Goal: Task Accomplishment & Management: Manage account settings

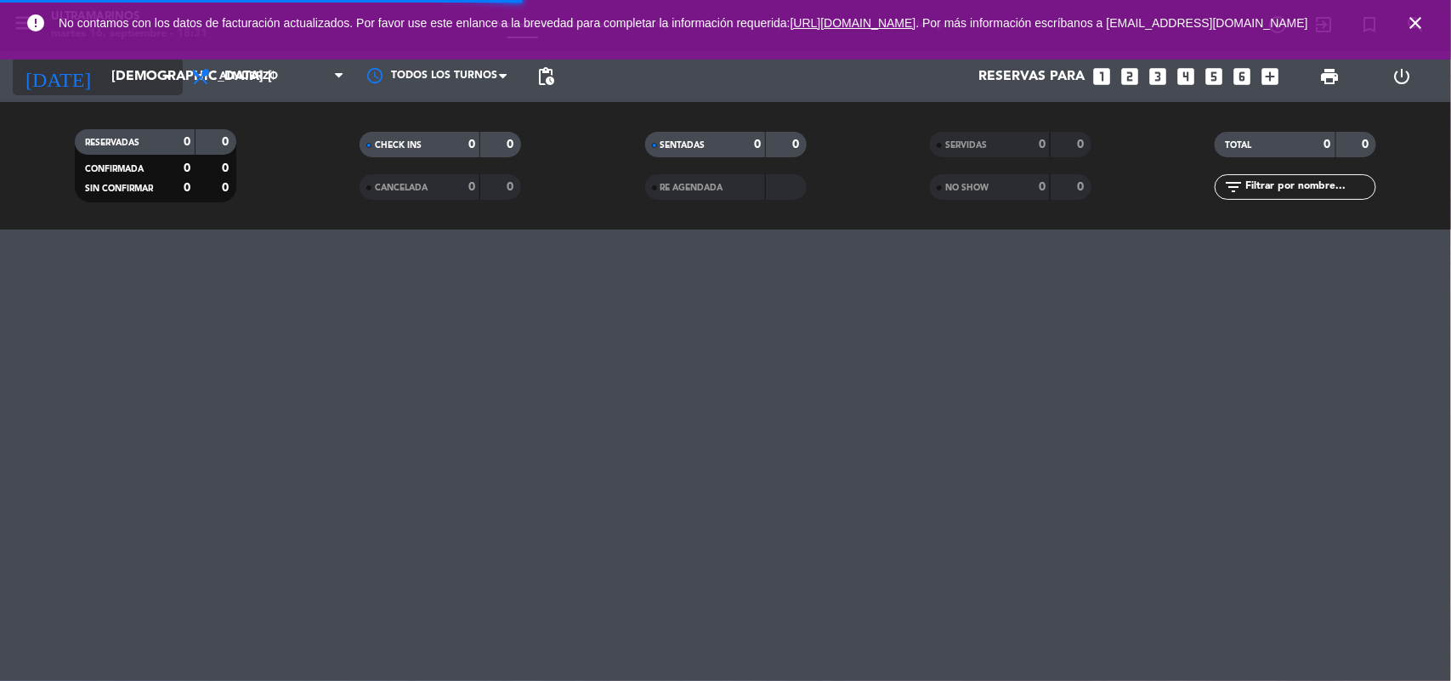
click at [158, 69] on icon "arrow_drop_down" at bounding box center [168, 76] width 20 height 20
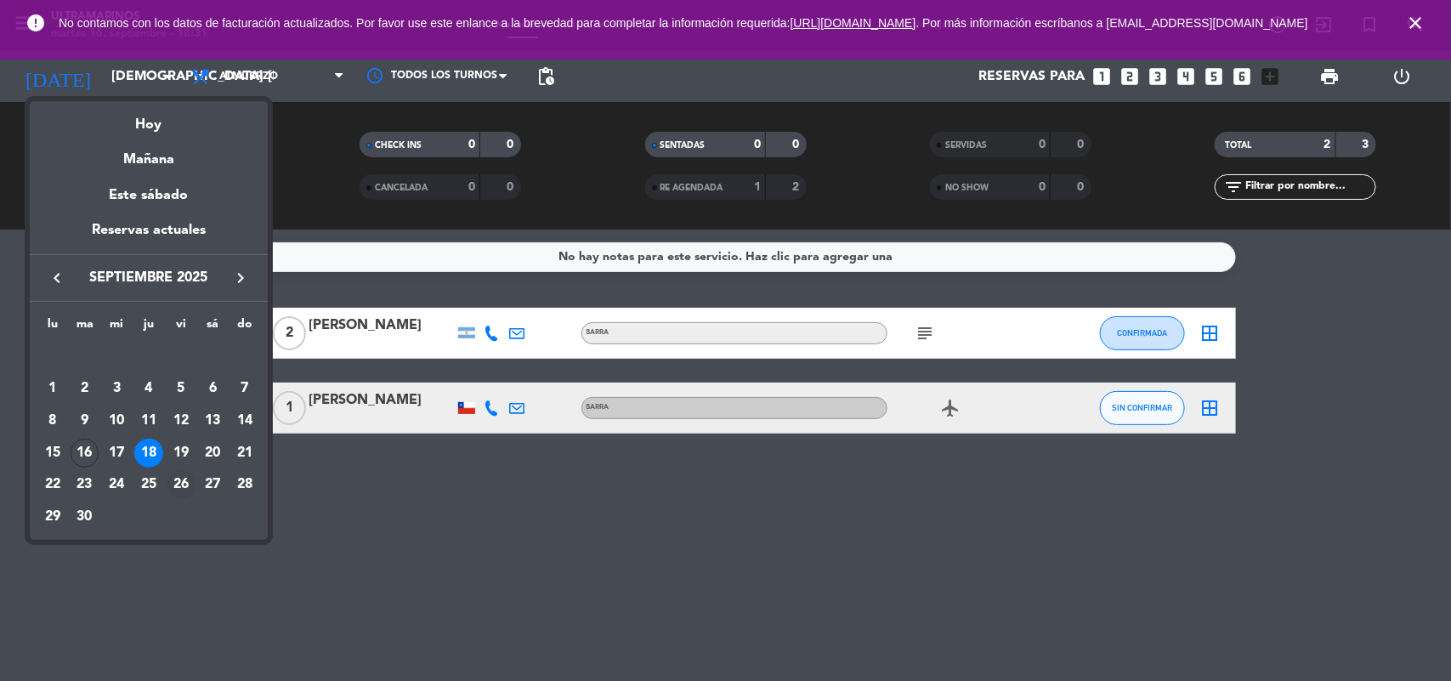
click at [173, 485] on div "26" at bounding box center [181, 484] width 29 height 29
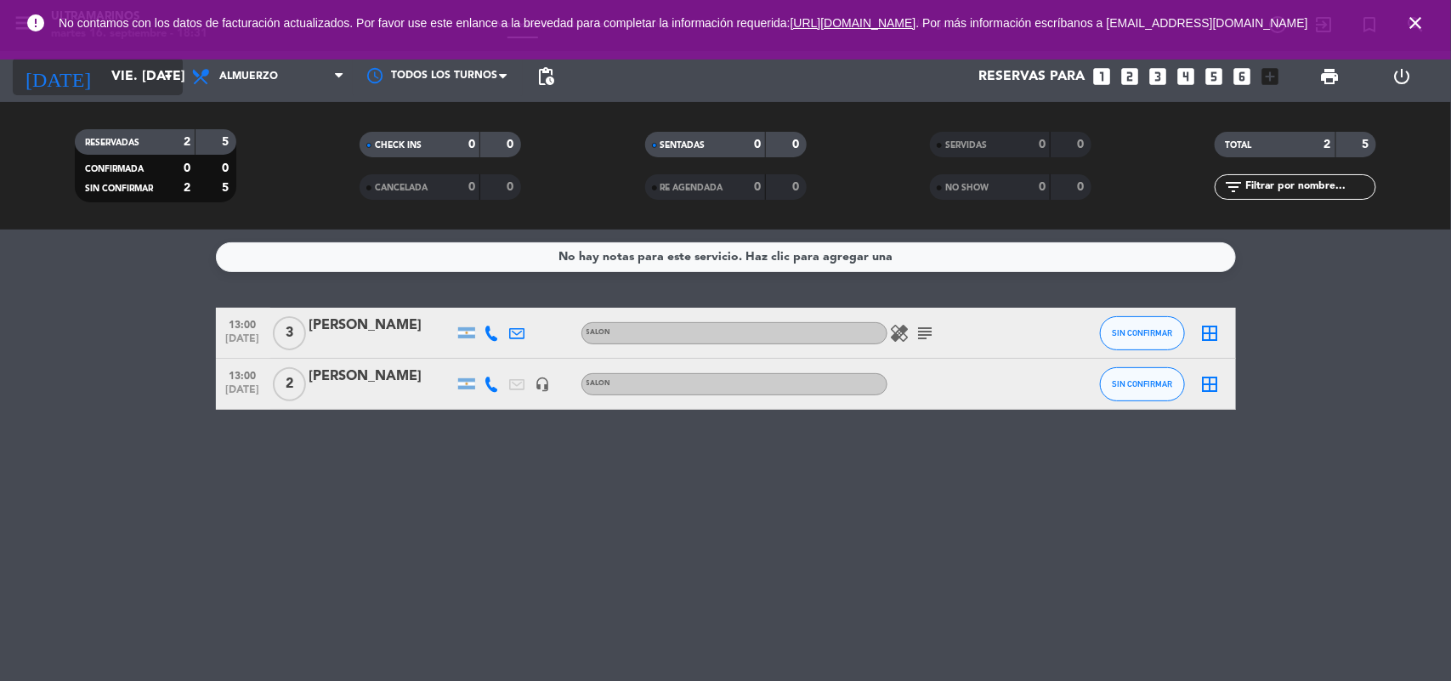
click at [103, 79] on input "vie. [DATE]" at bounding box center [192, 76] width 179 height 33
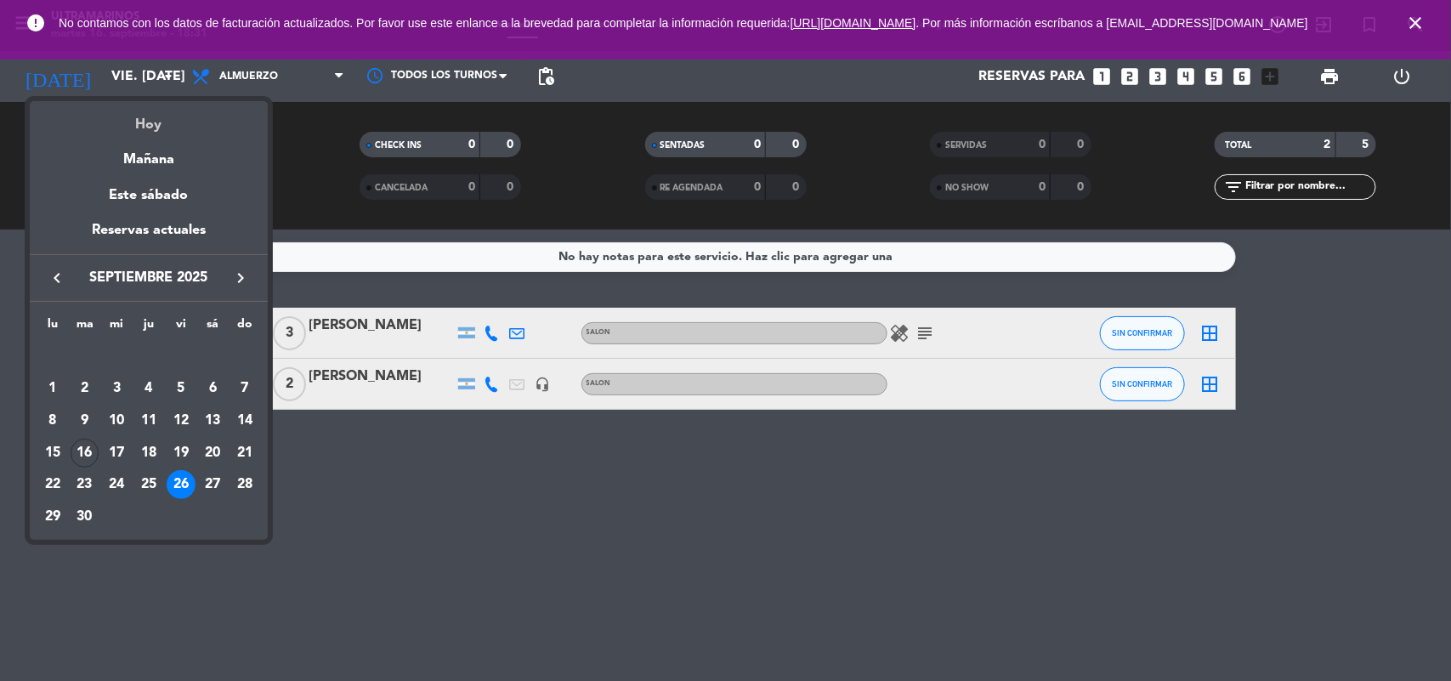
click at [150, 132] on div "Hoy" at bounding box center [149, 118] width 238 height 35
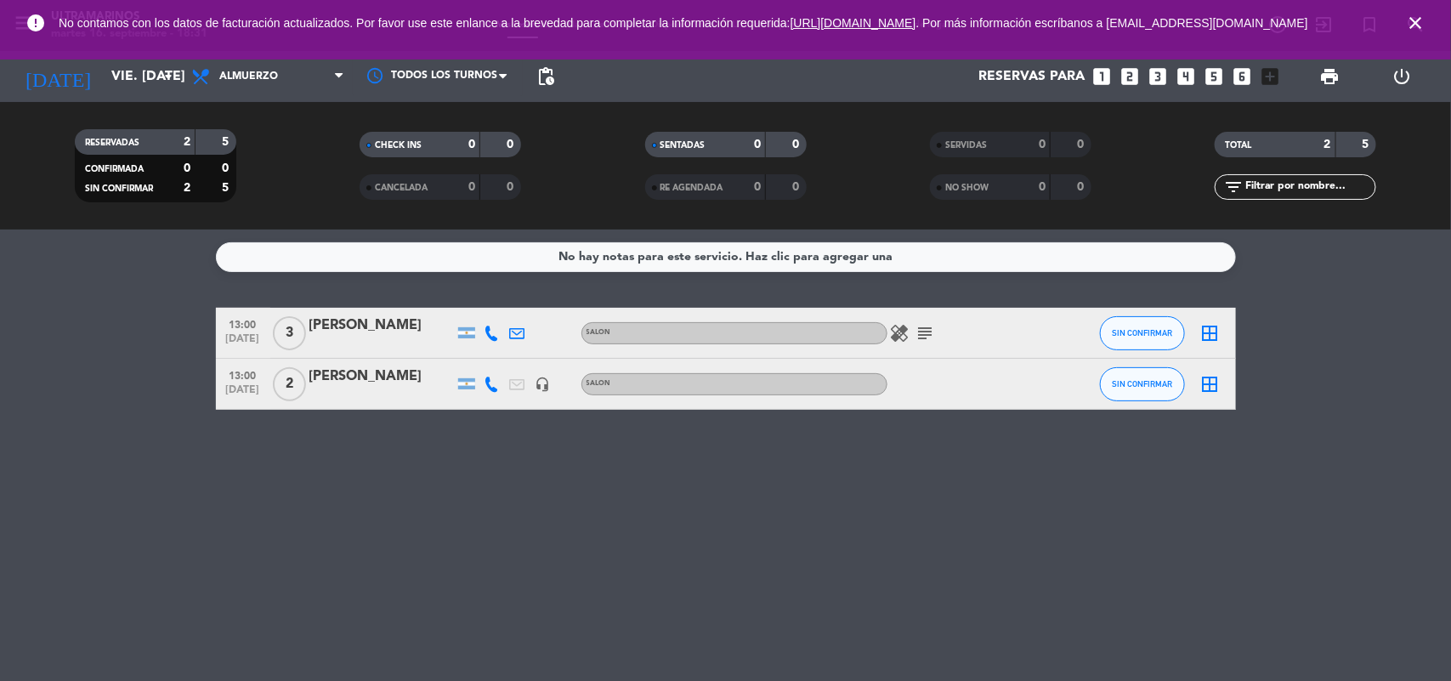
type input "[DATE] sep."
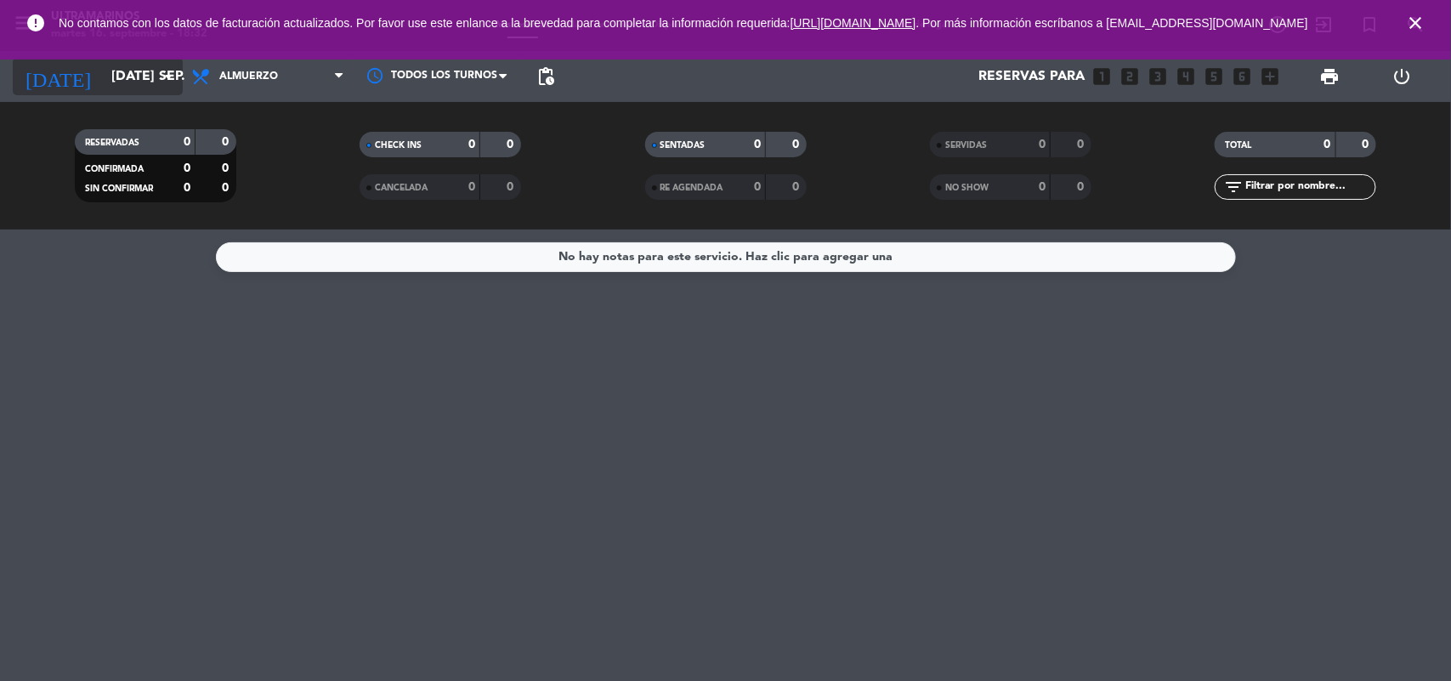
click at [103, 70] on input "[DATE] sep." at bounding box center [192, 76] width 179 height 33
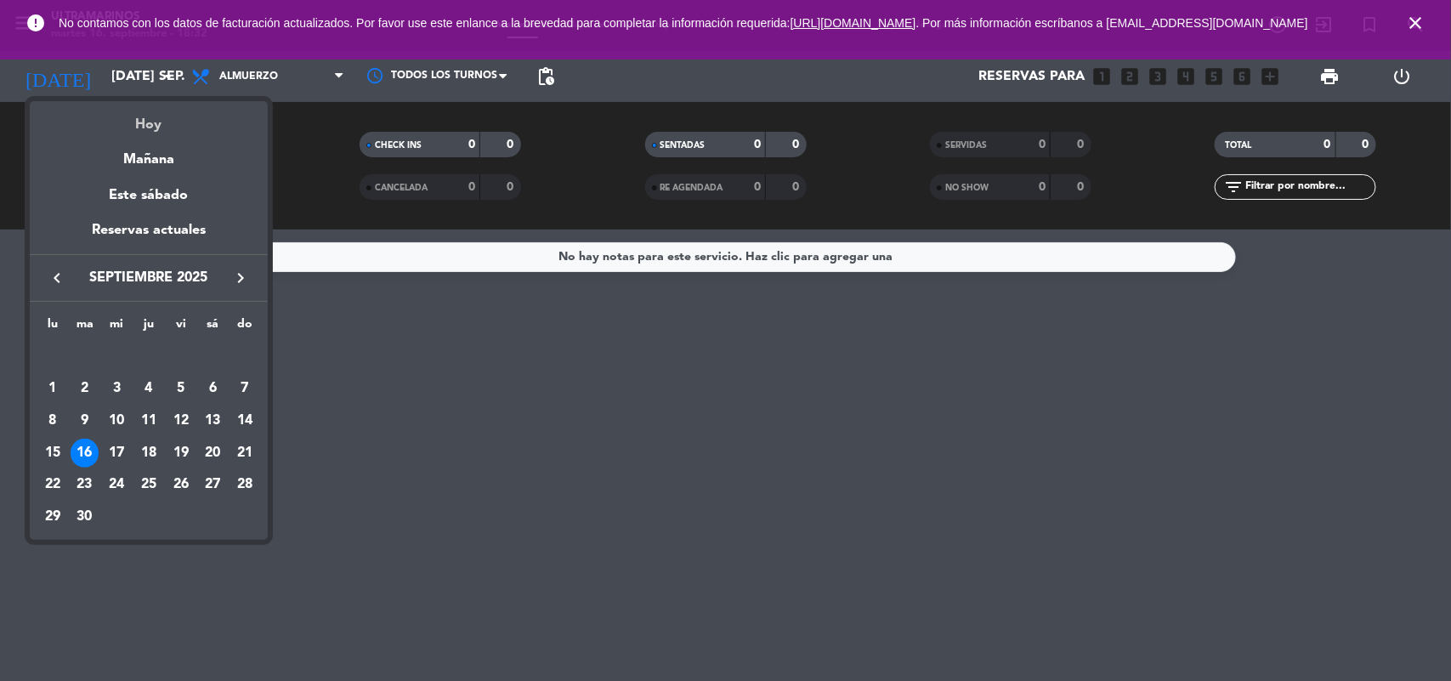
click at [155, 133] on div "Hoy" at bounding box center [149, 118] width 238 height 35
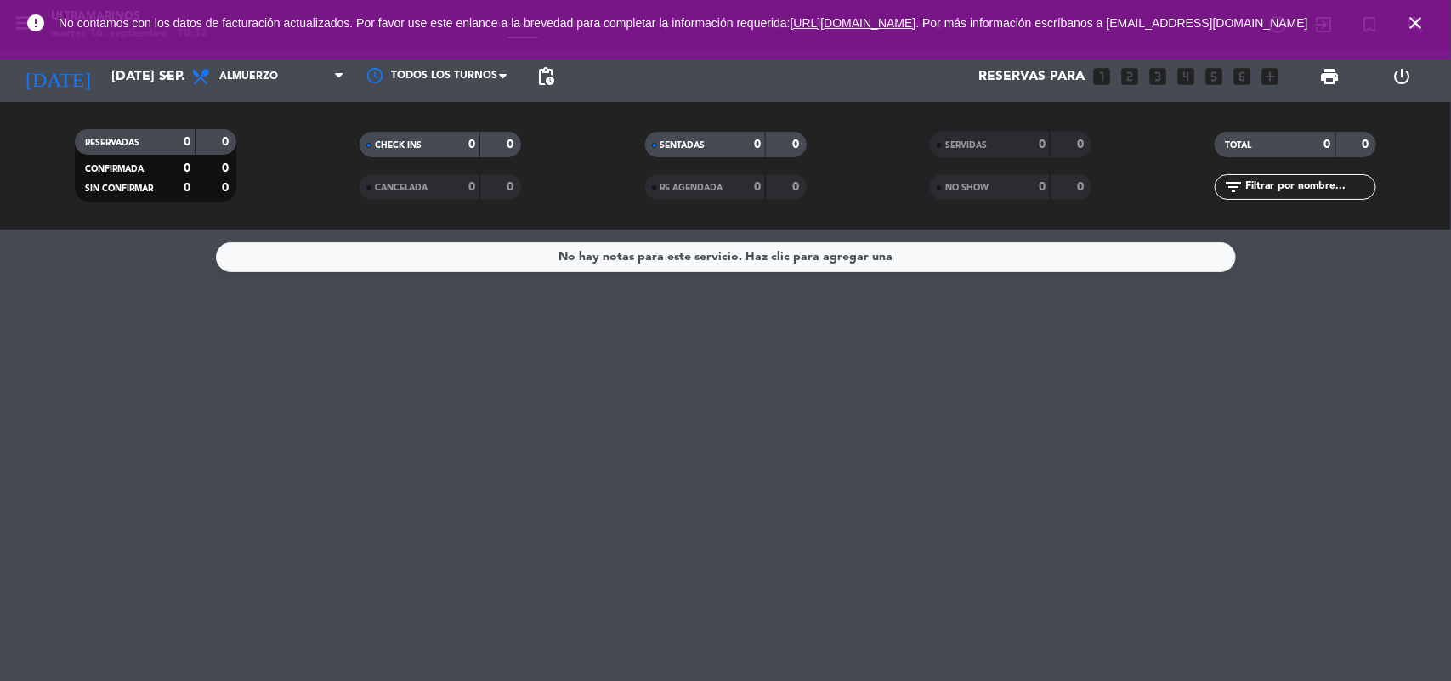
click at [141, 96] on div "[DATE] [DATE] sep. arrow_drop_down" at bounding box center [98, 76] width 170 height 51
click at [141, 92] on div "[DATE] [DATE] sep. arrow_drop_down" at bounding box center [98, 76] width 170 height 37
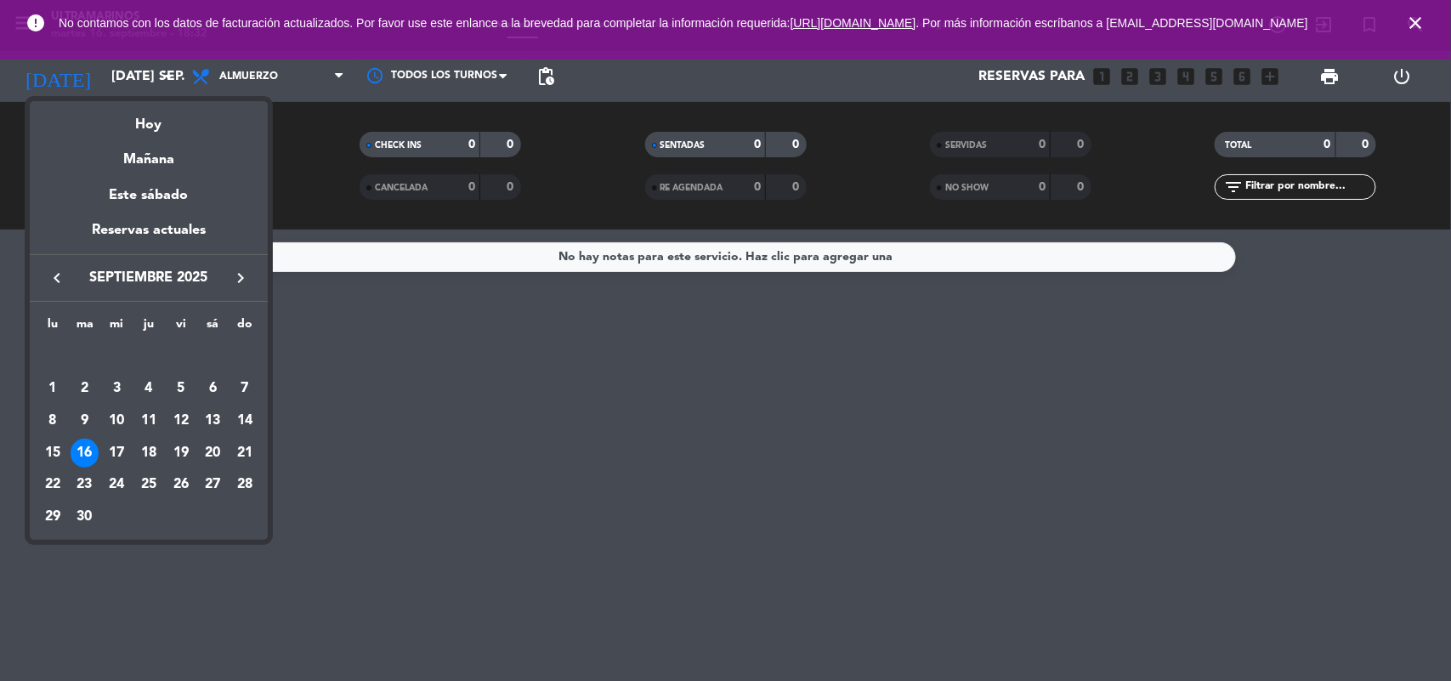
drag, startPoint x: 347, startPoint y: 87, endPoint x: 274, endPoint y: 99, distance: 74.2
click at [323, 87] on div at bounding box center [725, 340] width 1451 height 681
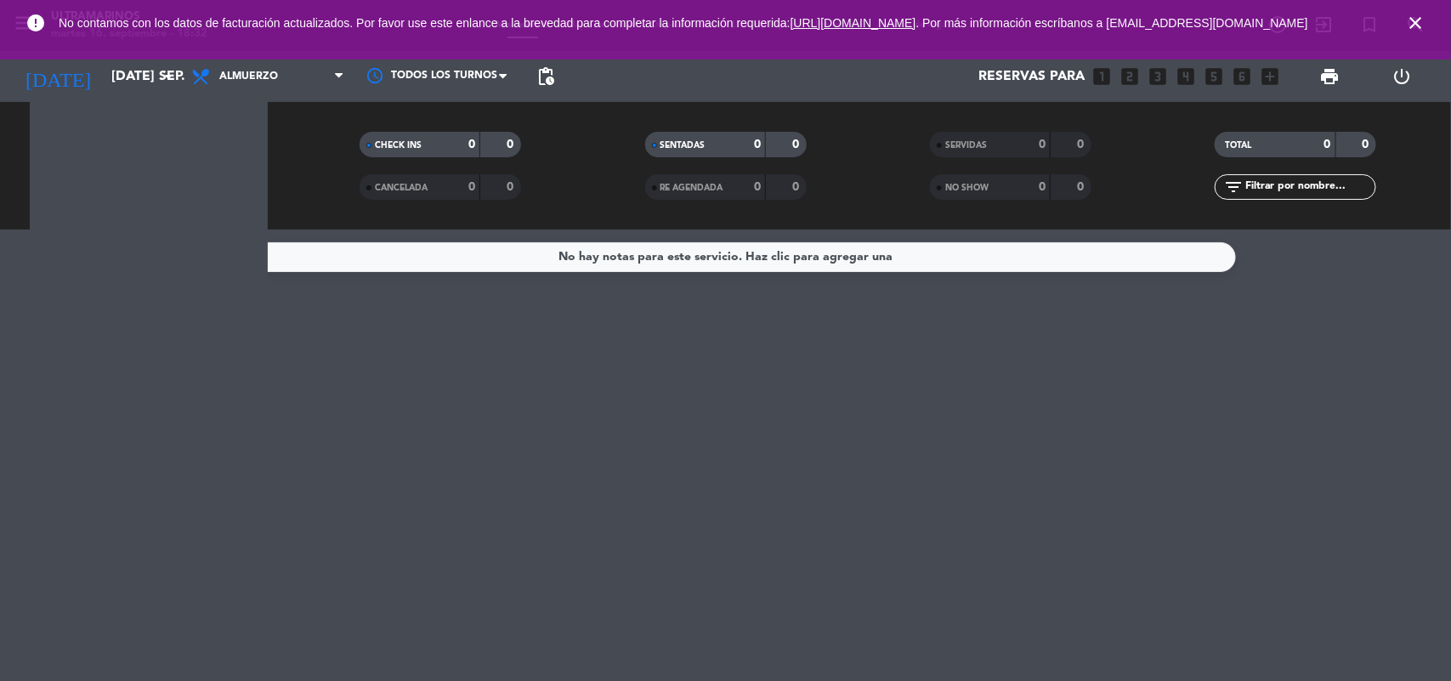
click at [274, 99] on div "Todos los servicios Almuerzo Cena Almuerzo Todos los servicios Almuerzo Cena" at bounding box center [268, 76] width 170 height 51
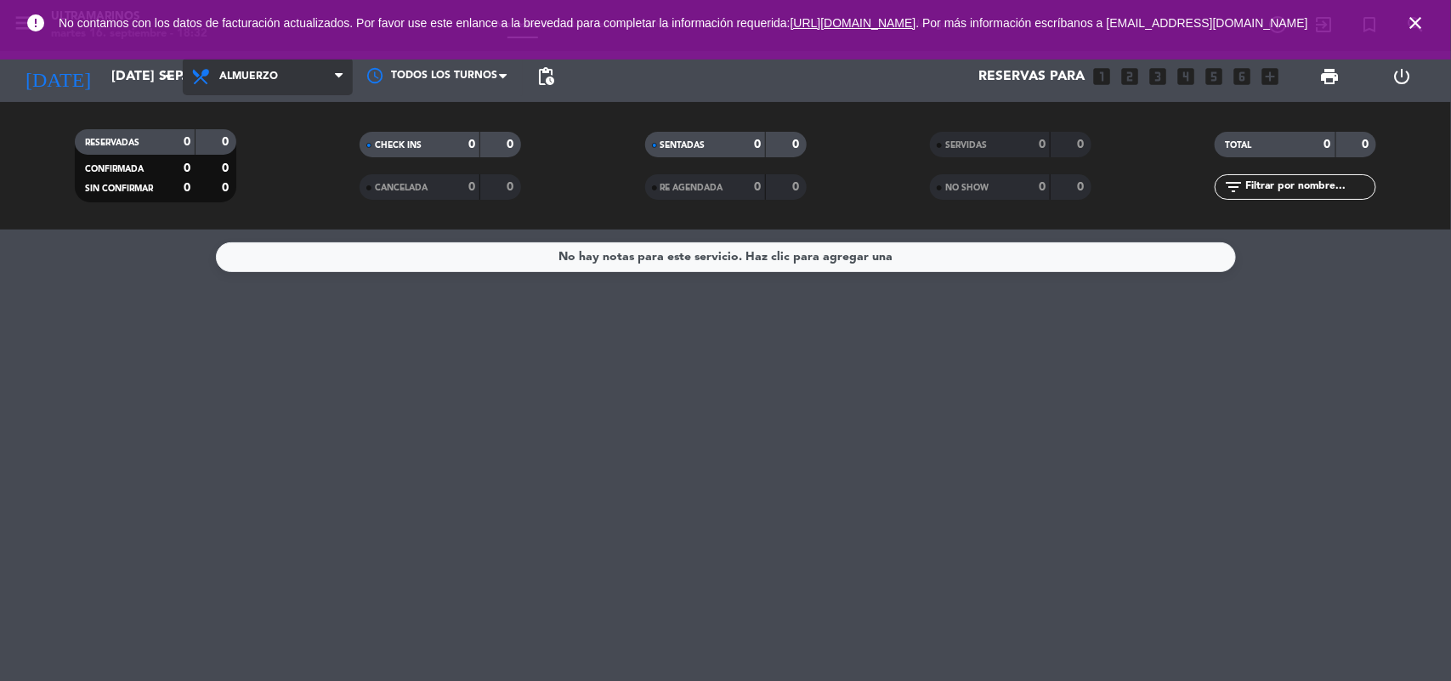
click at [293, 78] on span "Almuerzo" at bounding box center [268, 76] width 170 height 37
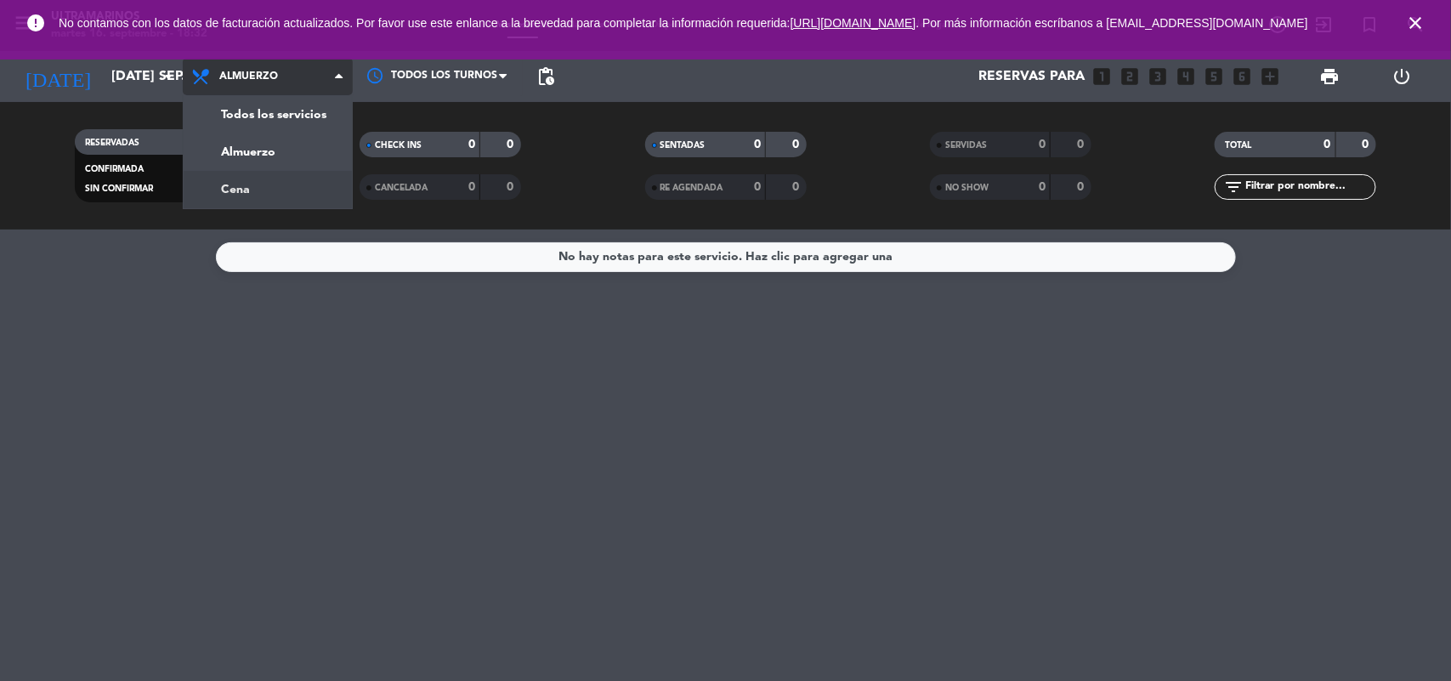
click at [286, 181] on div "menu Ultramarinos martes 16. septiembre - 18:32 Mis reservas Mapa de mesas Disp…" at bounding box center [725, 115] width 1451 height 230
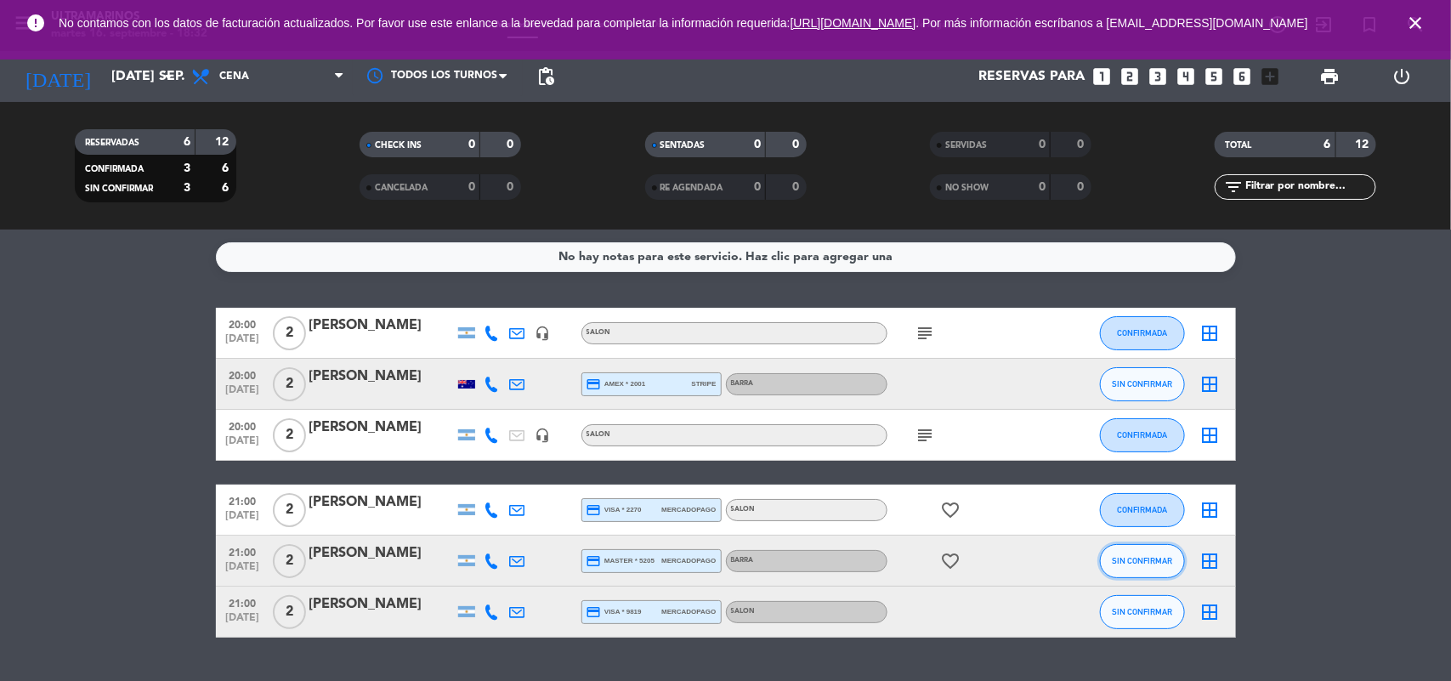
click at [1144, 546] on button "SIN CONFIRMAR" at bounding box center [1142, 561] width 85 height 34
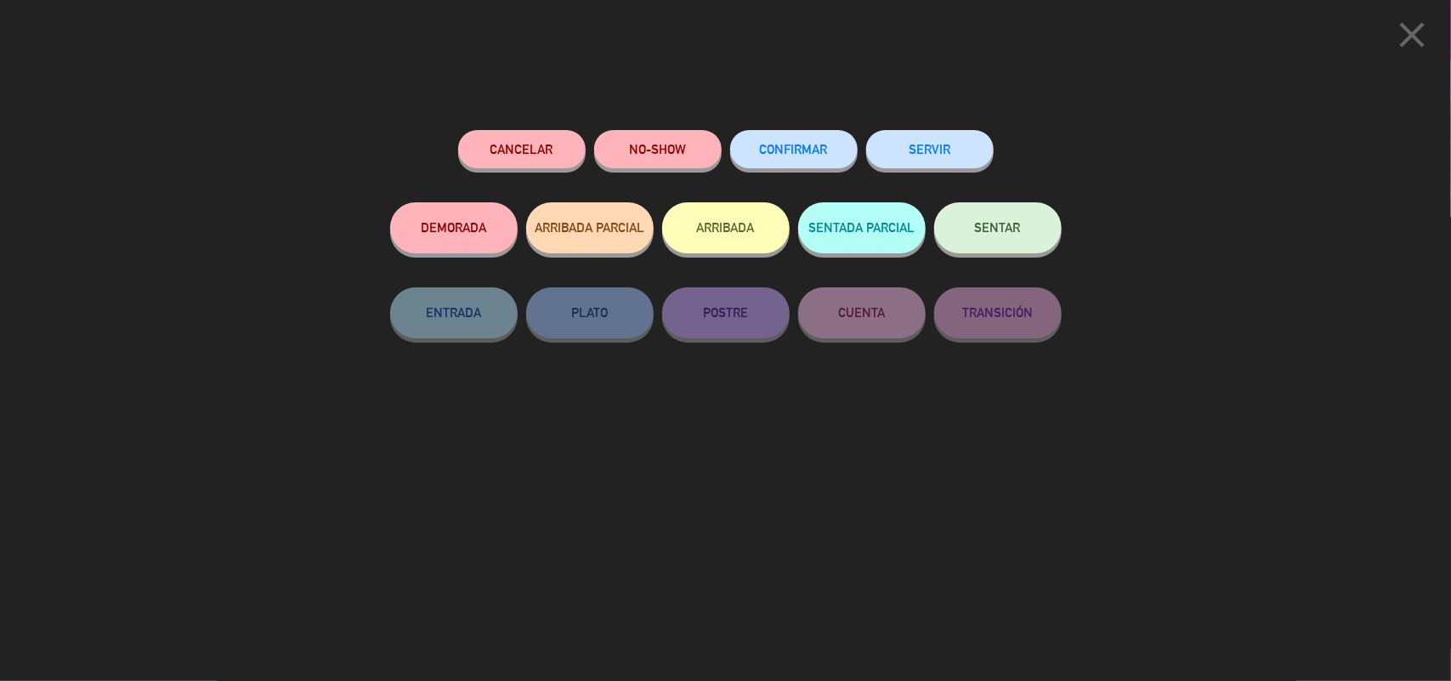
click at [778, 155] on span "CONFIRMAR" at bounding box center [794, 149] width 68 height 14
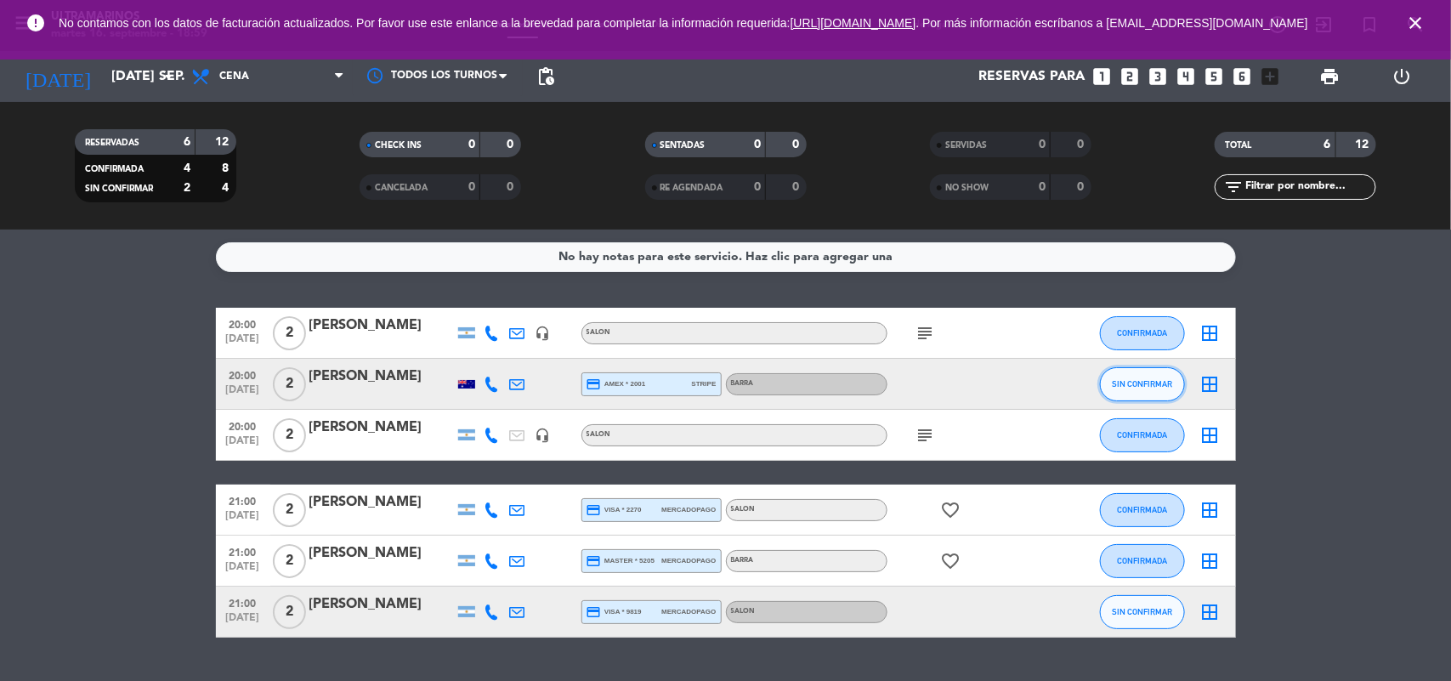
click at [1153, 379] on span "SIN CONFIRMAR" at bounding box center [1142, 383] width 60 height 9
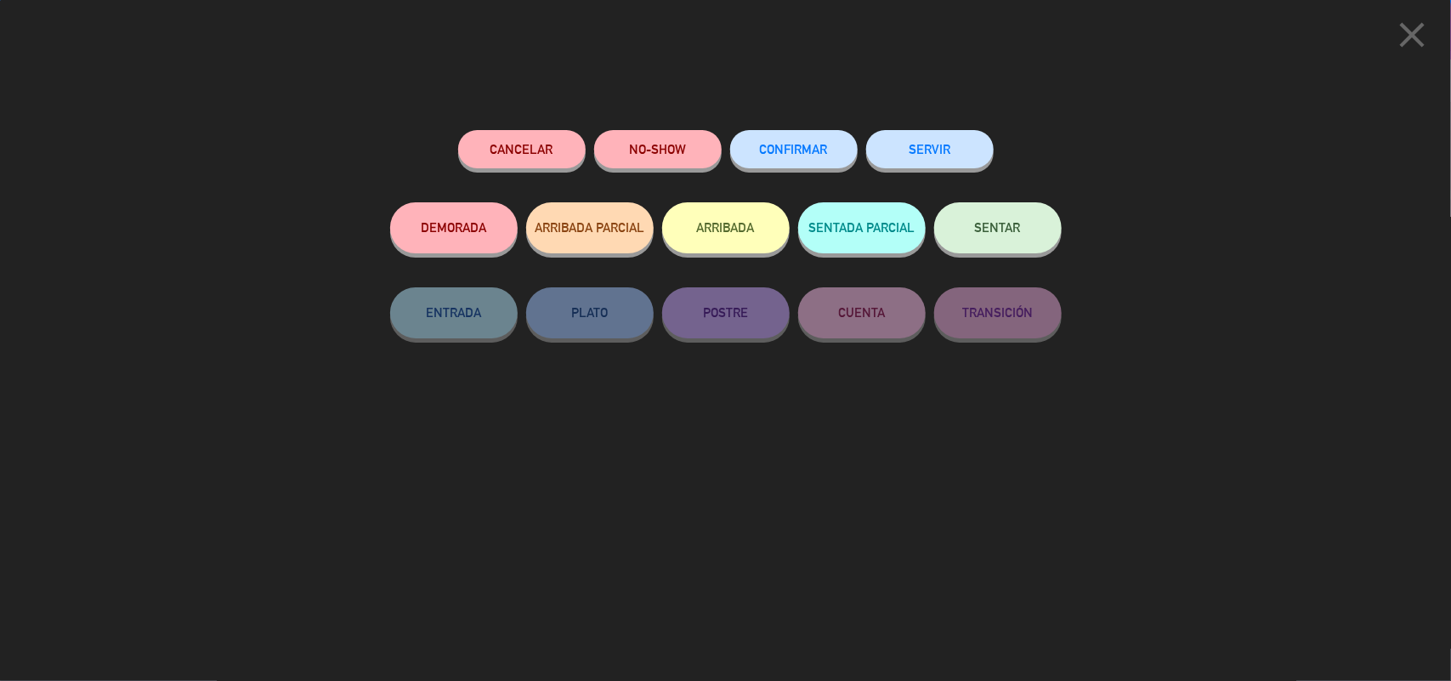
click at [834, 150] on button "CONFIRMAR" at bounding box center [794, 149] width 128 height 38
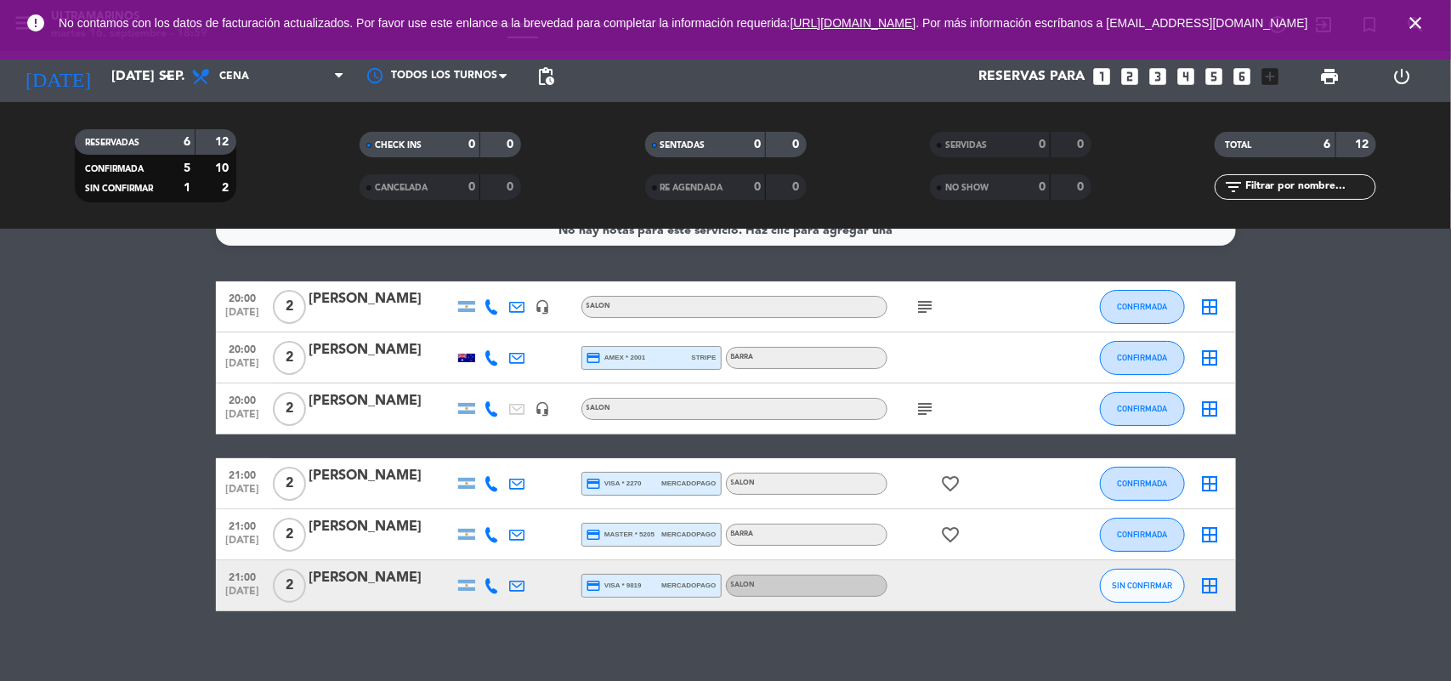
scroll to position [41, 0]
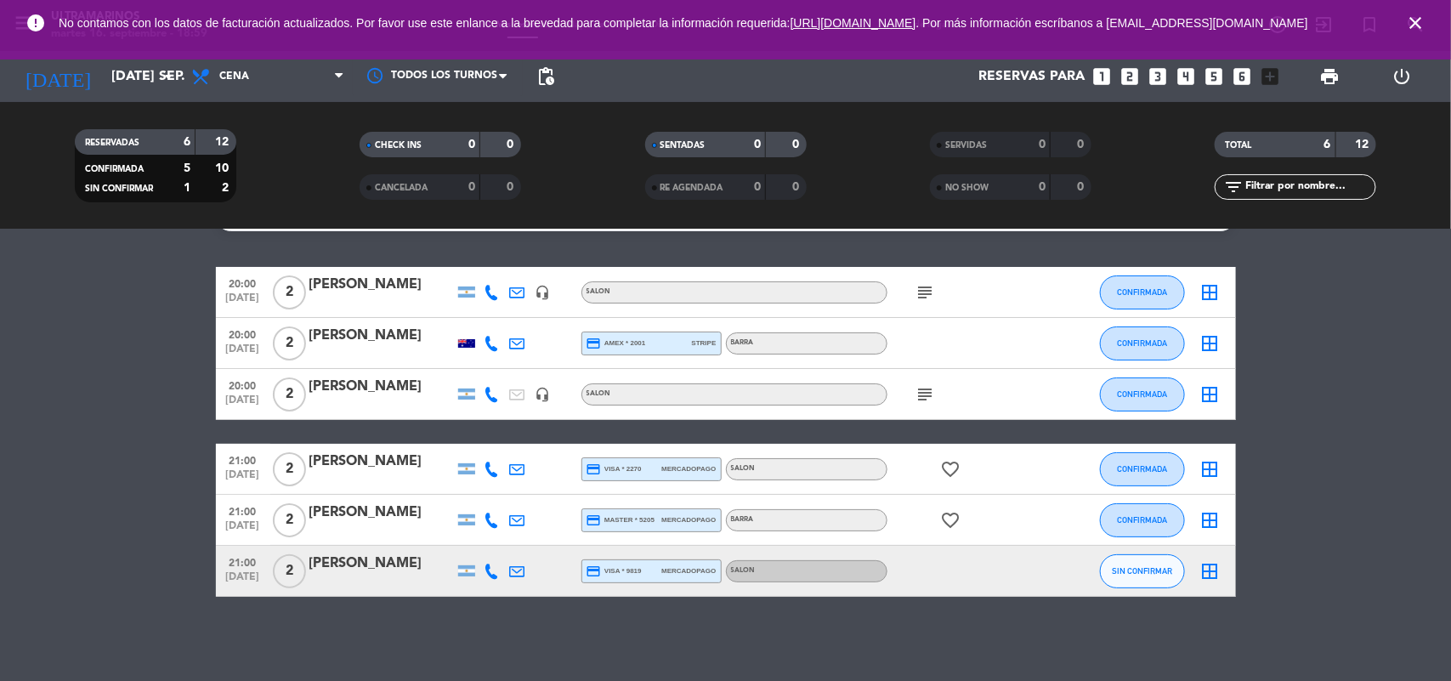
drag, startPoint x: 921, startPoint y: 268, endPoint x: 921, endPoint y: 287, distance: 18.7
click at [921, 272] on div "subject" at bounding box center [964, 292] width 153 height 50
click at [921, 287] on icon "subject" at bounding box center [926, 292] width 20 height 20
click at [925, 389] on icon "subject" at bounding box center [926, 394] width 20 height 20
click at [358, 462] on div "[PERSON_NAME]" at bounding box center [381, 462] width 145 height 22
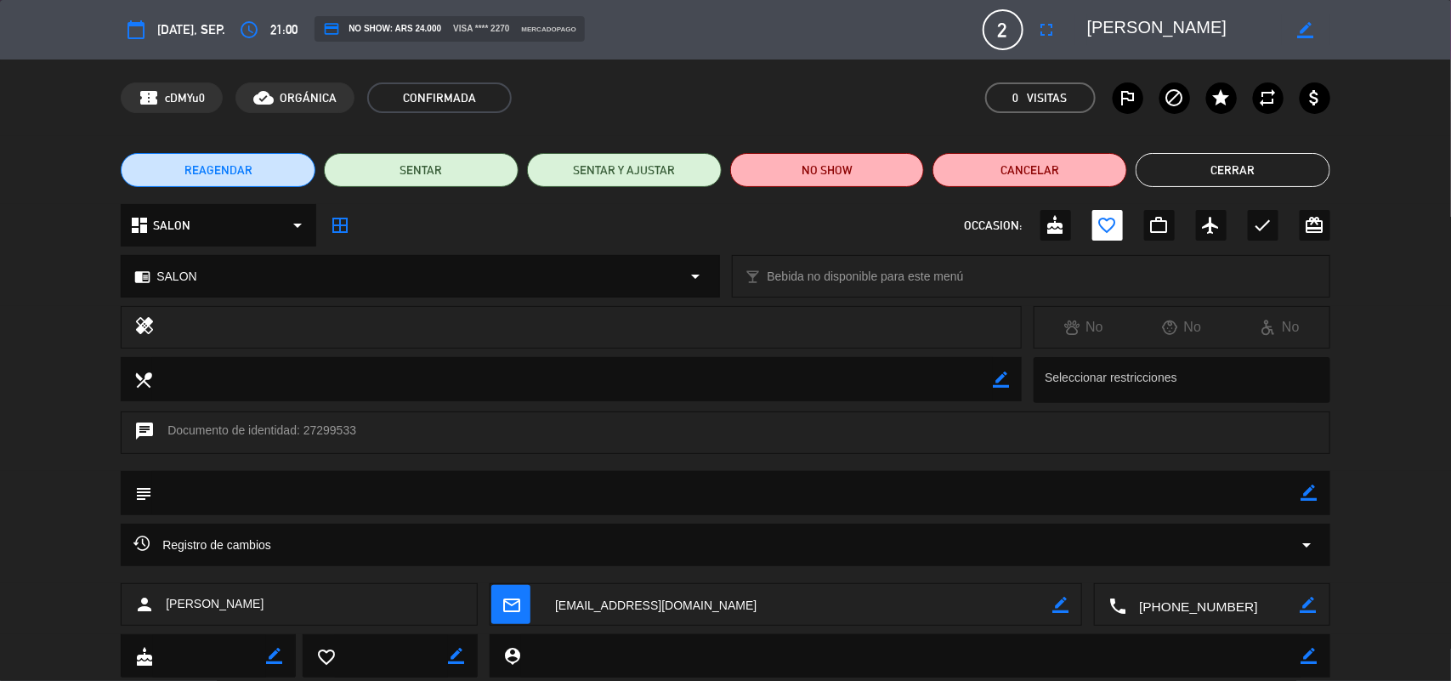
click at [1319, 491] on div "subject border_color" at bounding box center [726, 493] width 1210 height 44
click at [1316, 491] on icon "border_color" at bounding box center [1310, 493] width 16 height 16
click at [1292, 493] on textarea at bounding box center [727, 492] width 1150 height 43
type textarea "aniversario"
click at [1307, 497] on icon at bounding box center [1310, 493] width 16 height 16
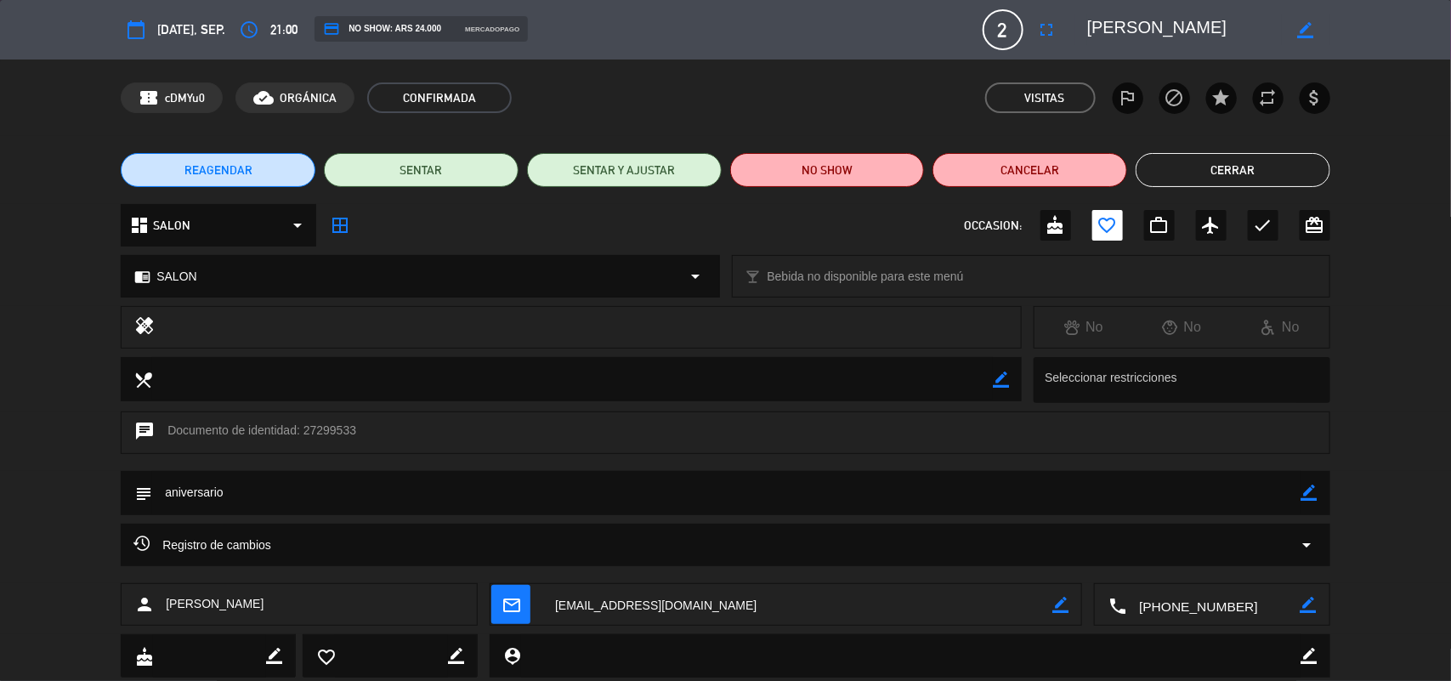
click at [1213, 134] on div "confirmation_number cDMYu0 cloud_done ORGÁNICA CONFIRMADA Visitas outlined_flag…" at bounding box center [725, 98] width 1451 height 77
click at [1230, 162] on button "Cerrar" at bounding box center [1233, 170] width 195 height 34
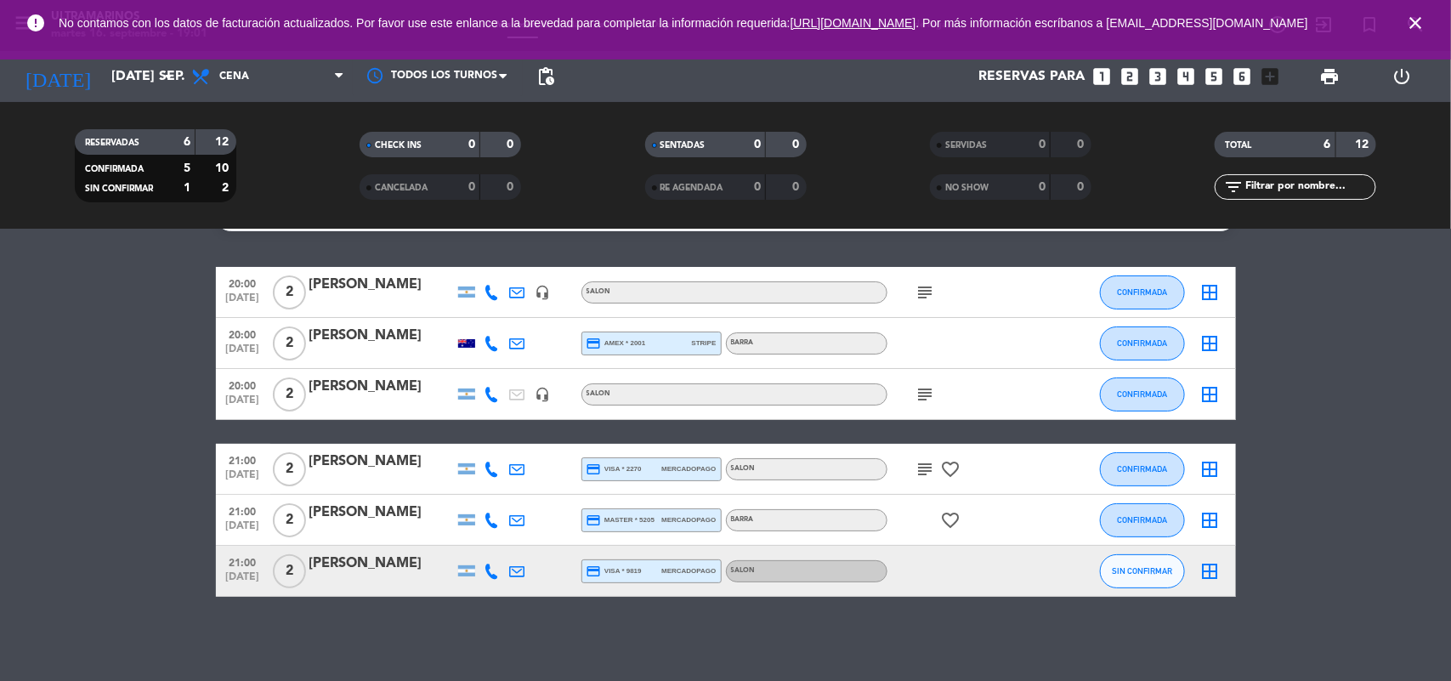
click at [359, 515] on div "[PERSON_NAME]" at bounding box center [381, 513] width 145 height 22
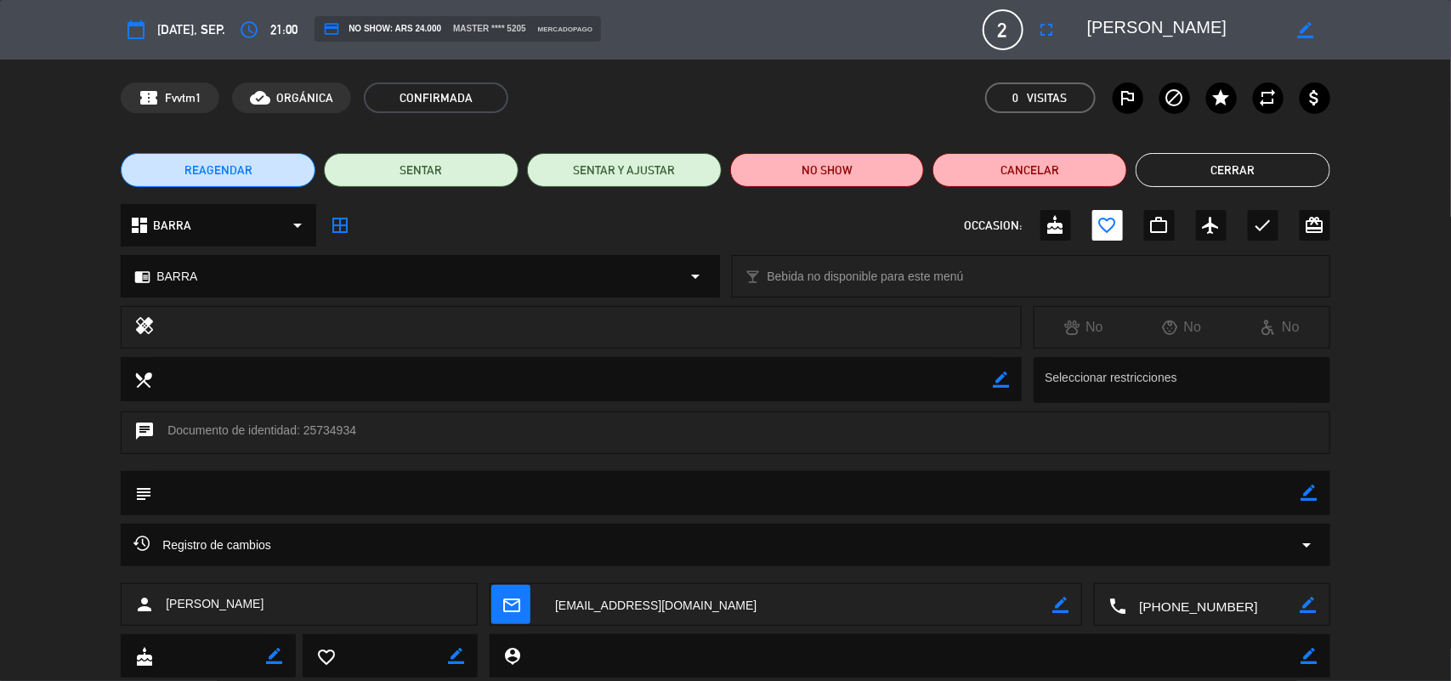
drag, startPoint x: 1311, startPoint y: 497, endPoint x: 1286, endPoint y: 493, distance: 25.9
click at [1306, 497] on icon "border_color" at bounding box center [1310, 493] width 16 height 16
click at [1244, 474] on textarea at bounding box center [727, 492] width 1150 height 43
type textarea "aniveresario"
click at [1307, 494] on icon at bounding box center [1310, 493] width 16 height 16
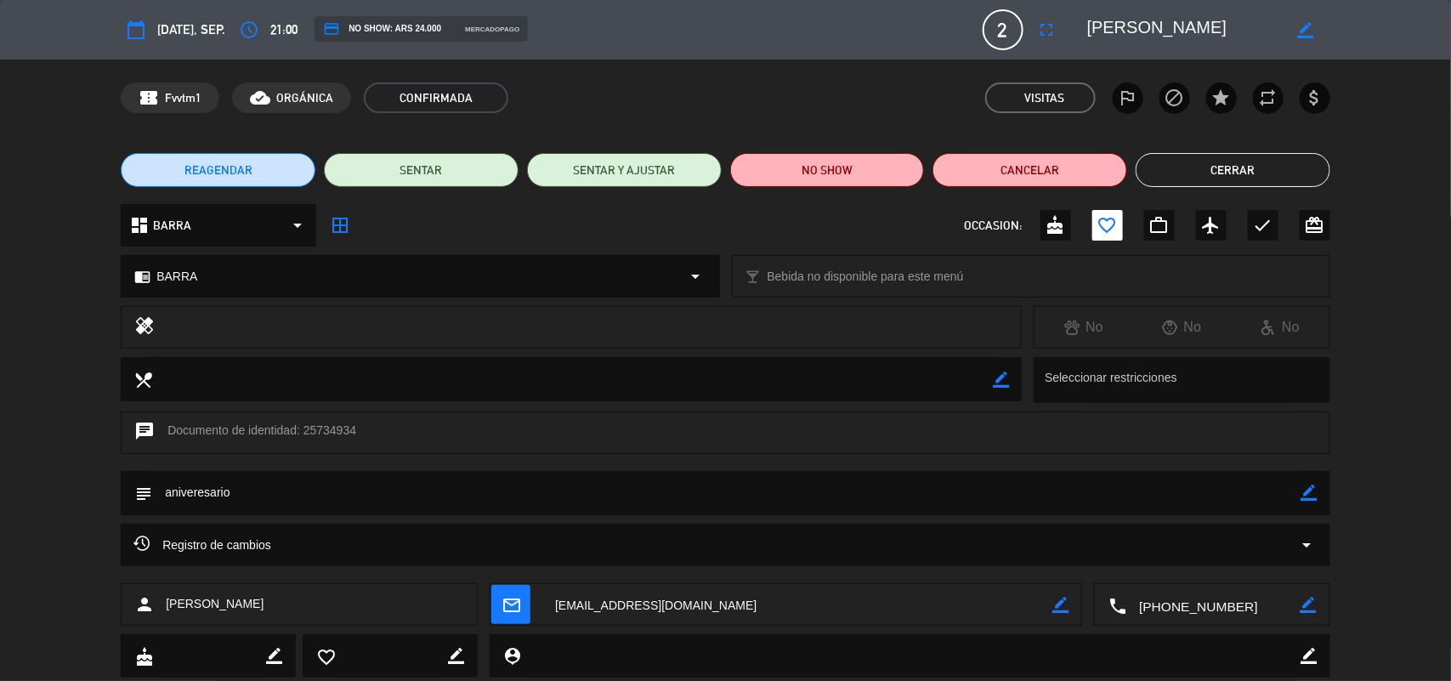
click at [1263, 179] on button "Cerrar" at bounding box center [1233, 170] width 195 height 34
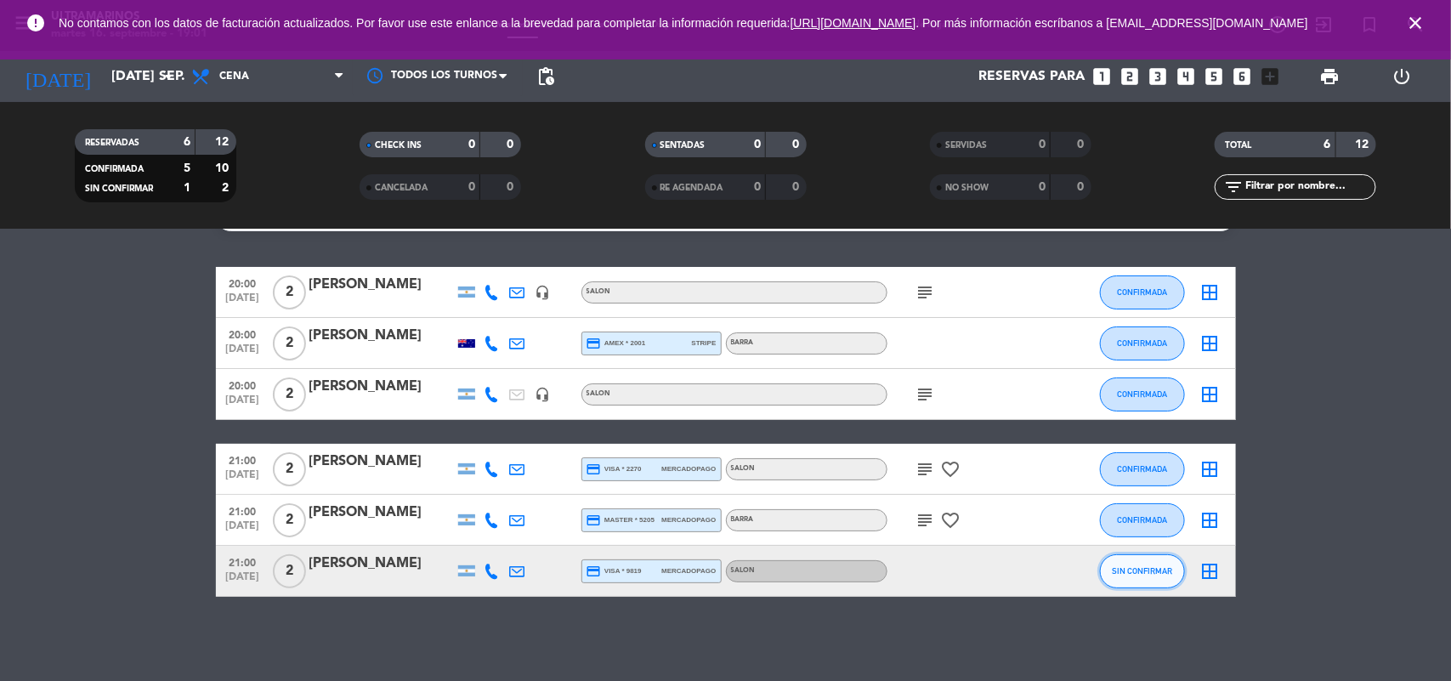
click at [1112, 567] on button "SIN CONFIRMAR" at bounding box center [1142, 571] width 85 height 34
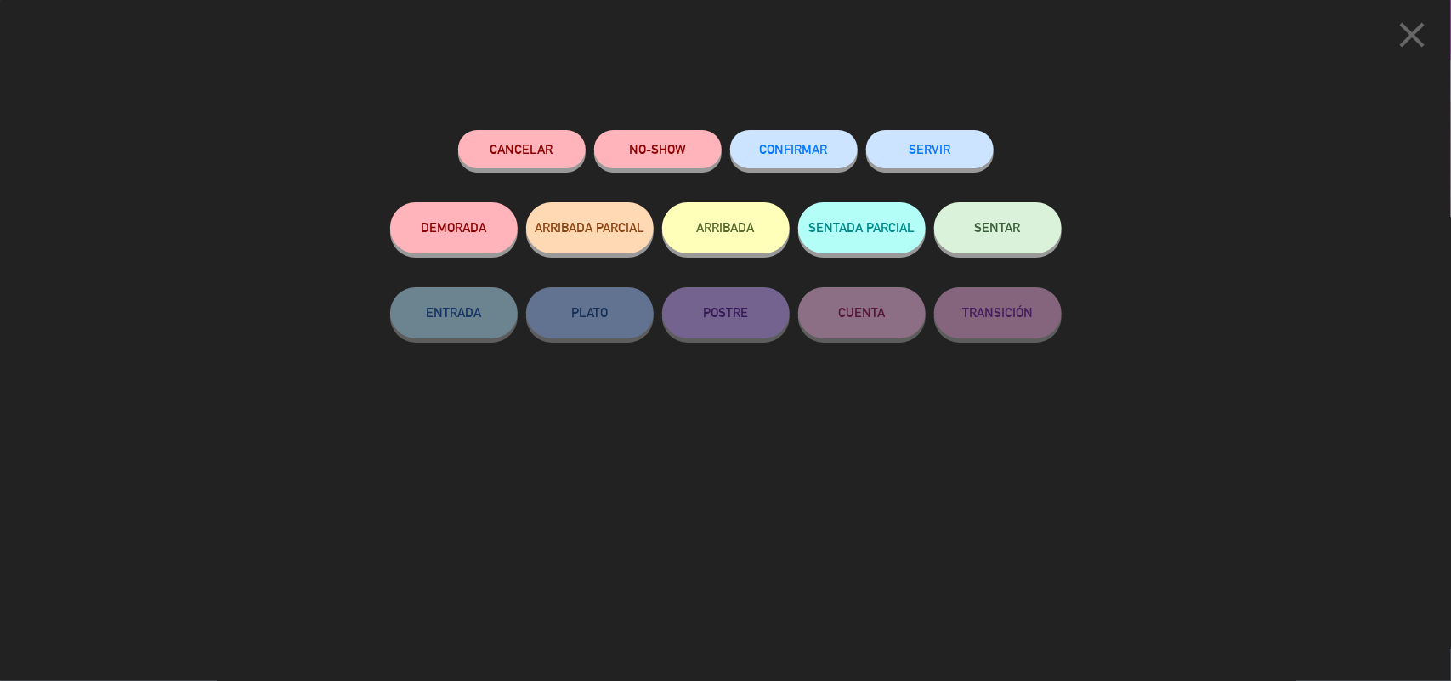
click at [745, 150] on button "CONFIRMAR" at bounding box center [794, 149] width 128 height 38
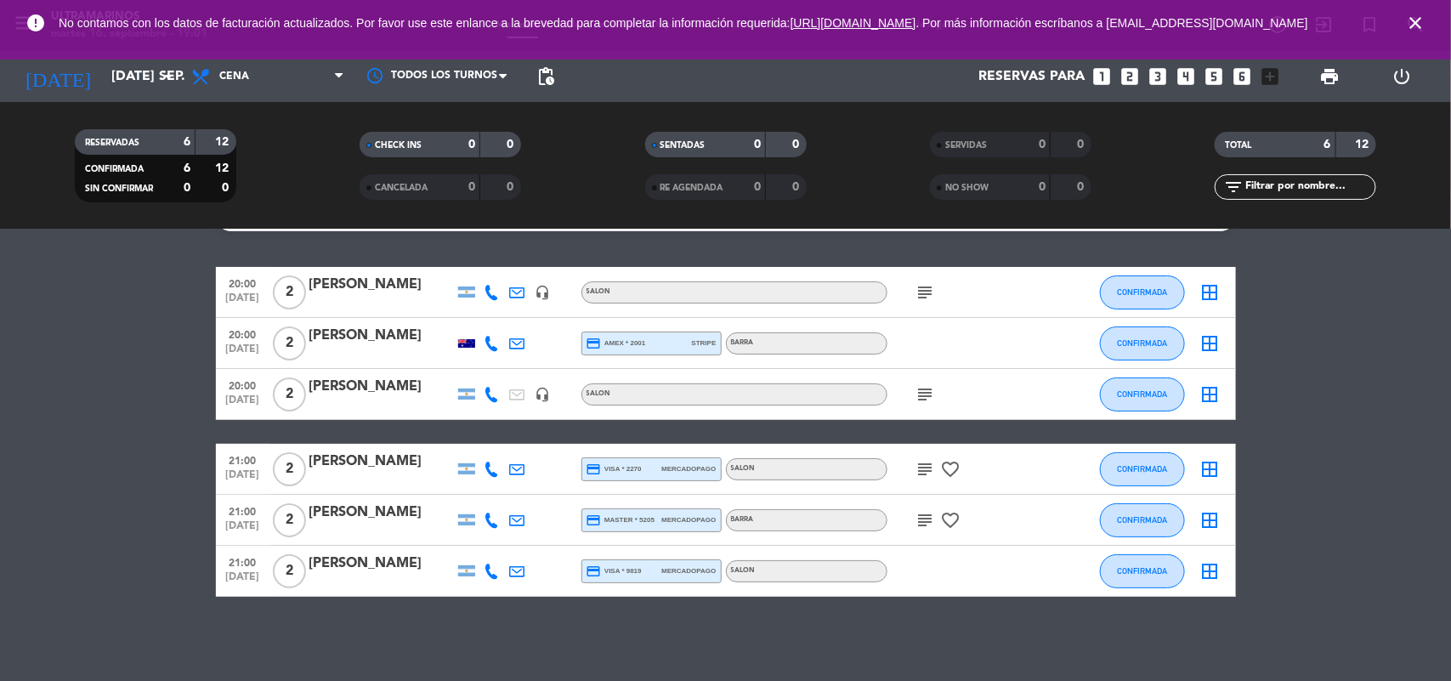
click at [1218, 337] on icon "border_all" at bounding box center [1211, 343] width 20 height 20
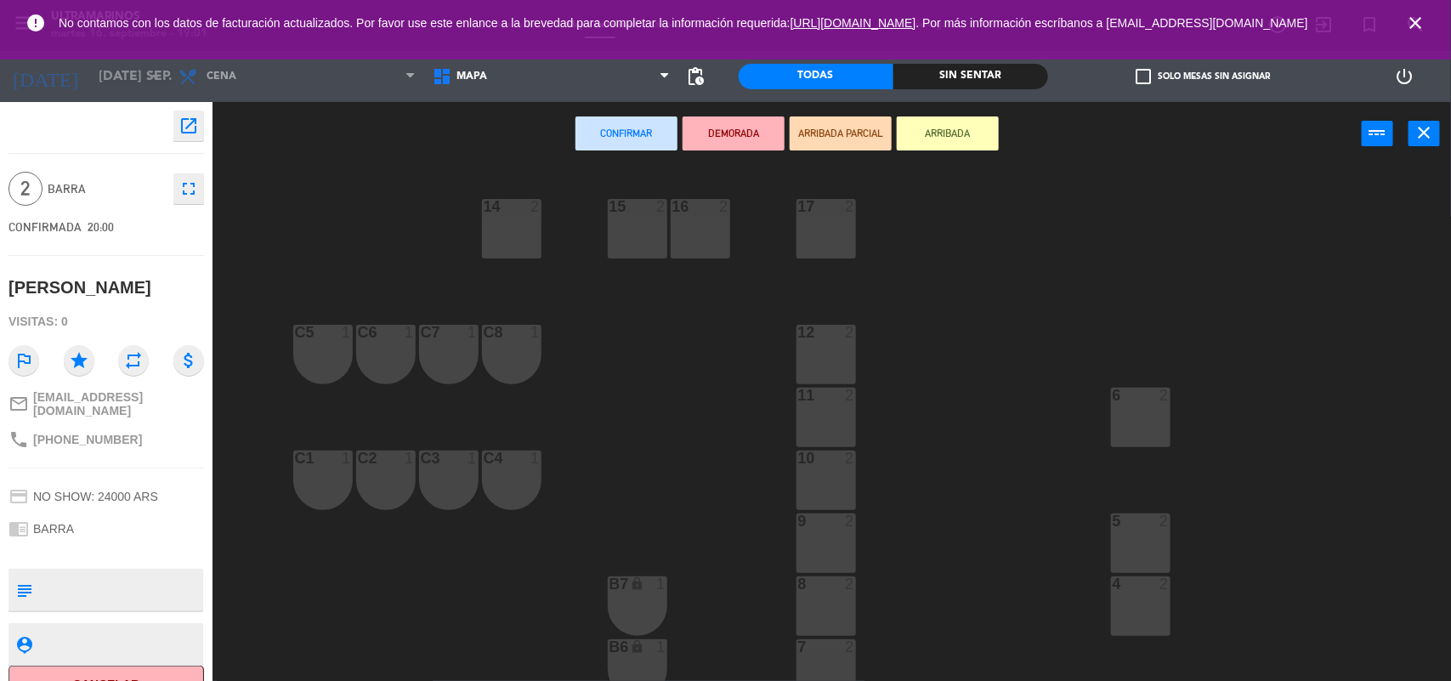
click at [321, 485] on div "C1 1" at bounding box center [323, 481] width 60 height 60
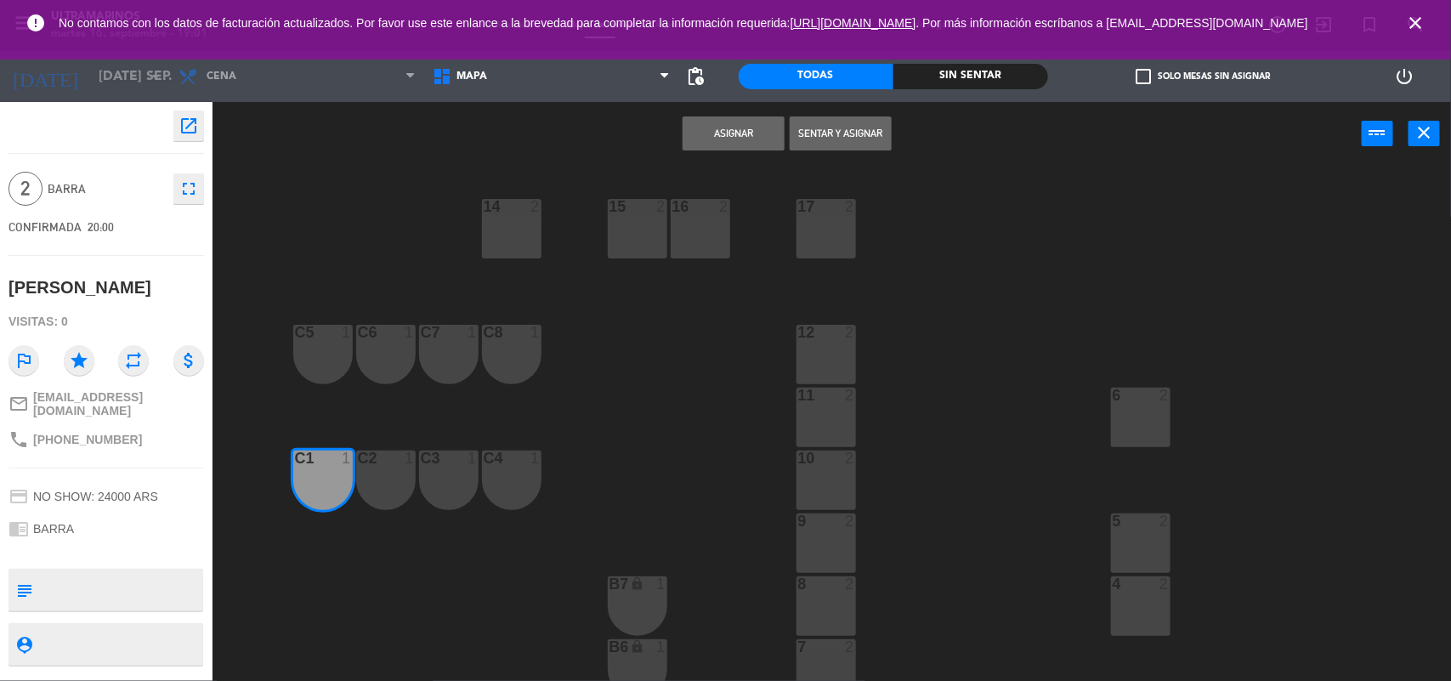
click at [389, 499] on div "C2 1" at bounding box center [386, 481] width 60 height 60
click at [732, 124] on button "Asignar" at bounding box center [734, 133] width 102 height 34
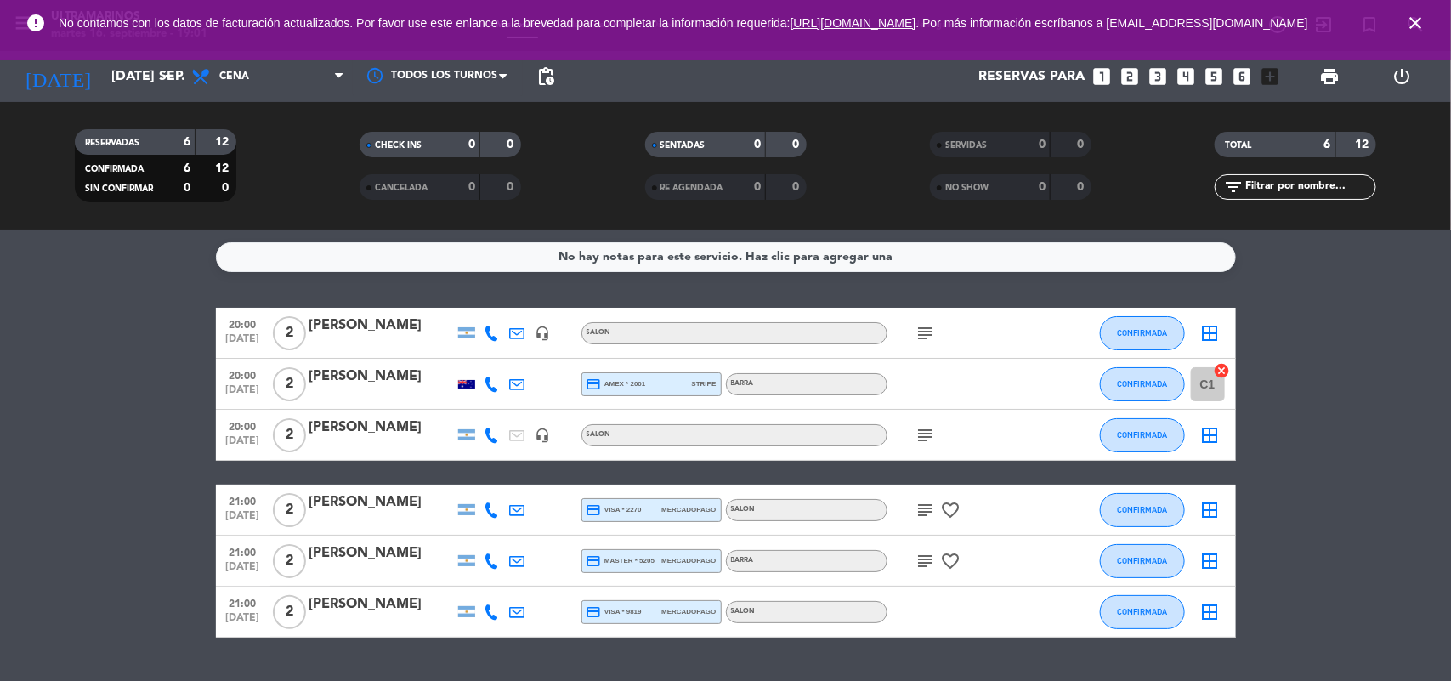
click at [1208, 561] on icon "border_all" at bounding box center [1211, 561] width 20 height 20
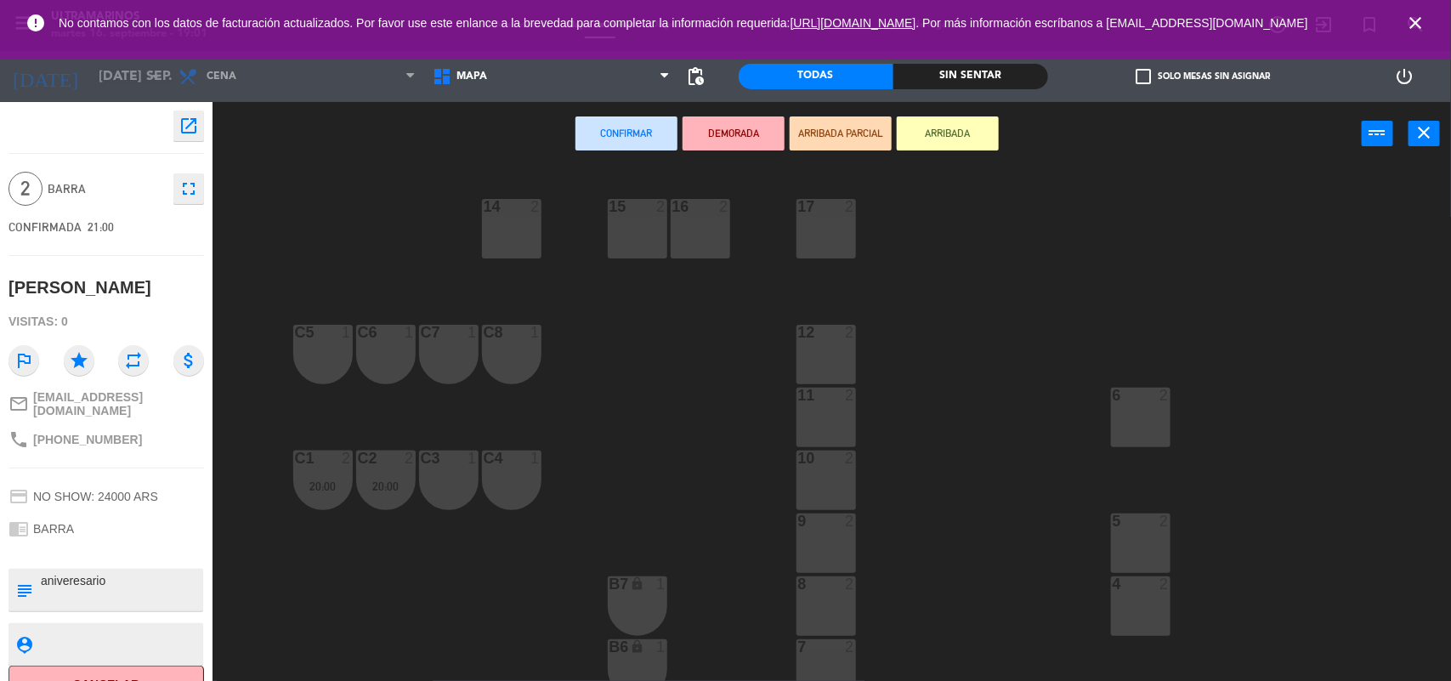
click at [332, 362] on div "C5 1" at bounding box center [323, 355] width 60 height 60
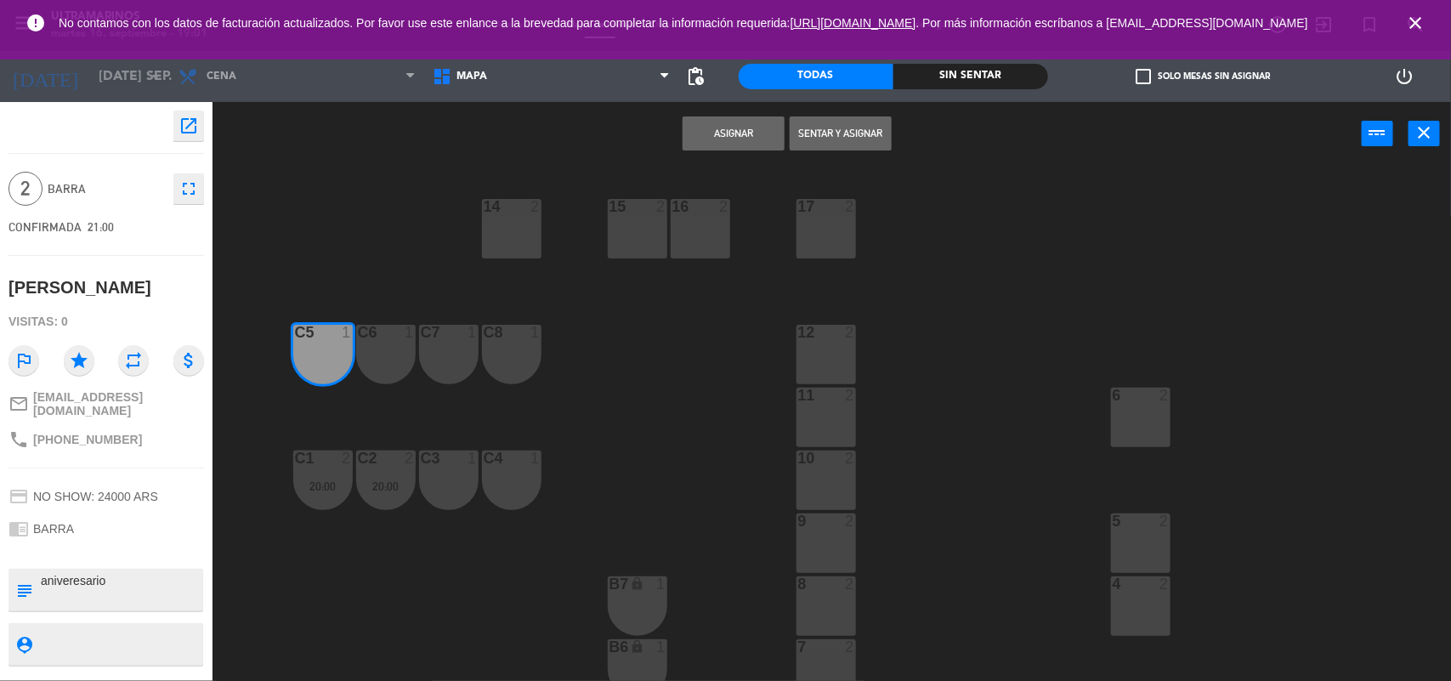
click at [362, 360] on div "C6 1" at bounding box center [386, 355] width 60 height 60
click at [736, 125] on button "Asignar" at bounding box center [734, 133] width 102 height 34
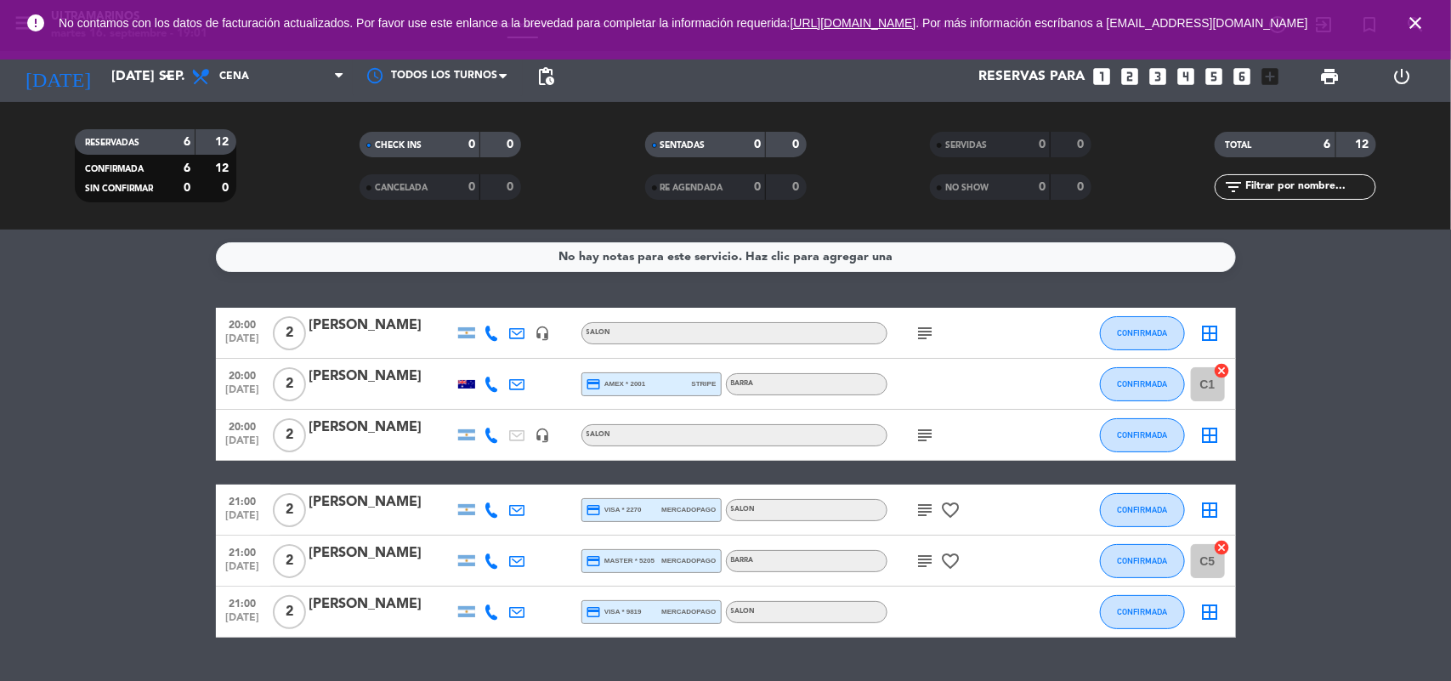
click at [1424, 21] on icon "close" at bounding box center [1415, 23] width 20 height 20
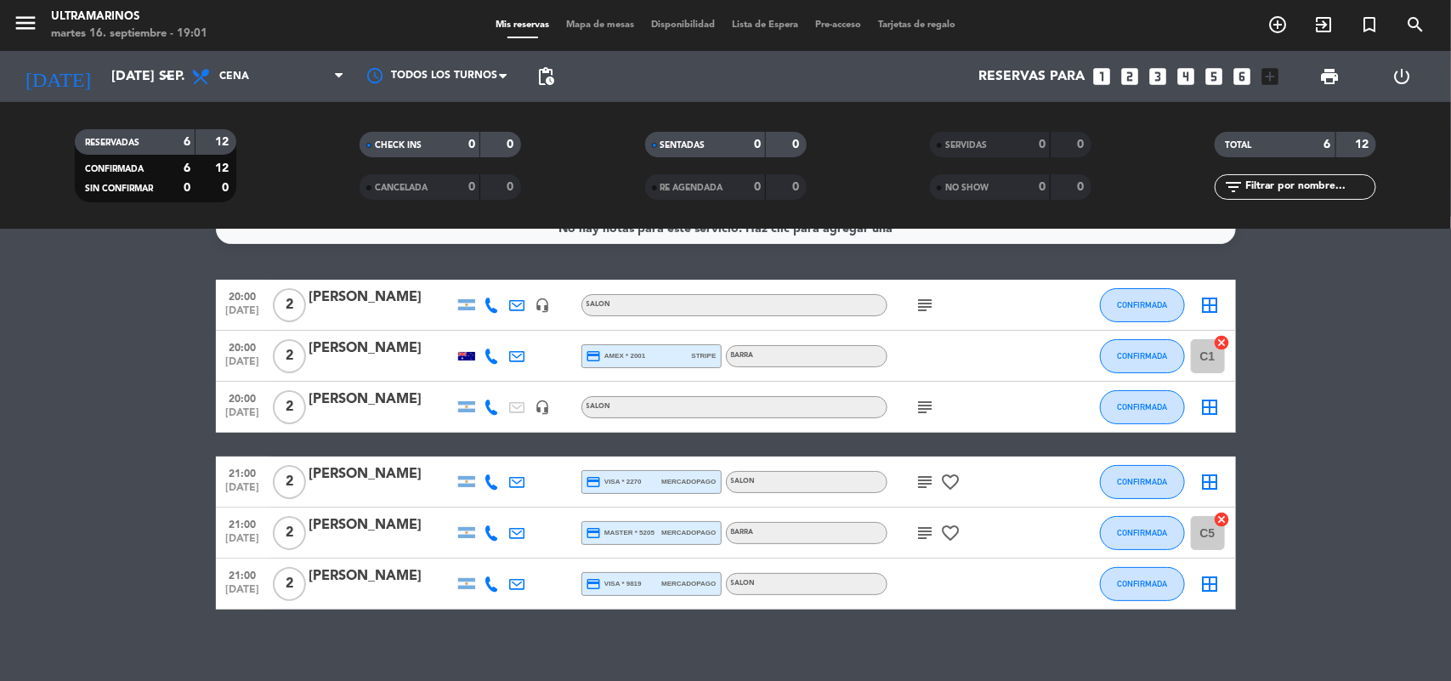
scroll to position [41, 0]
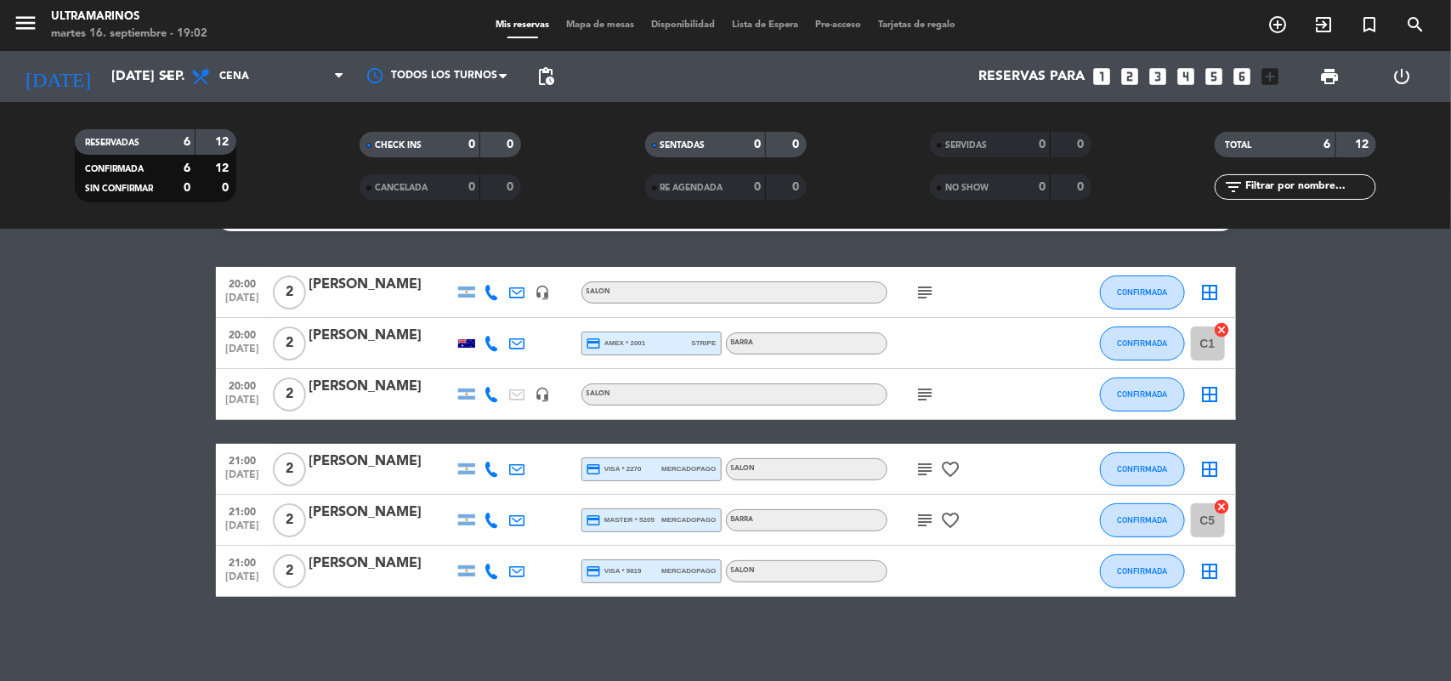
click at [1212, 292] on icon "border_all" at bounding box center [1211, 292] width 20 height 20
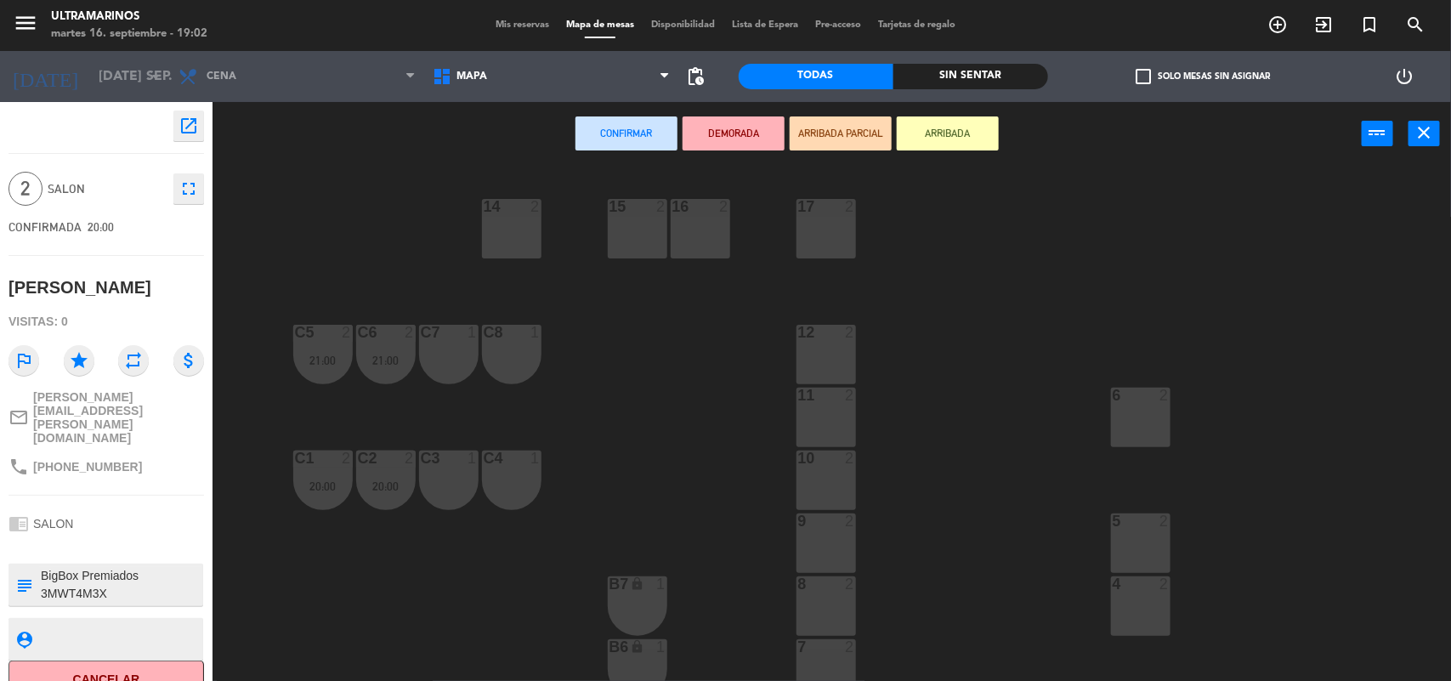
click at [810, 232] on div "17 2" at bounding box center [827, 229] width 60 height 60
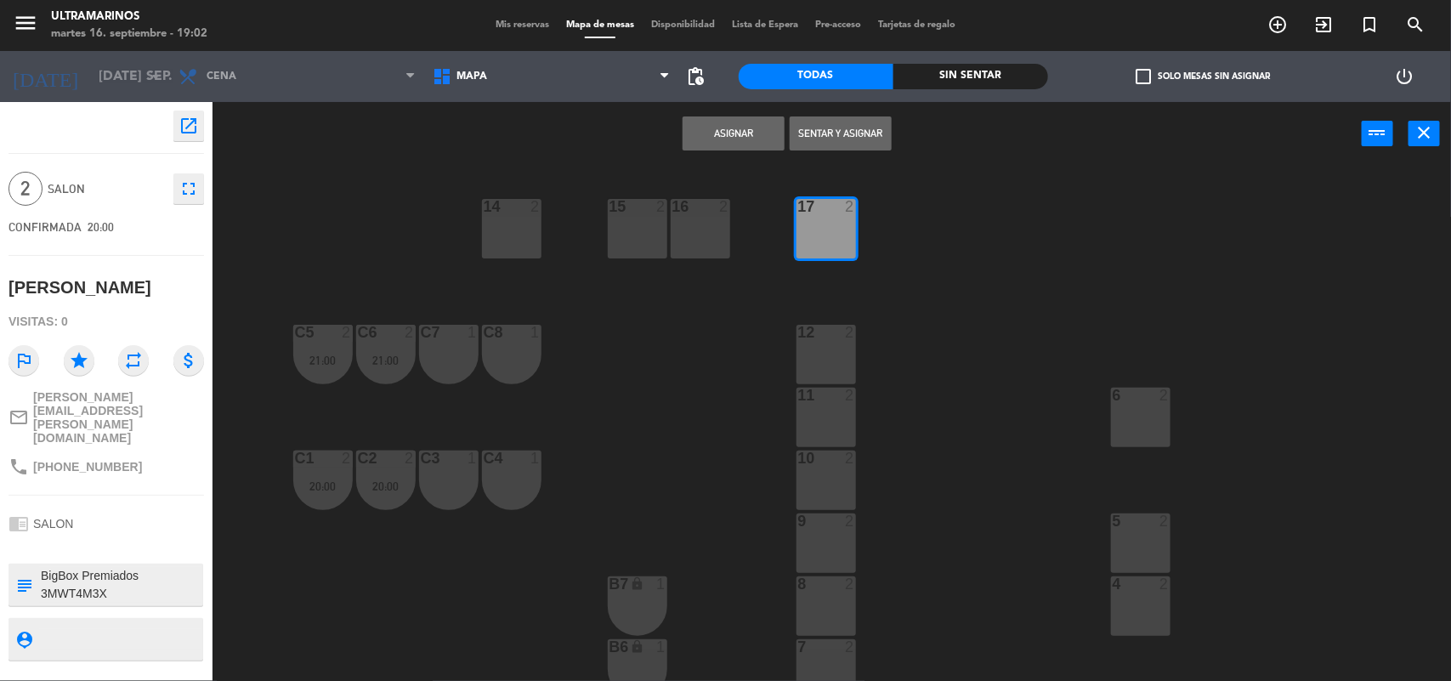
click at [741, 136] on button "Asignar" at bounding box center [734, 133] width 102 height 34
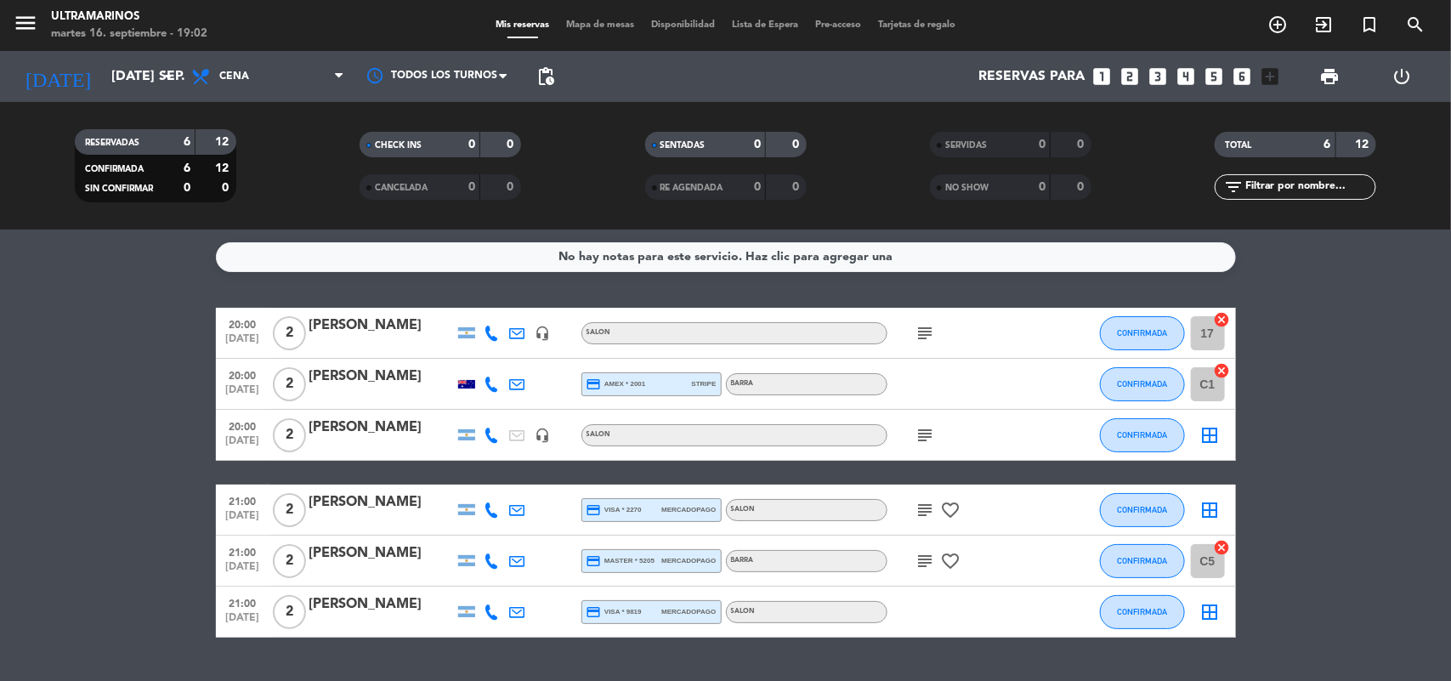
click at [1214, 428] on icon "border_all" at bounding box center [1211, 435] width 20 height 20
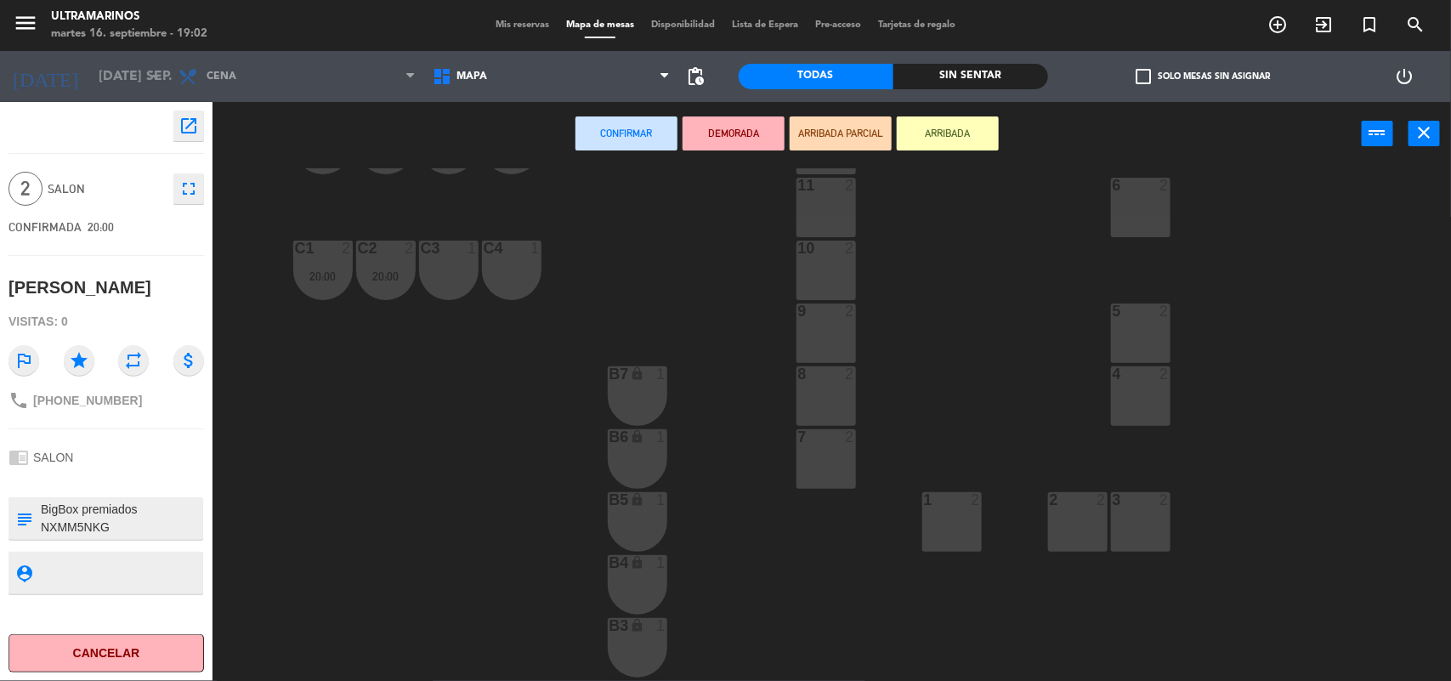
scroll to position [213, 0]
click at [820, 462] on div "7 2" at bounding box center [827, 457] width 60 height 60
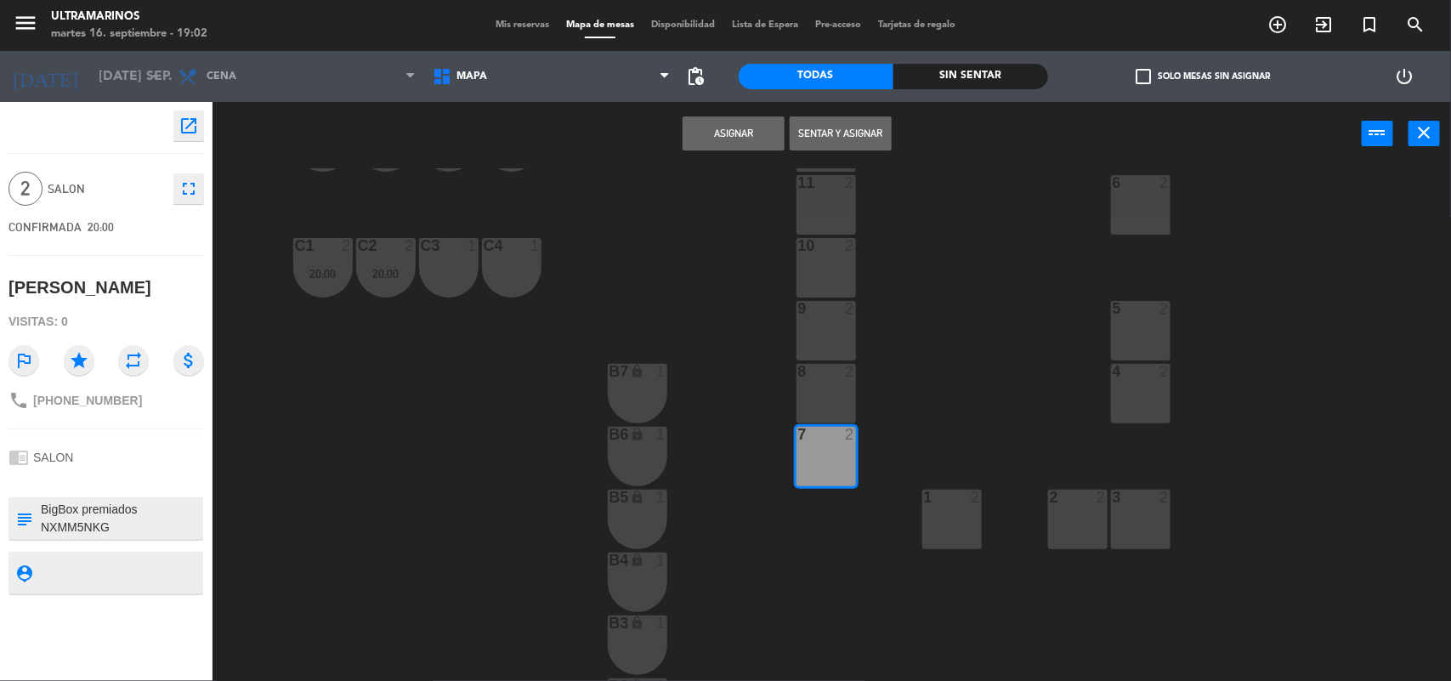
click at [742, 120] on button "Asignar" at bounding box center [734, 133] width 102 height 34
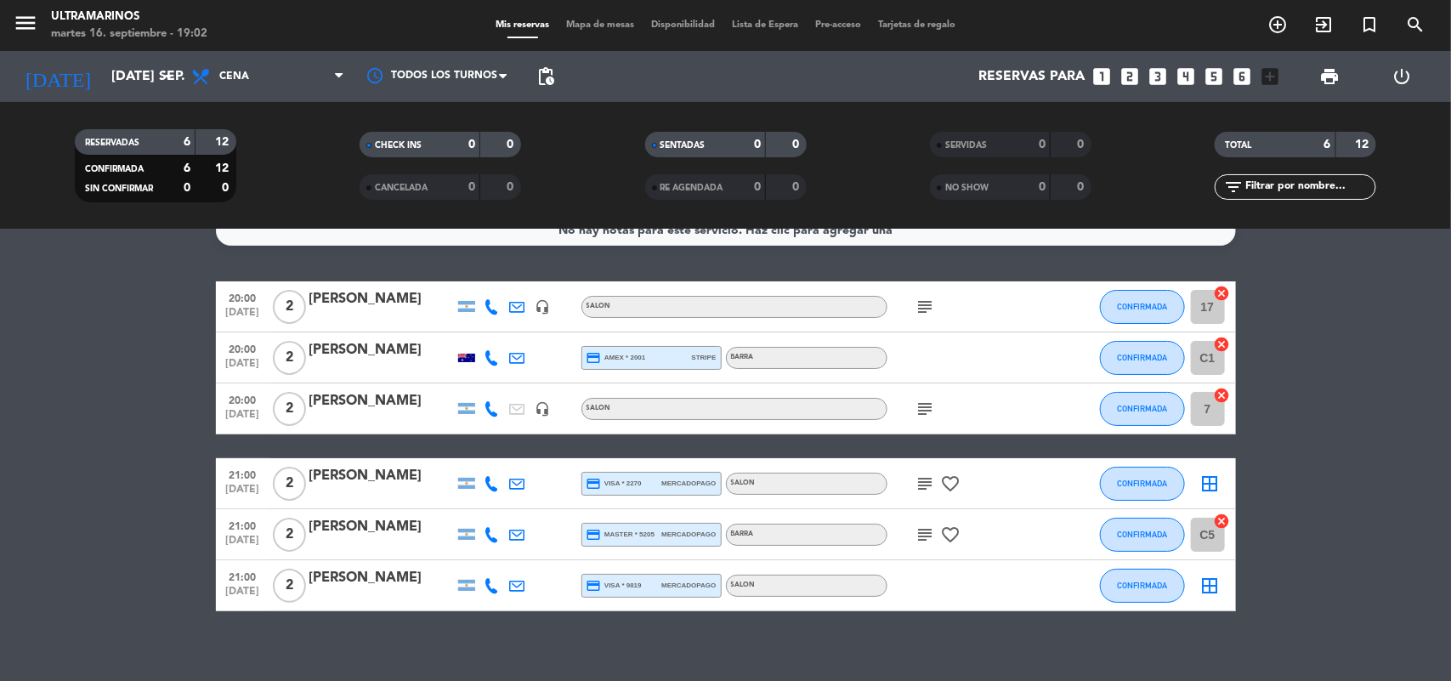
scroll to position [41, 0]
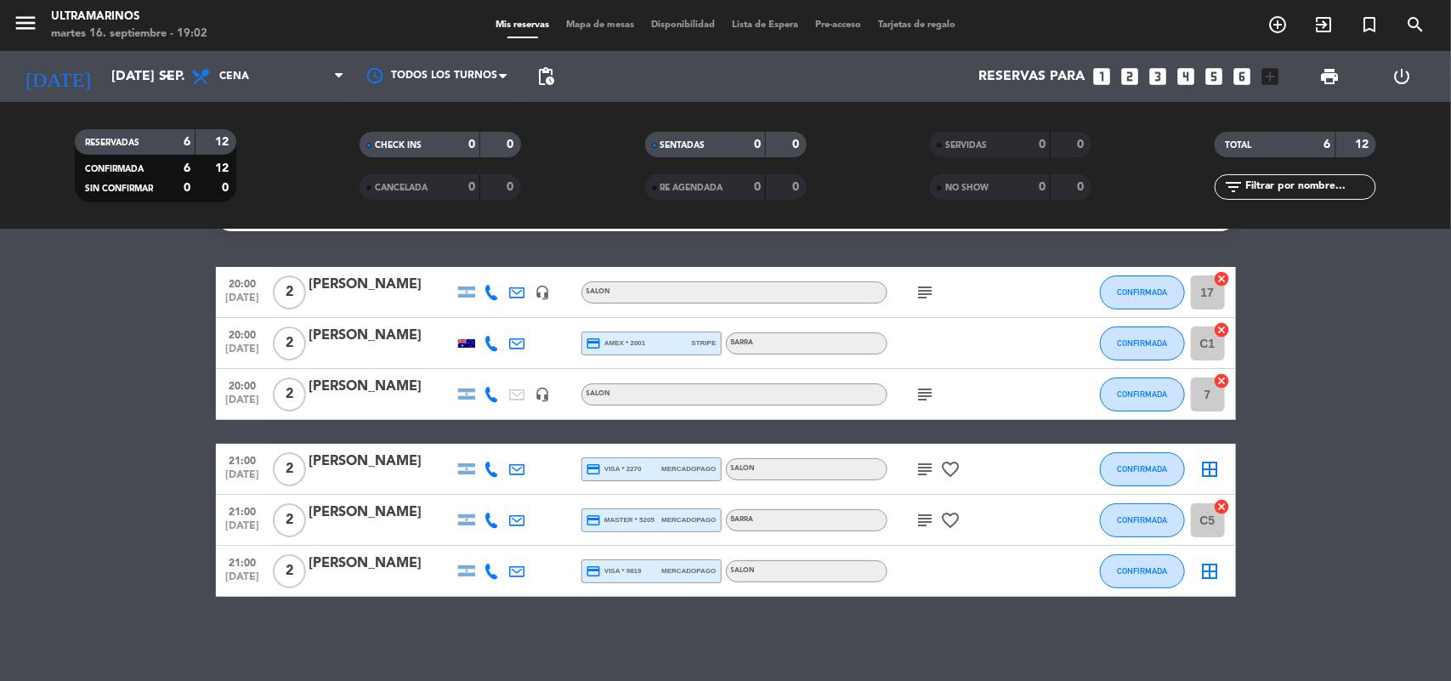
click at [1213, 466] on icon "border_all" at bounding box center [1211, 469] width 20 height 20
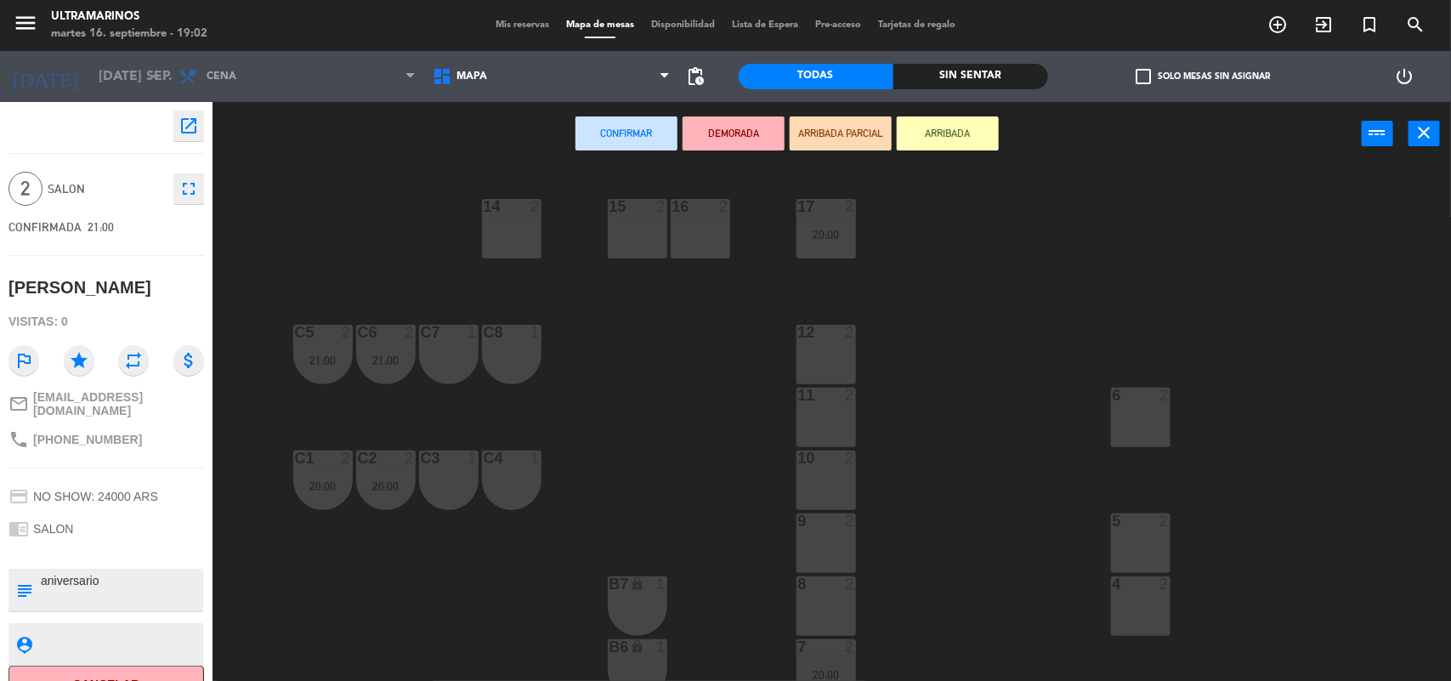
click at [817, 344] on div "12 2" at bounding box center [827, 355] width 60 height 60
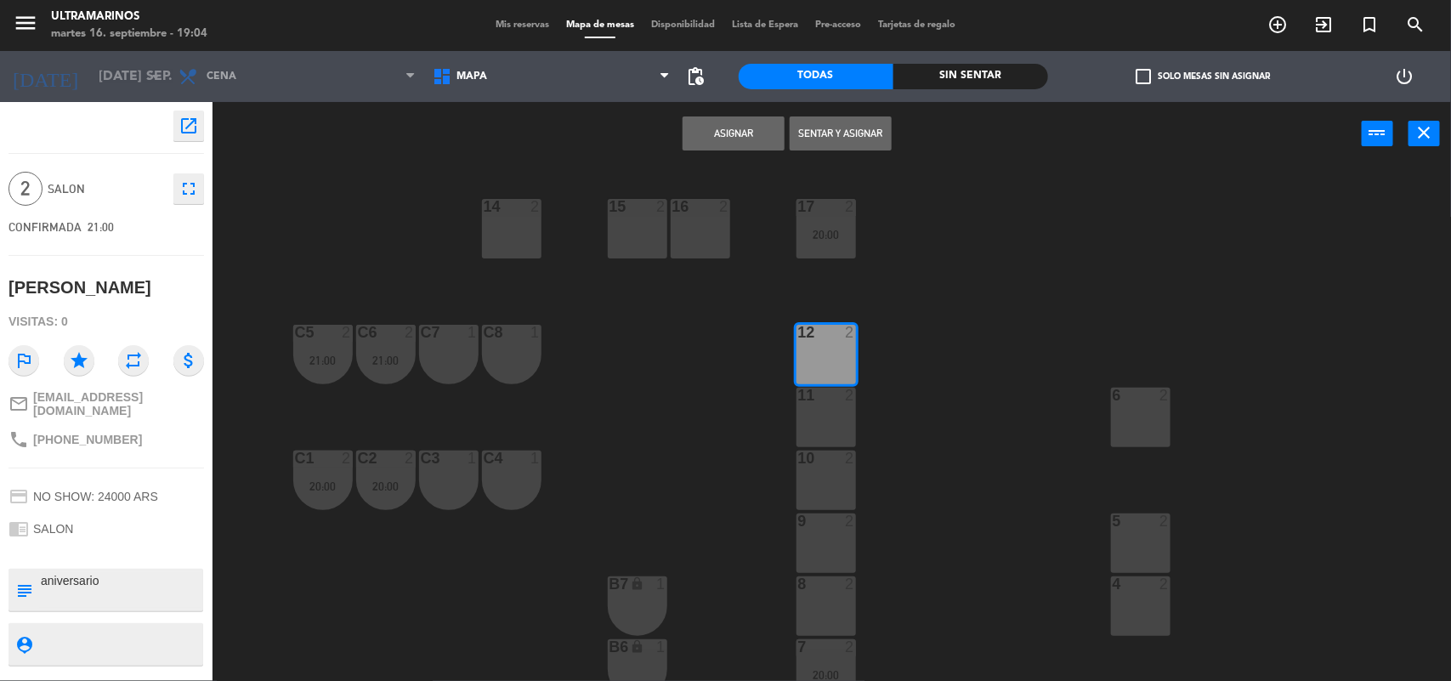
click at [700, 128] on button "Asignar" at bounding box center [734, 133] width 102 height 34
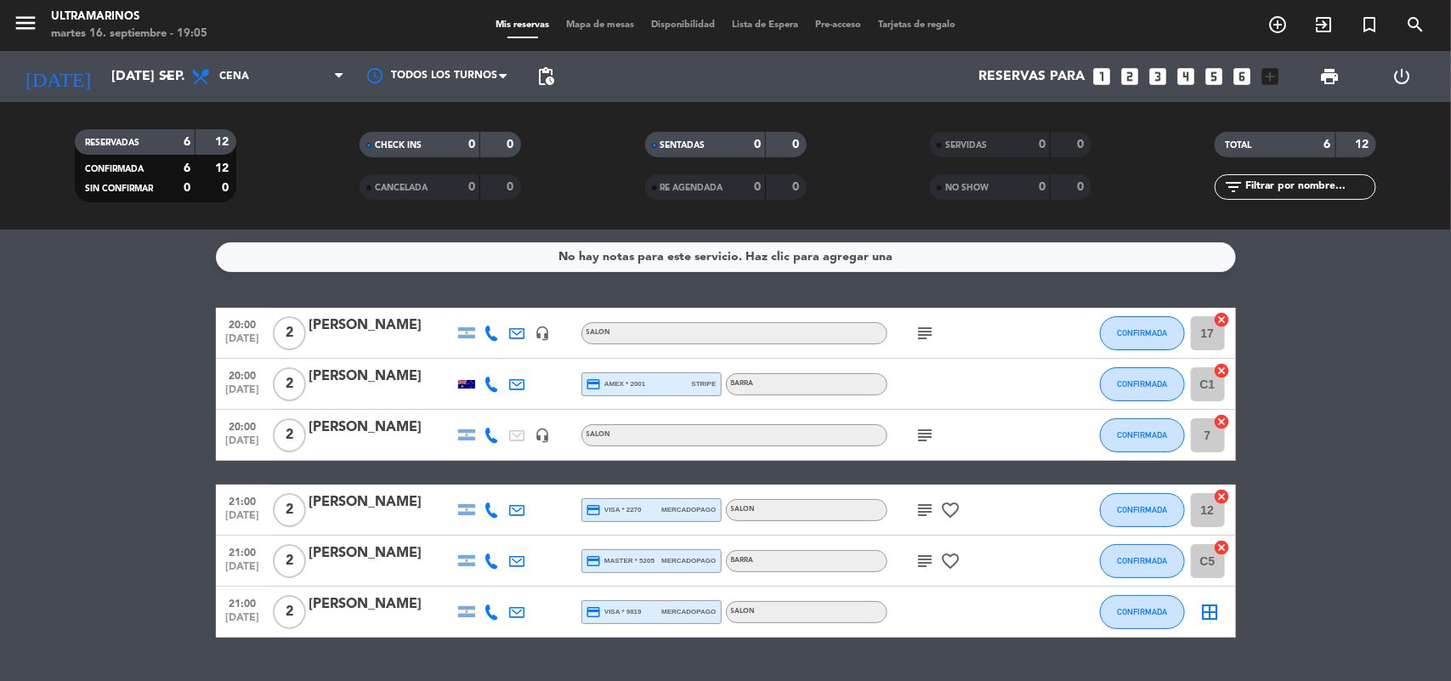
click at [1212, 621] on icon "border_all" at bounding box center [1211, 612] width 20 height 20
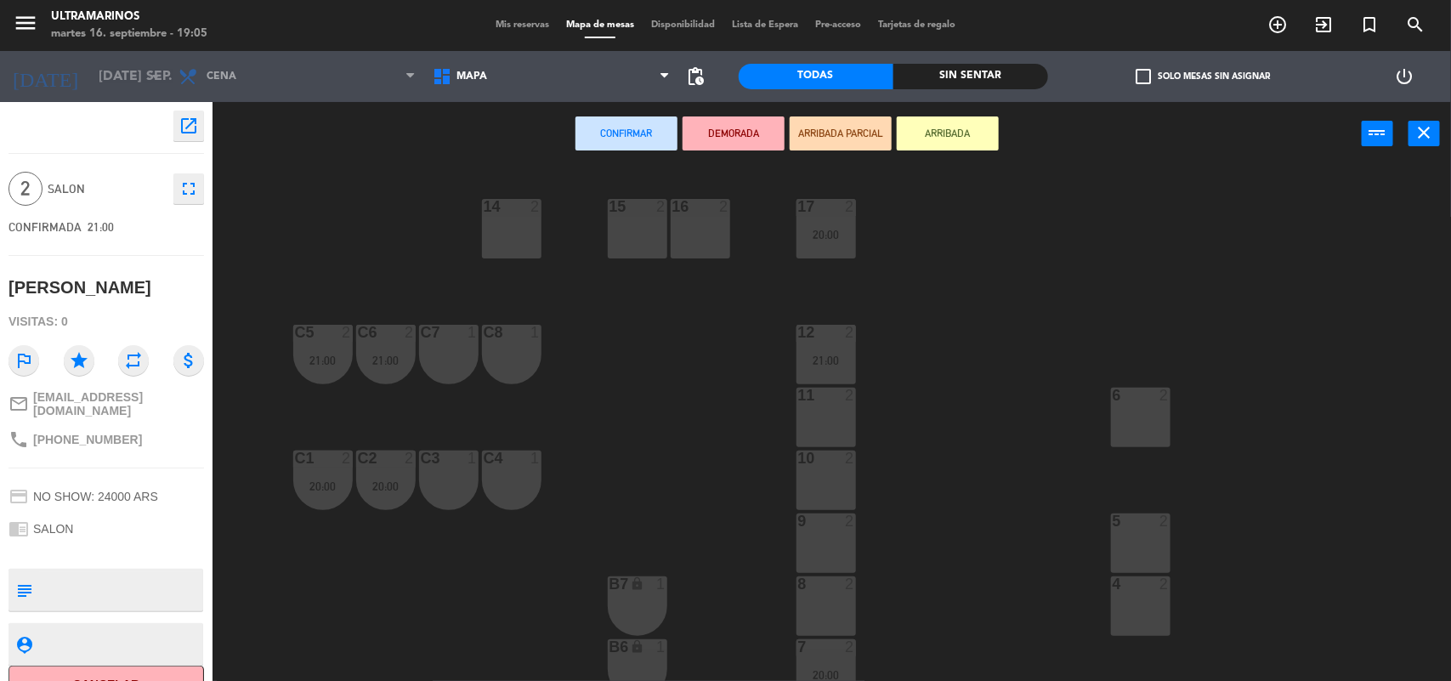
click at [523, 222] on div "14 2" at bounding box center [512, 229] width 60 height 60
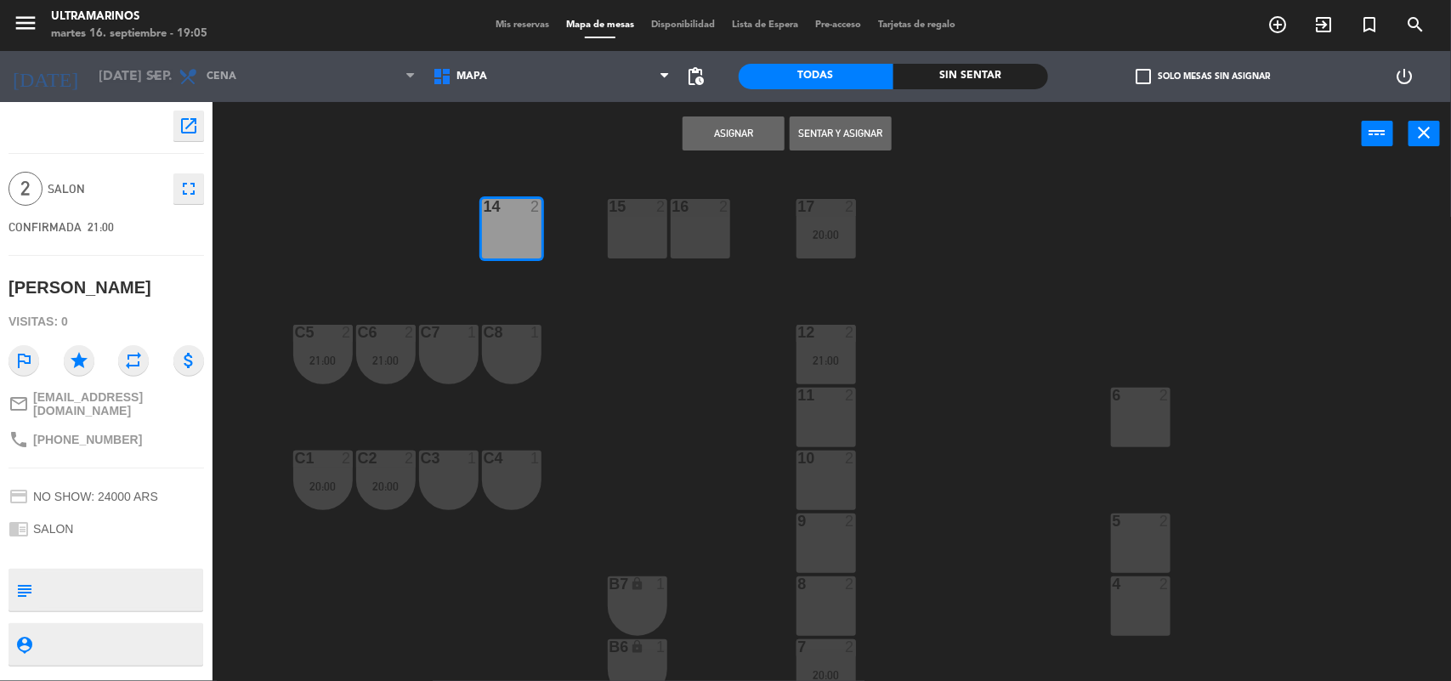
click at [523, 222] on div "14 2" at bounding box center [512, 229] width 60 height 60
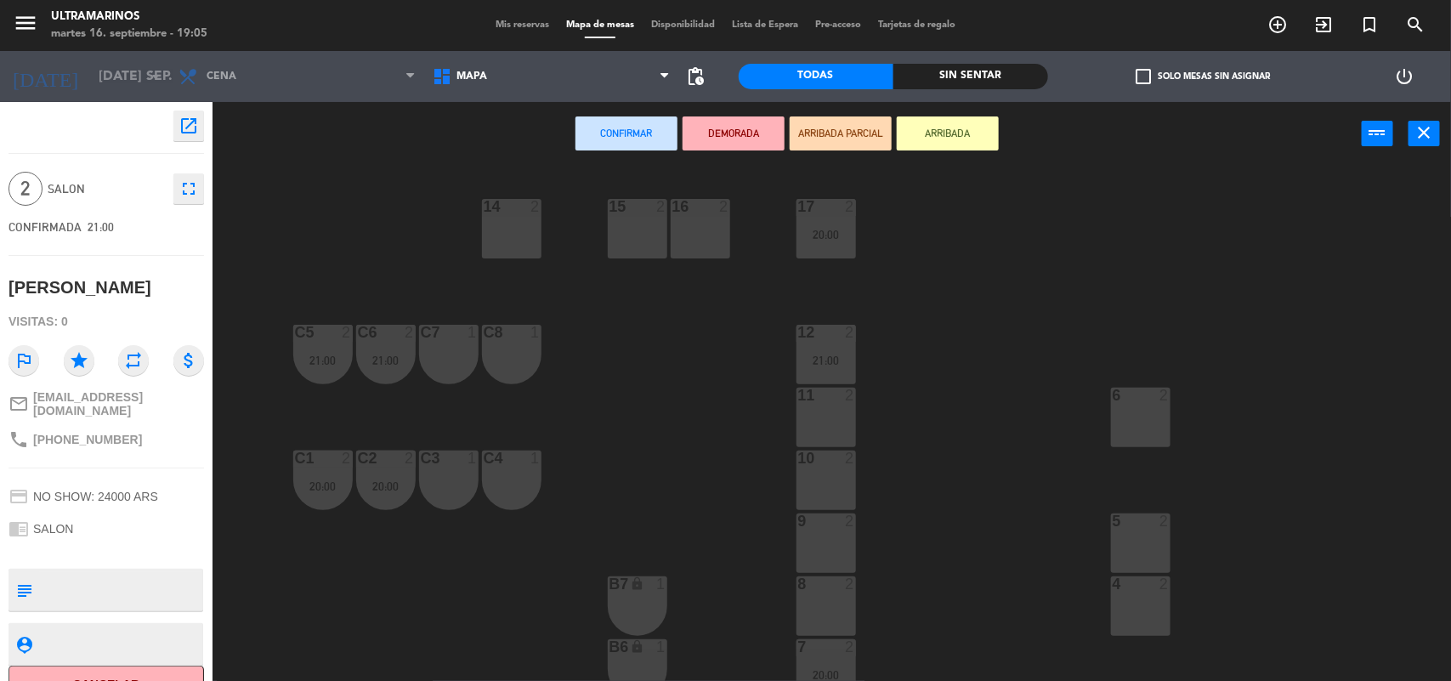
click at [496, 215] on div "14 2" at bounding box center [512, 229] width 60 height 60
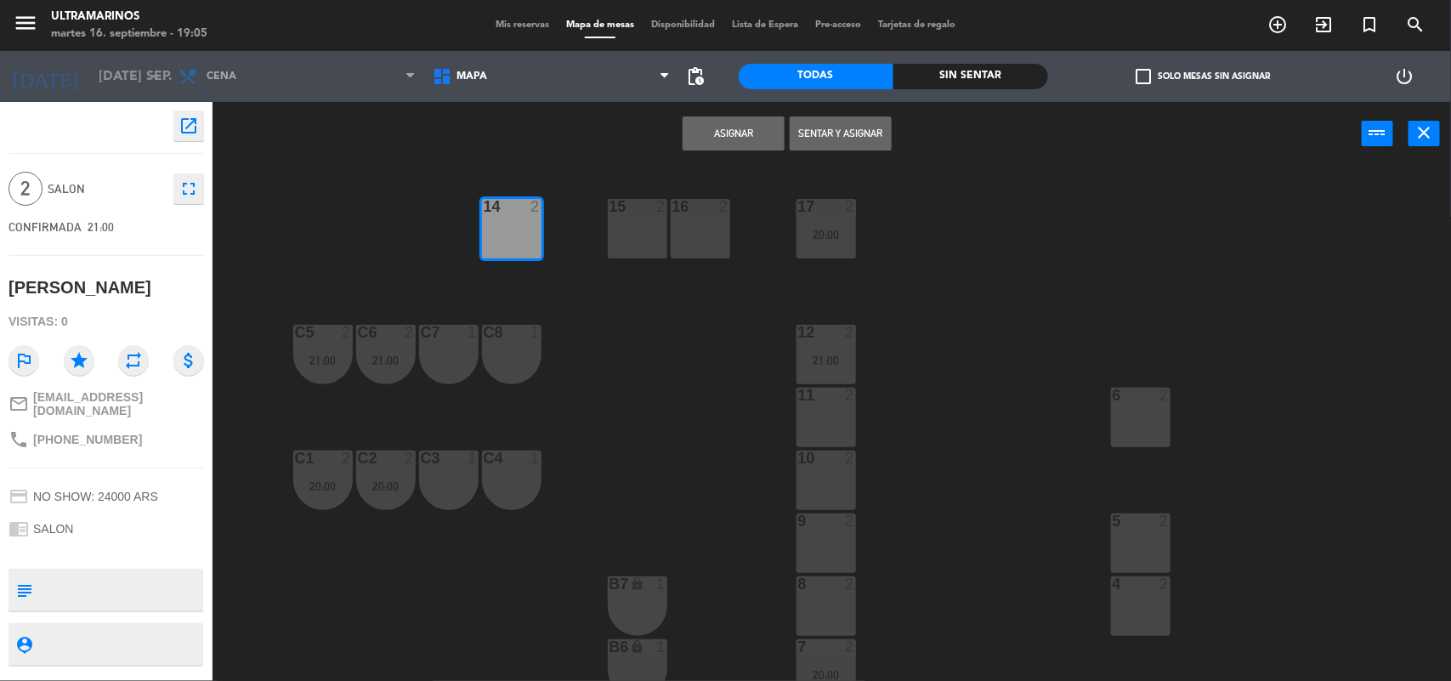
click at [753, 133] on button "Asignar" at bounding box center [734, 133] width 102 height 34
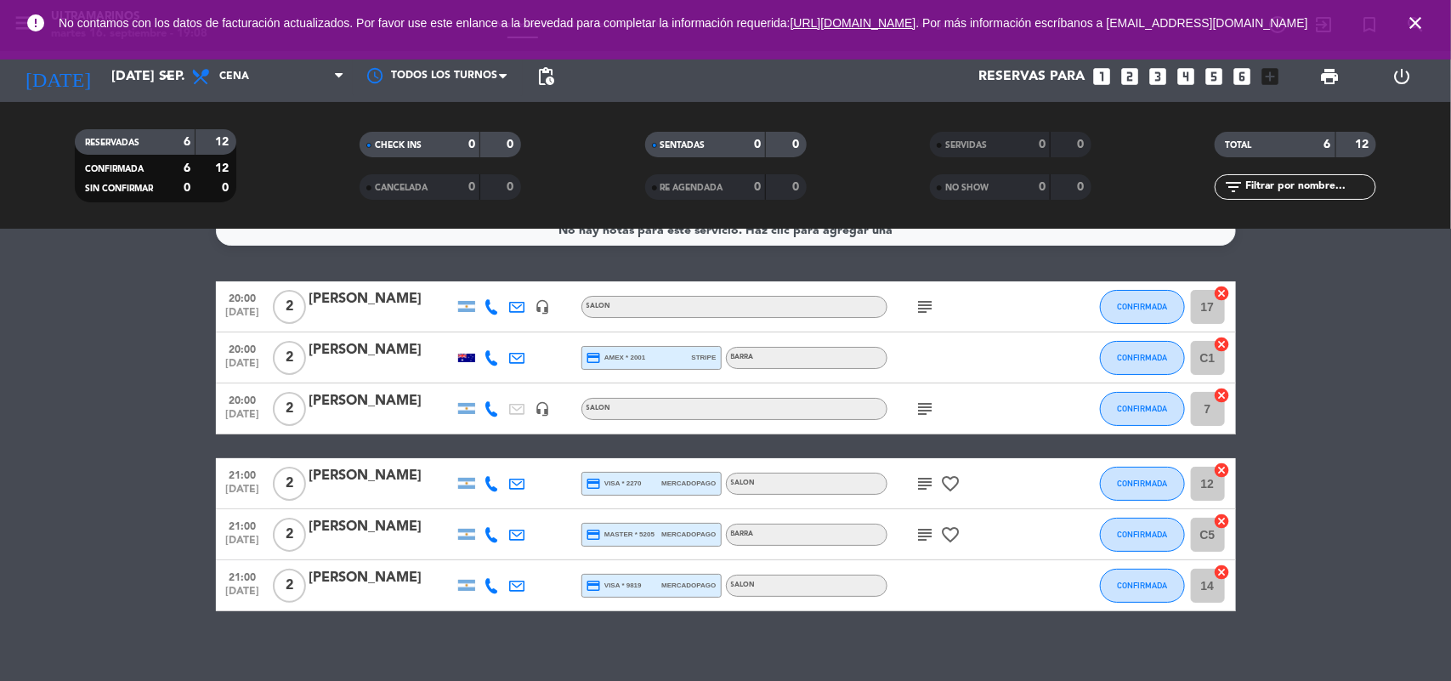
scroll to position [41, 0]
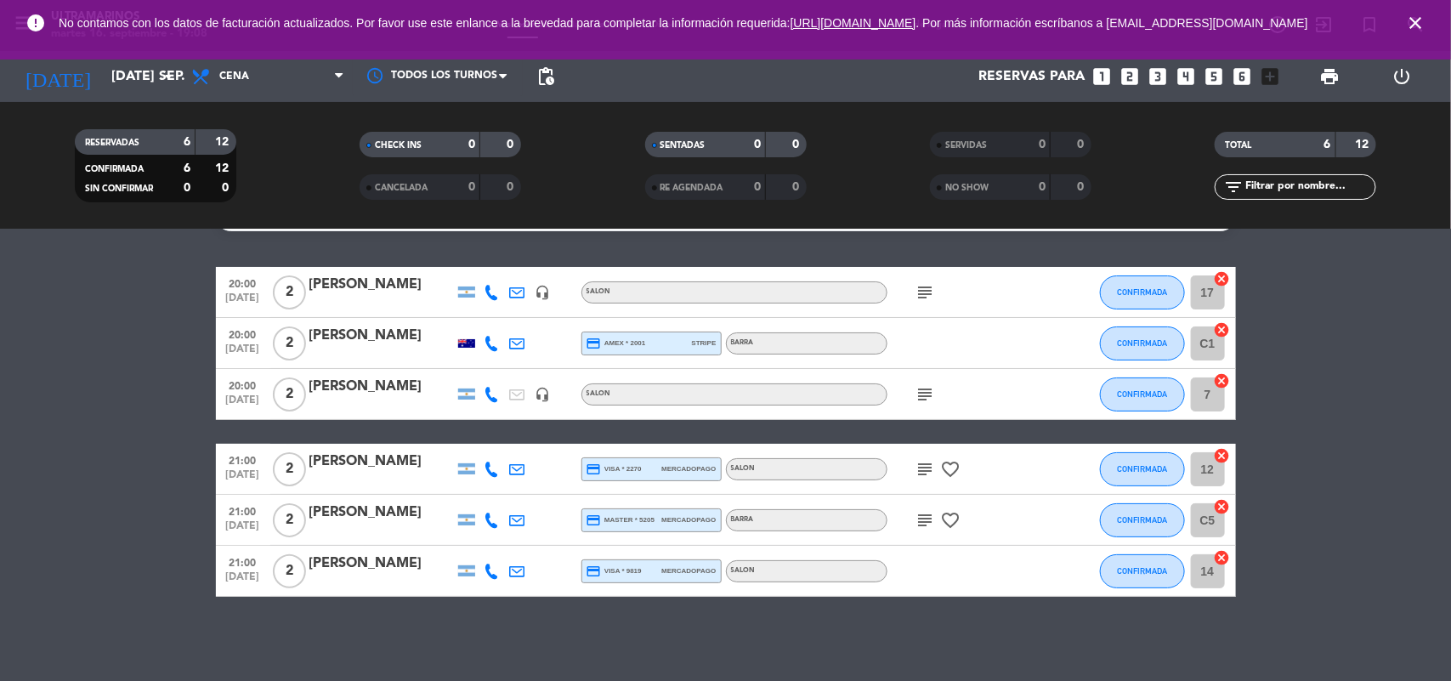
click at [1418, 30] on icon "close" at bounding box center [1415, 23] width 20 height 20
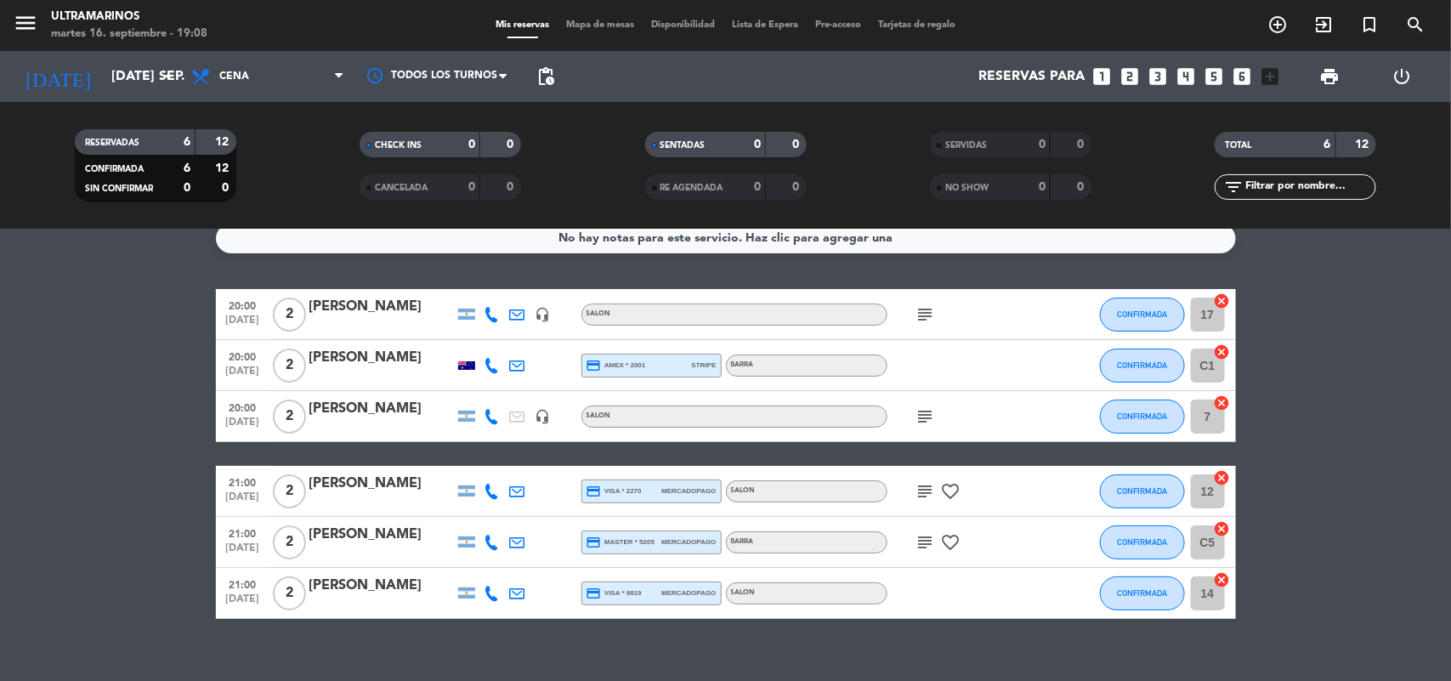
scroll to position [0, 0]
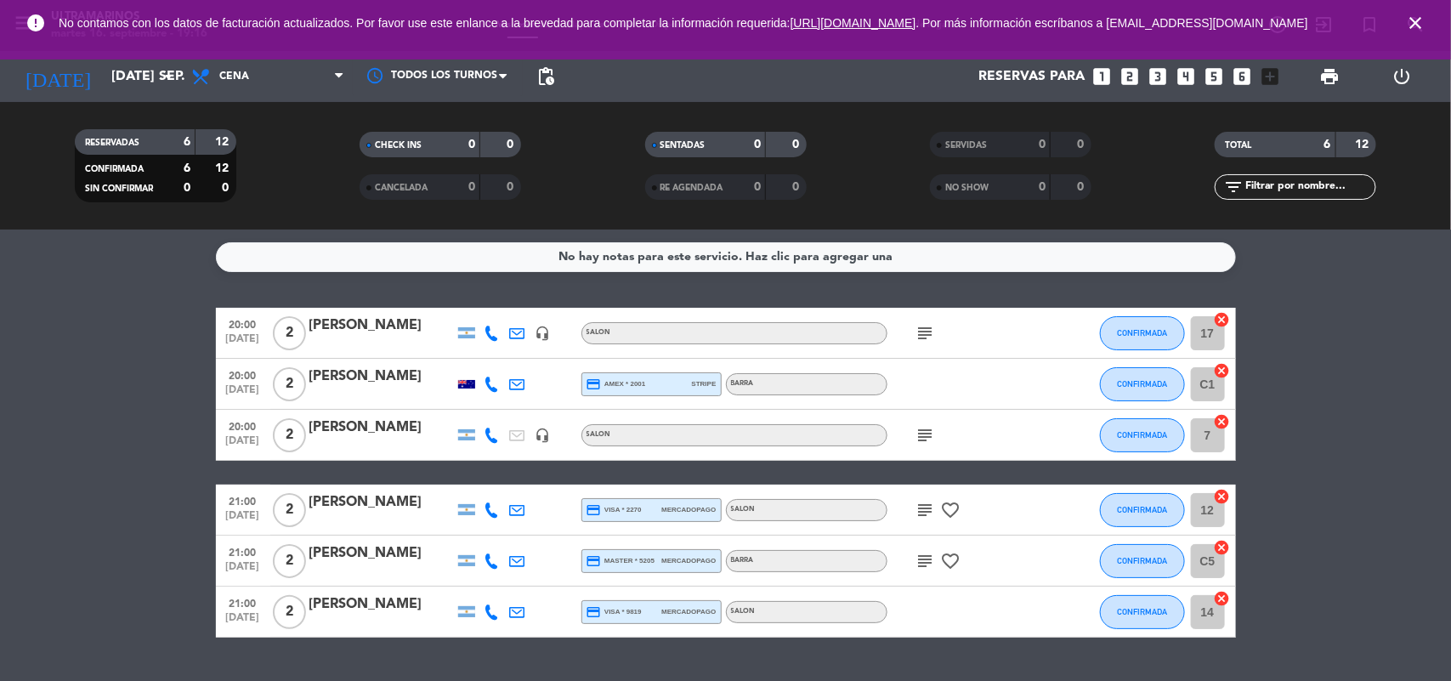
drag, startPoint x: 83, startPoint y: 422, endPoint x: 121, endPoint y: 483, distance: 71.7
click at [88, 423] on bookings-row "20:00 [DATE] 2 [PERSON_NAME] headset_mic SALON subject CONFIRMADA 17 cancel 20:…" at bounding box center [725, 473] width 1451 height 330
click at [1414, 23] on icon "close" at bounding box center [1415, 23] width 20 height 20
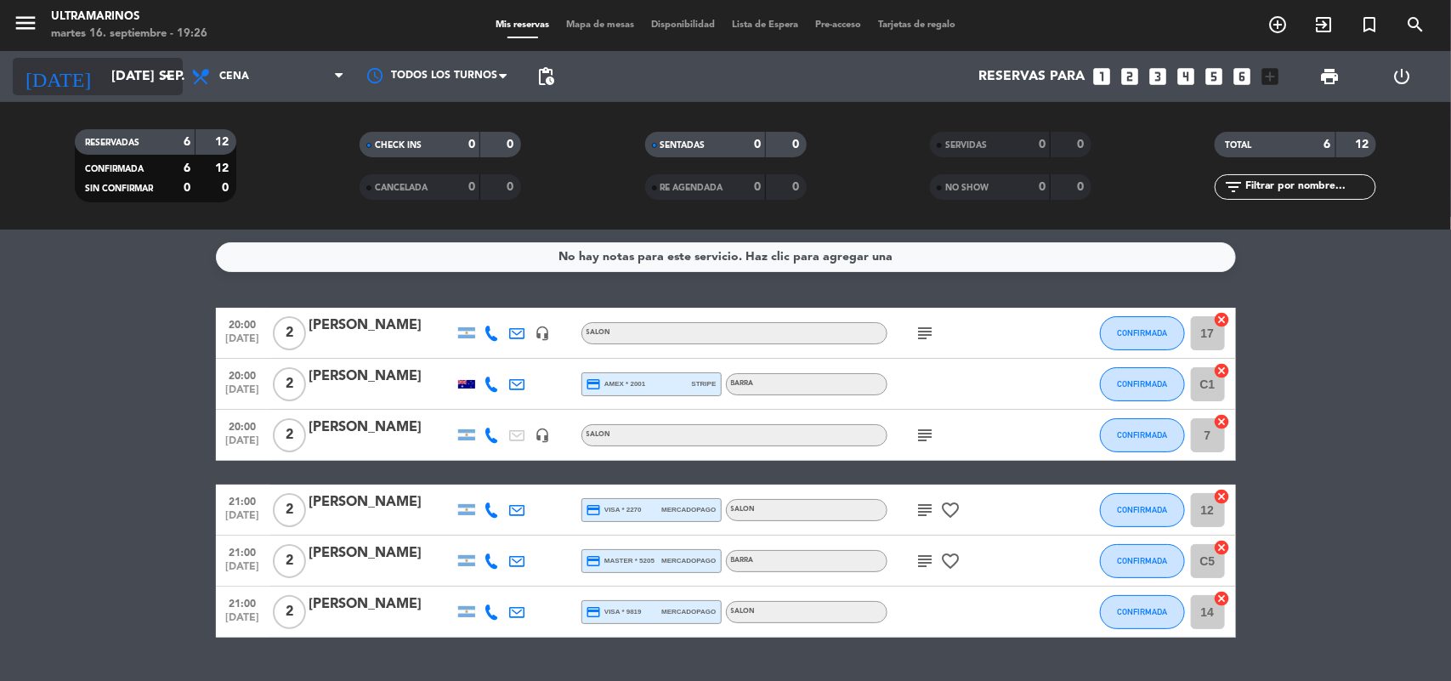
click at [159, 78] on icon "arrow_drop_down" at bounding box center [168, 76] width 20 height 20
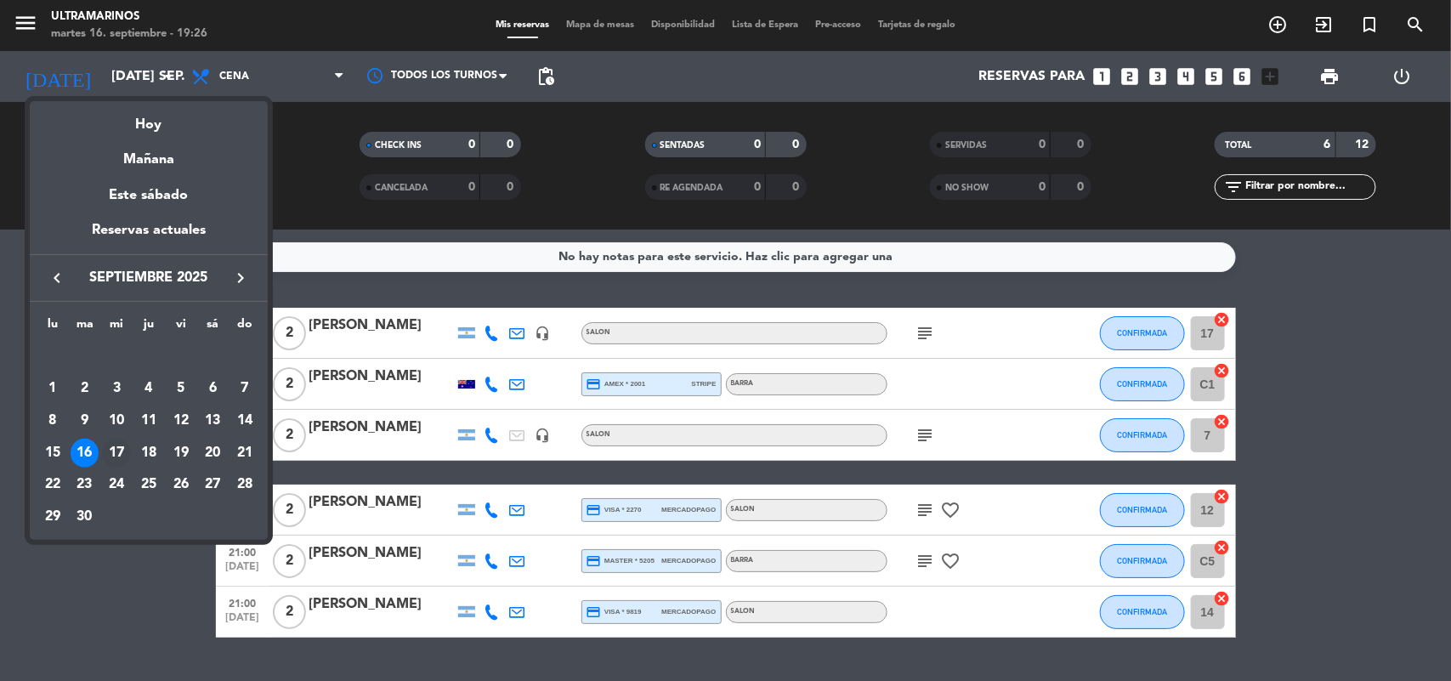
click at [113, 449] on div "17" at bounding box center [116, 453] width 29 height 29
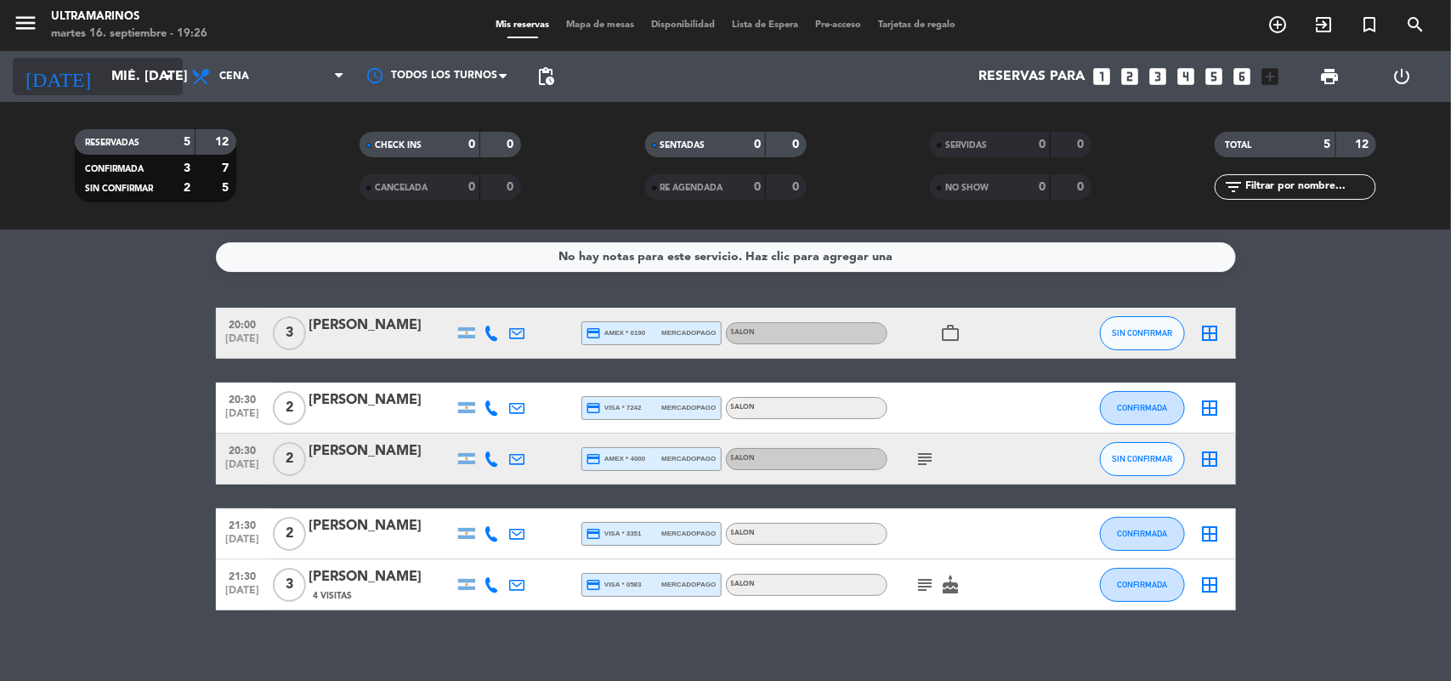
click at [113, 75] on input "mié. [DATE]" at bounding box center [192, 76] width 179 height 33
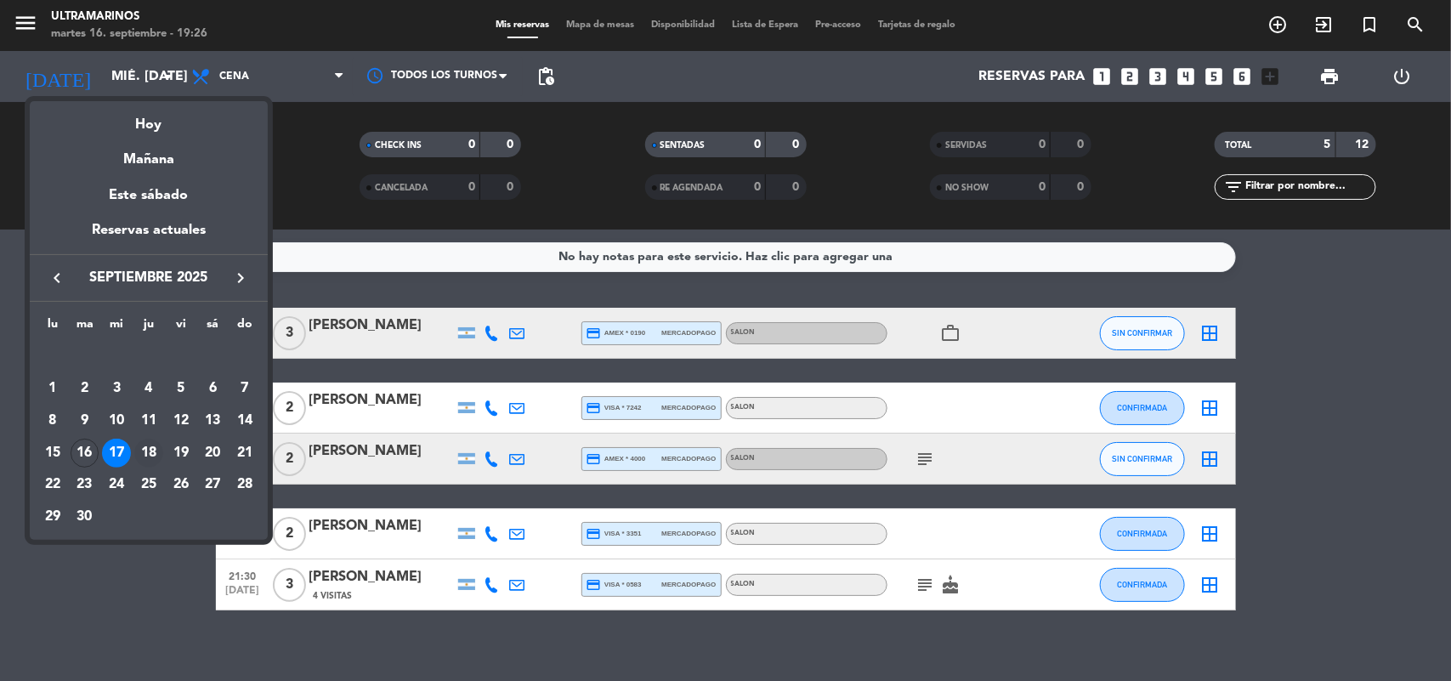
click at [153, 443] on div "18" at bounding box center [148, 453] width 29 height 29
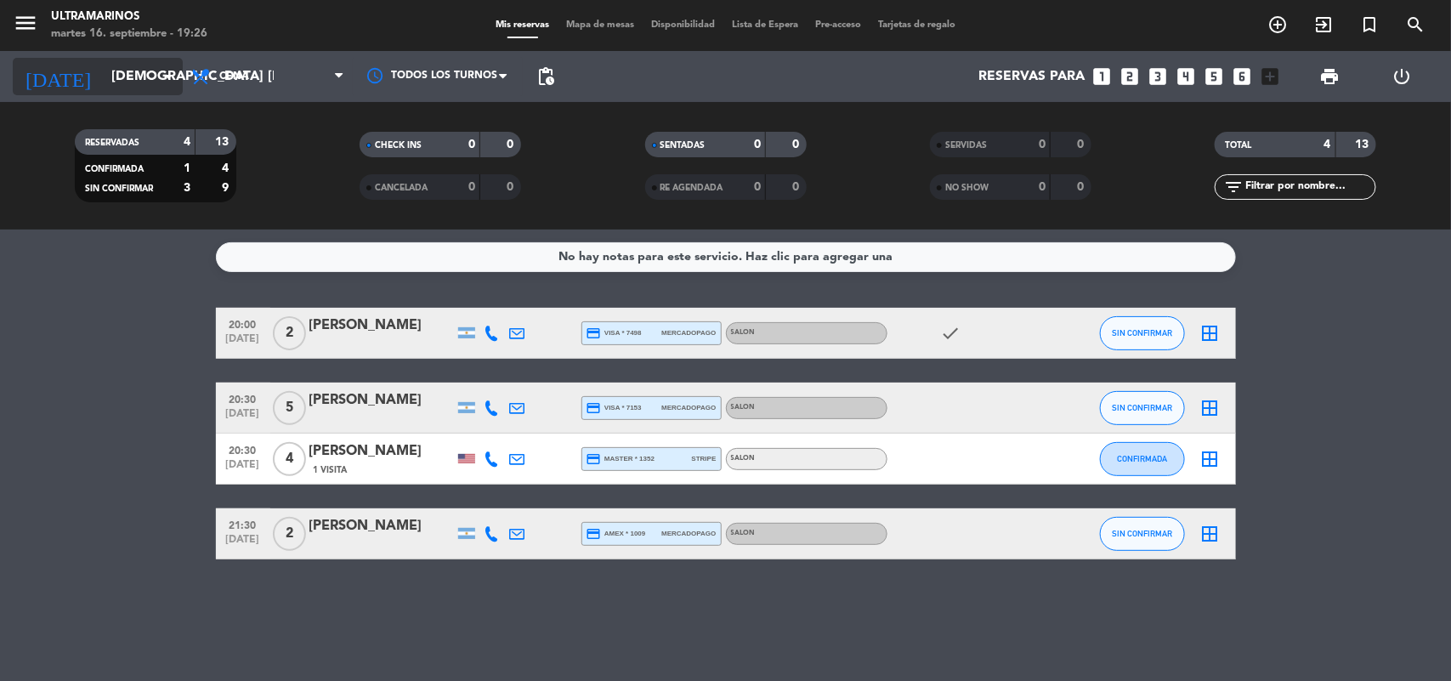
click at [103, 70] on input "[DEMOGRAPHIC_DATA] [DATE]" at bounding box center [192, 76] width 179 height 33
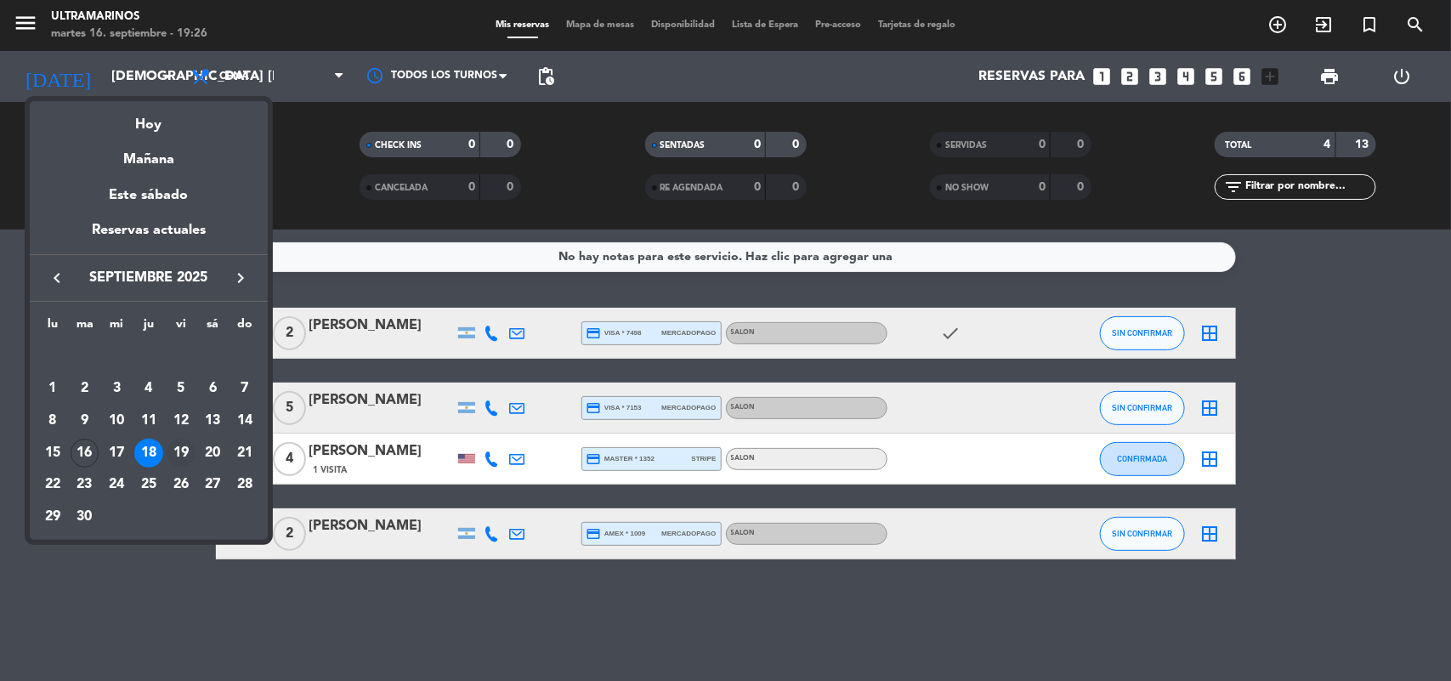
click at [181, 451] on div "19" at bounding box center [181, 453] width 29 height 29
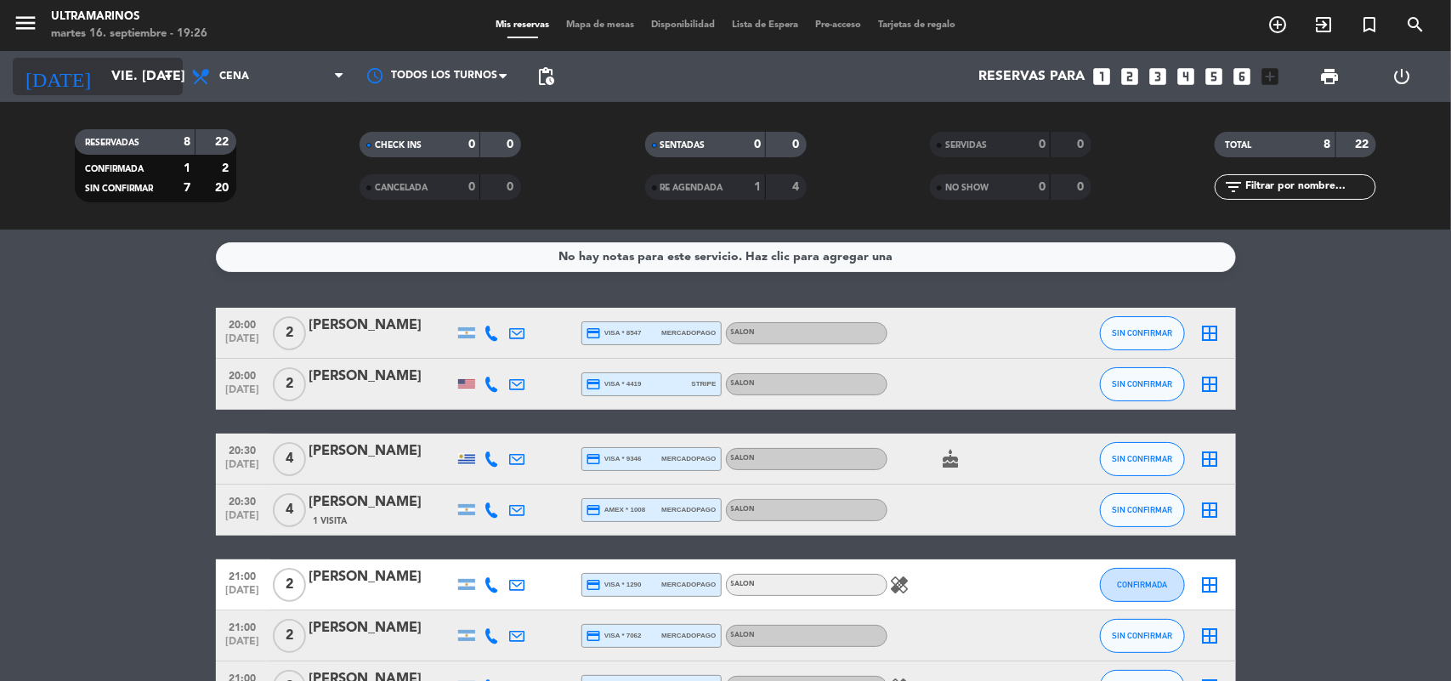
click at [103, 79] on input "vie. [DATE]" at bounding box center [192, 76] width 179 height 33
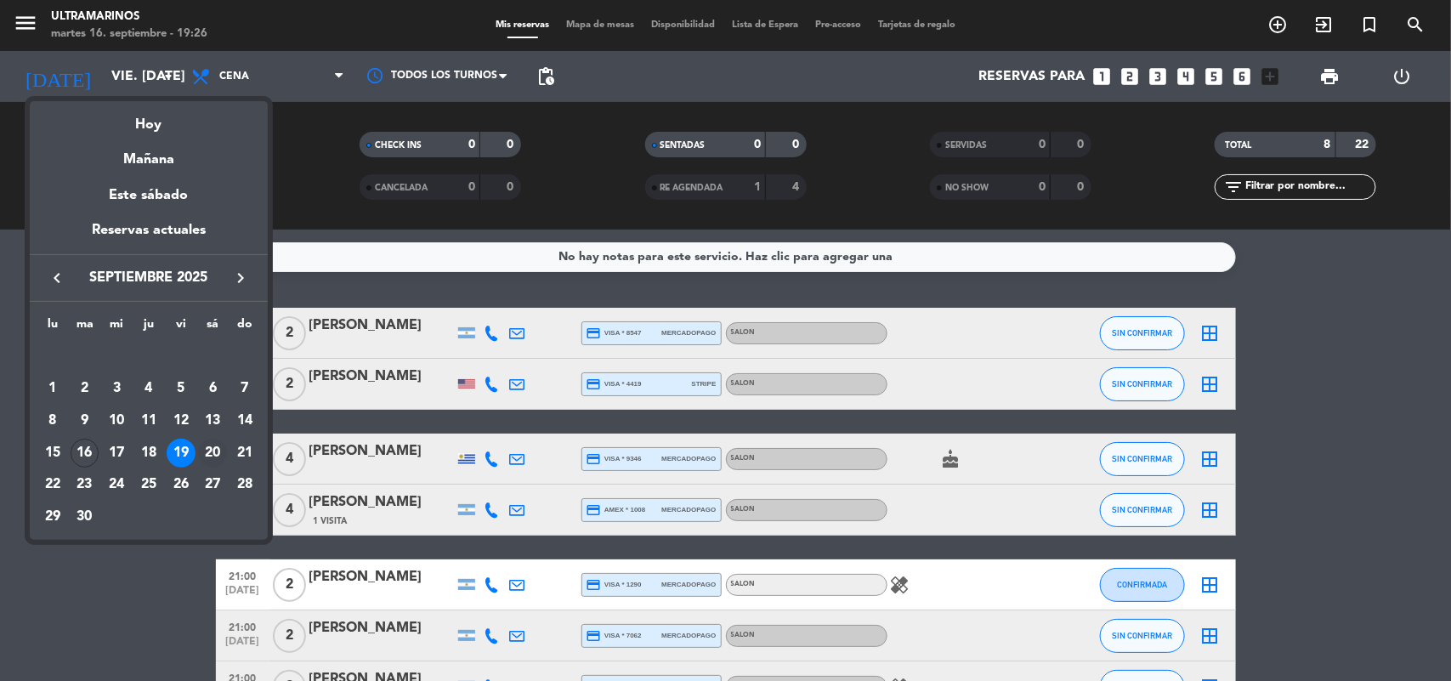
click at [213, 456] on div "20" at bounding box center [212, 453] width 29 height 29
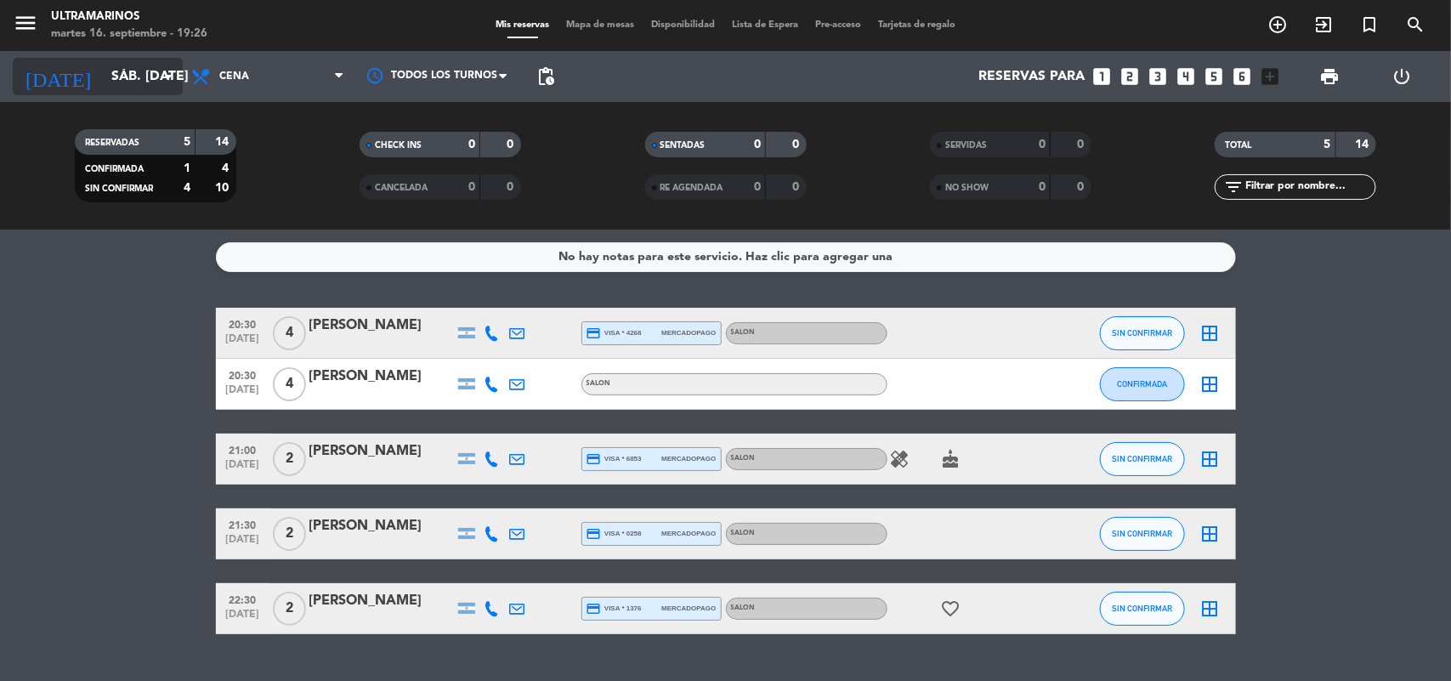
click at [103, 88] on input "sáb. [DATE]" at bounding box center [192, 76] width 179 height 33
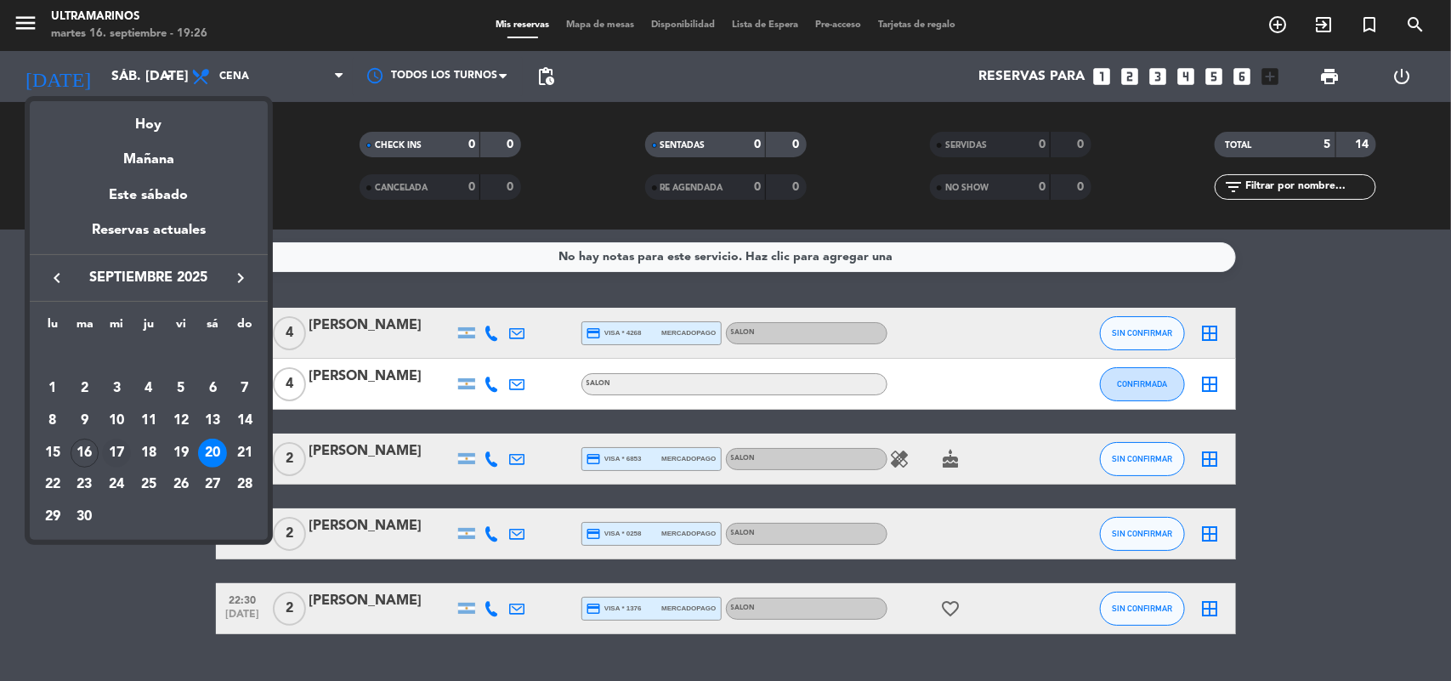
click at [115, 449] on div "17" at bounding box center [116, 453] width 29 height 29
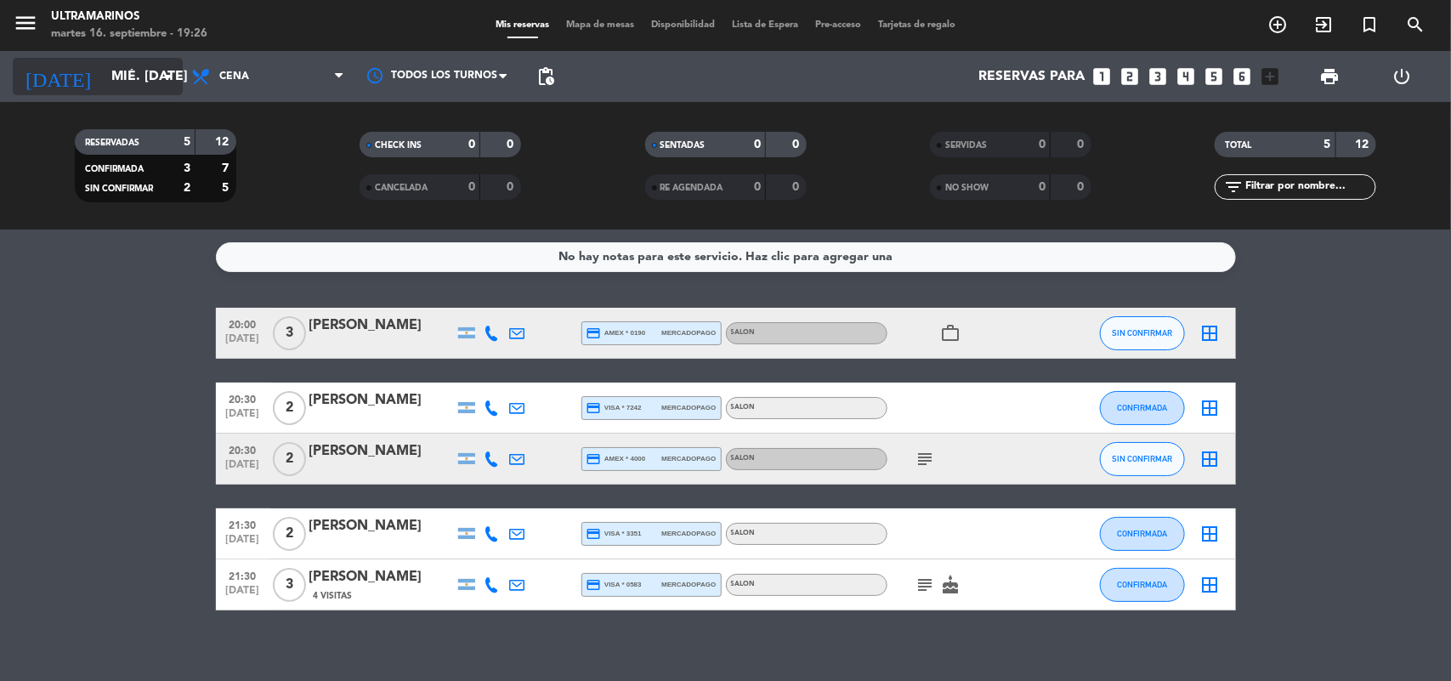
click at [123, 71] on input "mié. [DATE]" at bounding box center [192, 76] width 179 height 33
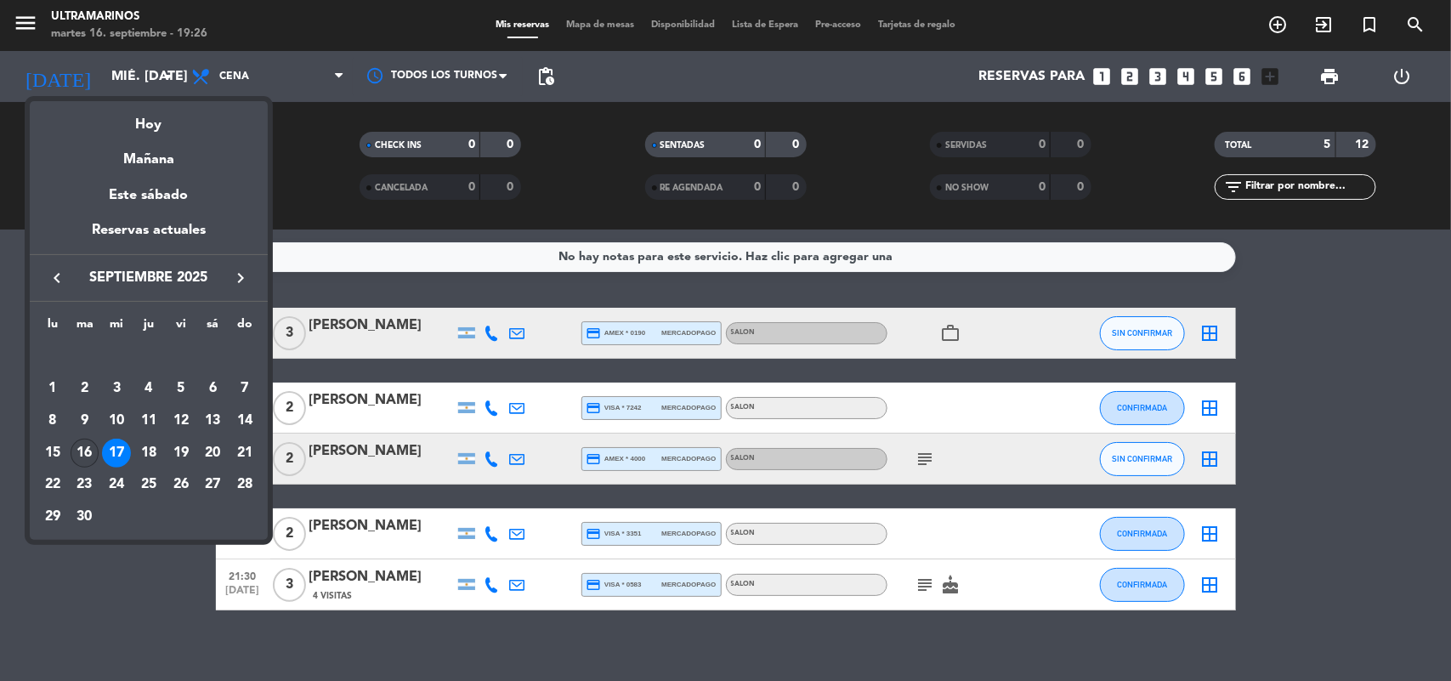
click at [86, 460] on div "16" at bounding box center [85, 453] width 29 height 29
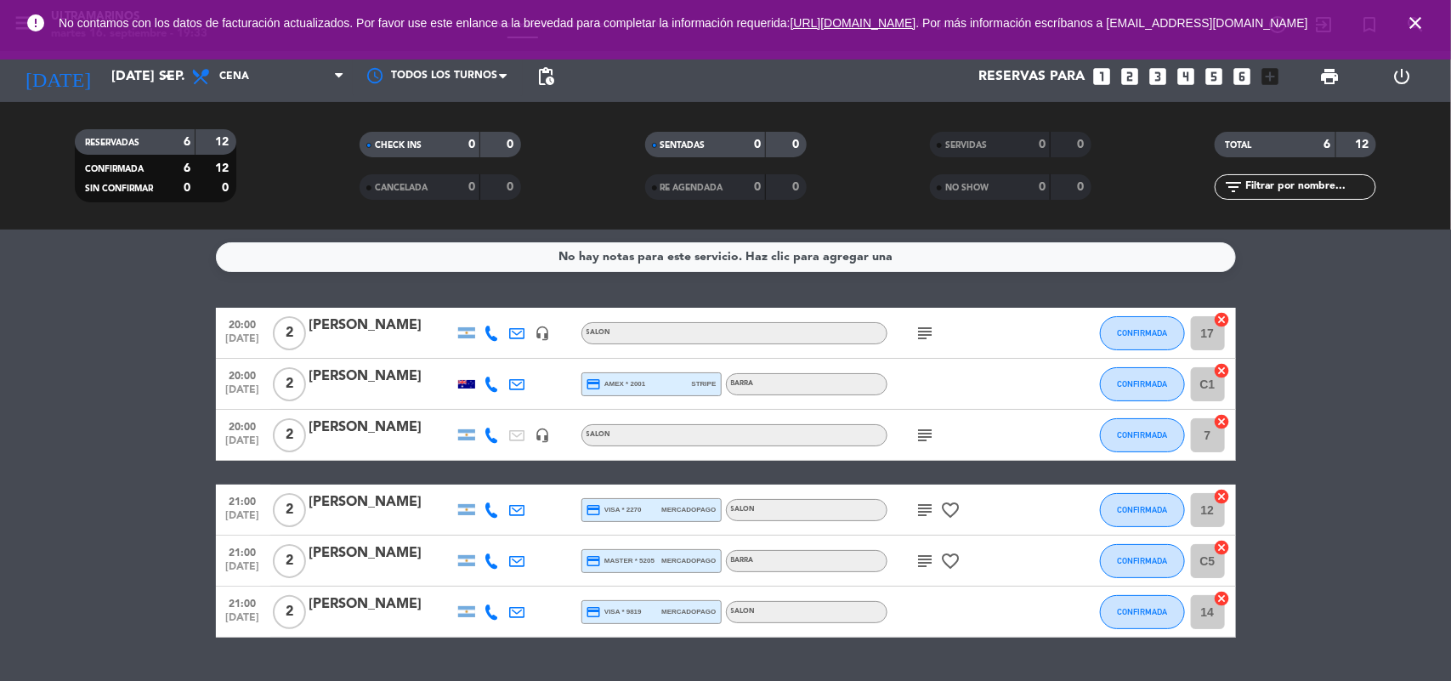
click at [1418, 30] on icon "close" at bounding box center [1415, 23] width 20 height 20
click at [150, 98] on div "[DATE] [DATE] sep. arrow_drop_down" at bounding box center [98, 76] width 170 height 51
click at [150, 78] on input "[DATE] sep." at bounding box center [192, 76] width 179 height 33
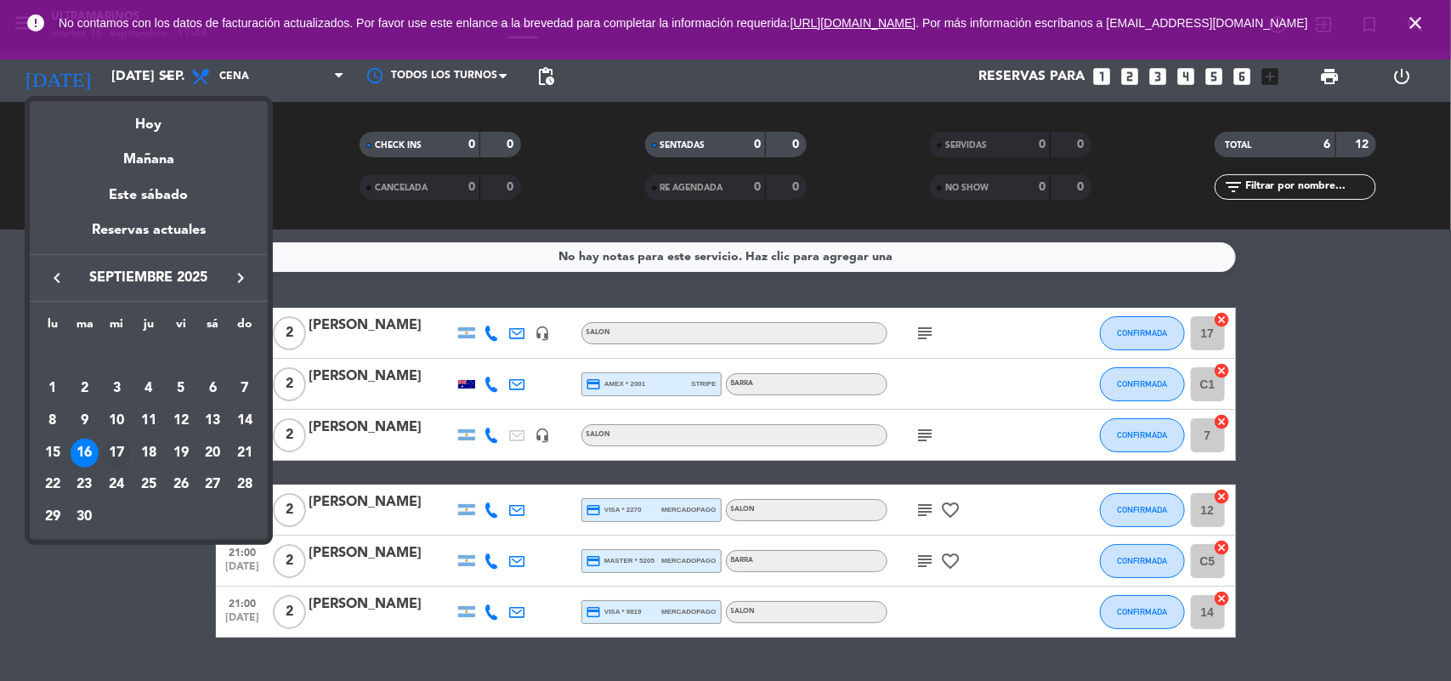
click at [117, 451] on div "17" at bounding box center [116, 453] width 29 height 29
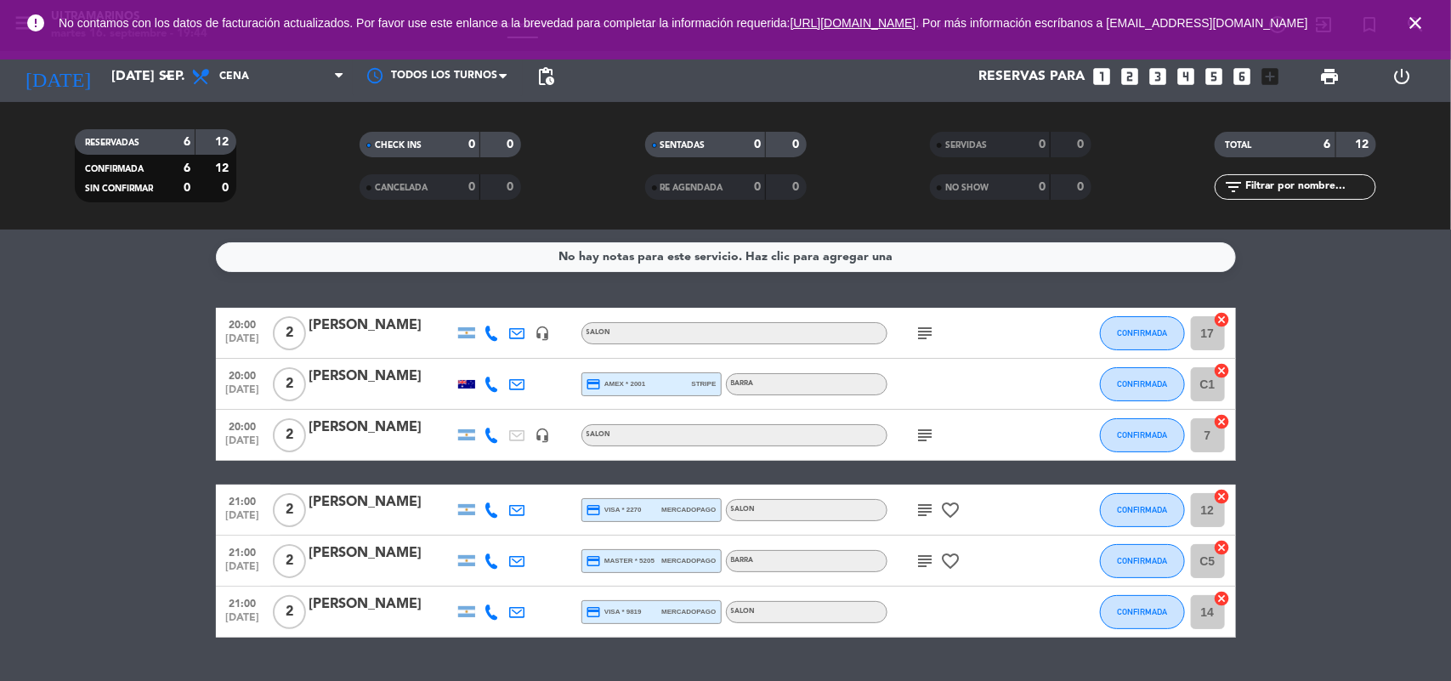
type input "mié. [DATE]"
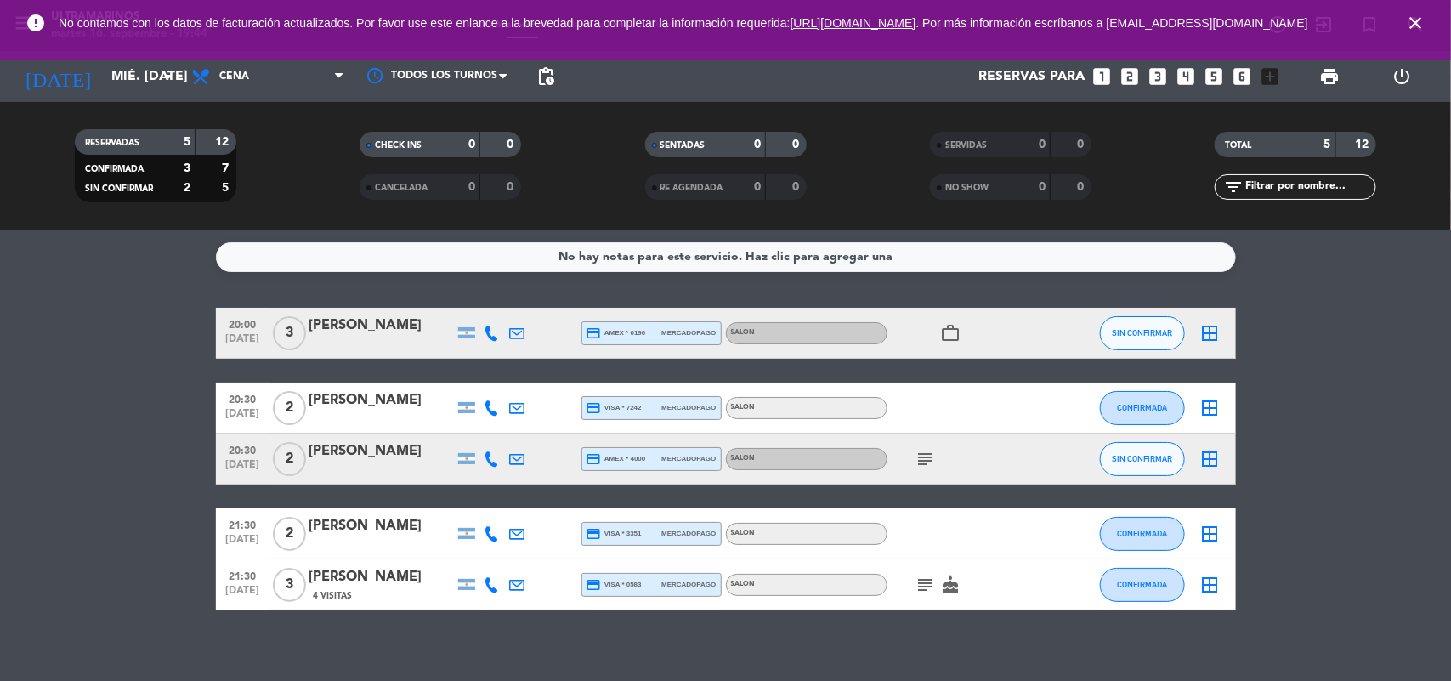
click at [1191, 77] on icon "looks_4" at bounding box center [1187, 76] width 22 height 22
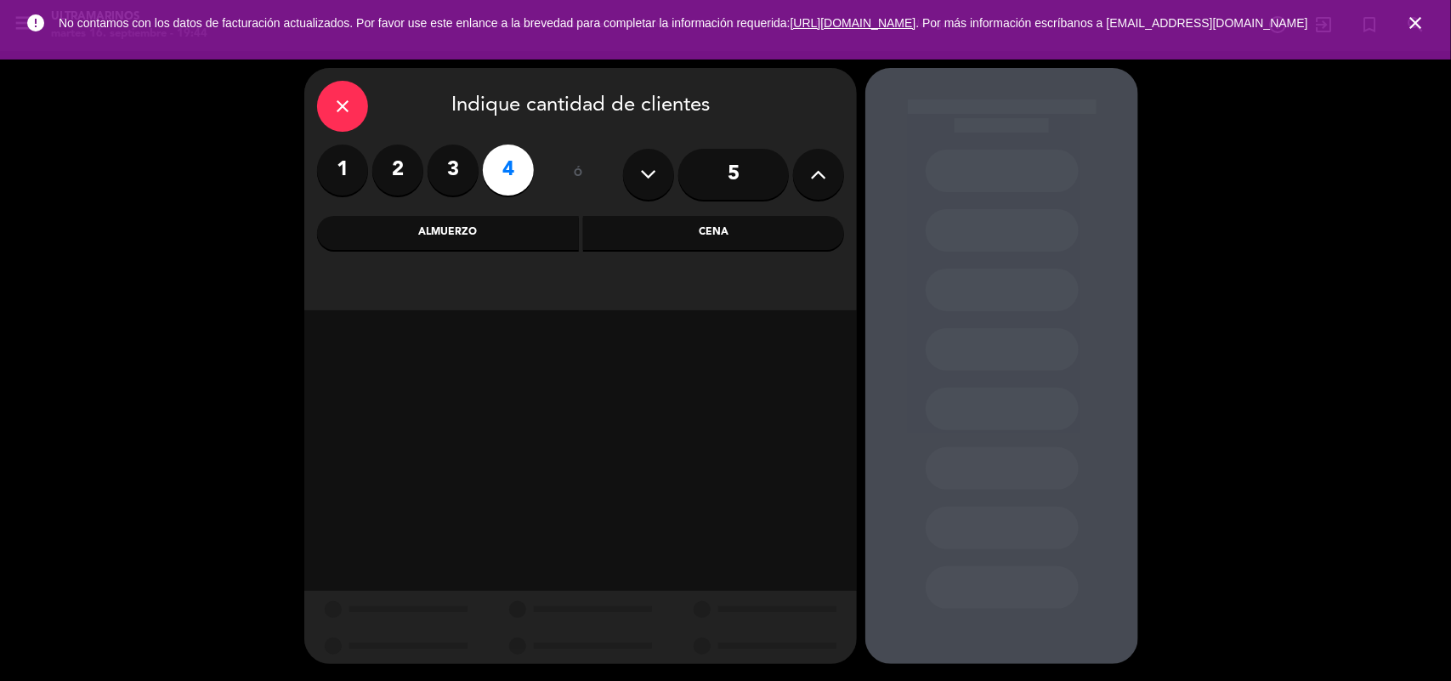
click at [702, 232] on div "Cena" at bounding box center [714, 233] width 262 height 34
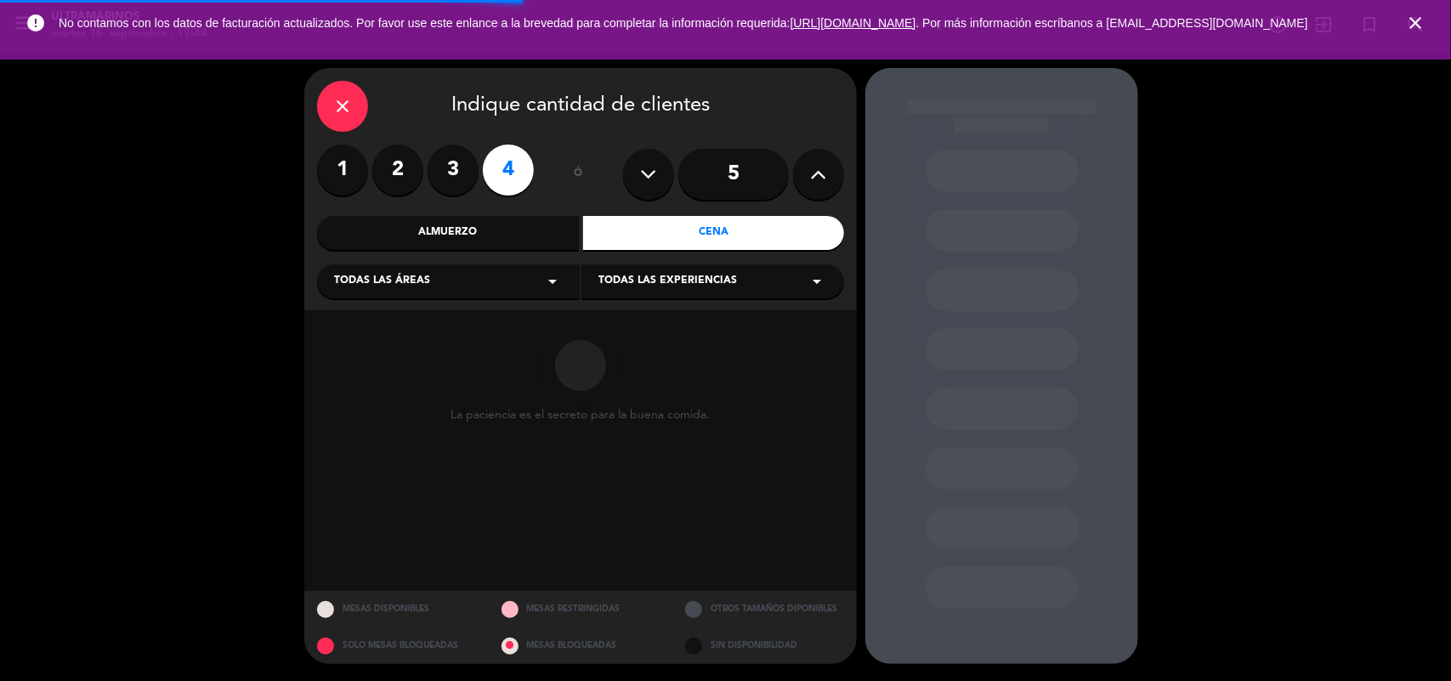
click at [480, 276] on div "Todas las áreas arrow_drop_down" at bounding box center [448, 281] width 263 height 34
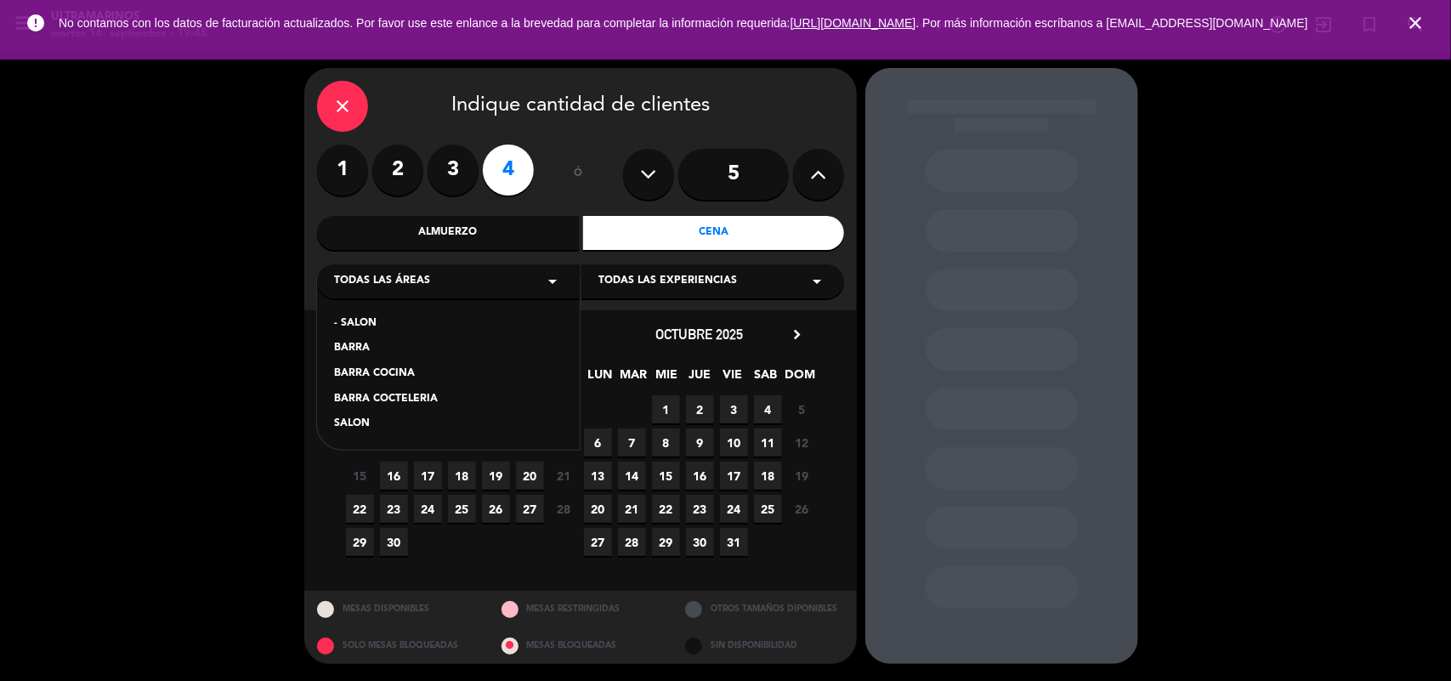
click at [353, 323] on div "- SALON" at bounding box center [448, 323] width 229 height 17
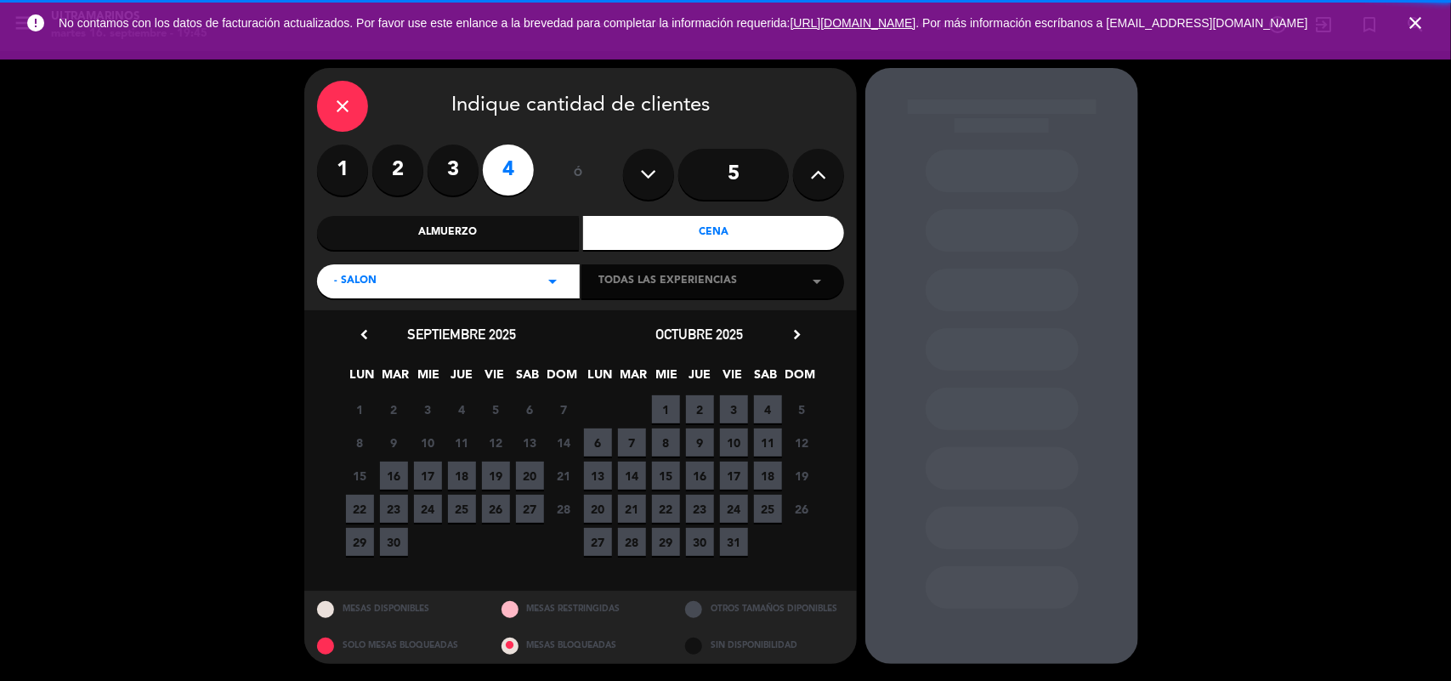
click at [780, 287] on div "Todas las experiencias arrow_drop_down" at bounding box center [713, 281] width 263 height 34
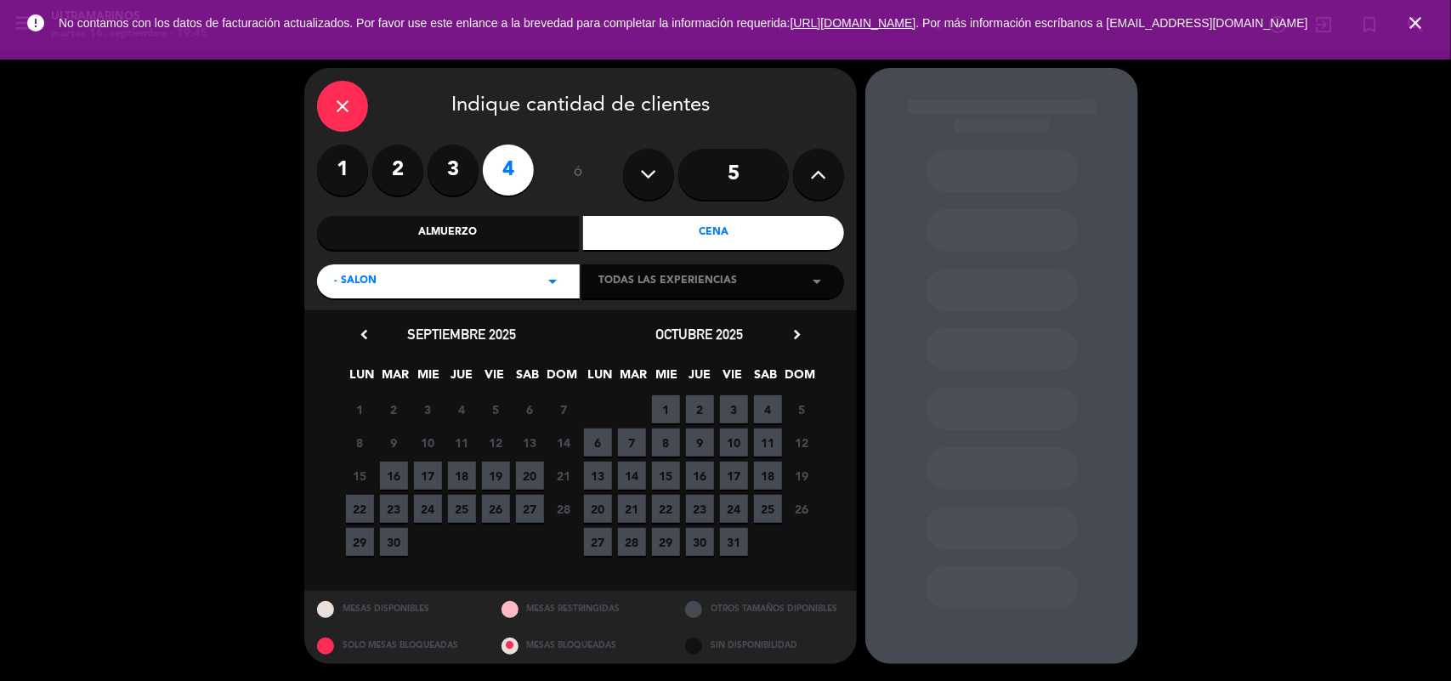
click at [425, 474] on span "17" at bounding box center [428, 476] width 28 height 28
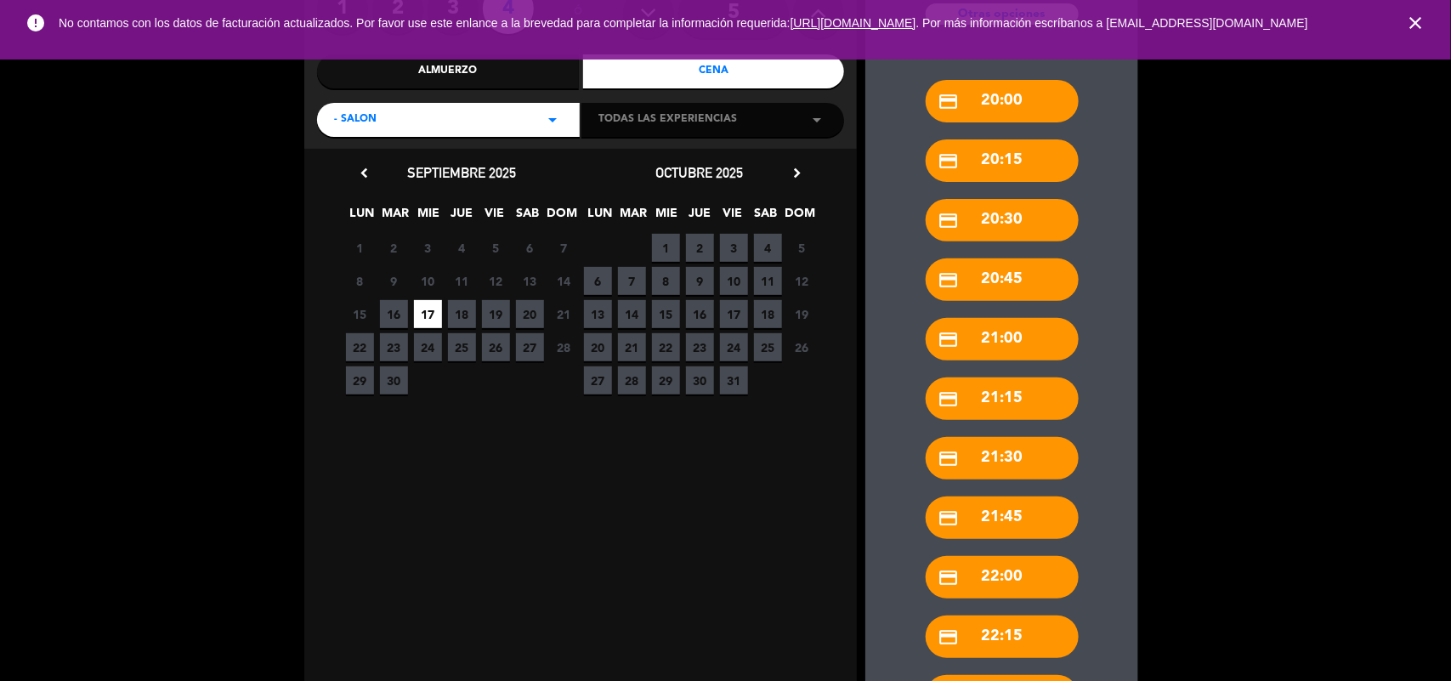
scroll to position [304, 0]
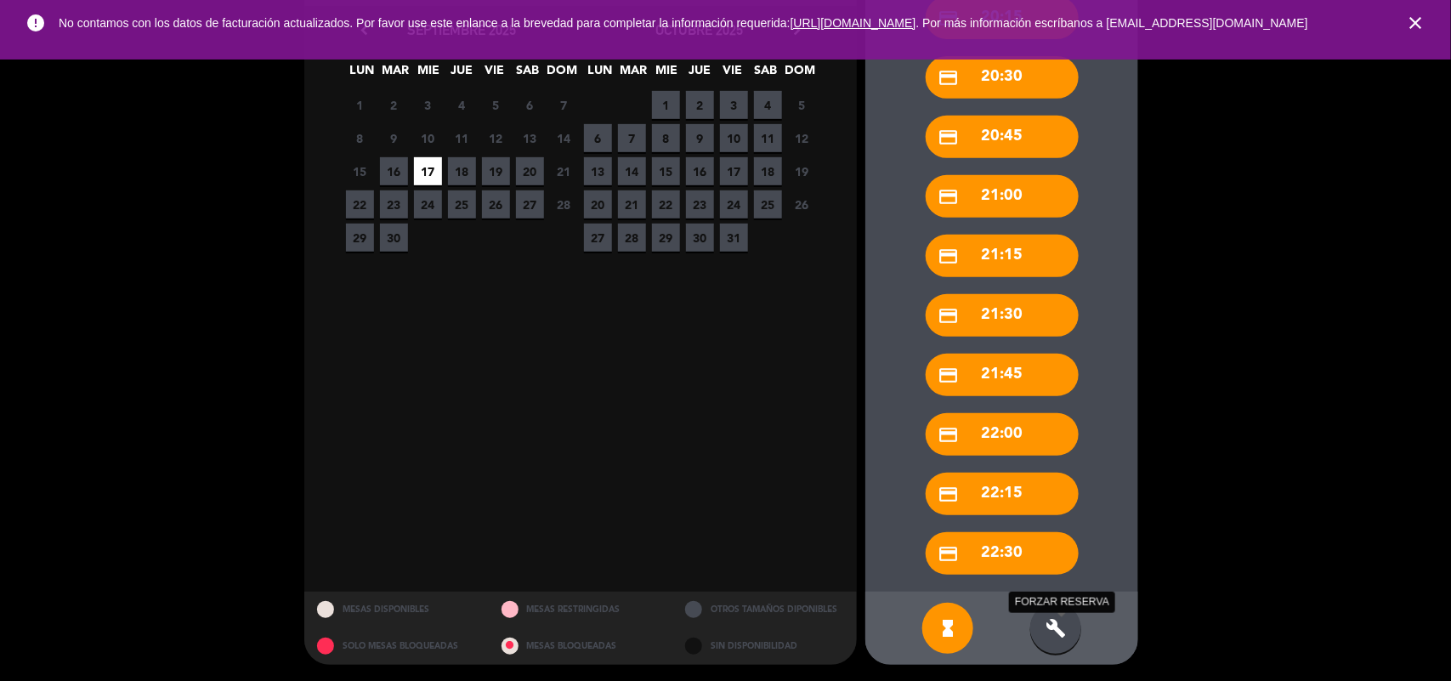
click at [1064, 618] on icon "build" at bounding box center [1056, 628] width 20 height 20
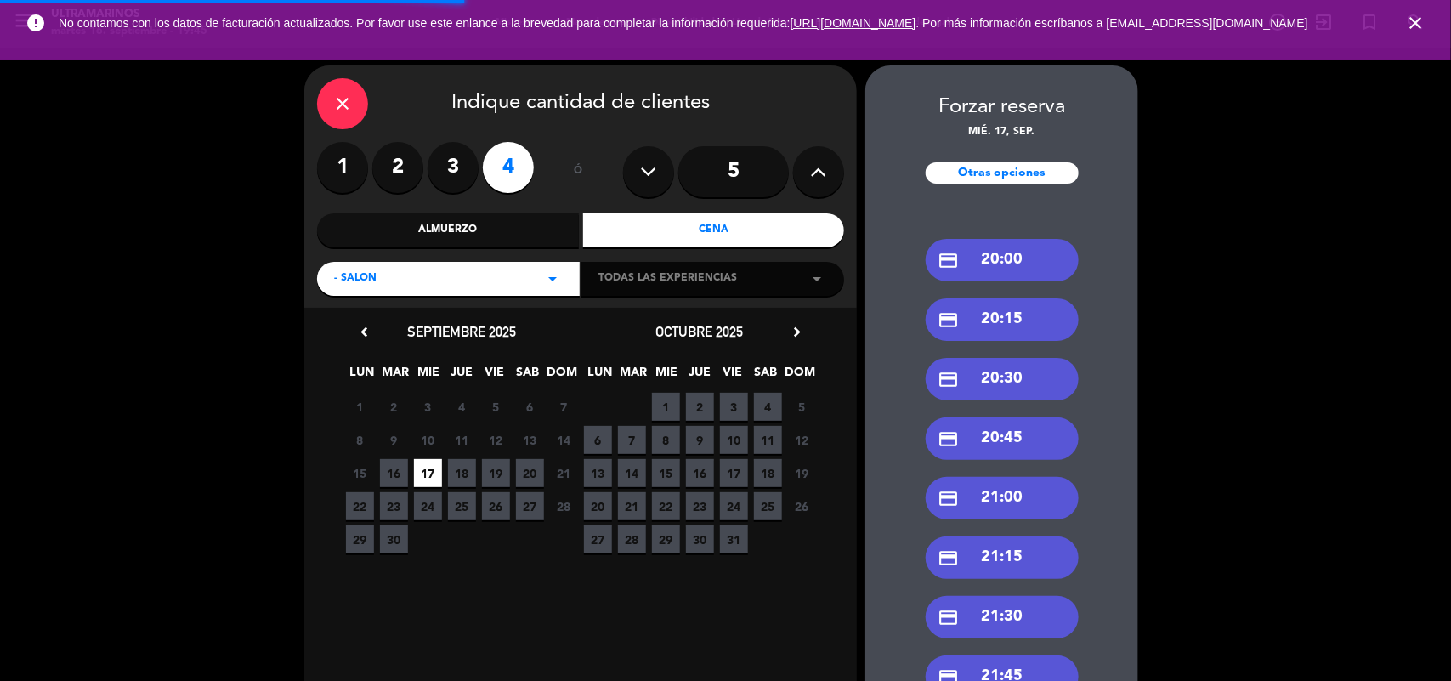
scroll to position [0, 0]
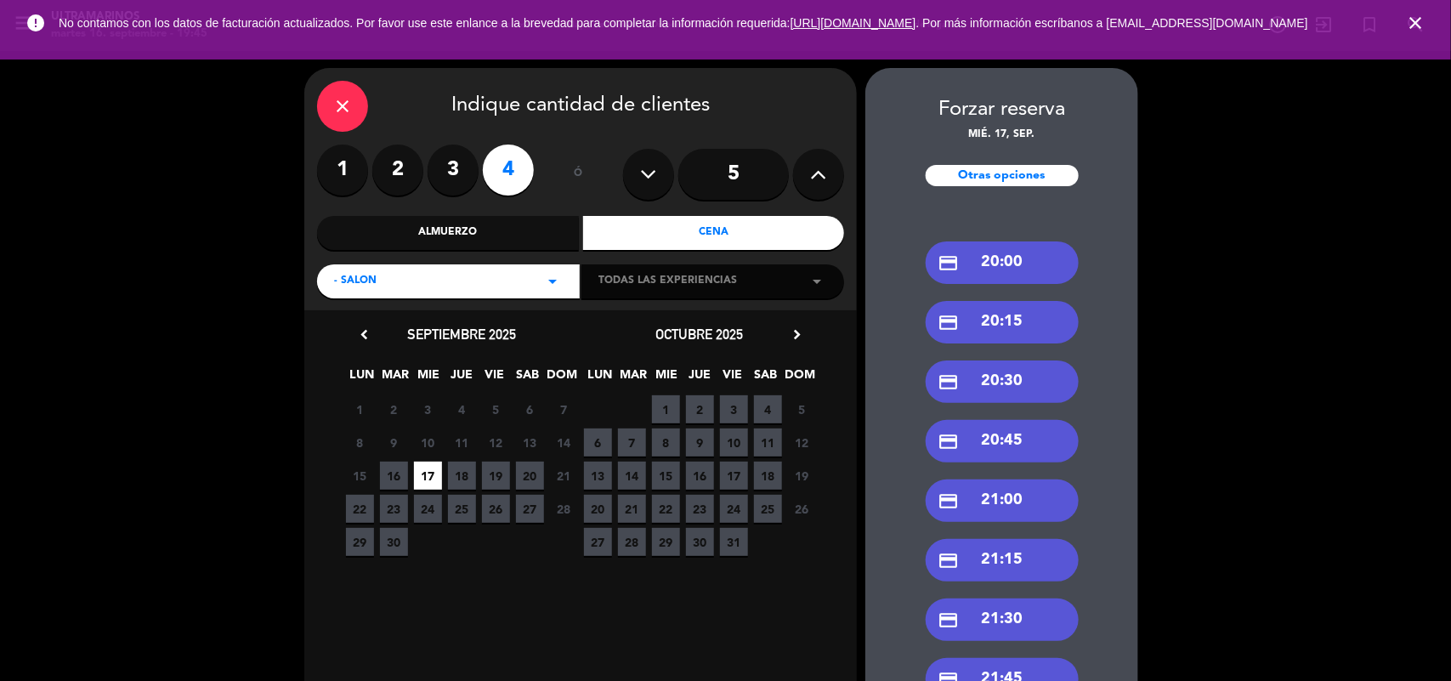
click at [1022, 252] on div "credit_card 20:00" at bounding box center [1002, 262] width 153 height 43
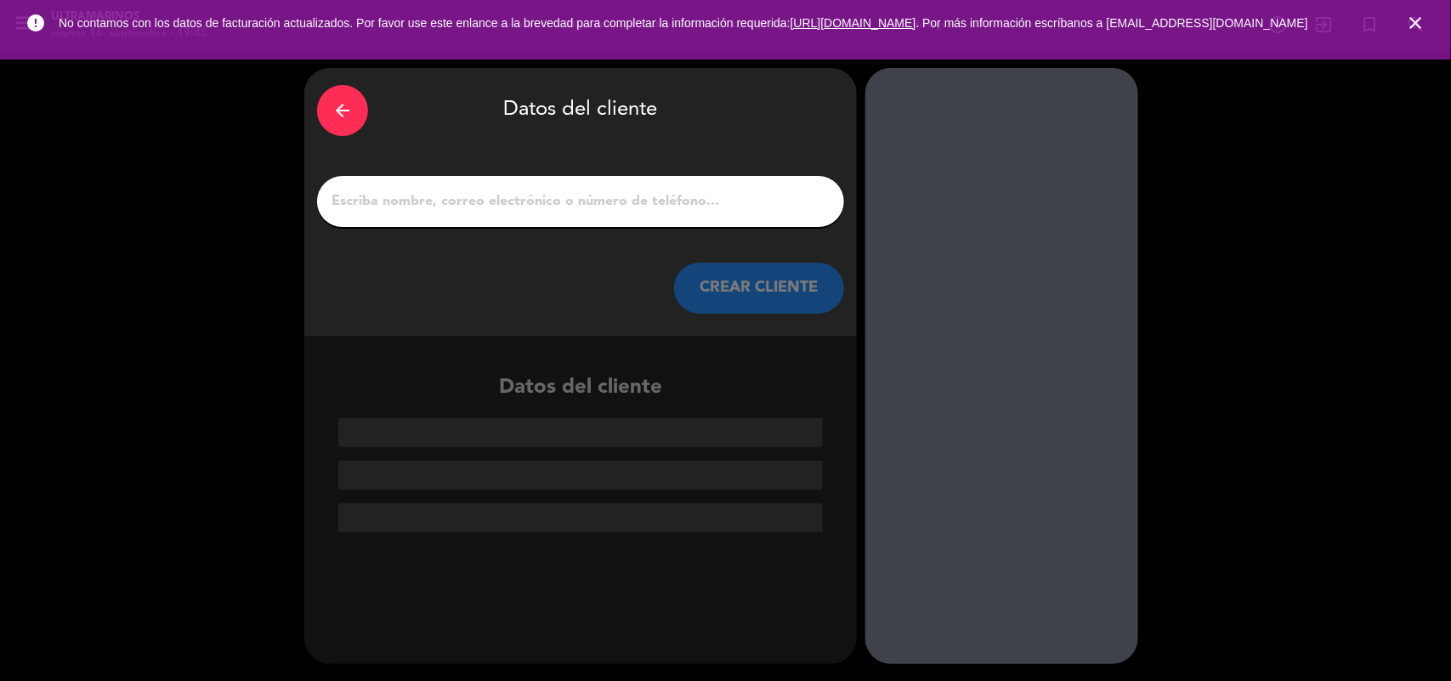
click at [673, 206] on input "1" at bounding box center [581, 202] width 502 height 24
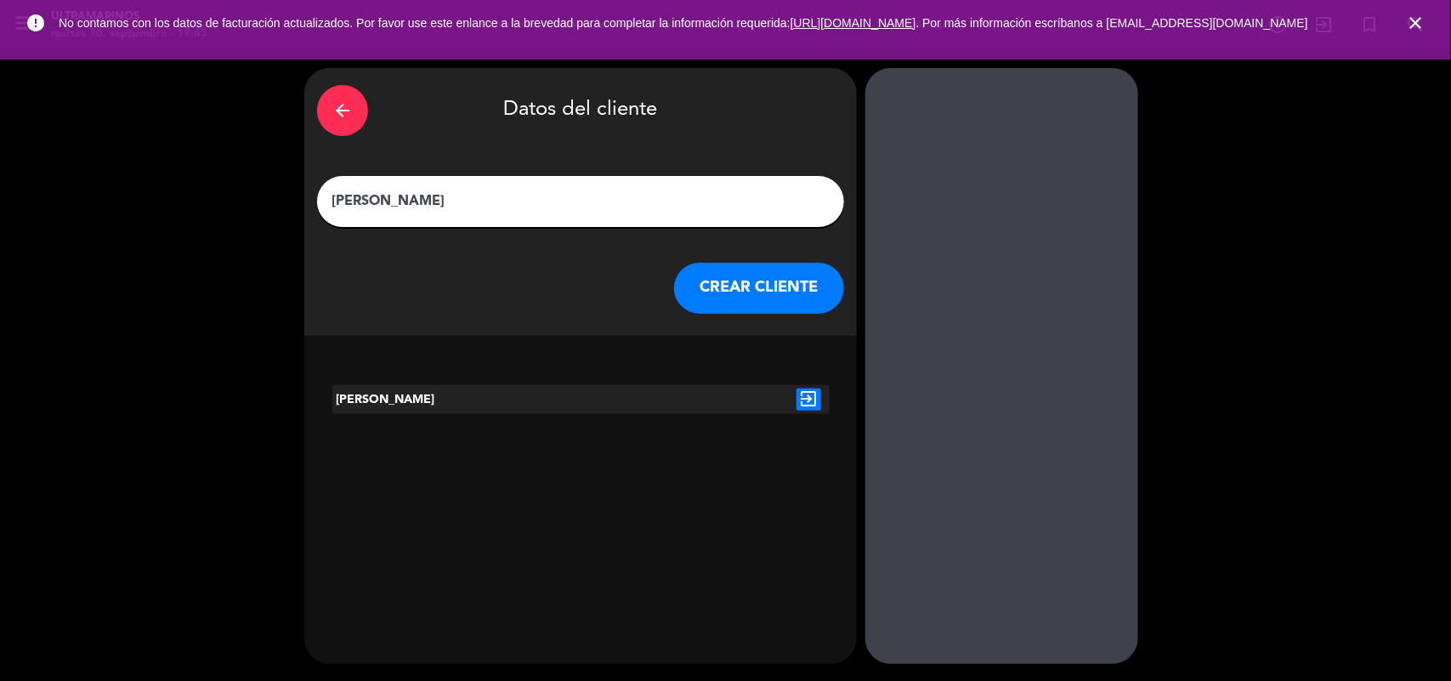
type input "[PERSON_NAME]"
click at [724, 285] on button "CREAR CLIENTE" at bounding box center [759, 288] width 170 height 51
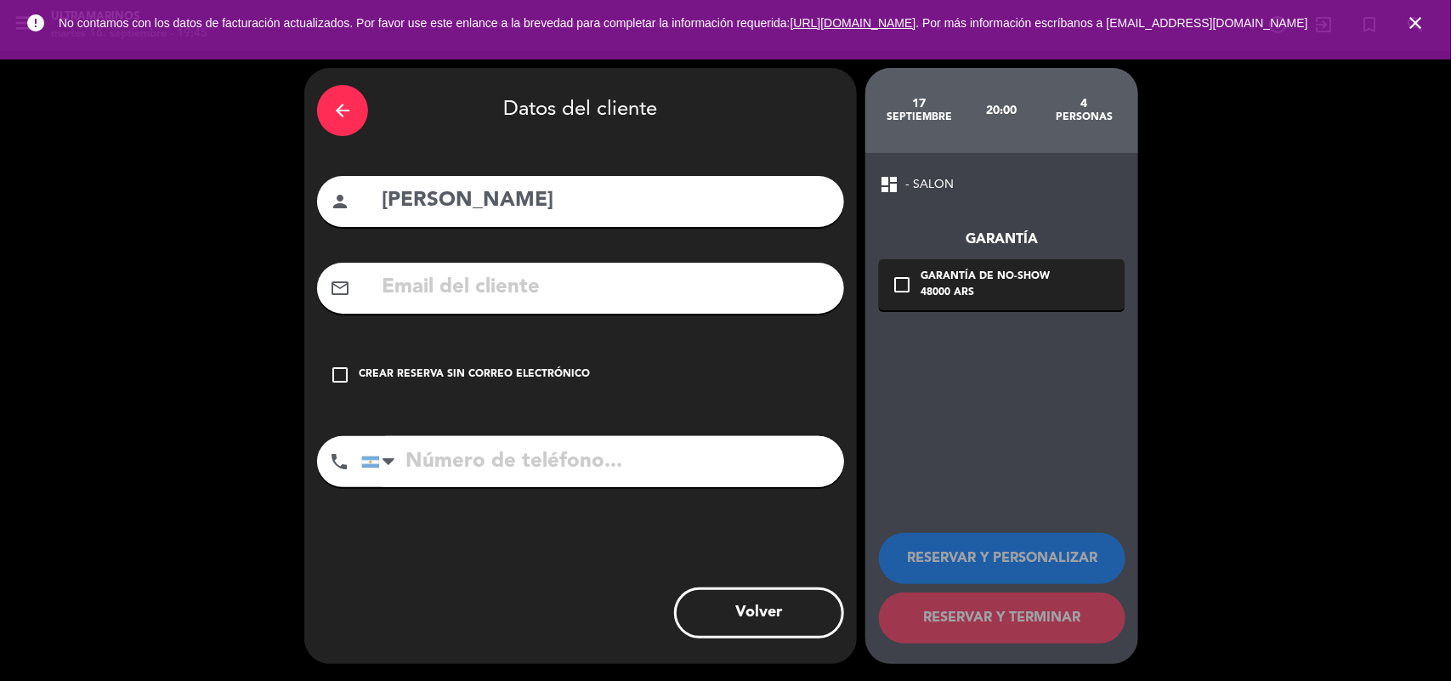
click at [563, 375] on div "Crear reserva sin correo electrónico" at bounding box center [474, 374] width 231 height 17
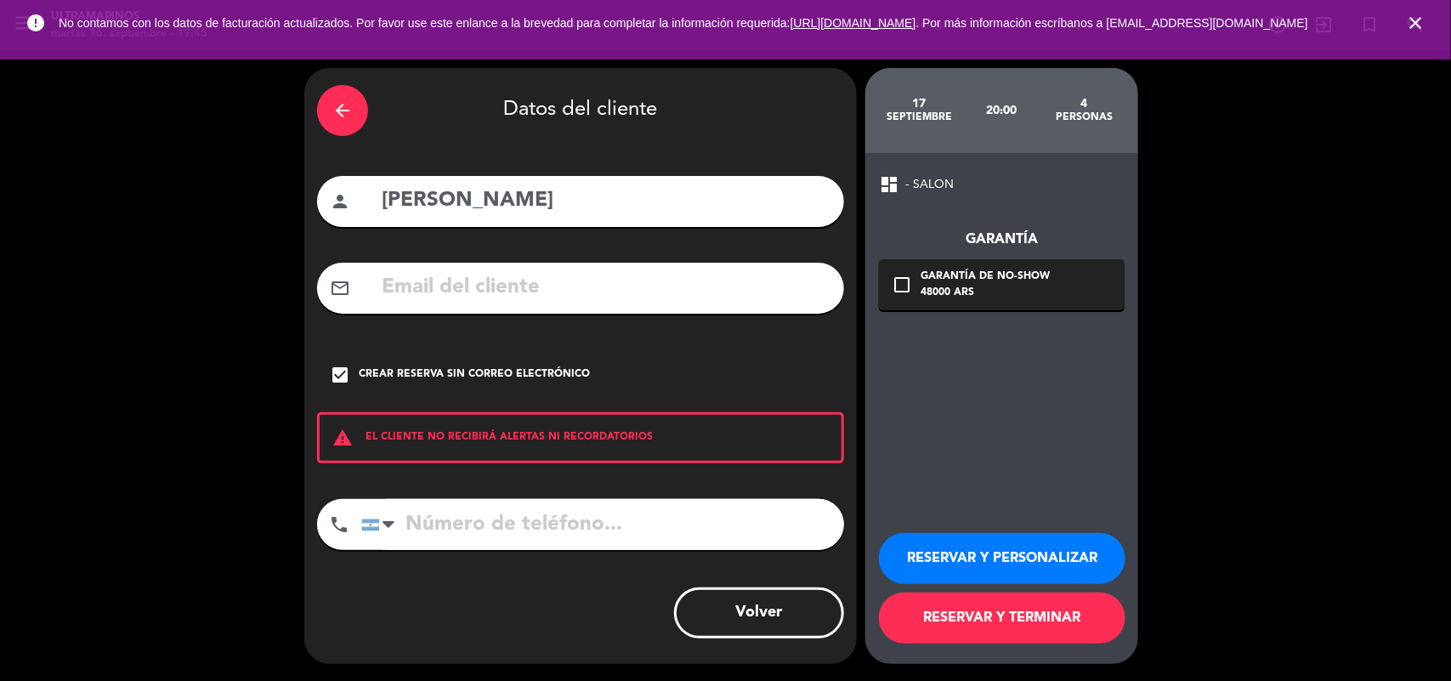
click at [959, 622] on button "RESERVAR Y TERMINAR" at bounding box center [1002, 618] width 247 height 51
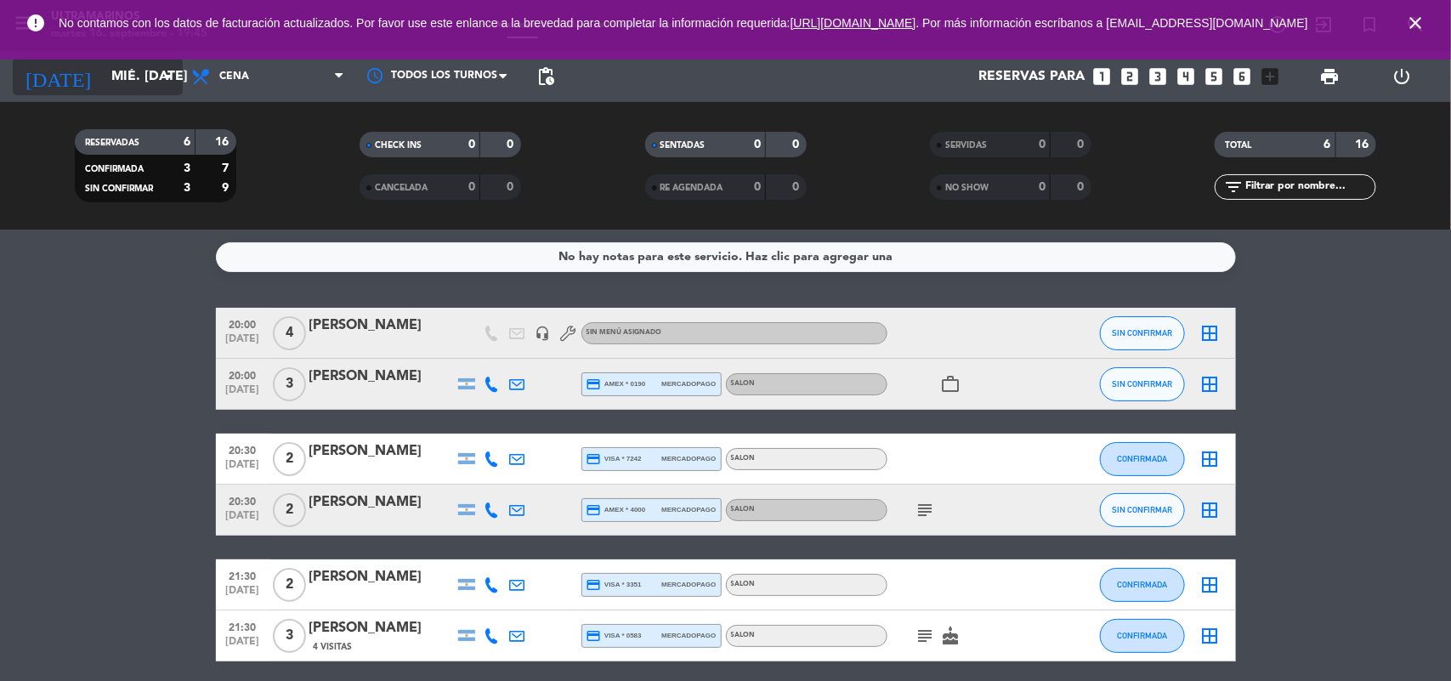
click at [170, 71] on icon "arrow_drop_down" at bounding box center [168, 76] width 20 height 20
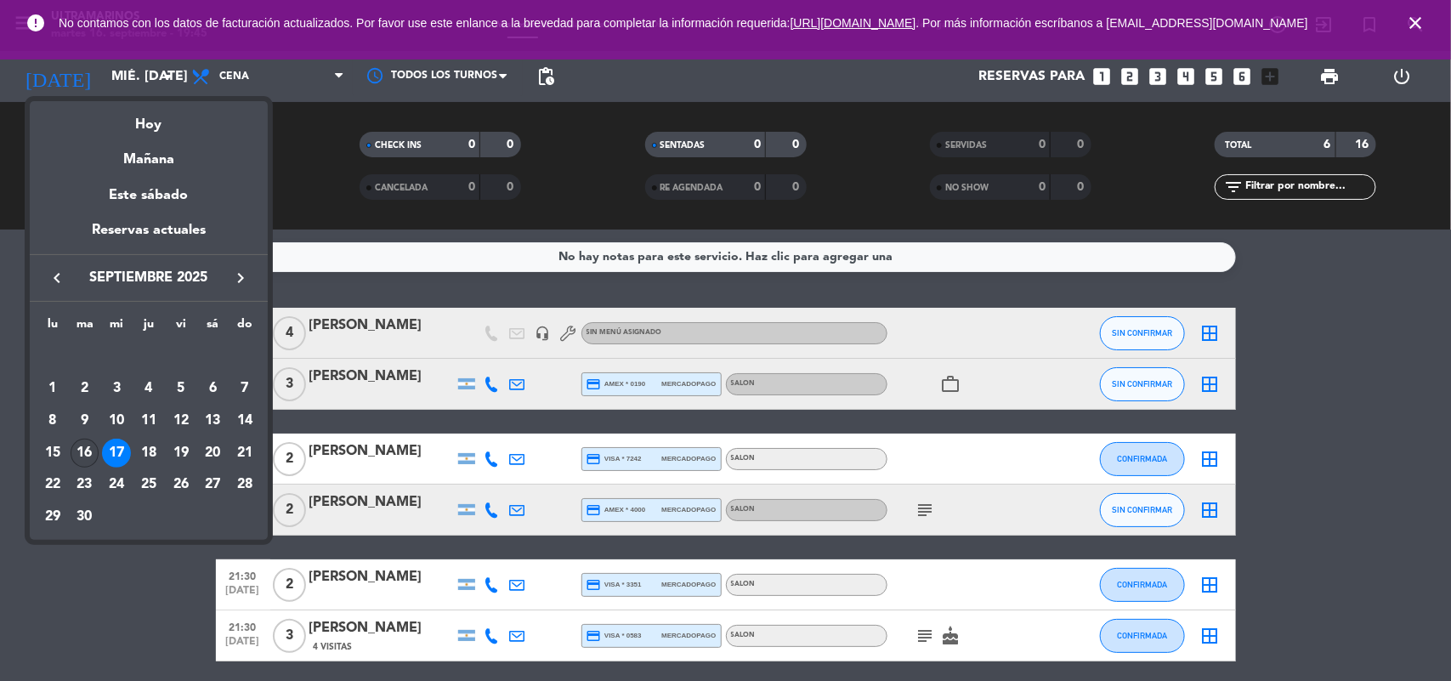
click at [85, 452] on div "16" at bounding box center [85, 453] width 29 height 29
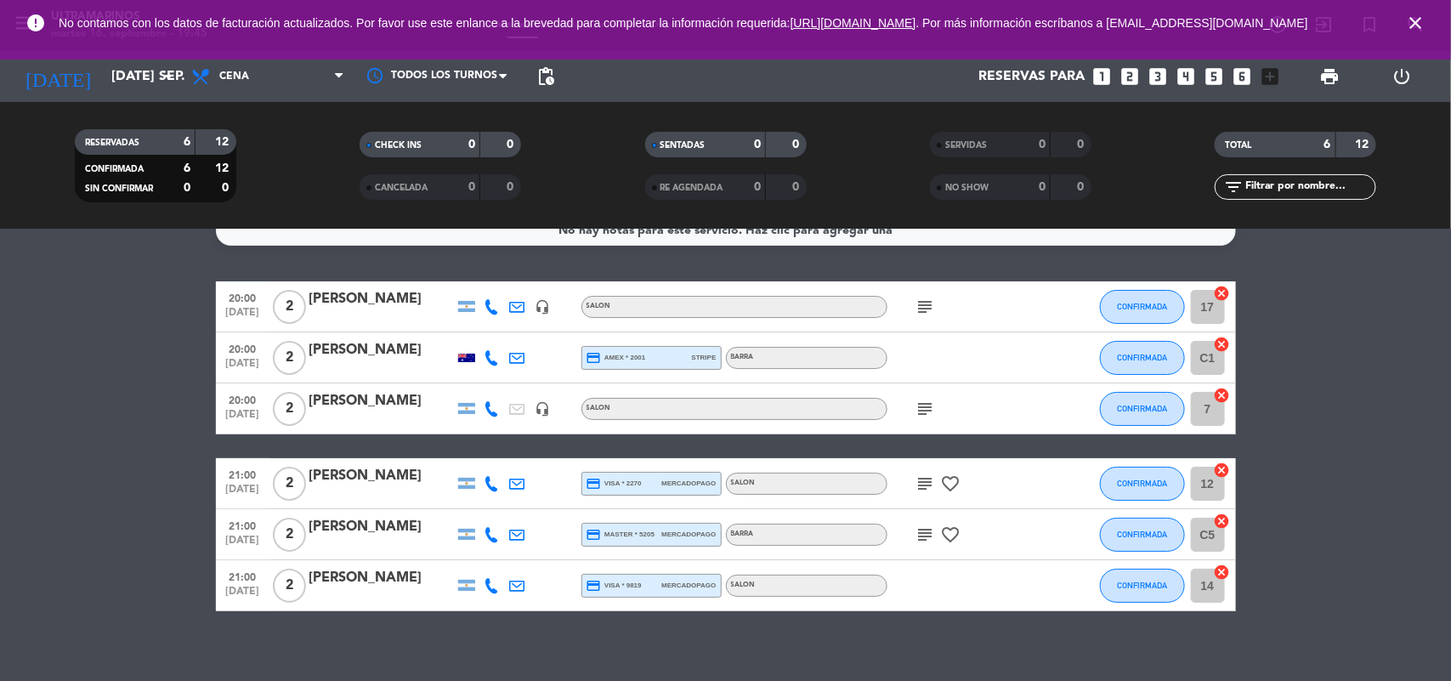
scroll to position [41, 0]
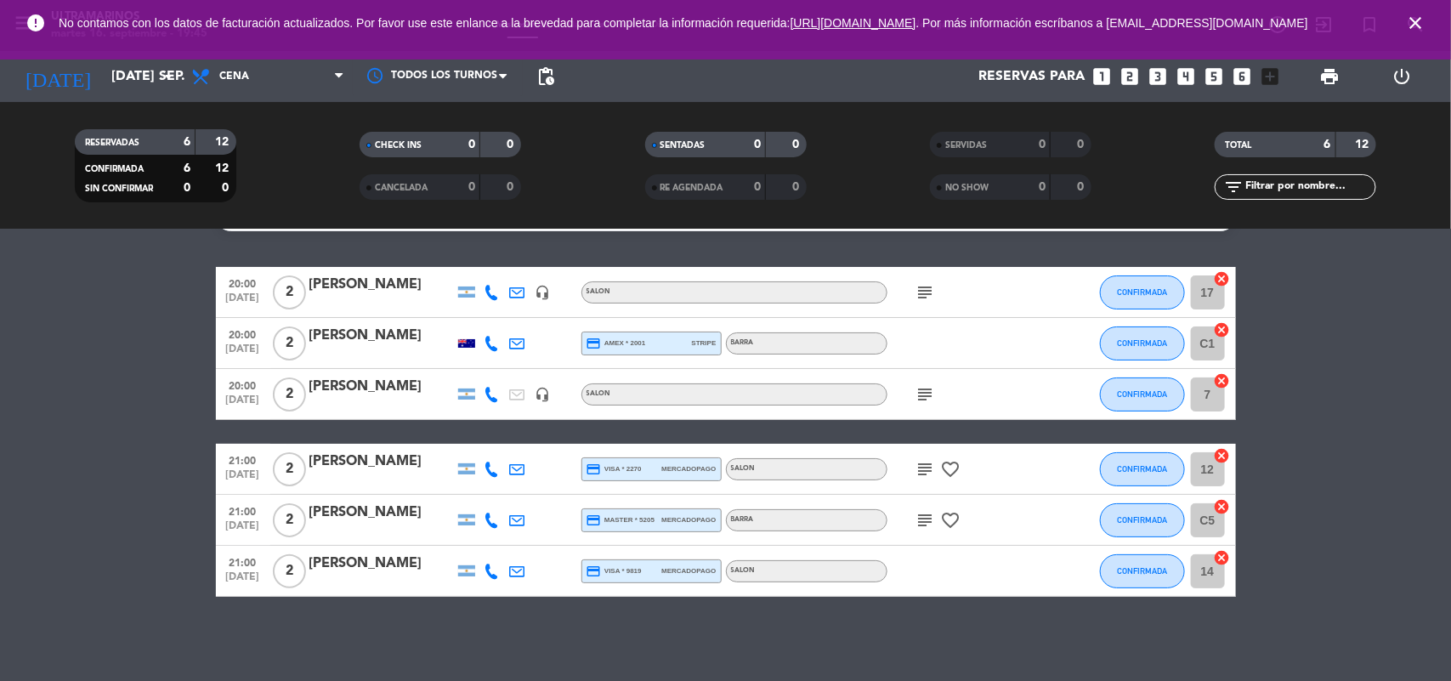
click at [1416, 21] on icon "close" at bounding box center [1415, 23] width 20 height 20
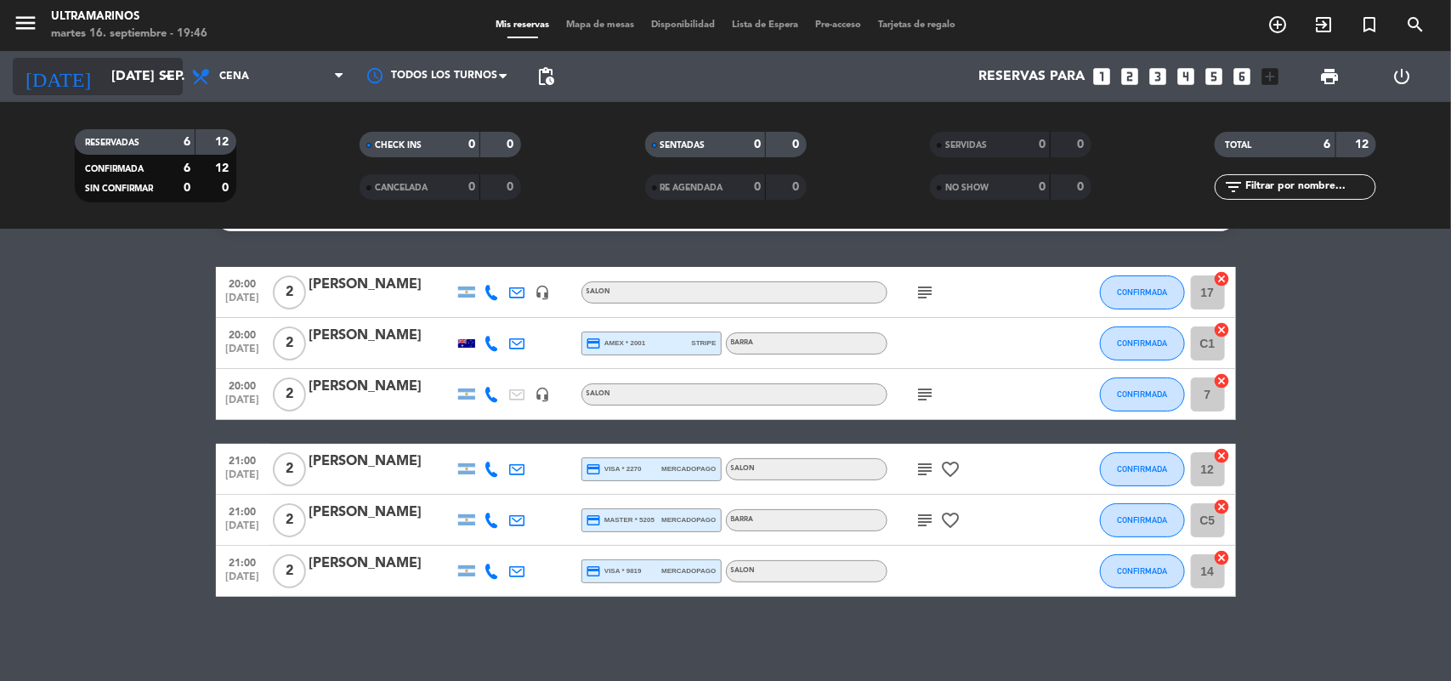
click at [122, 73] on input "[DATE] sep." at bounding box center [192, 76] width 179 height 33
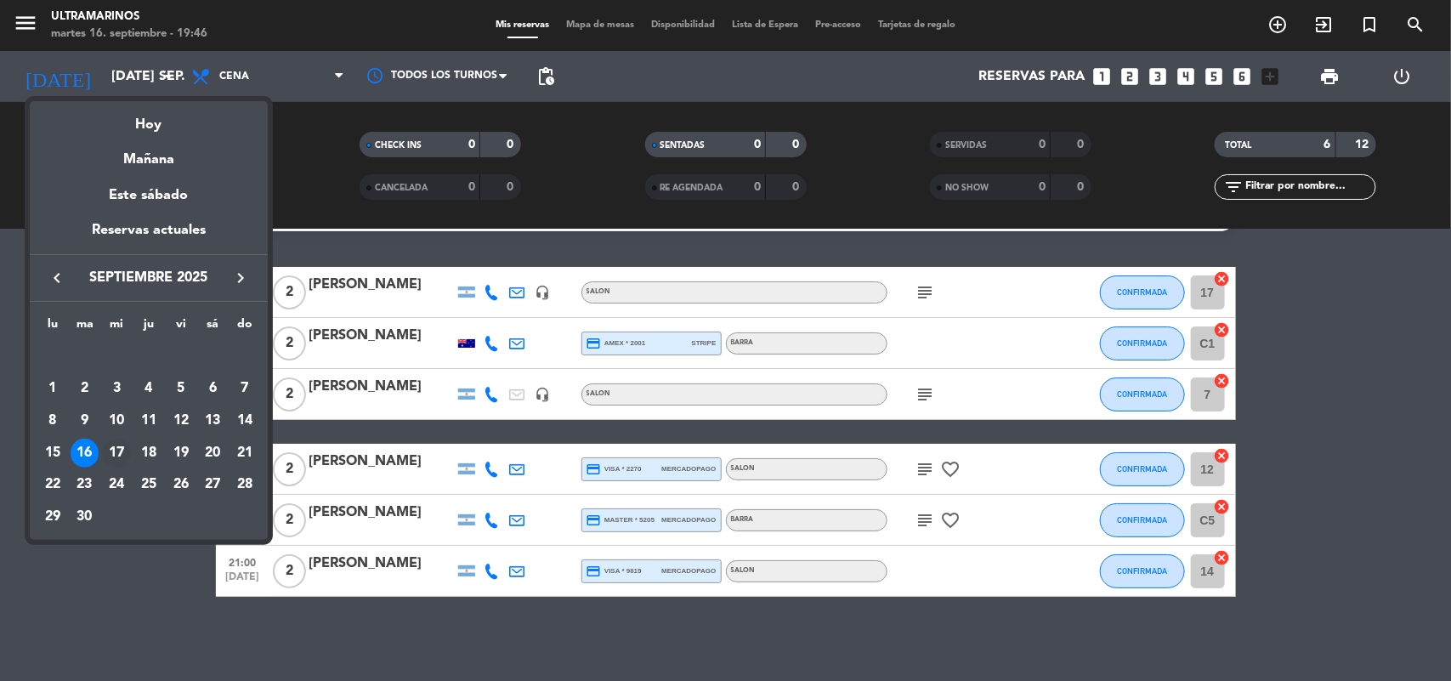
click at [112, 447] on div "17" at bounding box center [116, 453] width 29 height 29
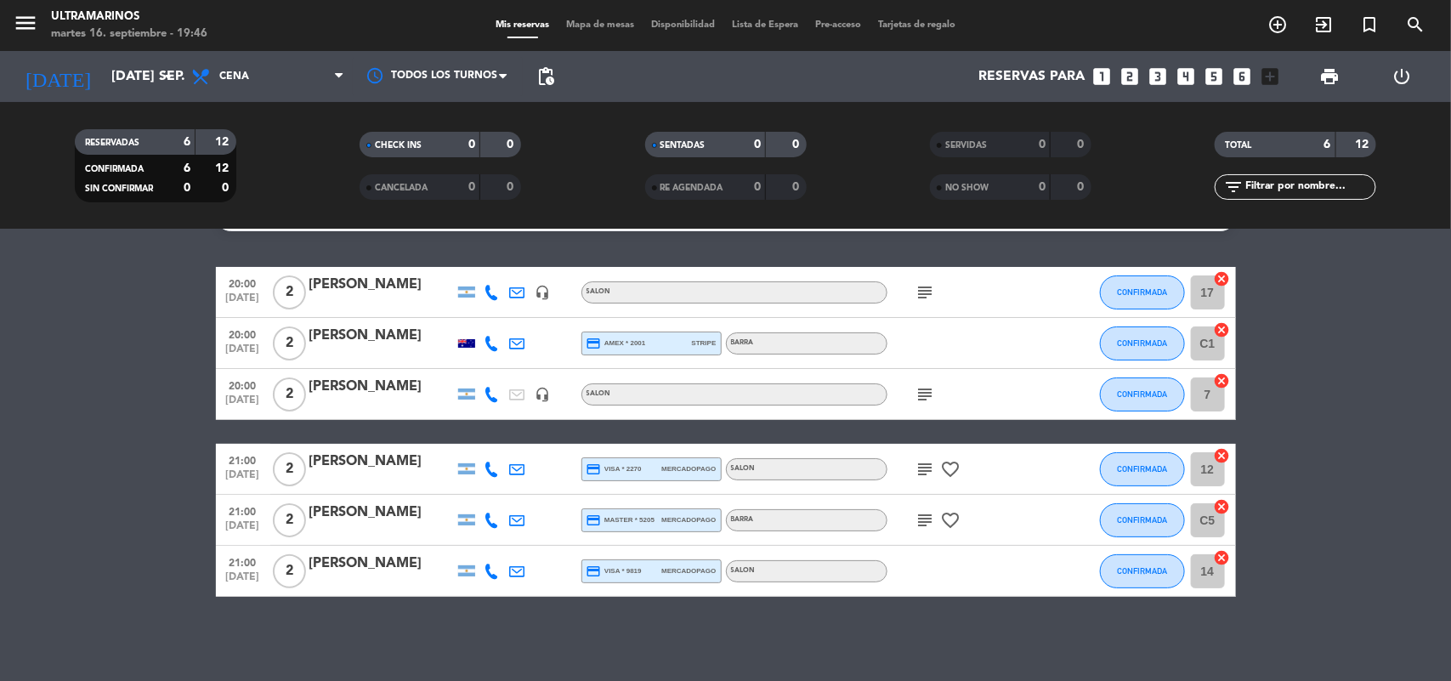
type input "mié. [DATE]"
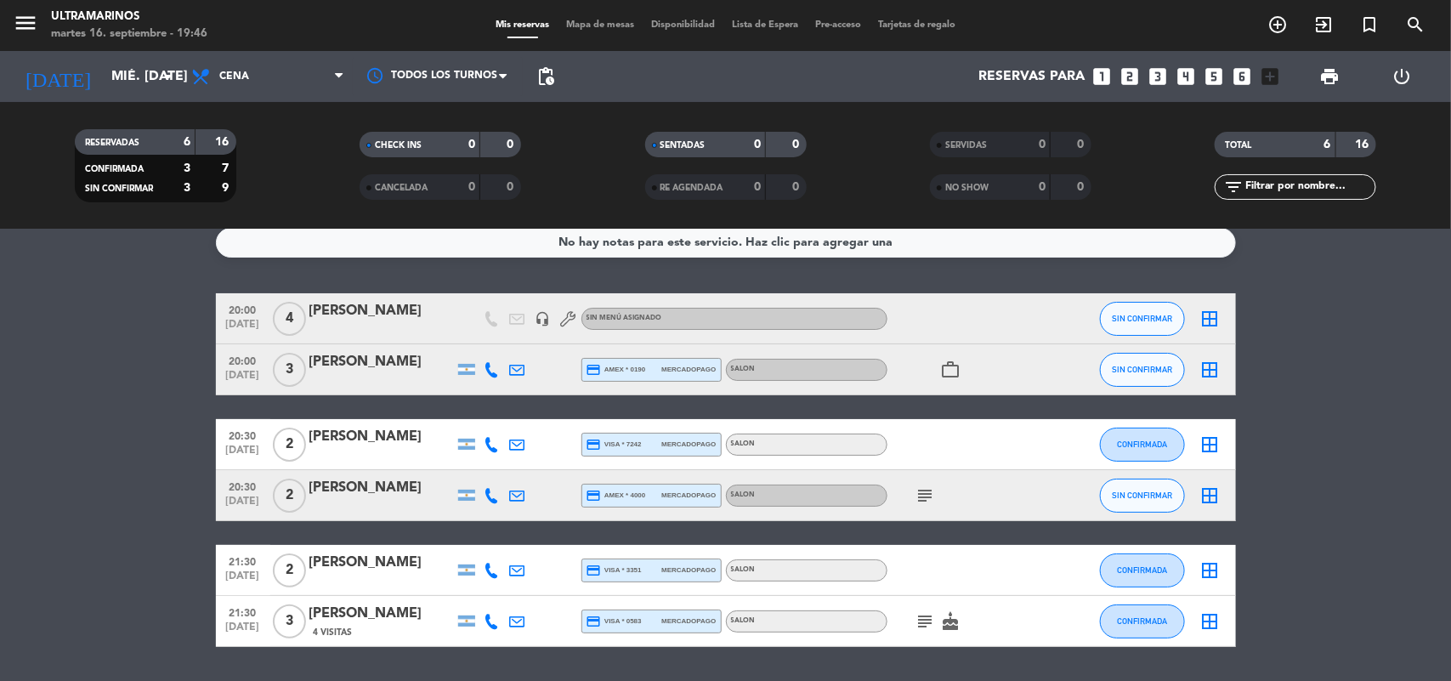
scroll to position [0, 0]
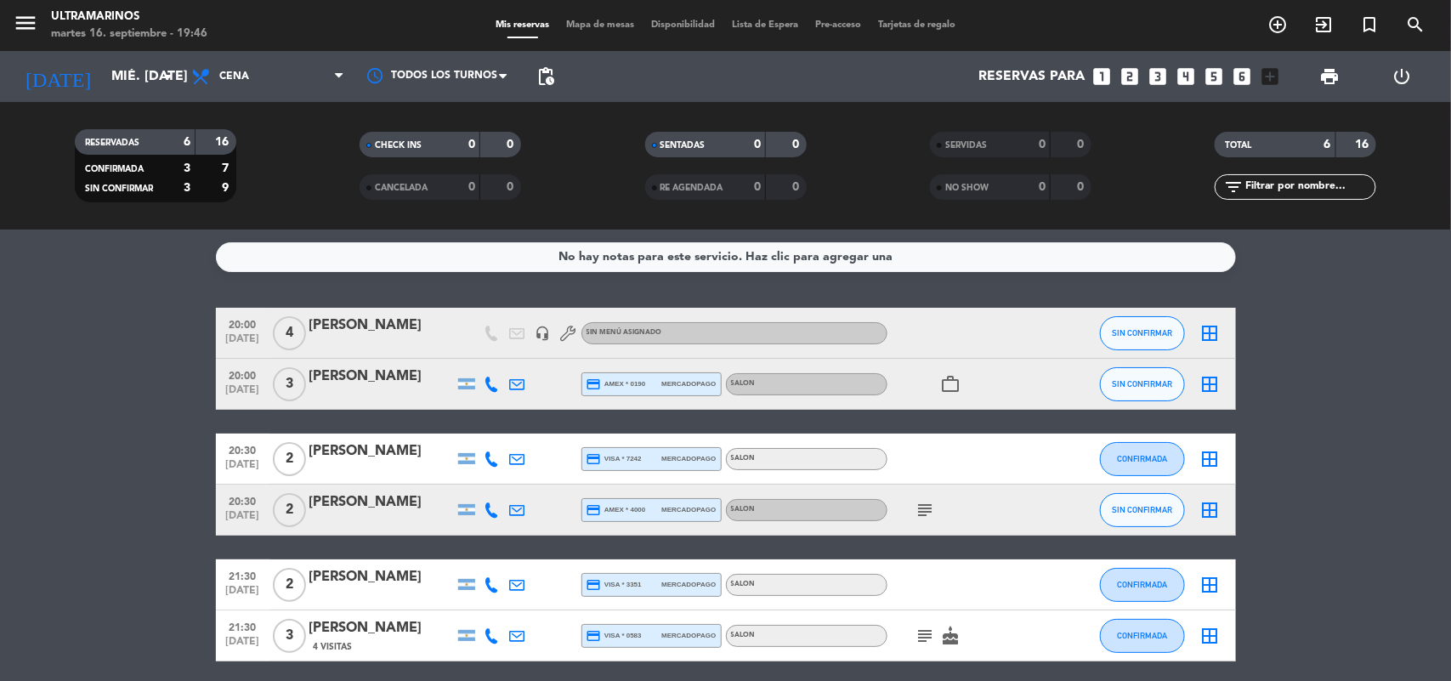
click at [357, 344] on div at bounding box center [381, 345] width 145 height 14
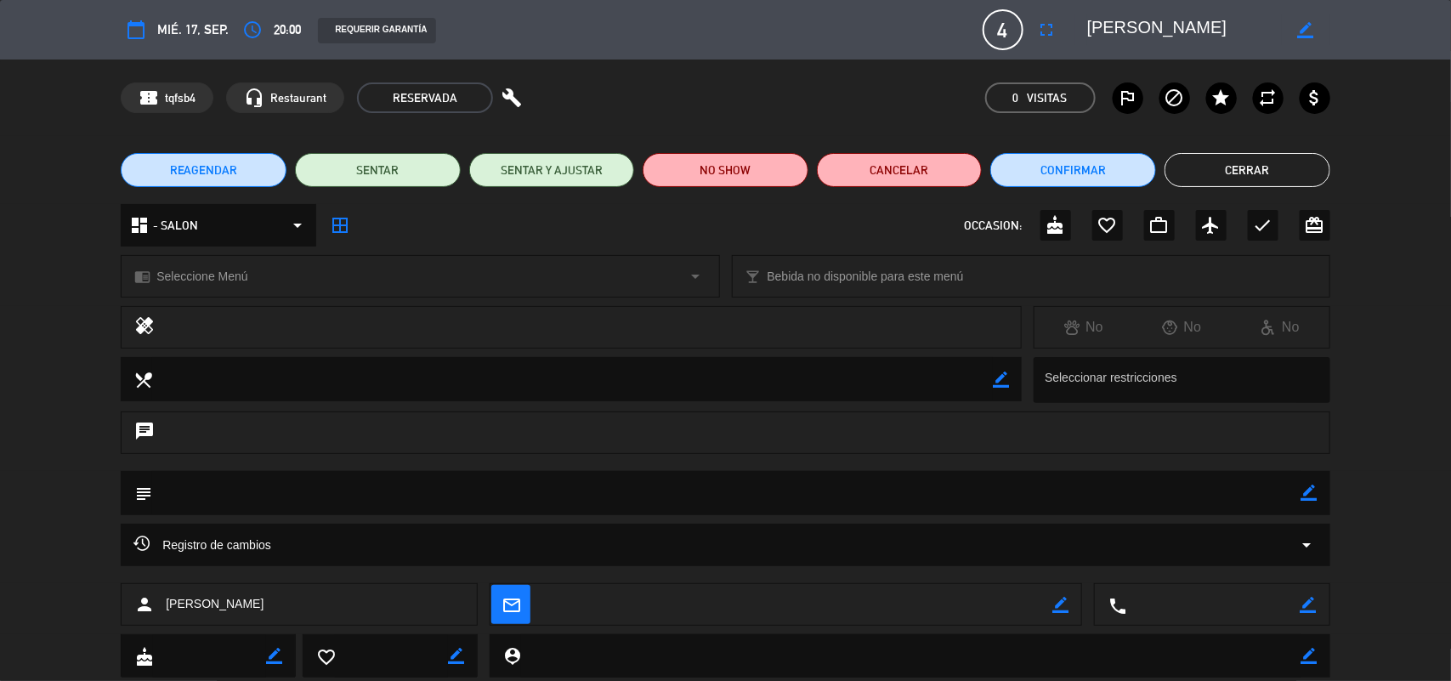
scroll to position [47, 0]
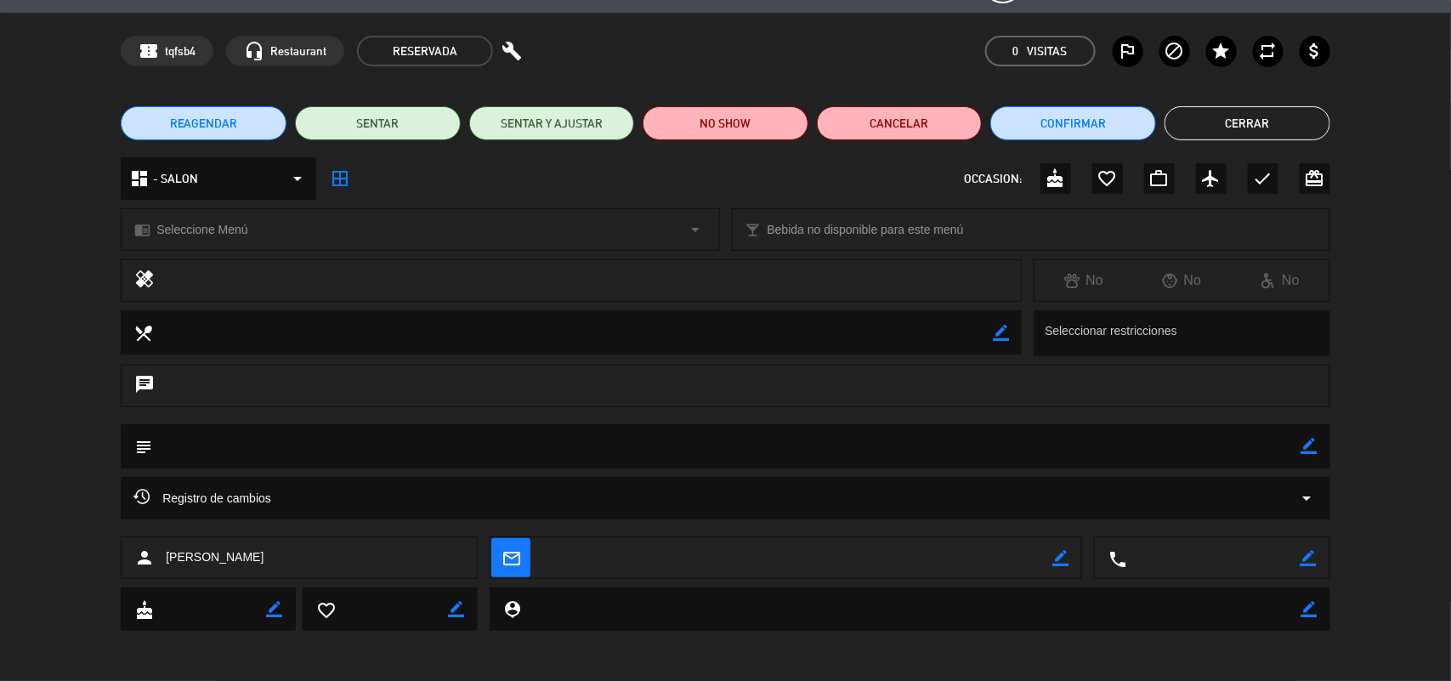
click at [1305, 559] on icon "border_color" at bounding box center [1309, 558] width 16 height 16
click at [1257, 570] on textarea at bounding box center [1213, 558] width 173 height 43
paste textarea "¡Gracias por confirmar! Queremos recordarte que la reserva tiene una tolerancia…"
type textarea "¡Gracias por confirmar! Queremos recordarte que la reserva tiene una tolerancia…"
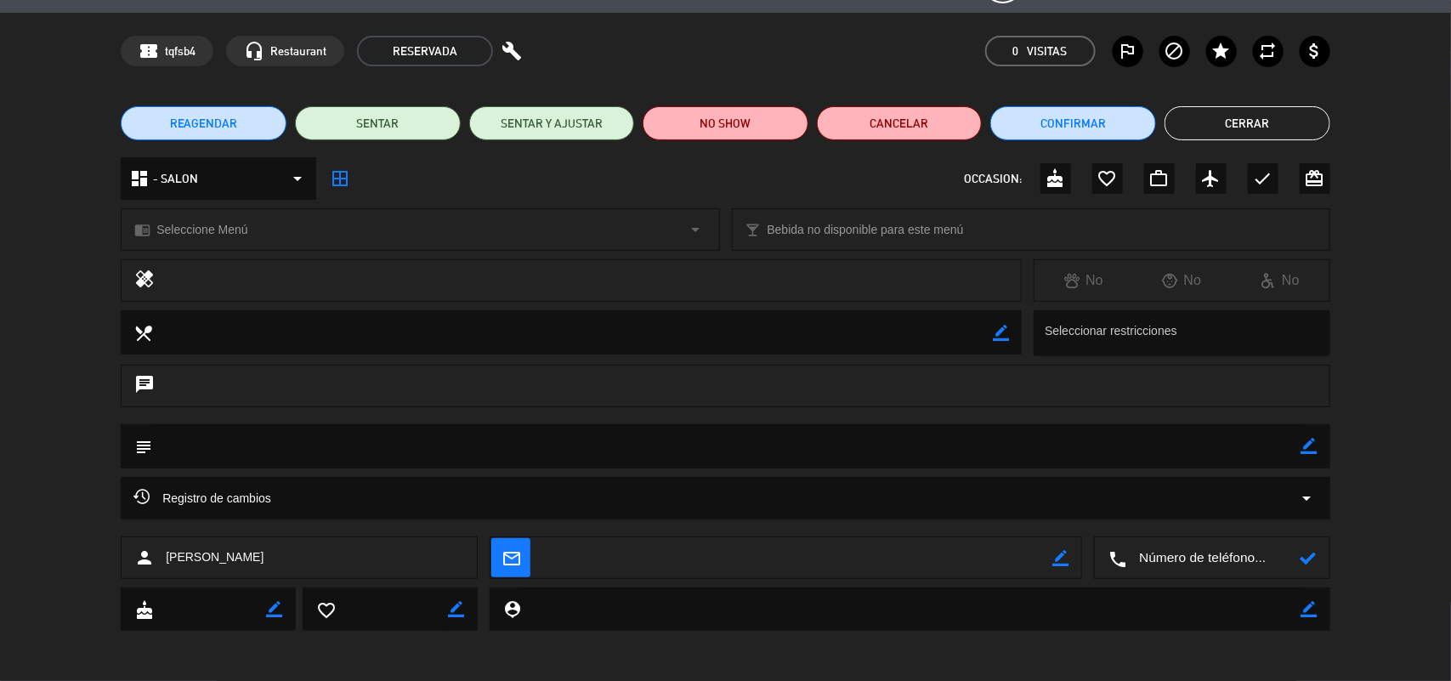
click at [1243, 568] on textarea at bounding box center [1213, 558] width 173 height 43
paste textarea "[PHONE_NUMBER]"
type textarea "[PHONE_NUMBER]"
click at [1311, 557] on icon at bounding box center [1309, 558] width 16 height 16
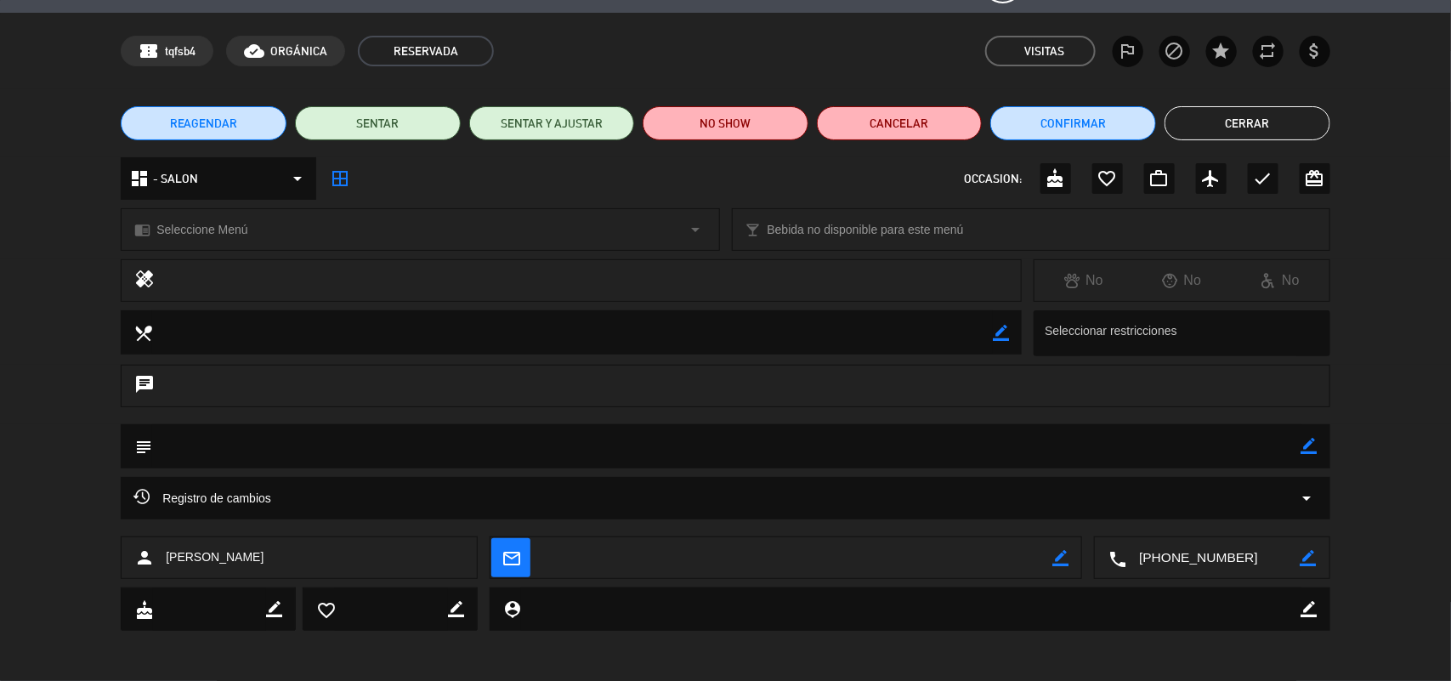
drag, startPoint x: 1307, startPoint y: 440, endPoint x: 1161, endPoint y: 446, distance: 146.4
click at [1303, 442] on icon "border_color" at bounding box center [1310, 446] width 16 height 16
click at [1161, 446] on textarea at bounding box center [727, 445] width 1150 height 43
type textarea "La pasó Maxi"
click at [1309, 445] on icon at bounding box center [1310, 446] width 16 height 16
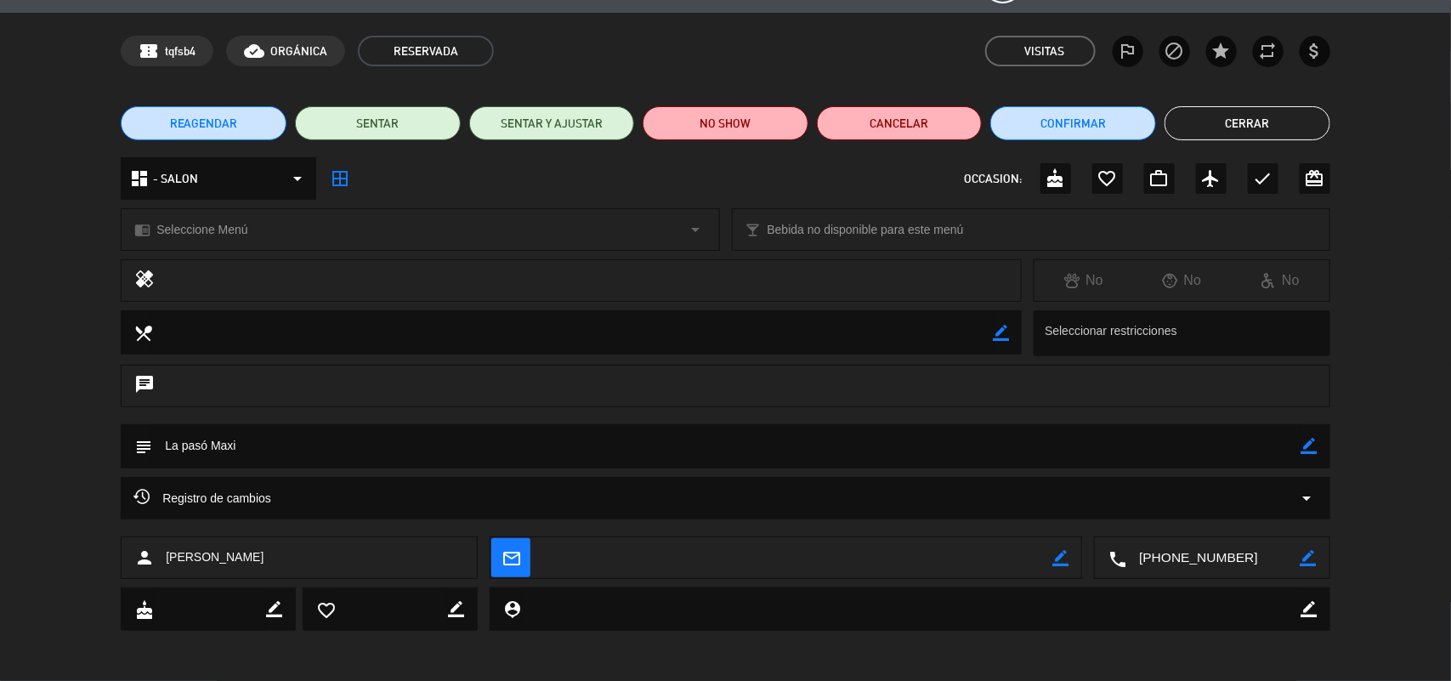
click at [1250, 111] on button "Cerrar" at bounding box center [1248, 123] width 166 height 34
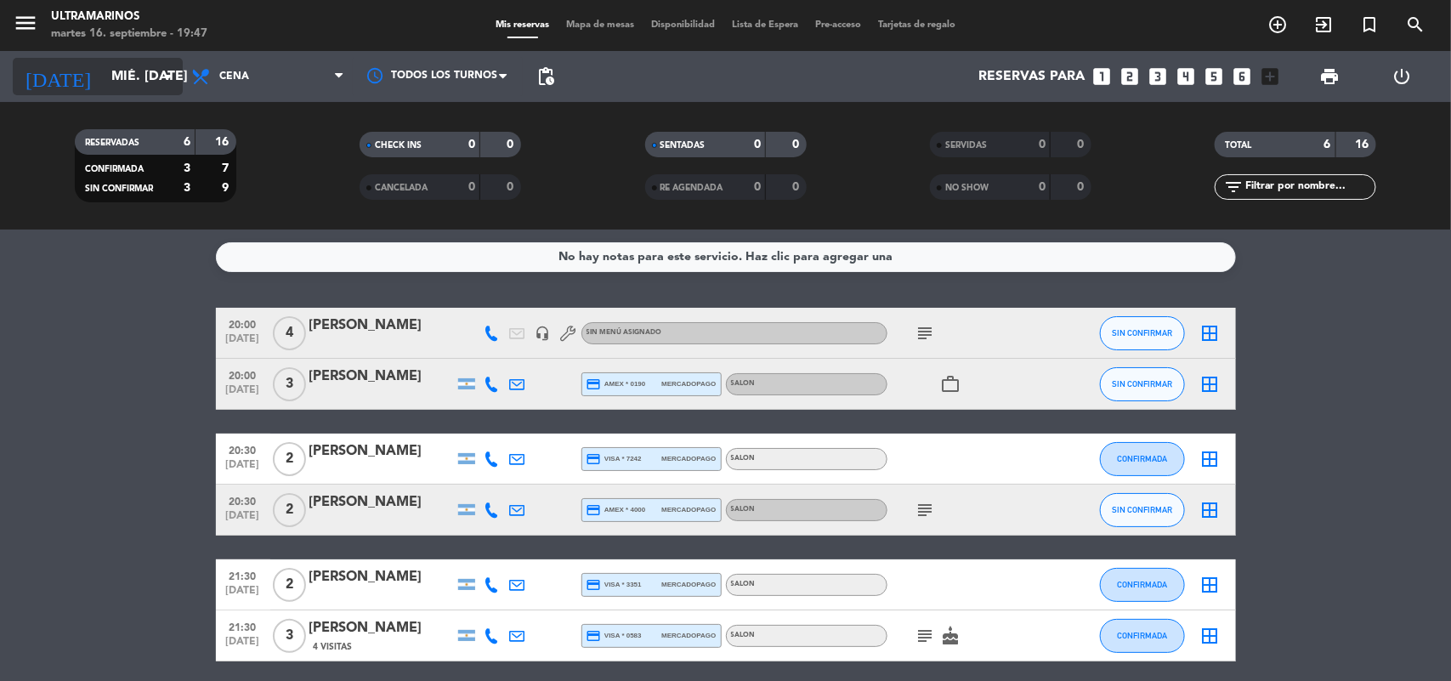
click at [111, 89] on input "mié. [DATE]" at bounding box center [192, 76] width 179 height 33
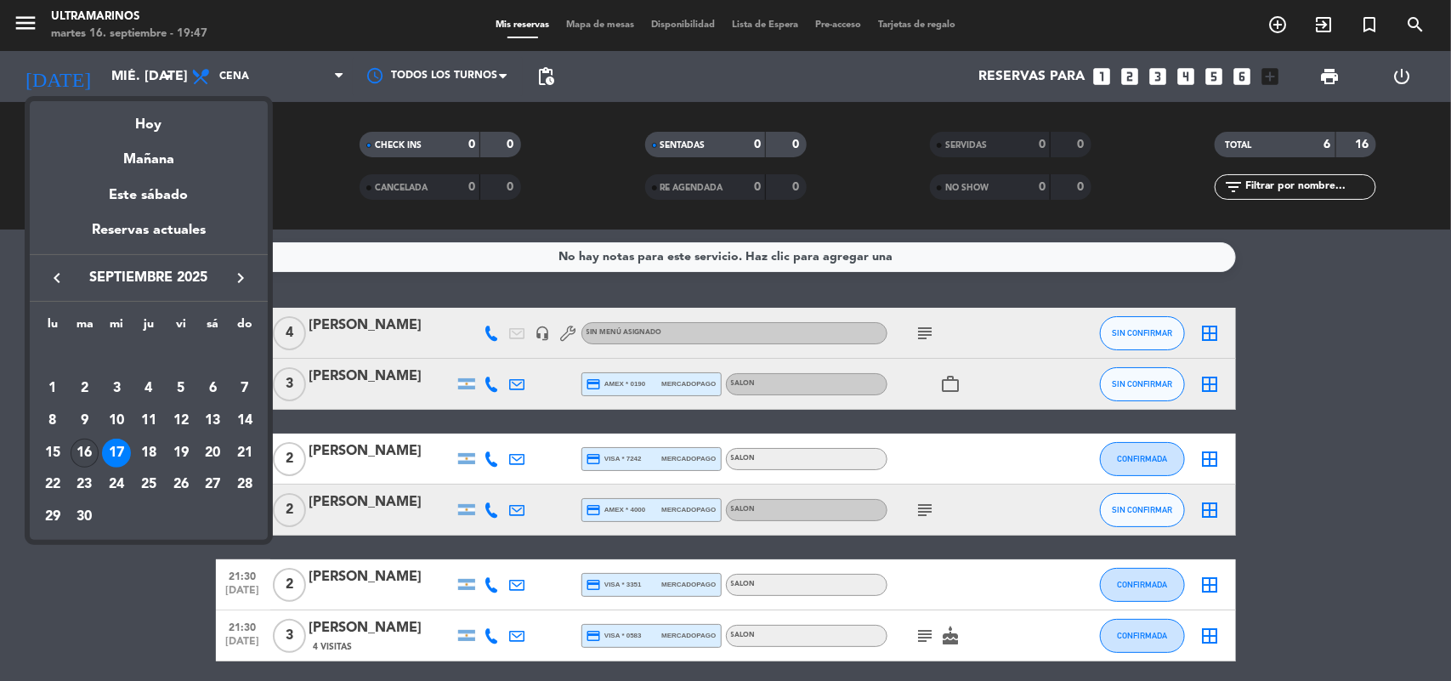
click at [86, 456] on div "16" at bounding box center [85, 453] width 29 height 29
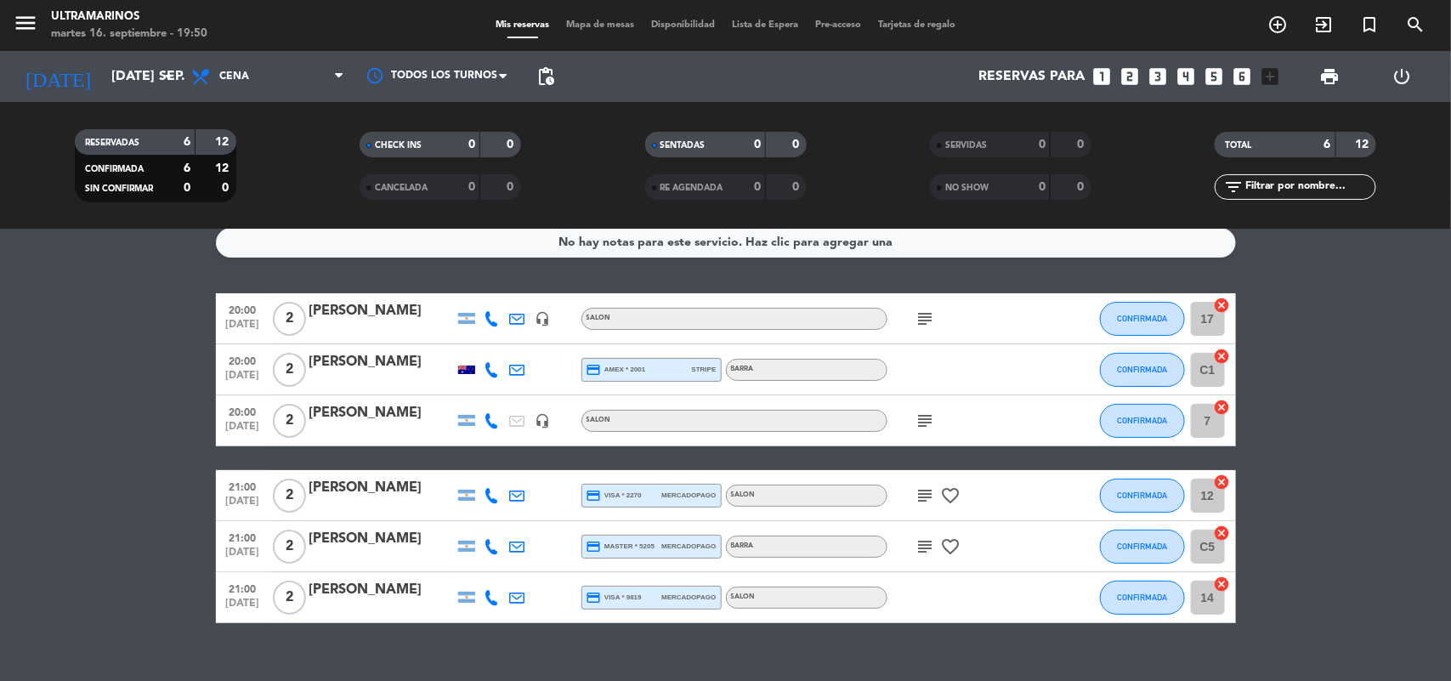
scroll to position [0, 0]
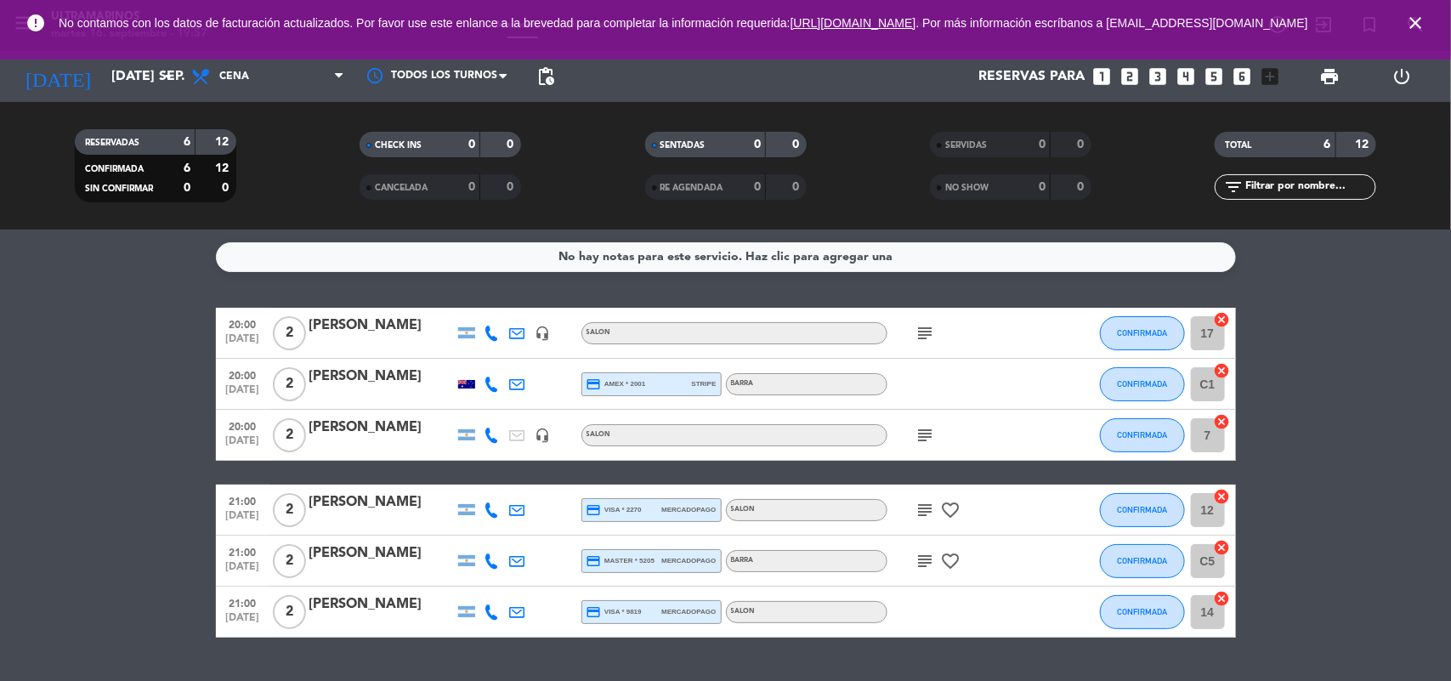
click at [1416, 470] on bookings-row "20:00 [DATE] 2 [PERSON_NAME] headset_mic SALON subject CONFIRMADA 17 cancel 20:…" at bounding box center [725, 473] width 1451 height 330
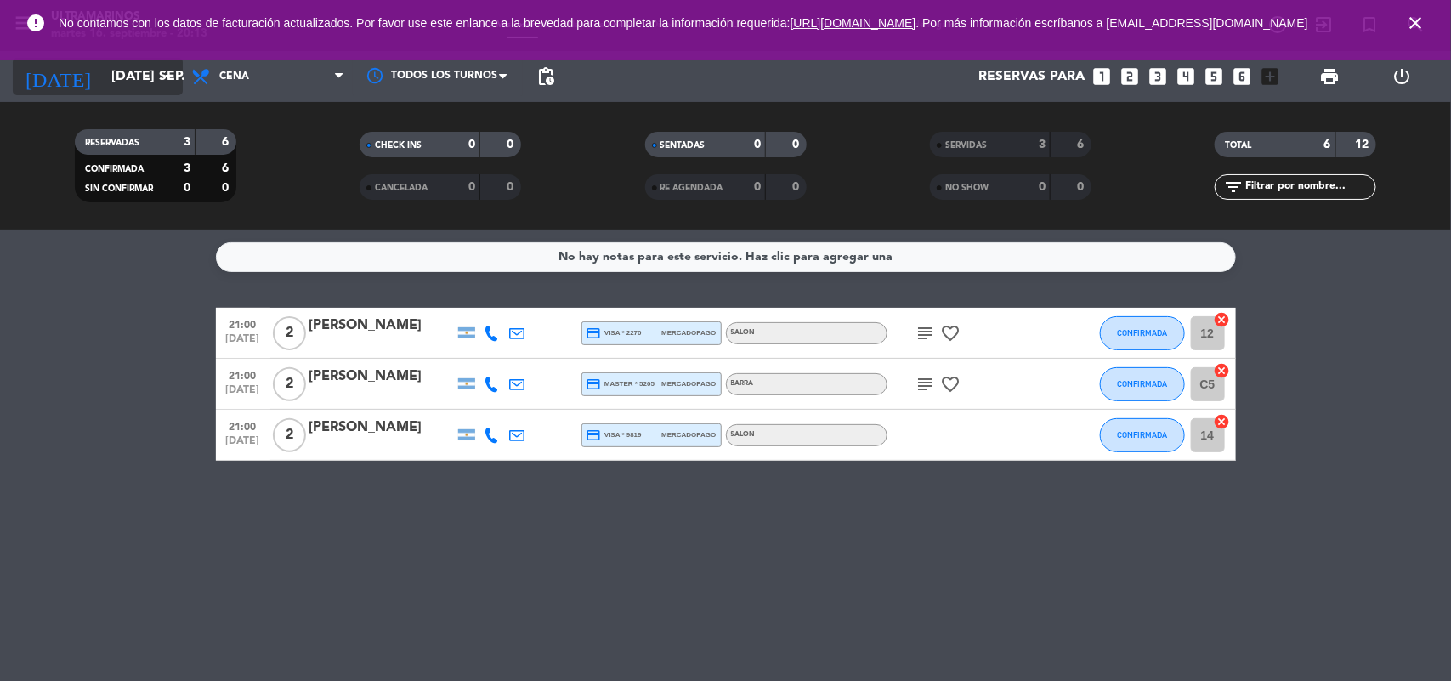
click at [116, 69] on input "[DATE] sep." at bounding box center [192, 76] width 179 height 33
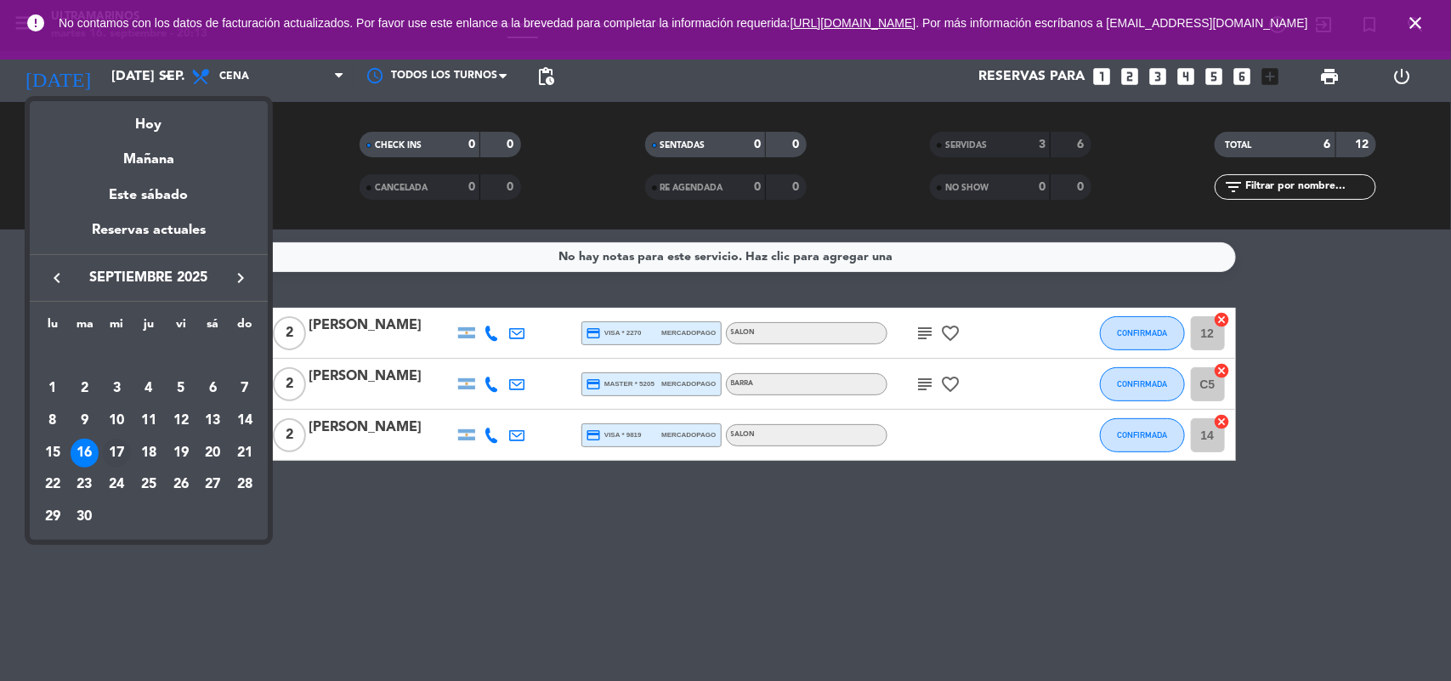
click at [112, 452] on div "17" at bounding box center [116, 453] width 29 height 29
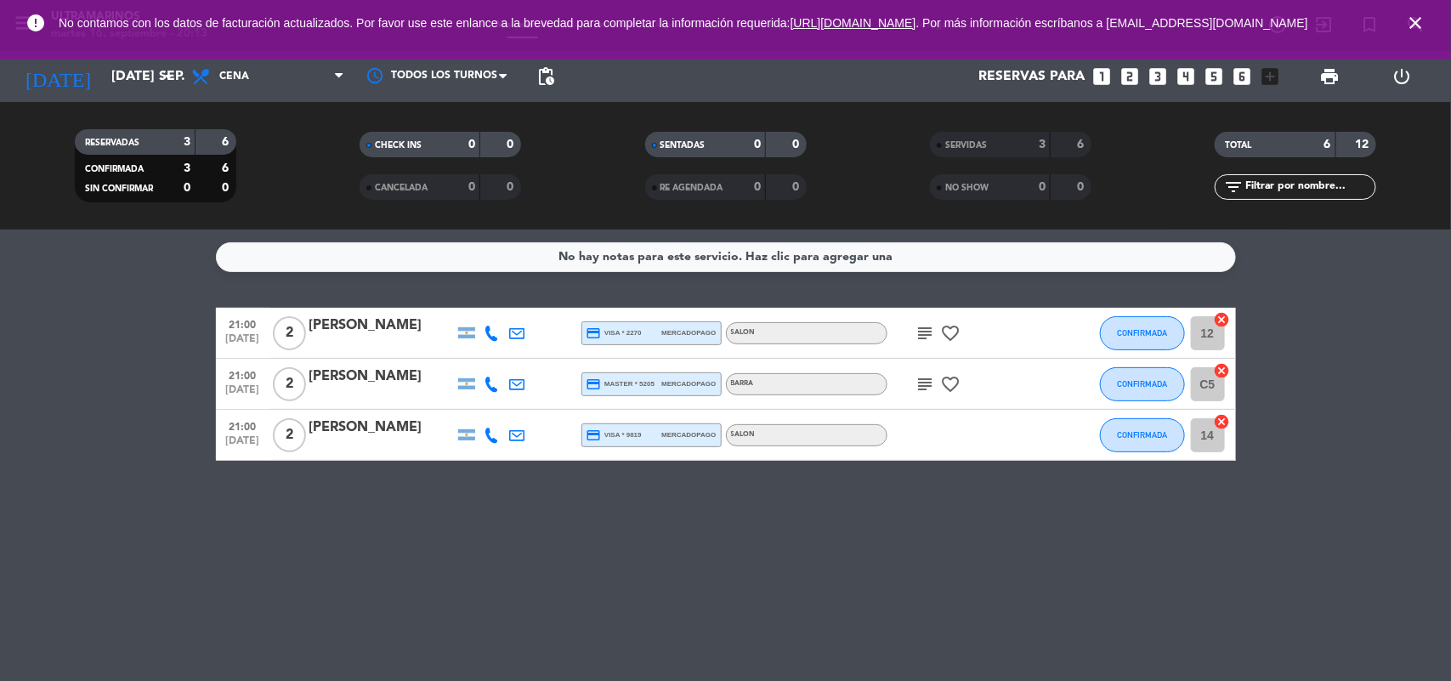
type input "mié. [DATE]"
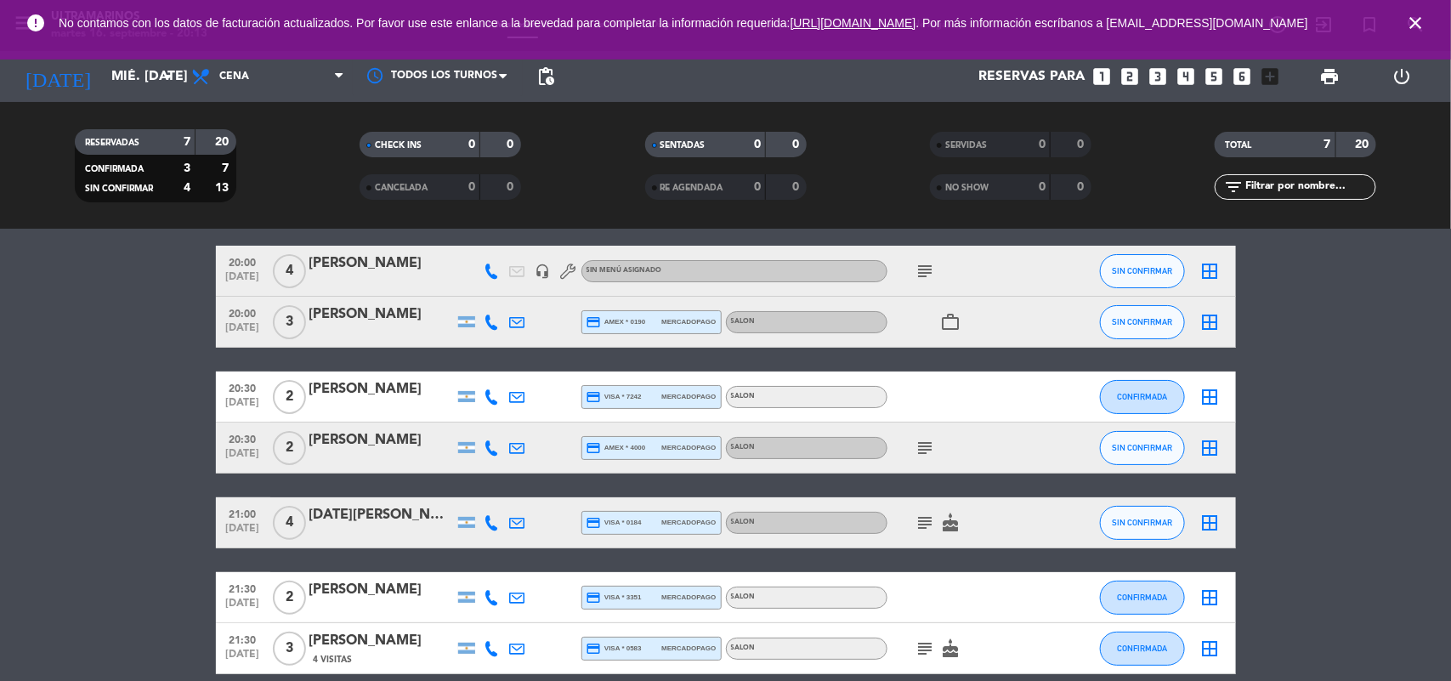
scroll to position [106, 0]
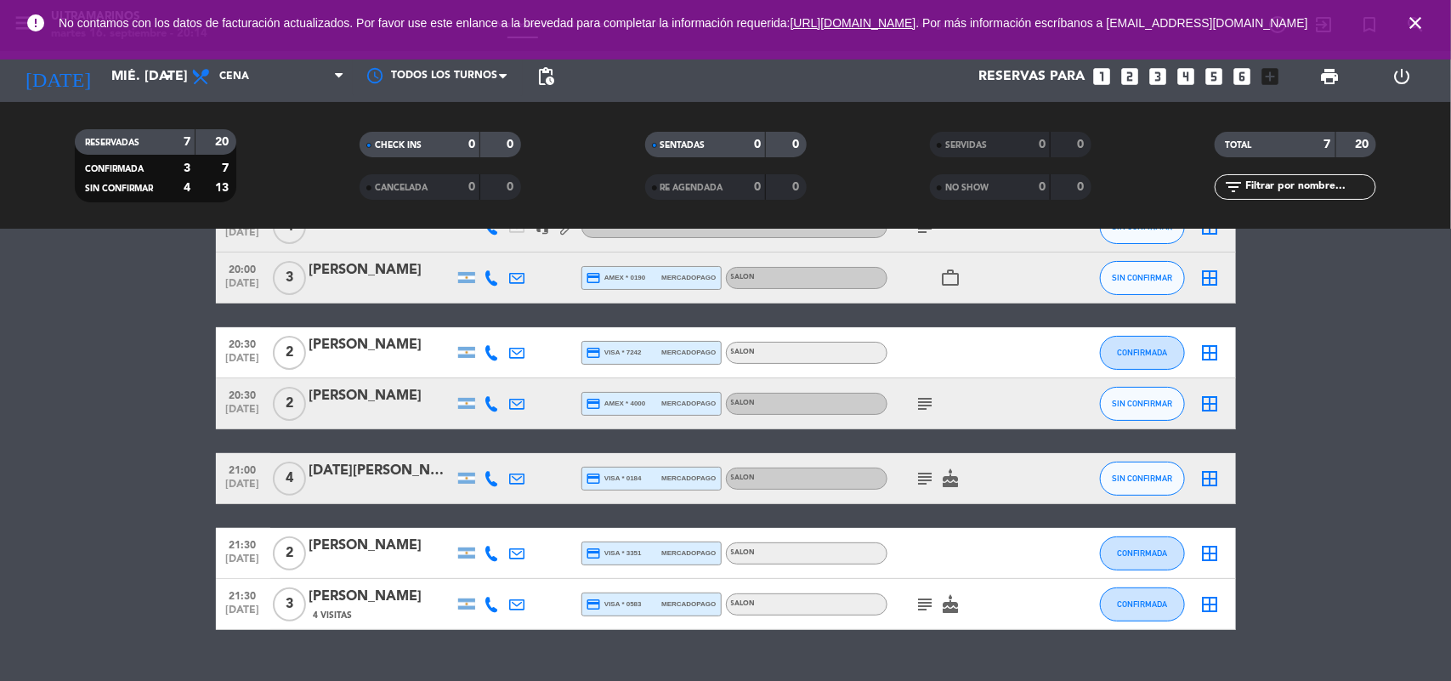
click at [1206, 597] on icon "border_all" at bounding box center [1211, 604] width 20 height 20
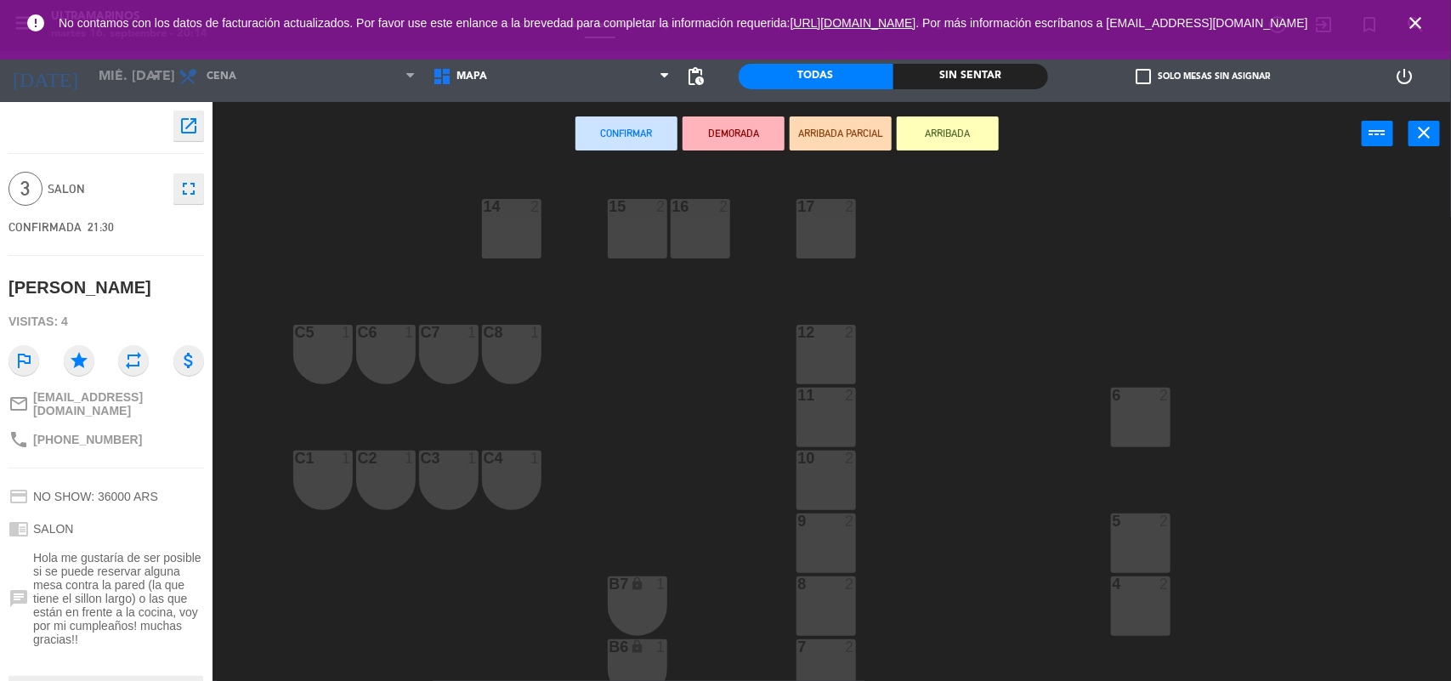
click at [830, 477] on div "10 2" at bounding box center [827, 481] width 60 height 60
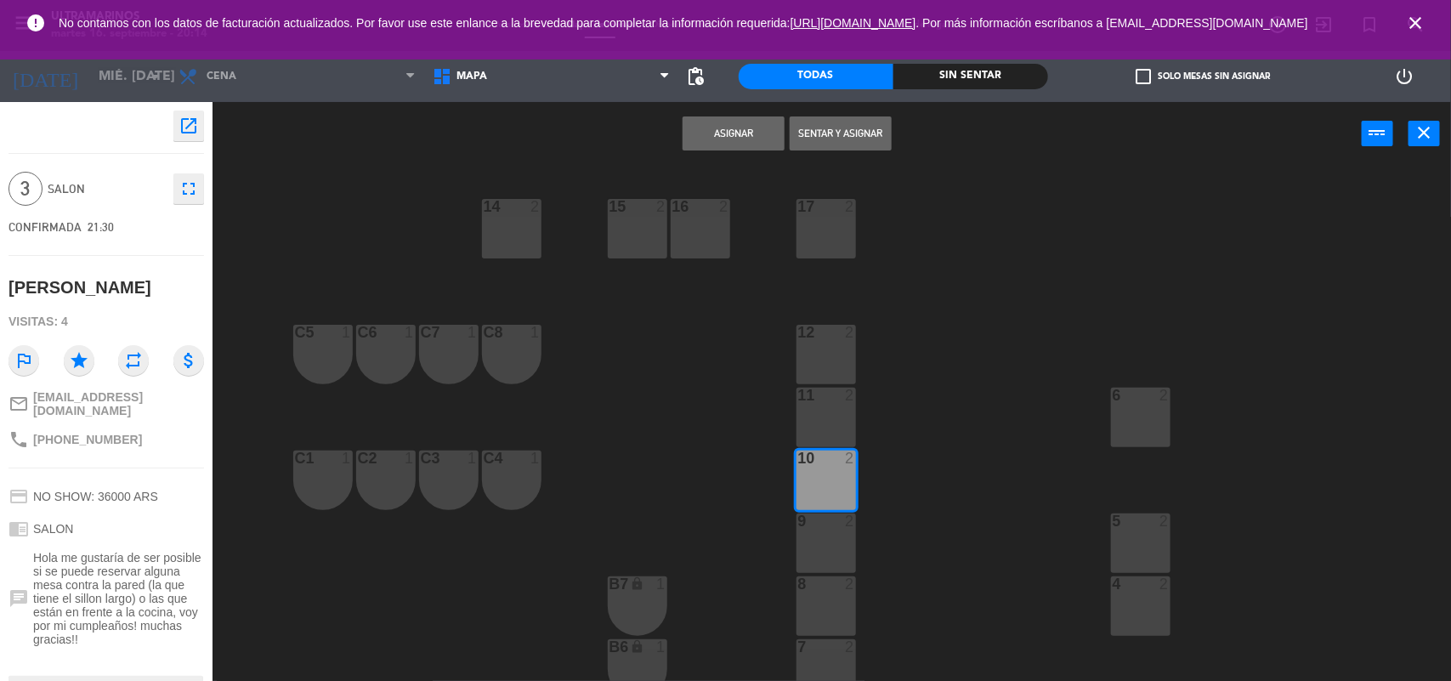
click at [839, 417] on div "11 2" at bounding box center [827, 418] width 60 height 60
click at [771, 140] on button "Asignar" at bounding box center [734, 133] width 102 height 34
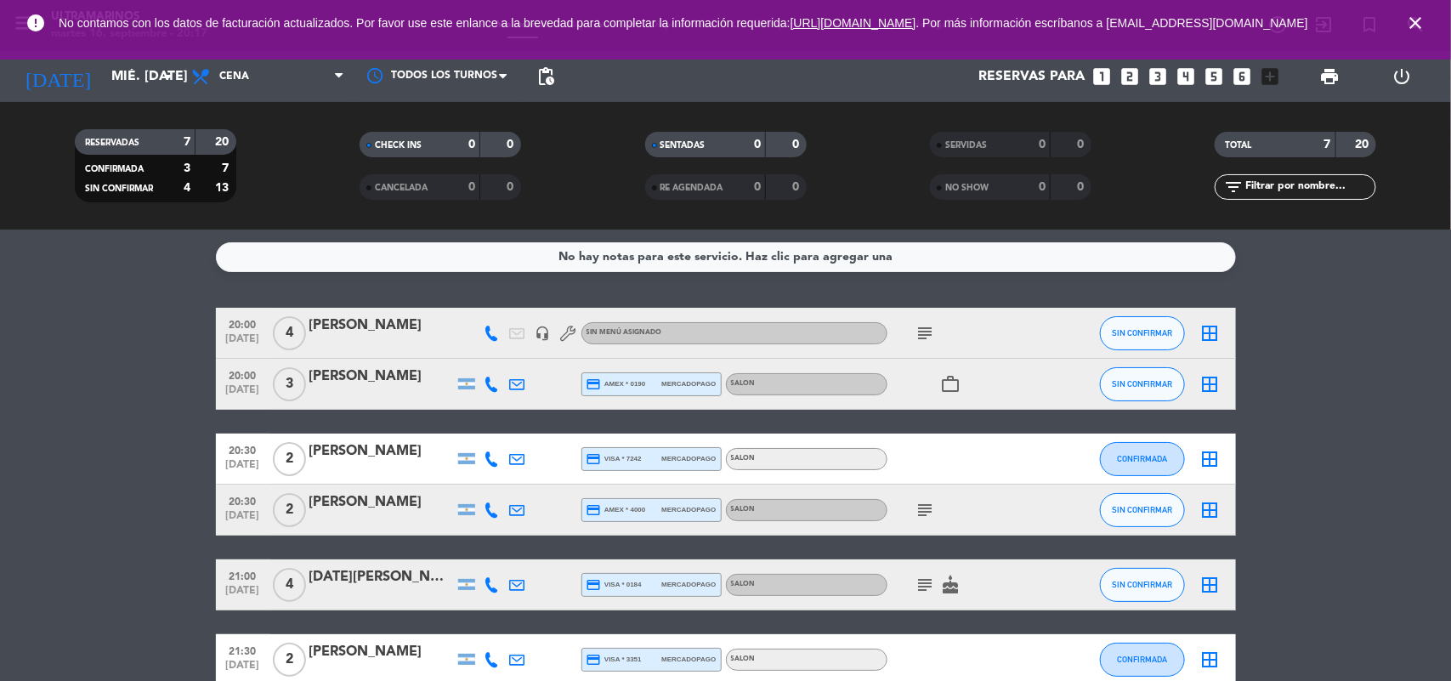
click at [920, 327] on icon "subject" at bounding box center [926, 333] width 20 height 20
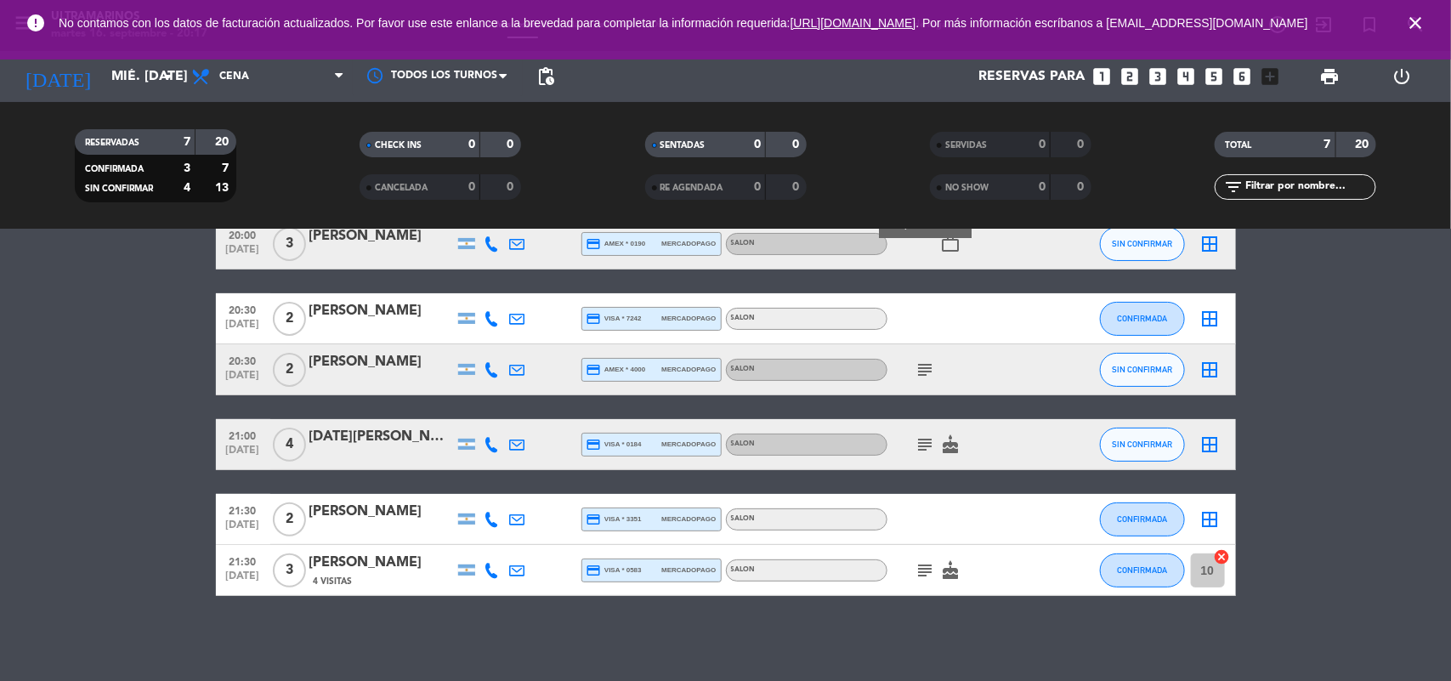
scroll to position [34, 0]
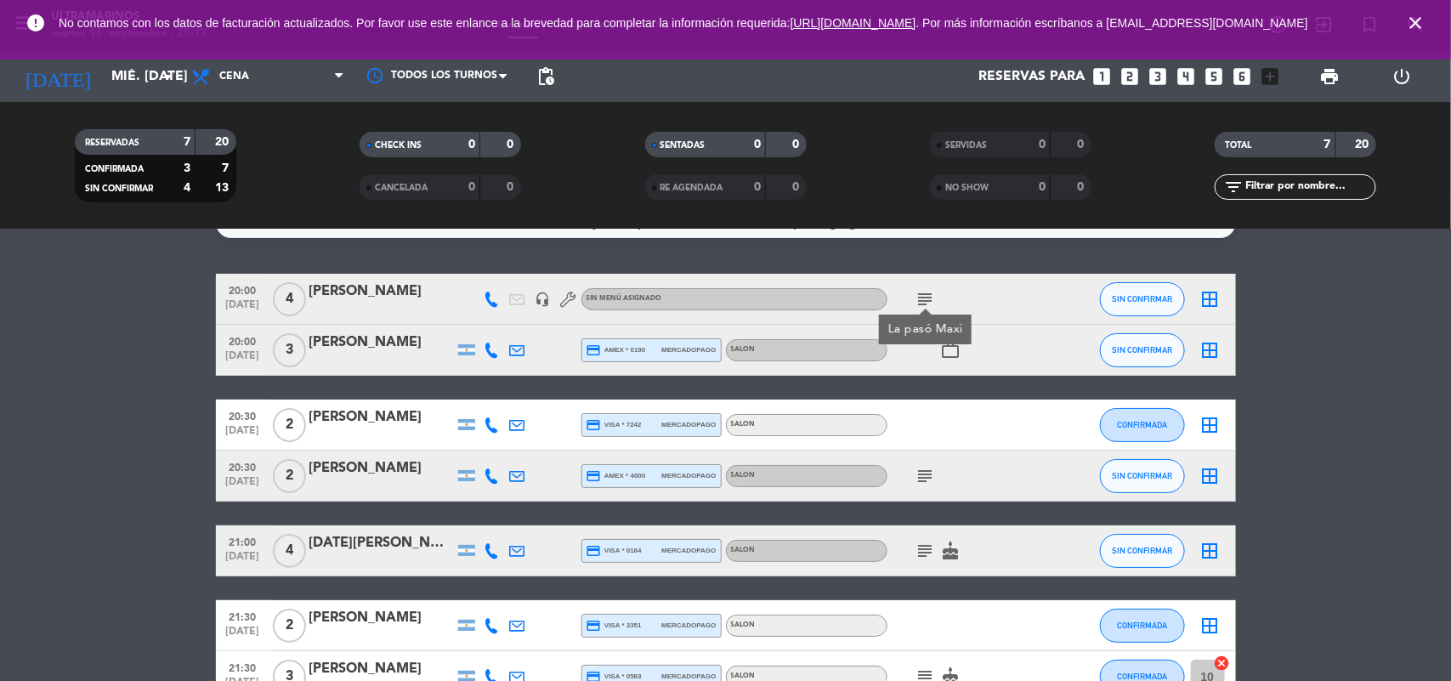
click at [925, 557] on icon "subject" at bounding box center [926, 551] width 20 height 20
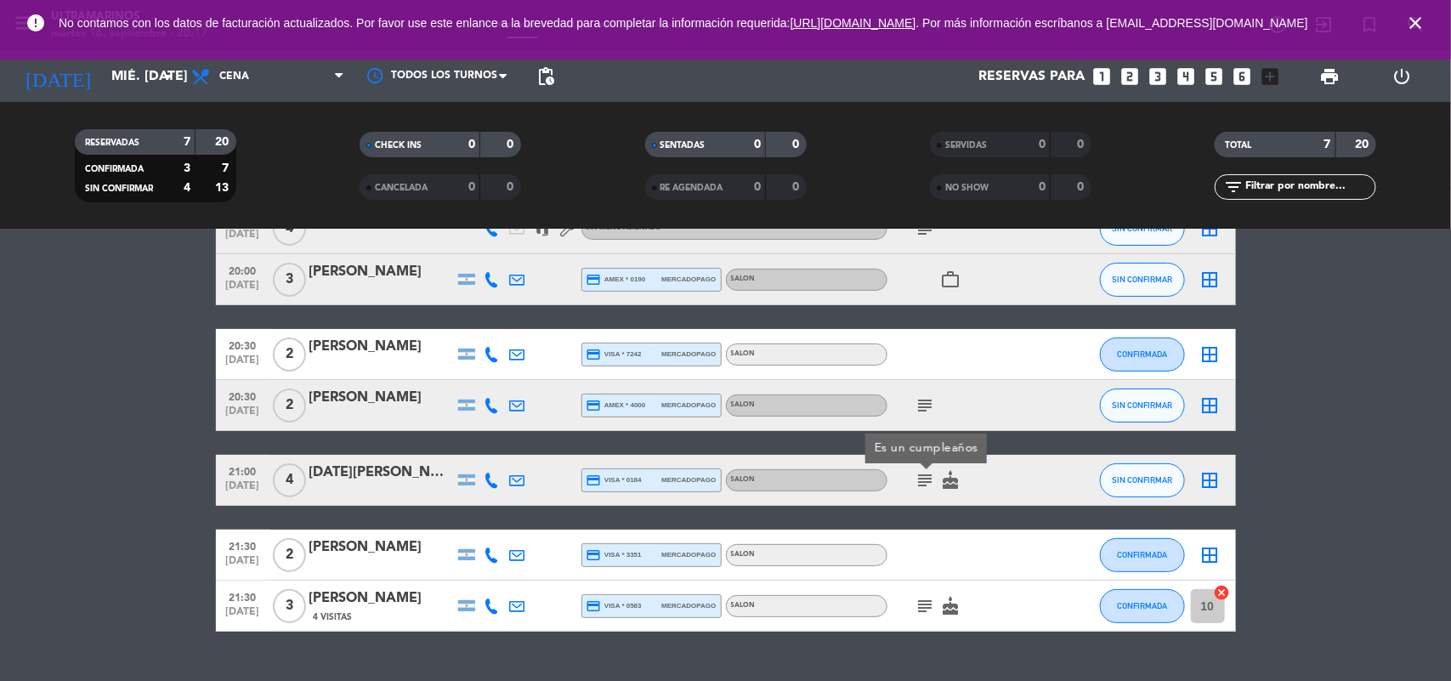
scroll to position [140, 0]
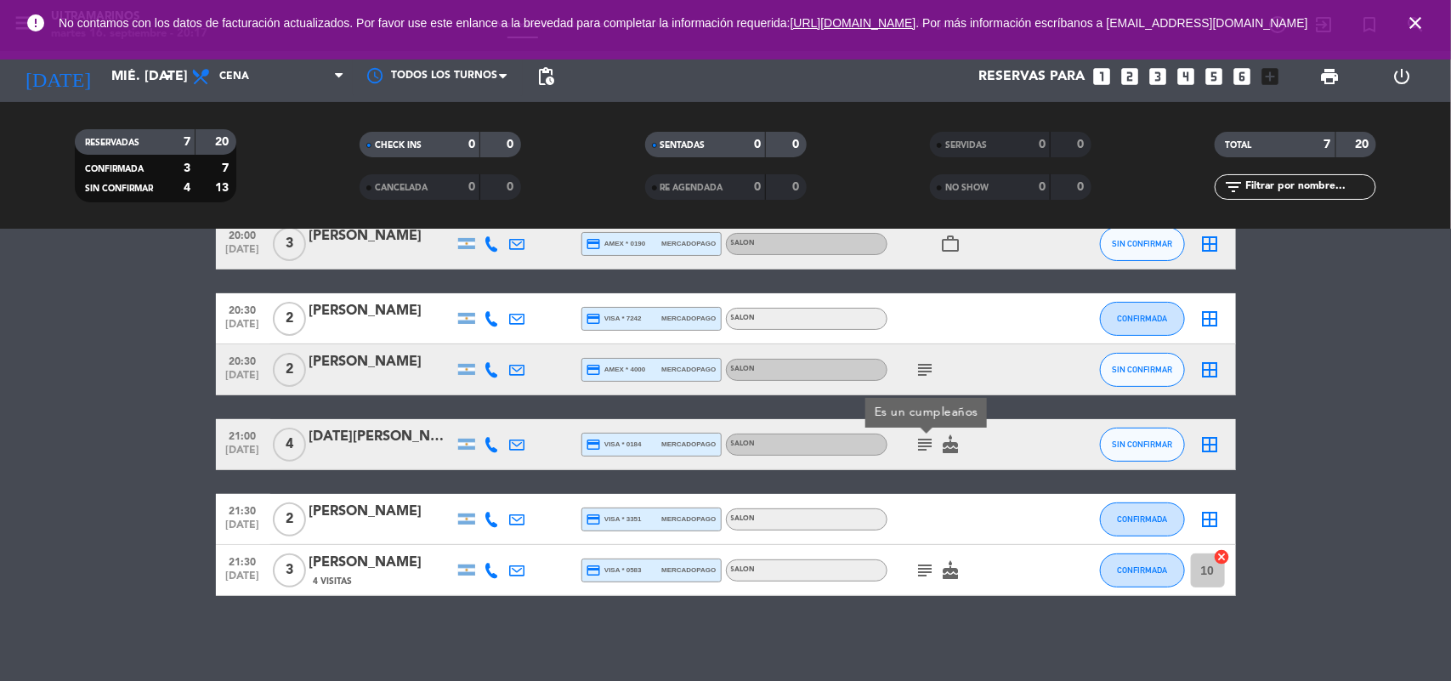
click at [1227, 551] on icon "cancel" at bounding box center [1222, 556] width 17 height 17
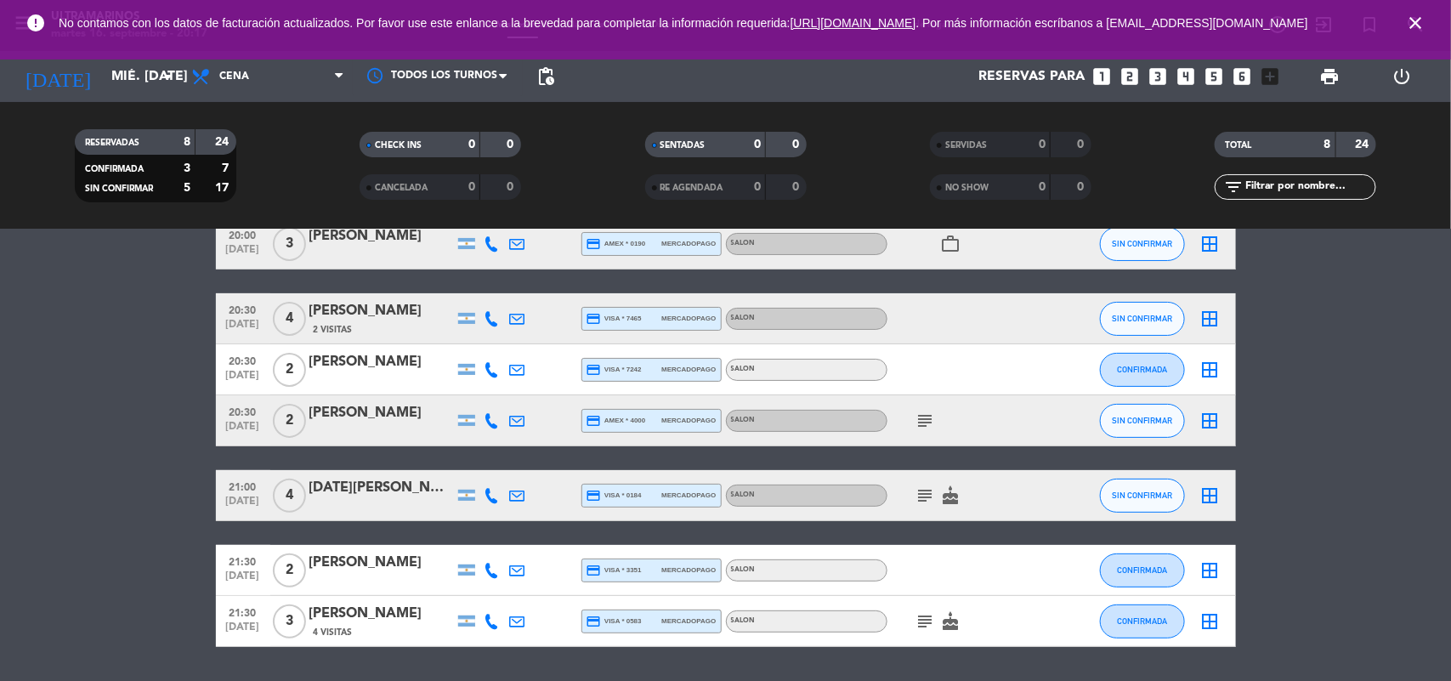
click at [1217, 621] on icon "border_all" at bounding box center [1211, 621] width 20 height 20
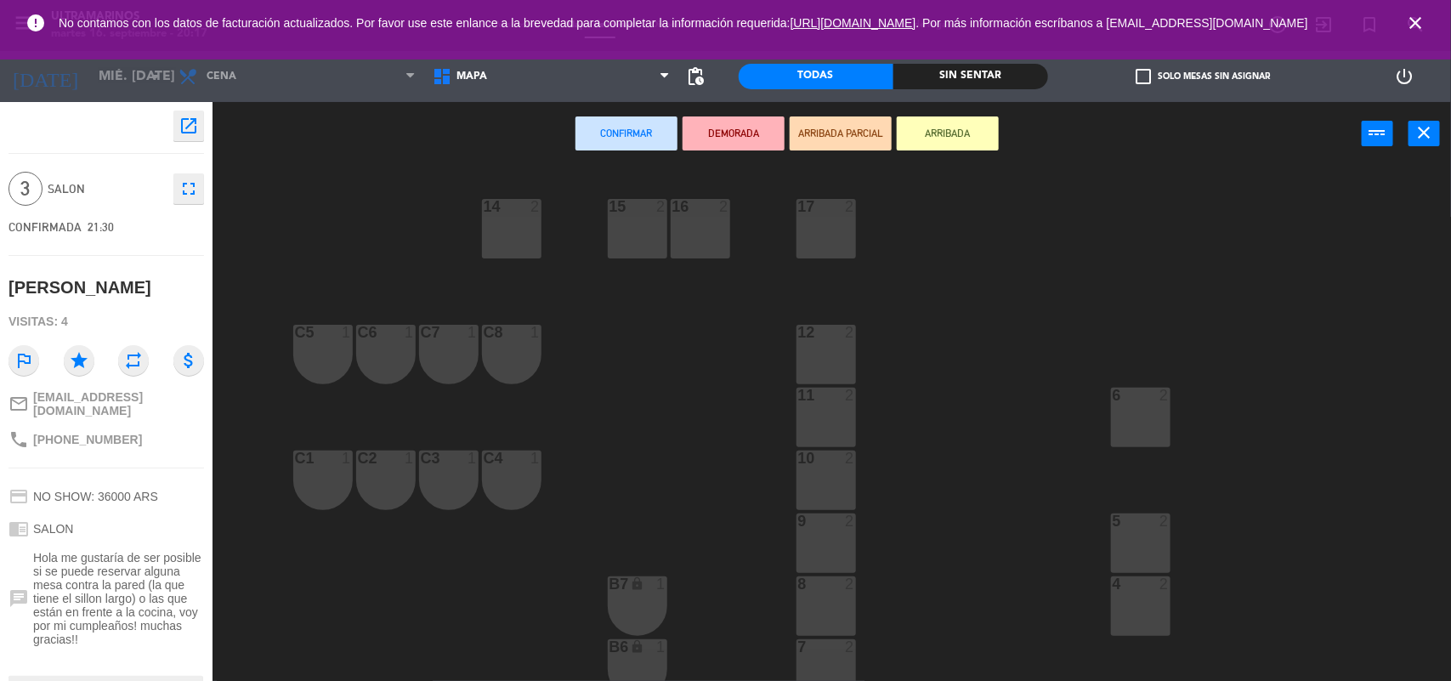
click at [711, 232] on div "16 2" at bounding box center [701, 229] width 60 height 60
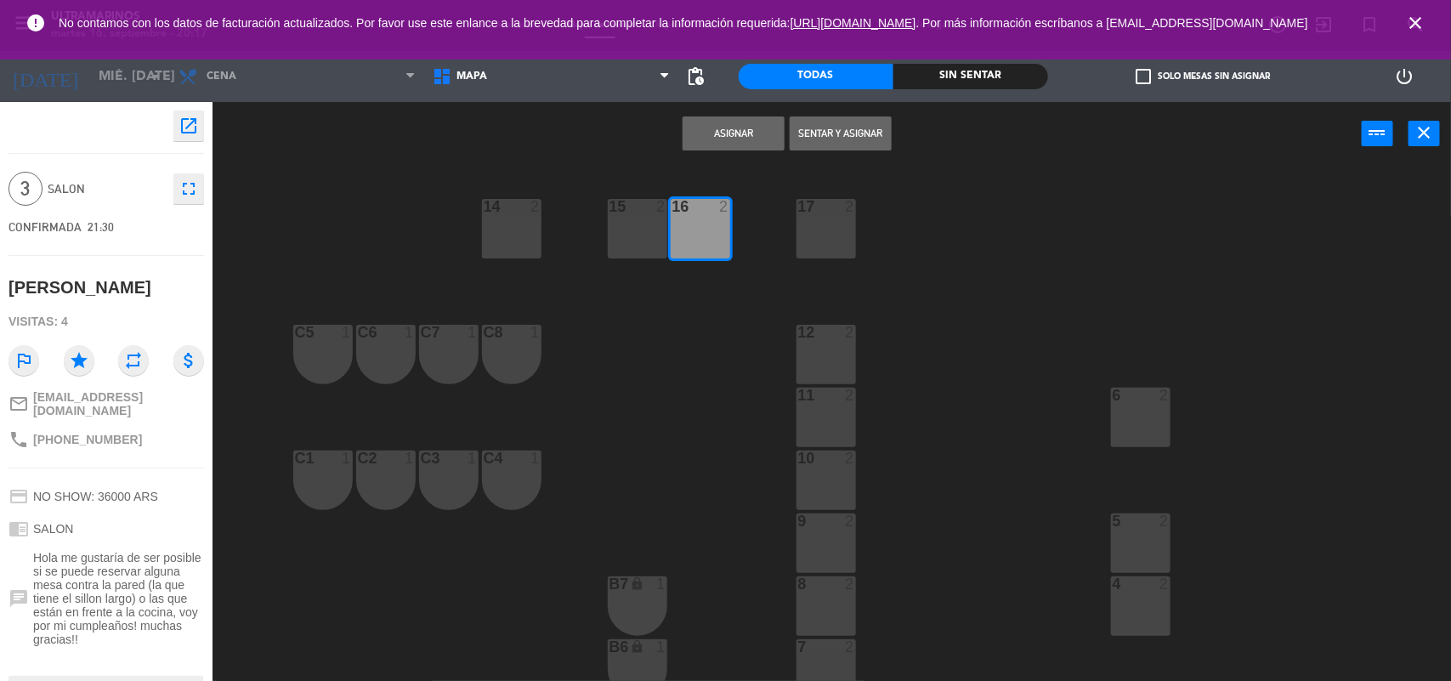
click at [792, 236] on div "14 2 15 2 16 2 17 2 12 2 C5 1 C6 1 C7 1 C8 1 6 2 11 2 10 2 C1 1 C2 1 C3 1 C4 1 …" at bounding box center [839, 425] width 1224 height 515
drag, startPoint x: 822, startPoint y: 227, endPoint x: 741, endPoint y: 117, distance: 136.7
click at [821, 224] on div "17 2" at bounding box center [827, 229] width 60 height 60
click at [736, 109] on div "Asignar Sentar y Asignar power_input close" at bounding box center [788, 134] width 1150 height 65
click at [740, 132] on button "Asignar" at bounding box center [734, 133] width 102 height 34
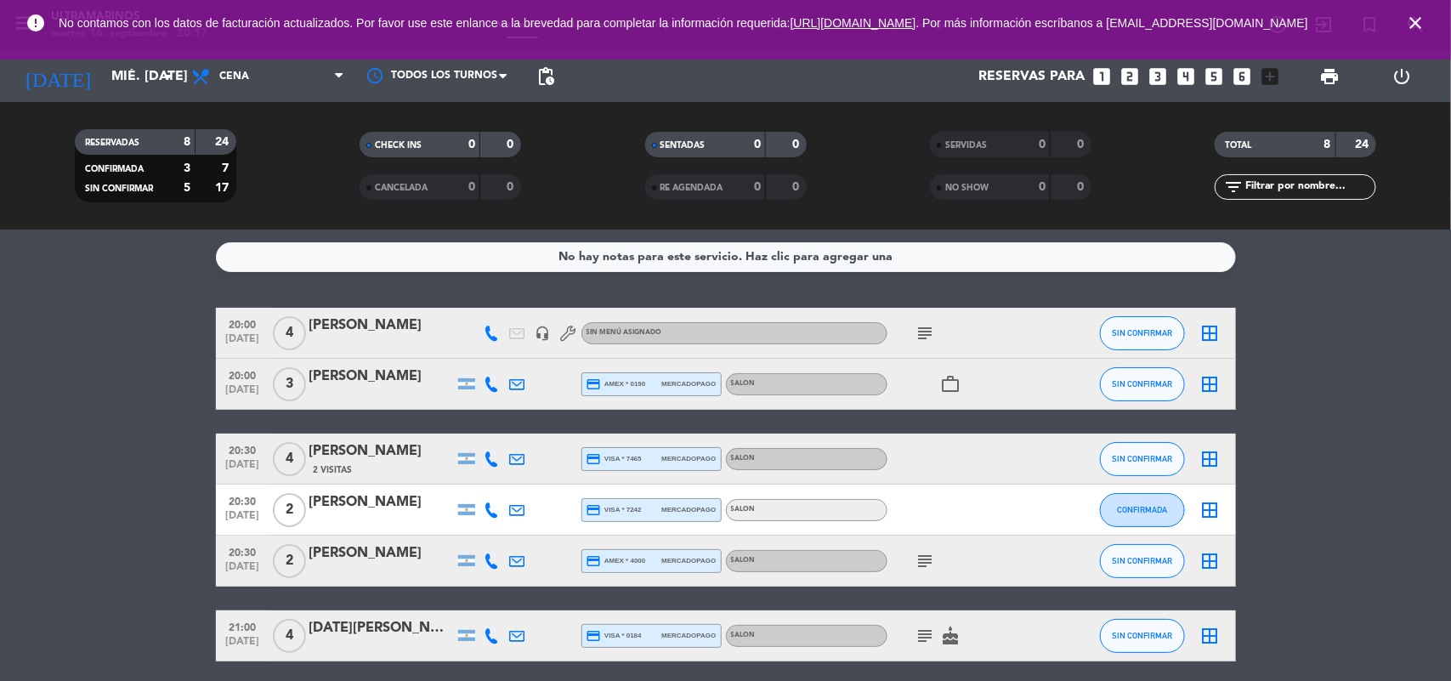
click at [1212, 336] on icon "border_all" at bounding box center [1211, 333] width 20 height 20
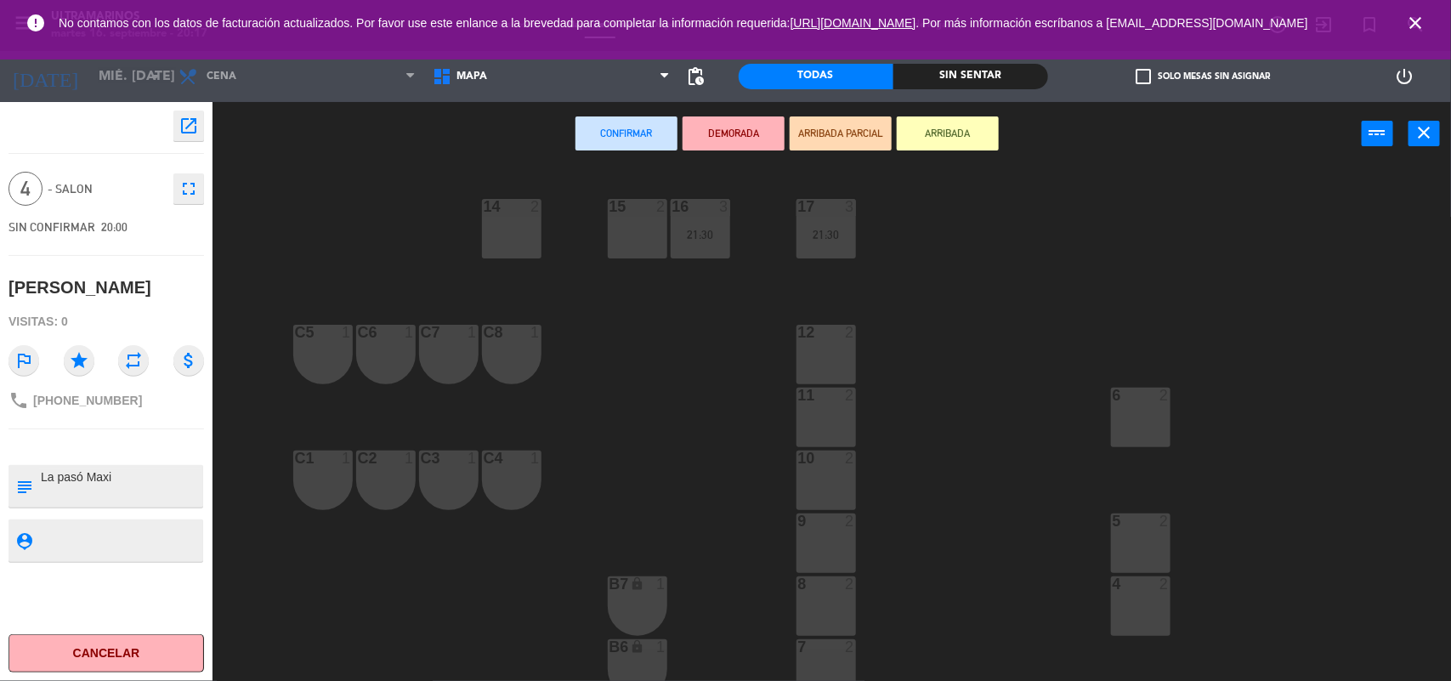
click at [855, 476] on div "10 2" at bounding box center [827, 481] width 60 height 60
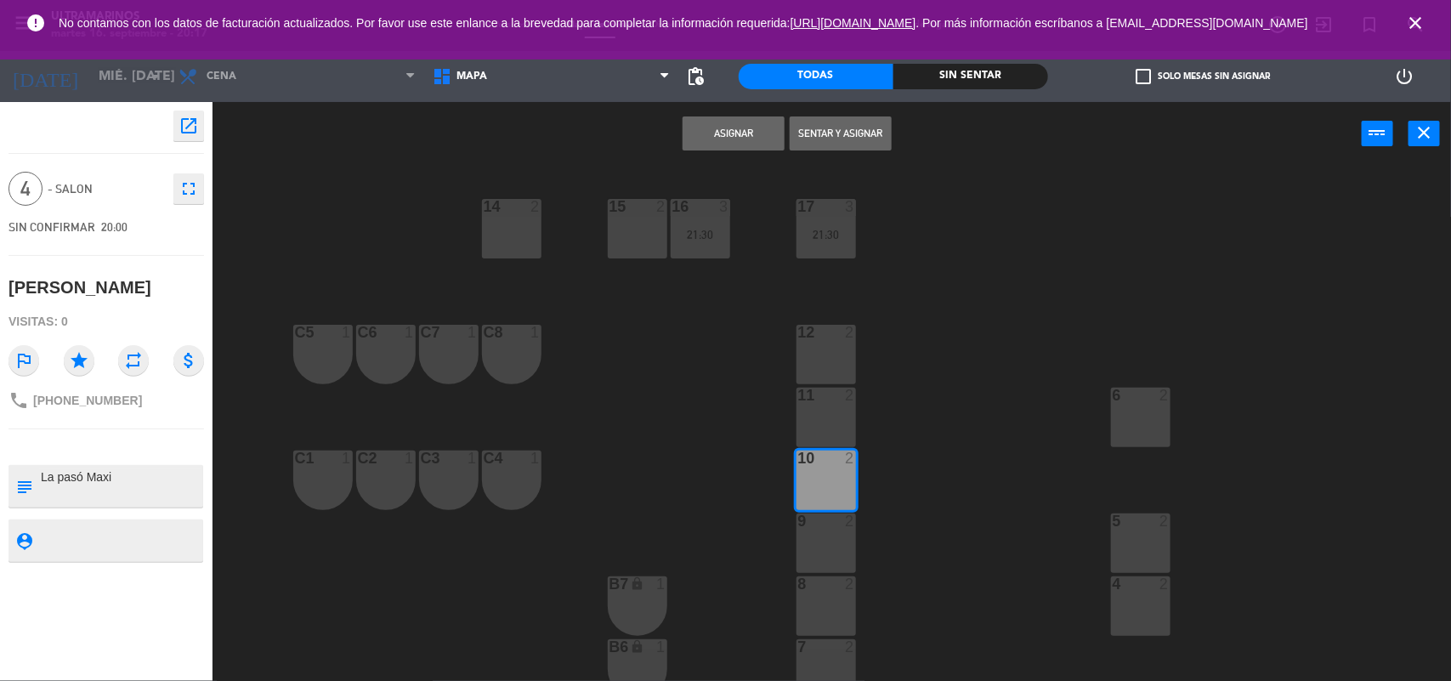
click at [817, 406] on div "11 2" at bounding box center [827, 418] width 60 height 60
click at [758, 140] on button "Asignar" at bounding box center [734, 133] width 102 height 34
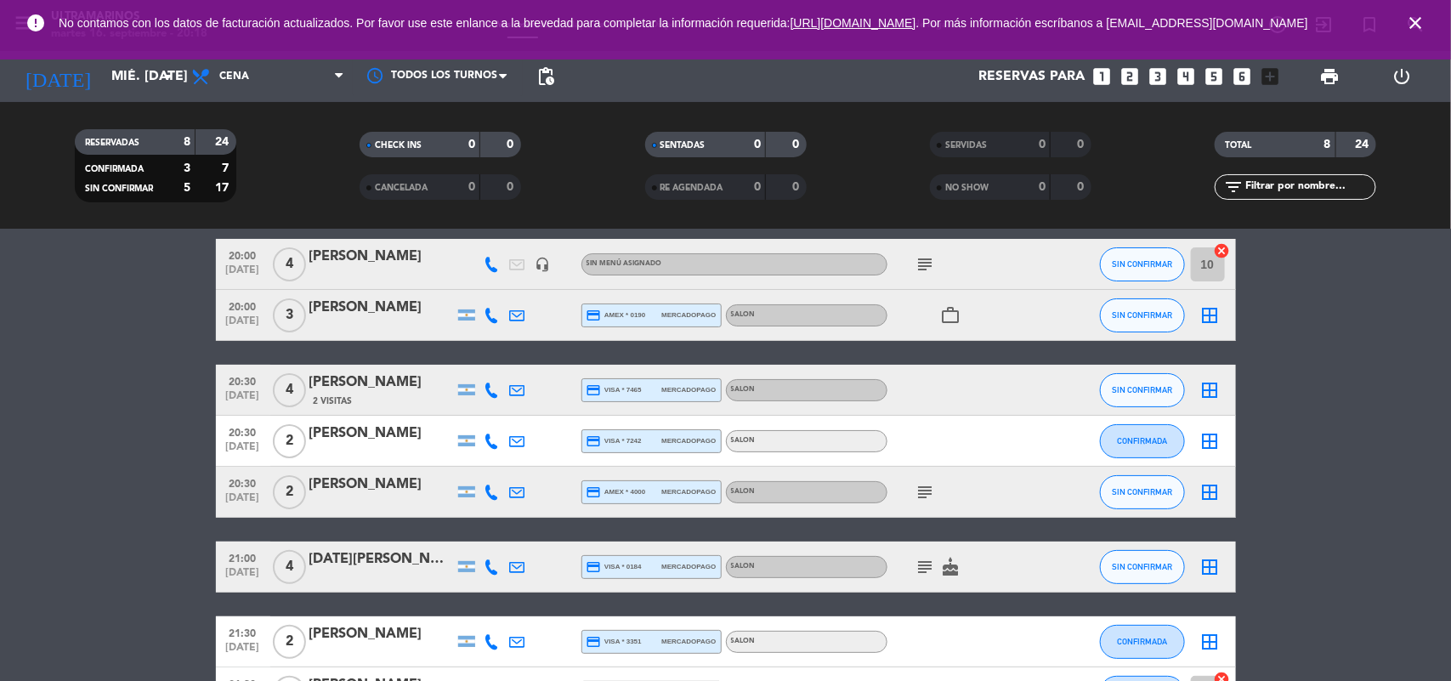
scroll to position [106, 0]
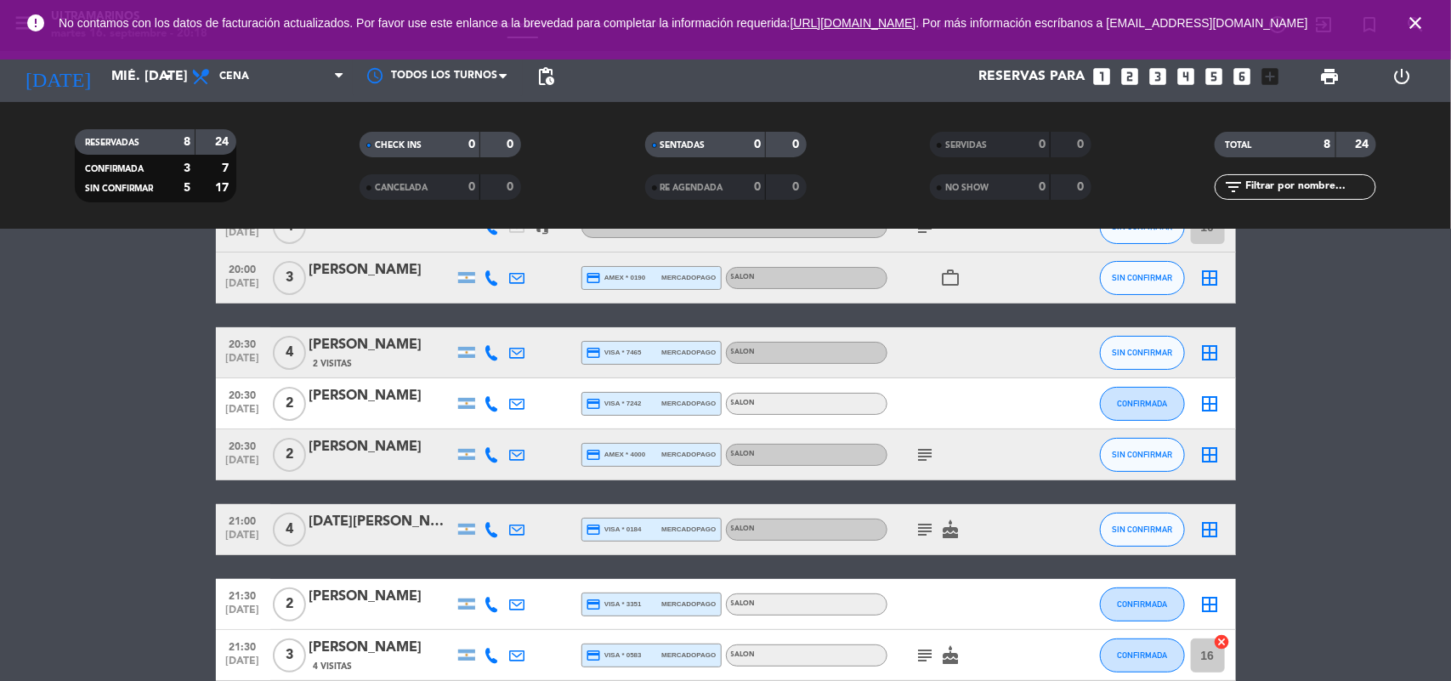
click at [1203, 276] on icon "border_all" at bounding box center [1211, 278] width 20 height 20
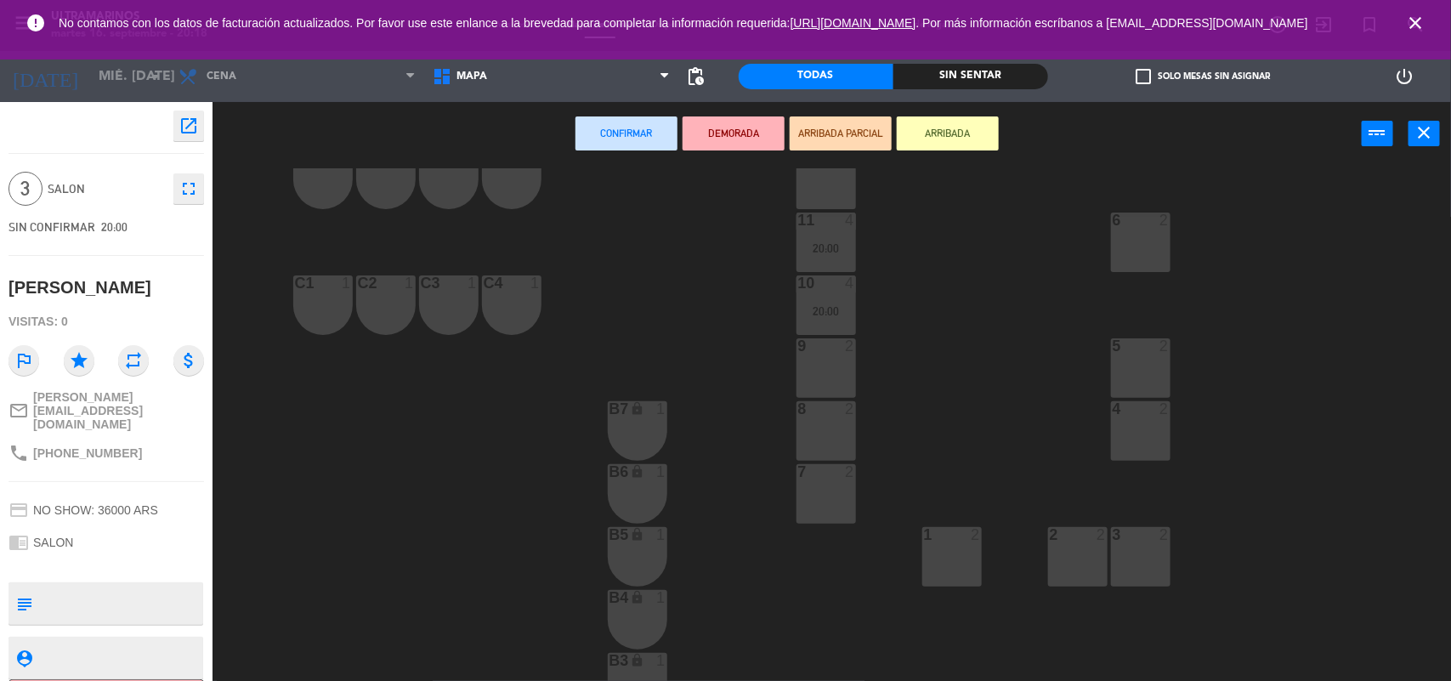
scroll to position [213, 0]
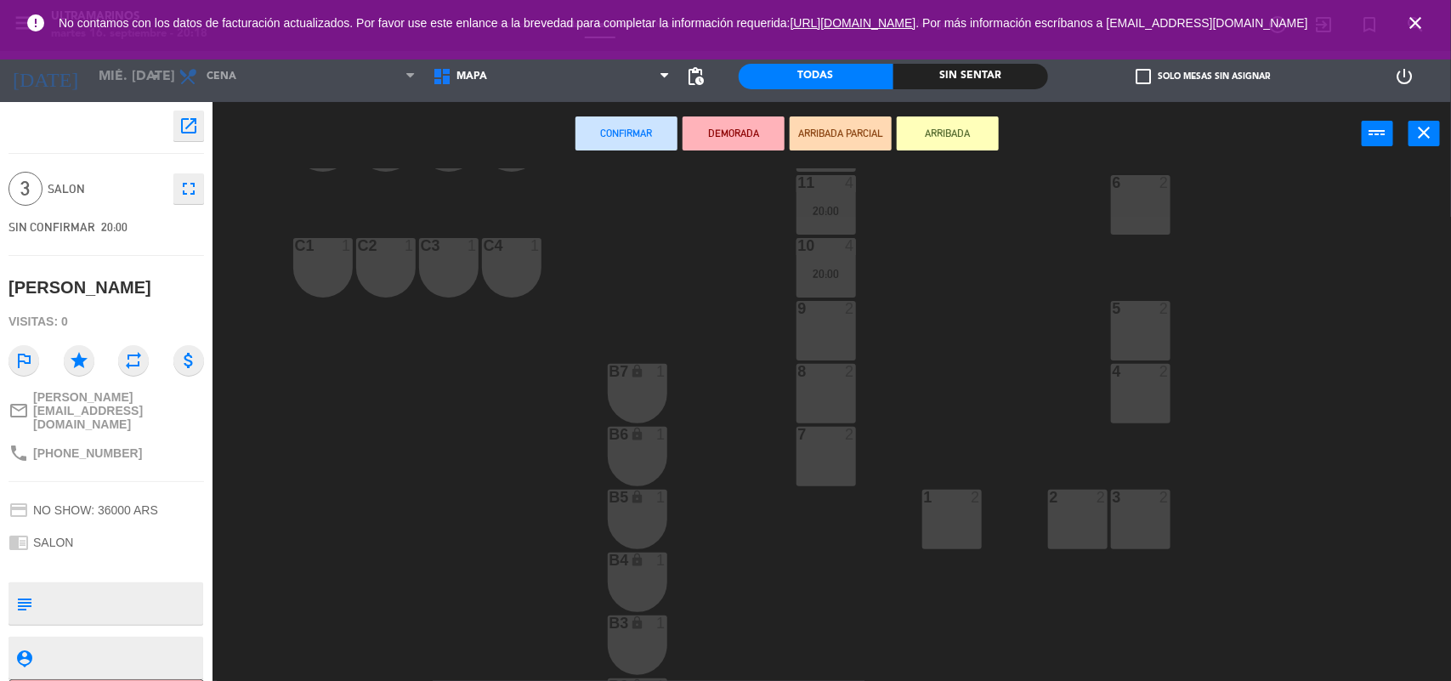
drag, startPoint x: 1144, startPoint y: 380, endPoint x: 1132, endPoint y: 307, distance: 74.2
click at [1144, 375] on div "4 2" at bounding box center [1141, 394] width 60 height 60
click at [1132, 307] on div at bounding box center [1141, 308] width 28 height 15
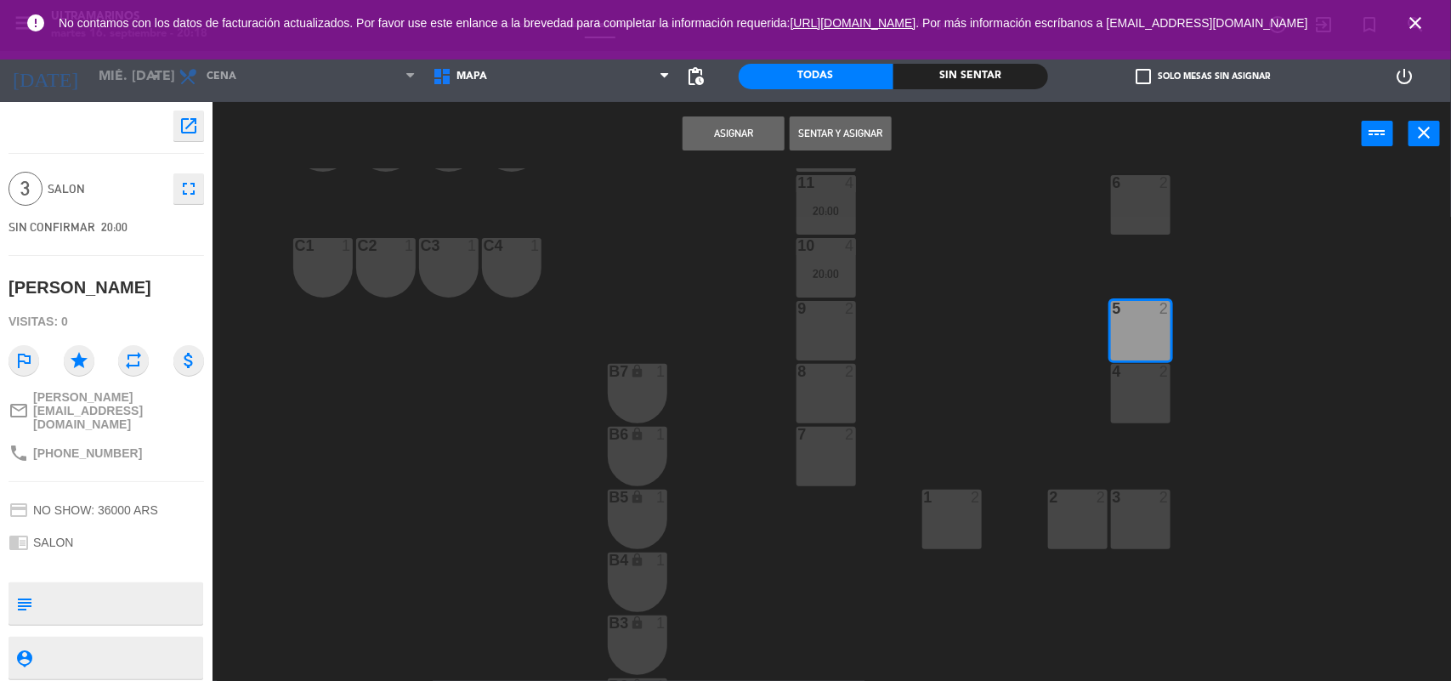
drag, startPoint x: 1131, startPoint y: 366, endPoint x: 1116, endPoint y: 338, distance: 32.3
click at [1131, 364] on div at bounding box center [1141, 371] width 28 height 15
click at [751, 139] on button "Asignar" at bounding box center [734, 133] width 102 height 34
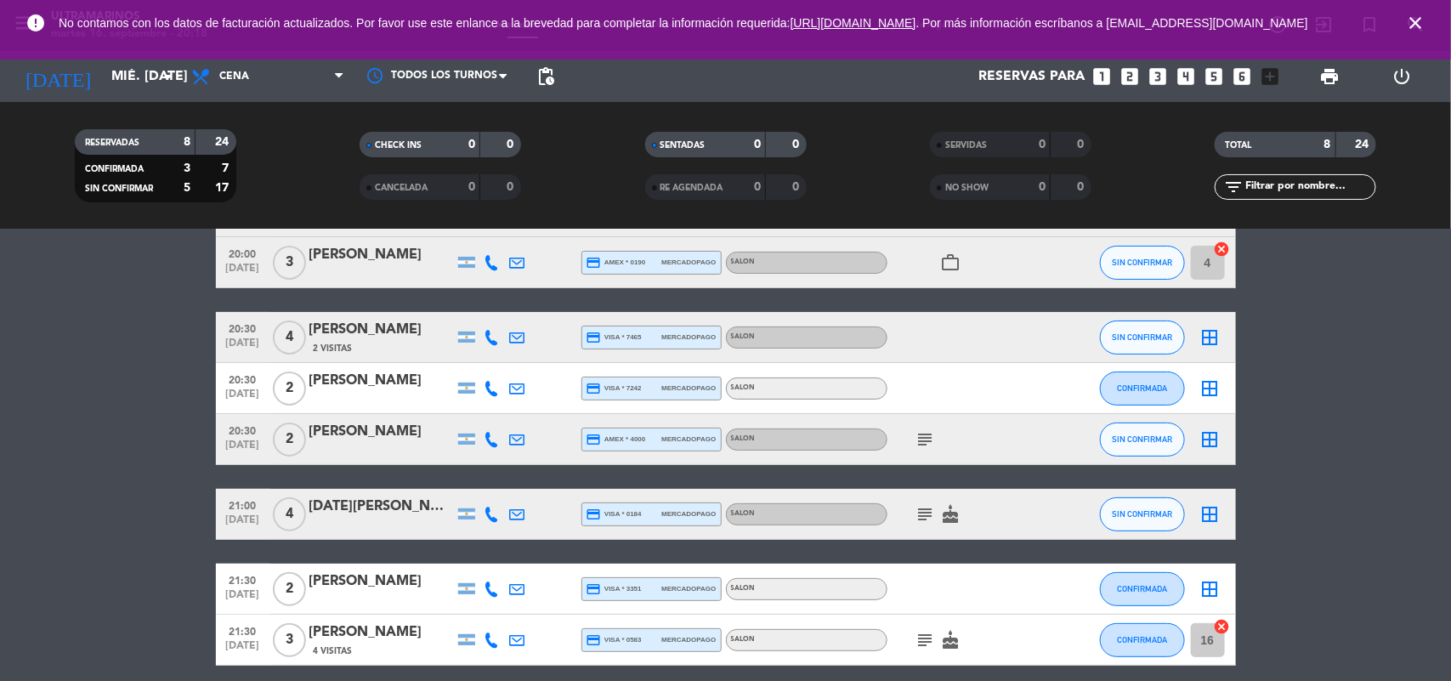
scroll to position [85, 0]
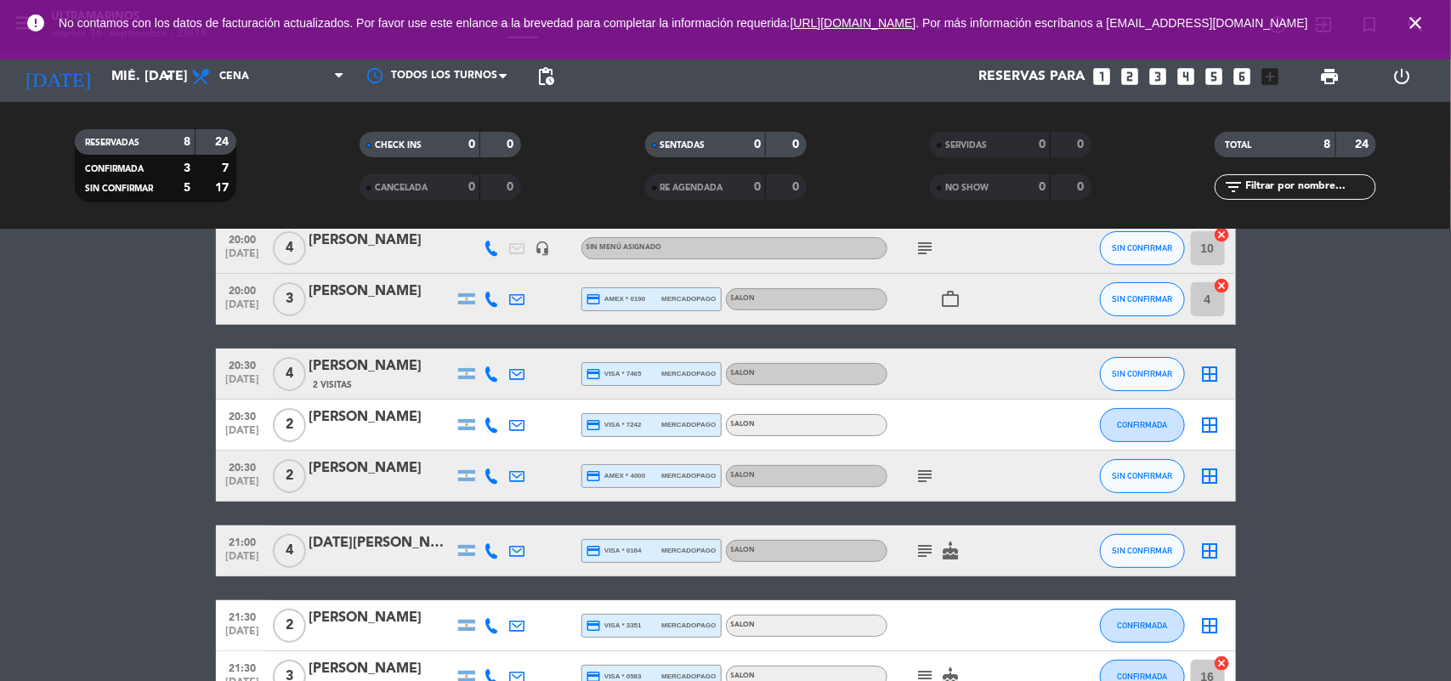
click at [1210, 372] on icon "border_all" at bounding box center [1211, 374] width 20 height 20
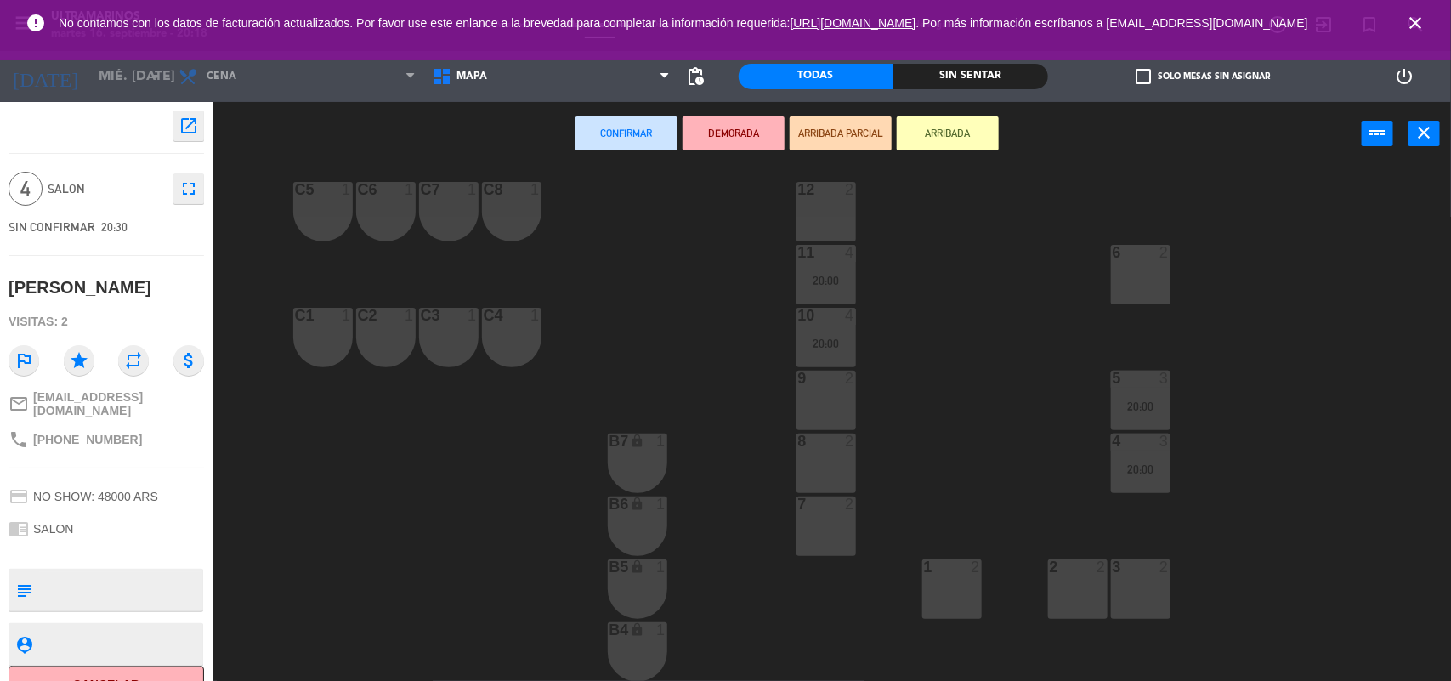
scroll to position [106, 0]
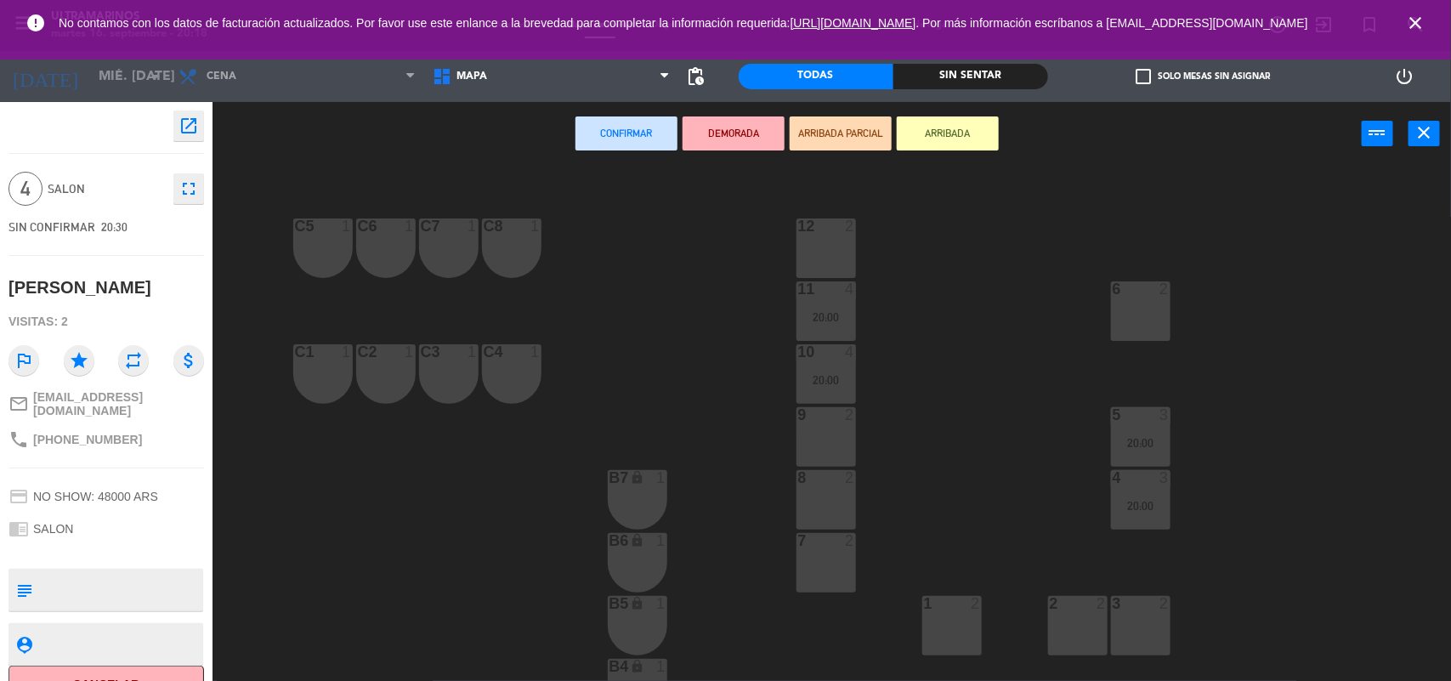
drag, startPoint x: 837, startPoint y: 468, endPoint x: 844, endPoint y: 456, distance: 13.7
click at [840, 464] on div "14 2 15 2 16 3 21:30 17 3 21:30 12 2 C5 1 C6 1 C7 1 C8 1 6 2 11 4 20:00 10 4 20…" at bounding box center [839, 425] width 1224 height 515
click at [844, 449] on div "9 2" at bounding box center [827, 437] width 60 height 60
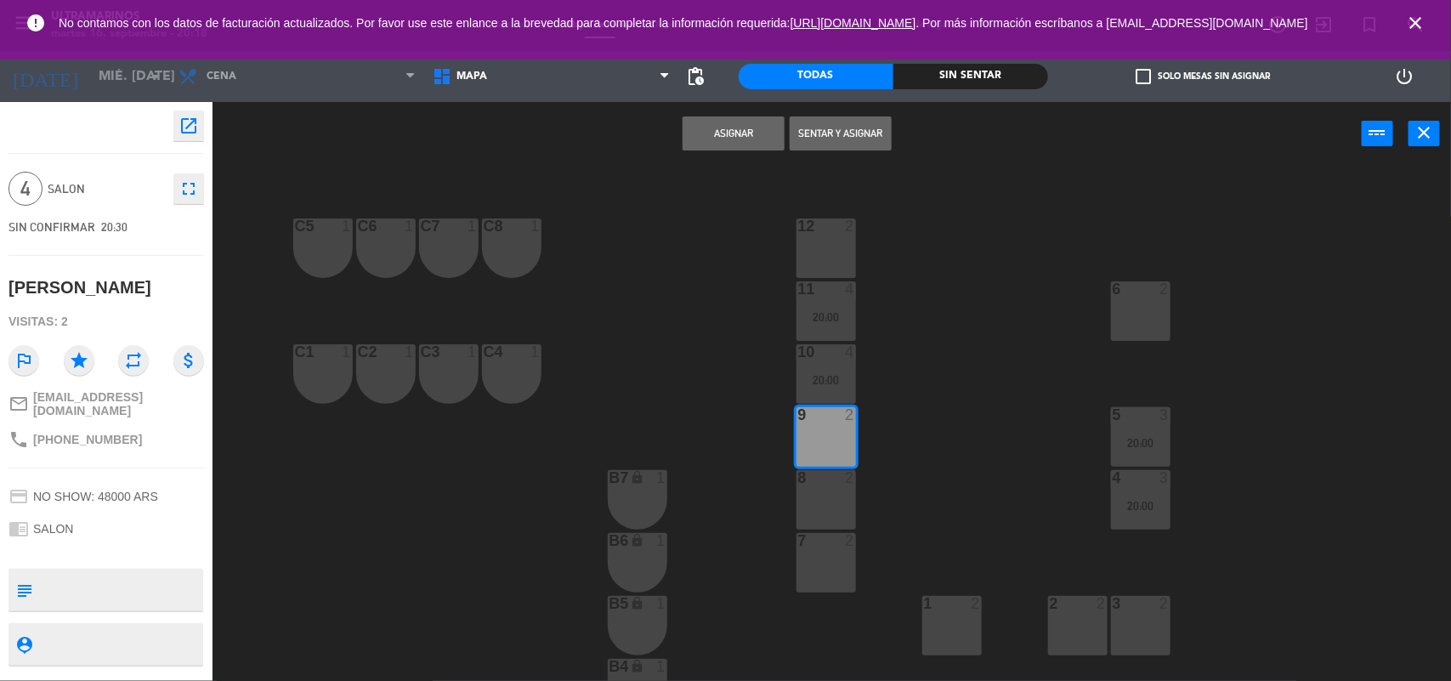
drag, startPoint x: 826, startPoint y: 510, endPoint x: 829, endPoint y: 457, distance: 52.8
click at [826, 503] on div "8 2" at bounding box center [827, 500] width 60 height 60
click at [742, 153] on div "Asignar Sentar y Asignar power_input close" at bounding box center [788, 134] width 1150 height 65
click at [749, 136] on button "Asignar" at bounding box center [734, 133] width 102 height 34
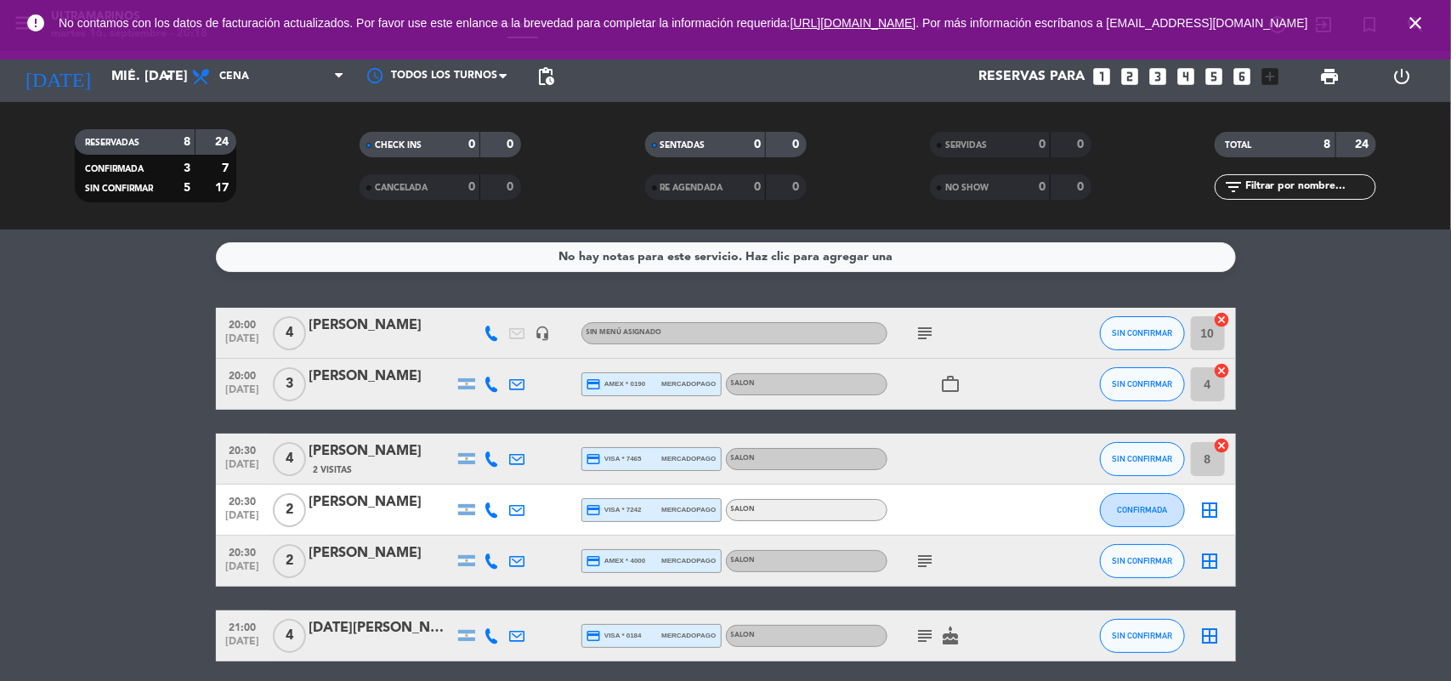
click at [1223, 363] on icon "cancel" at bounding box center [1222, 370] width 17 height 17
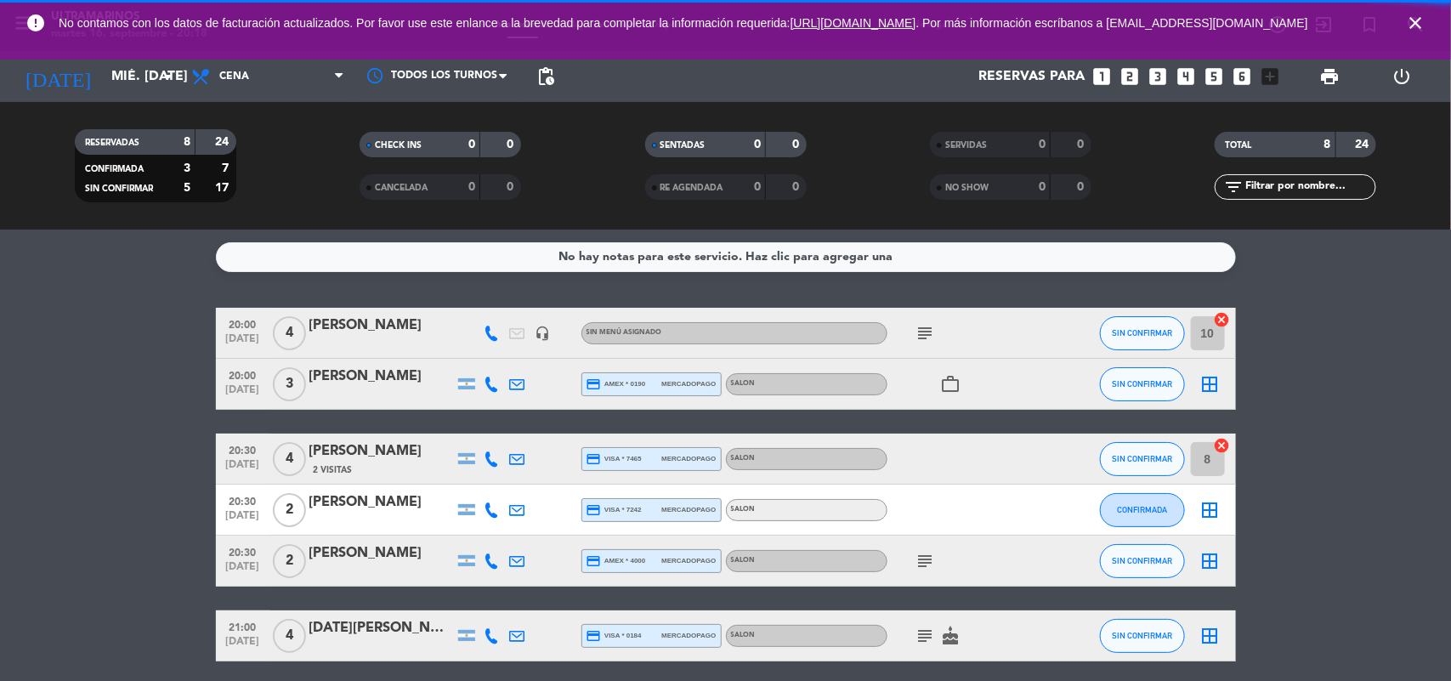
click at [1206, 392] on icon "border_all" at bounding box center [1211, 384] width 20 height 20
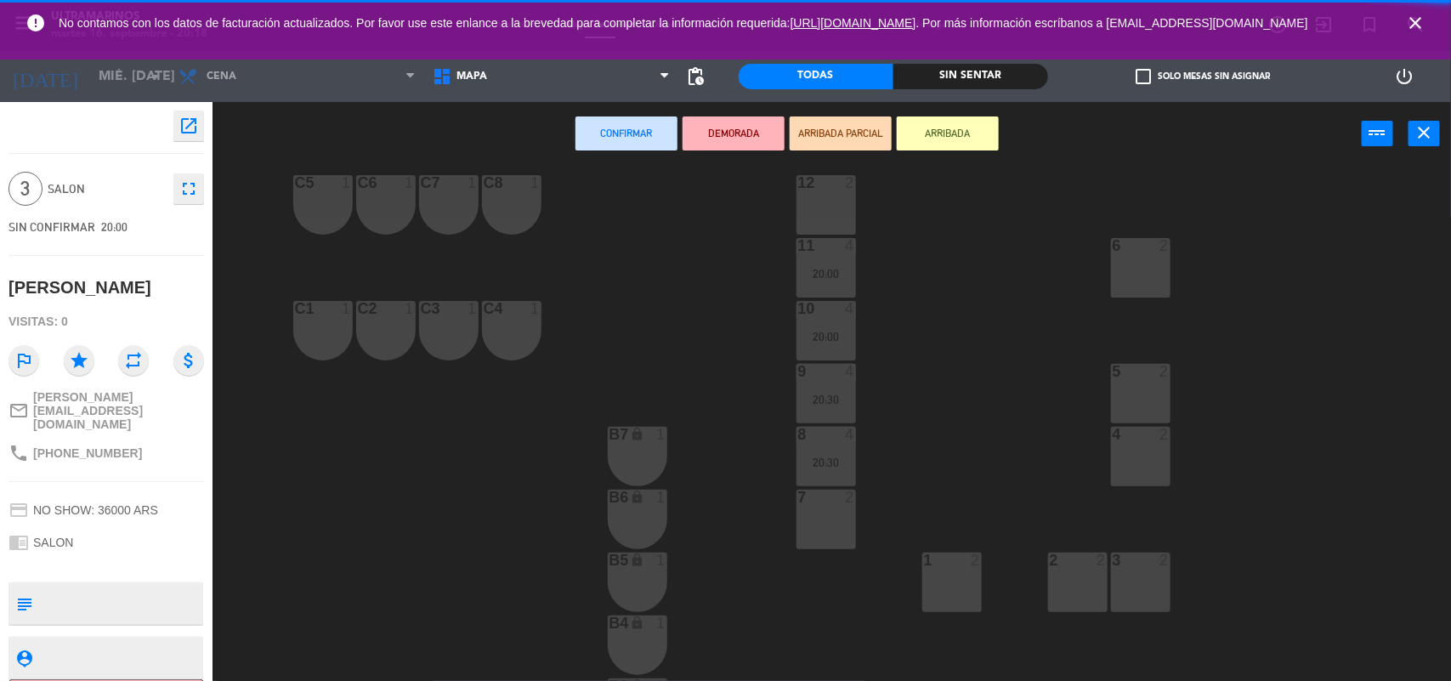
scroll to position [329, 0]
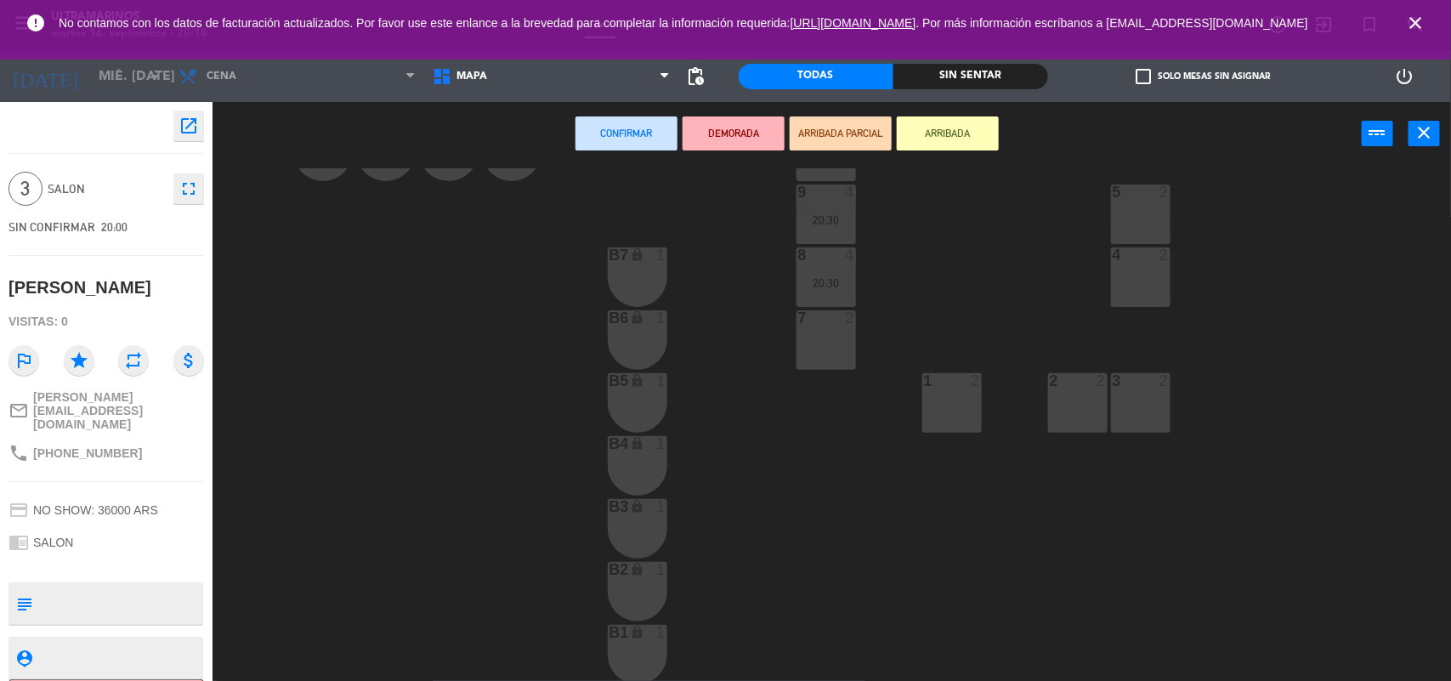
click at [971, 422] on div "1 2" at bounding box center [953, 403] width 60 height 60
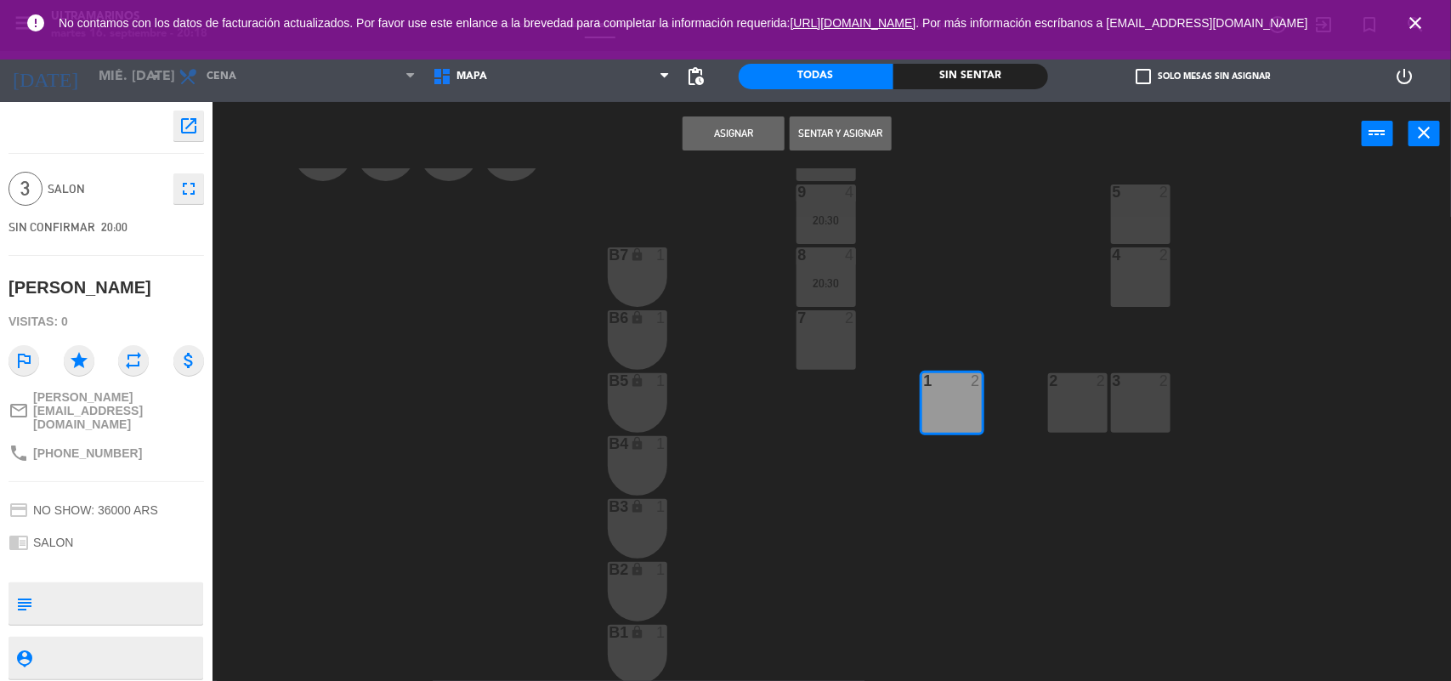
click at [1069, 394] on div "2 2" at bounding box center [1078, 403] width 60 height 60
click at [1144, 387] on div at bounding box center [1141, 380] width 28 height 15
click at [751, 107] on div "Asignar Sentar y Asignar power_input close" at bounding box center [788, 134] width 1150 height 65
click at [748, 128] on button "Asignar" at bounding box center [734, 133] width 102 height 34
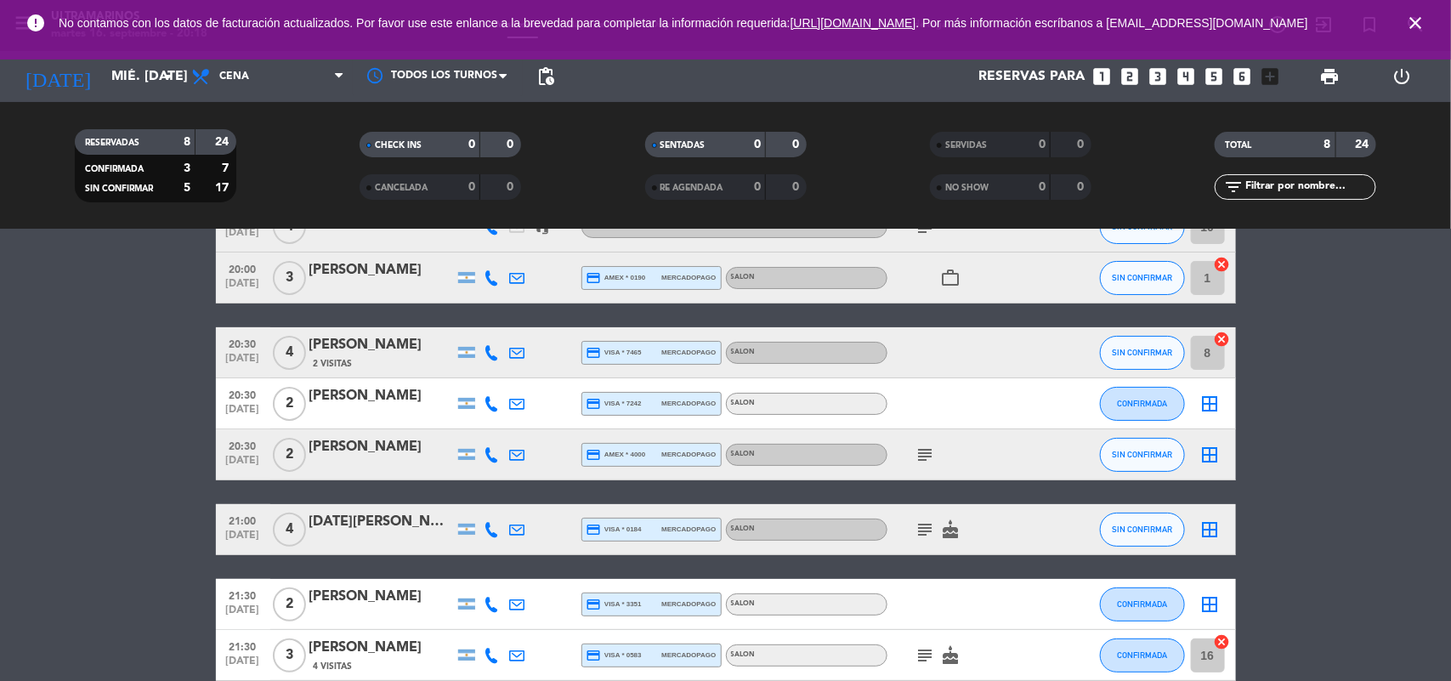
scroll to position [191, 0]
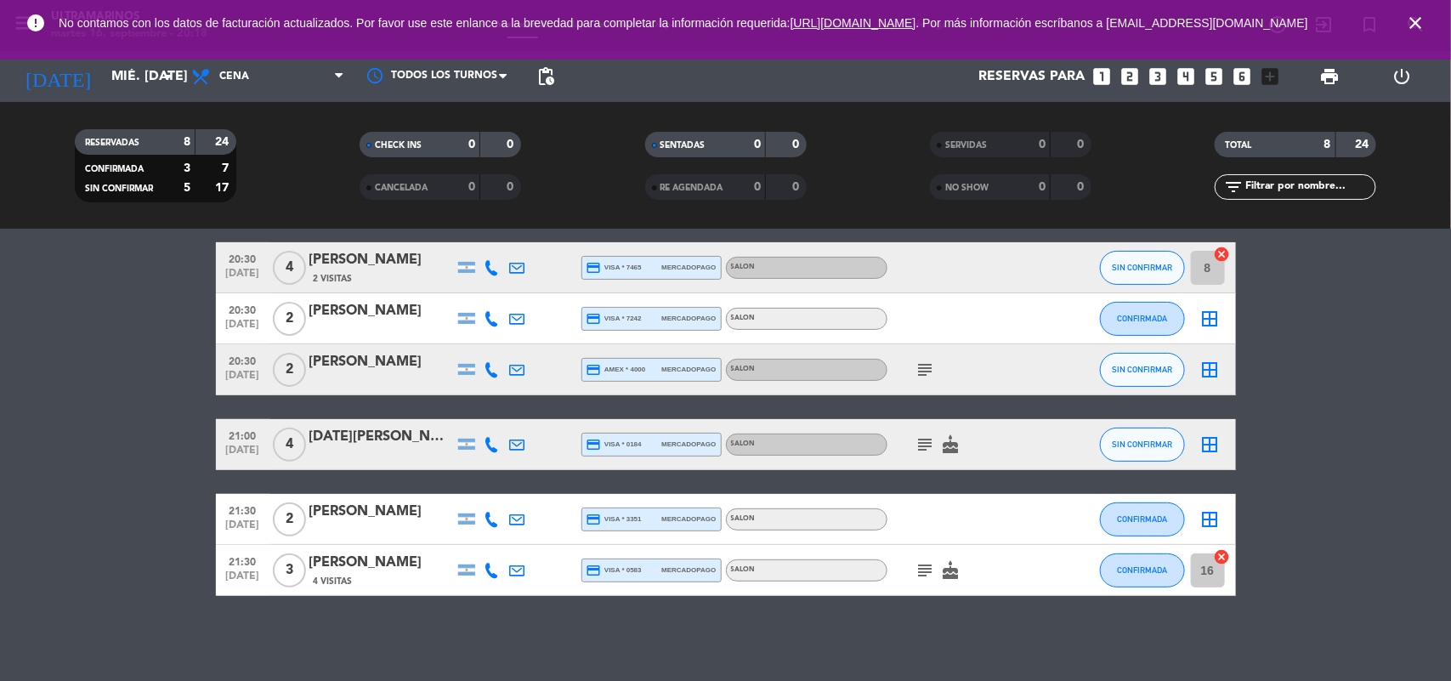
click at [1221, 436] on div "border_all" at bounding box center [1210, 444] width 51 height 50
click at [1209, 442] on icon "border_all" at bounding box center [1211, 444] width 20 height 20
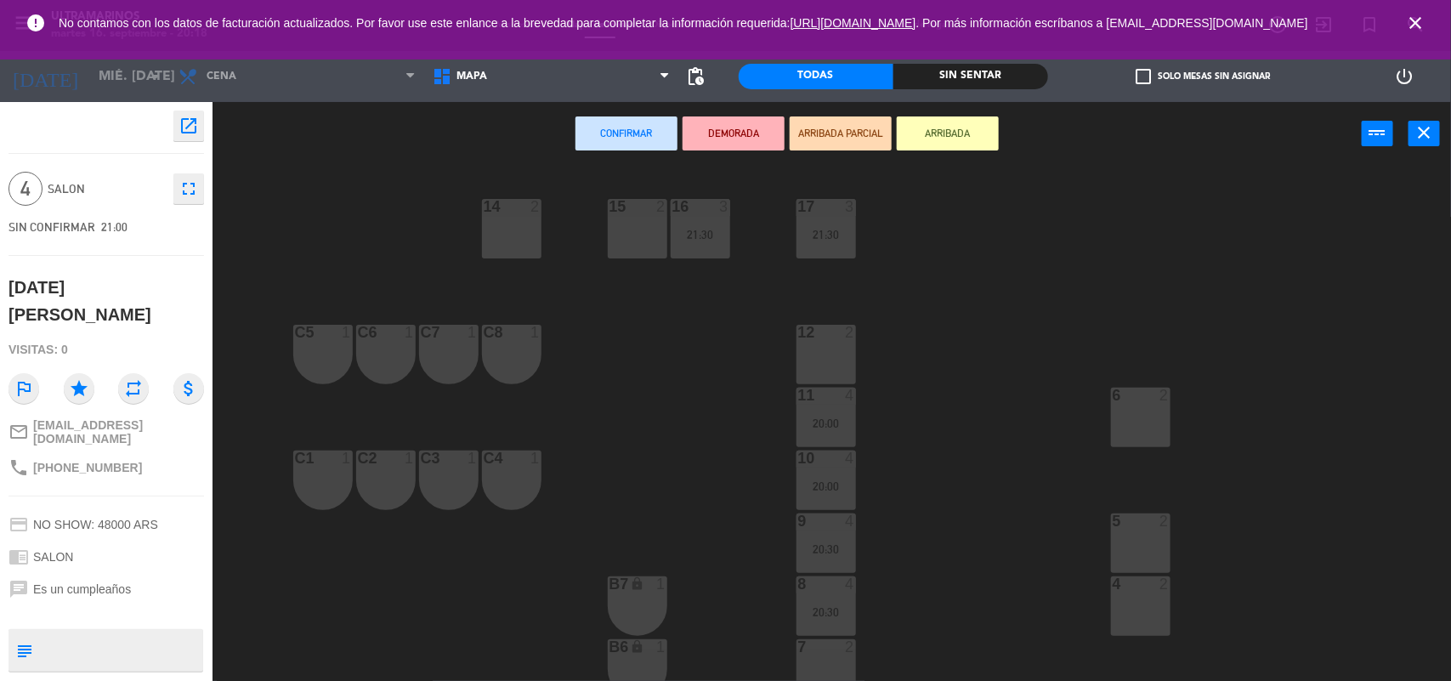
scroll to position [213, 0]
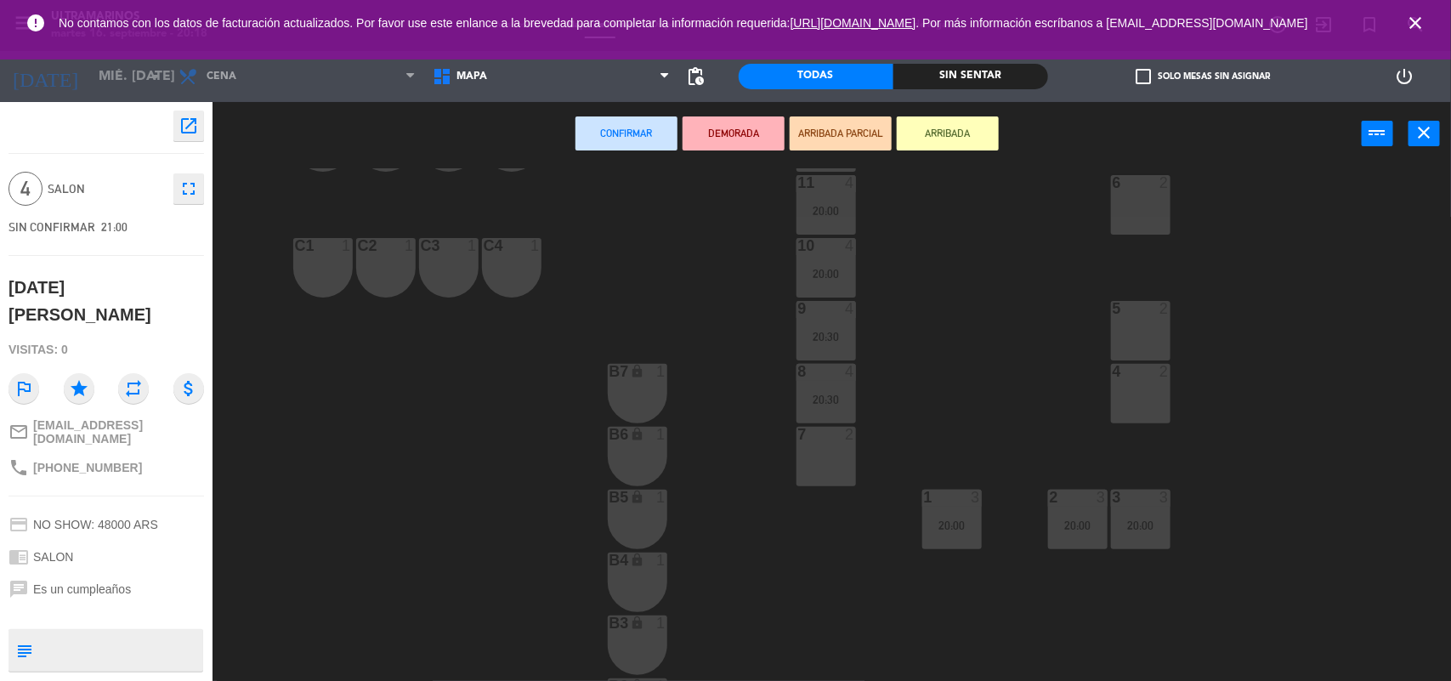
click at [1089, 400] on div "14 2 15 2 16 3 21:30 17 3 21:30 12 2 C5 1 C6 1 C7 1 C8 1 6 2 11 4 20:00 10 4 20…" at bounding box center [839, 425] width 1224 height 515
click at [1142, 396] on div "4 2" at bounding box center [1141, 394] width 60 height 60
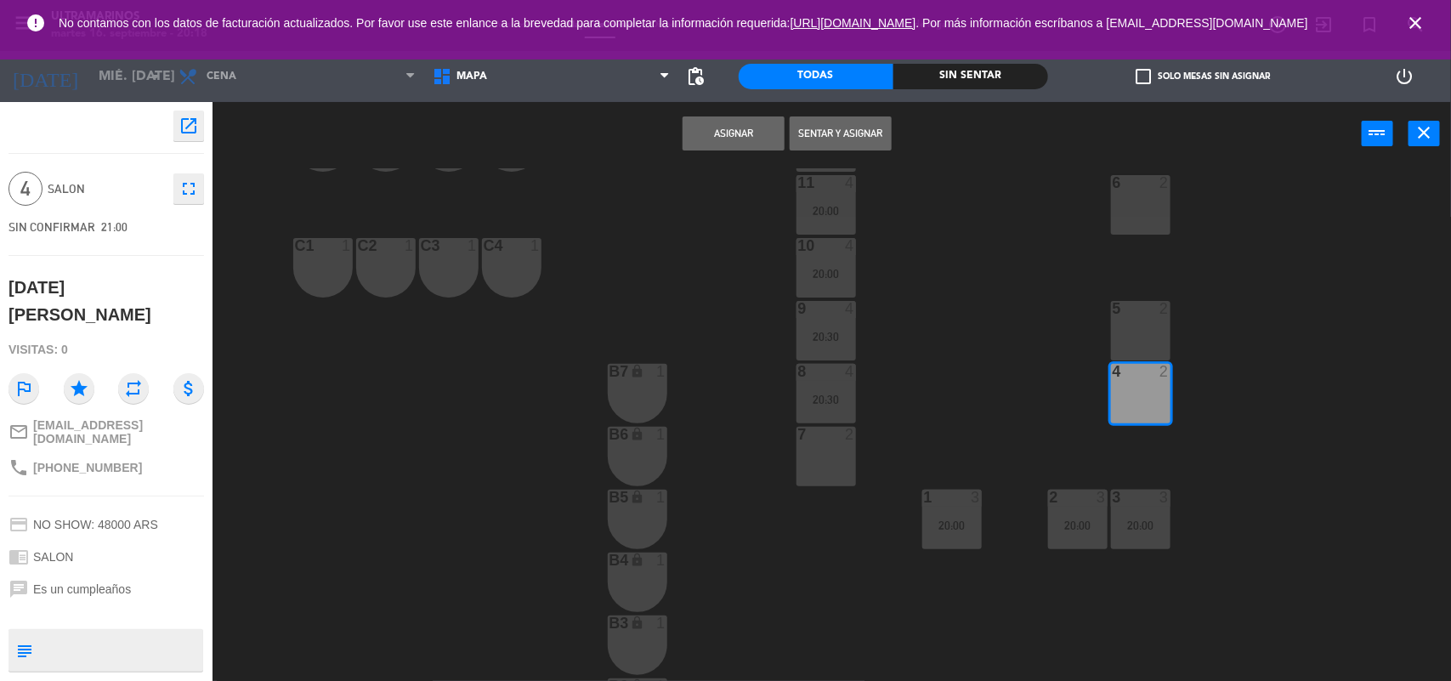
click at [1141, 338] on div "5 2" at bounding box center [1141, 331] width 60 height 60
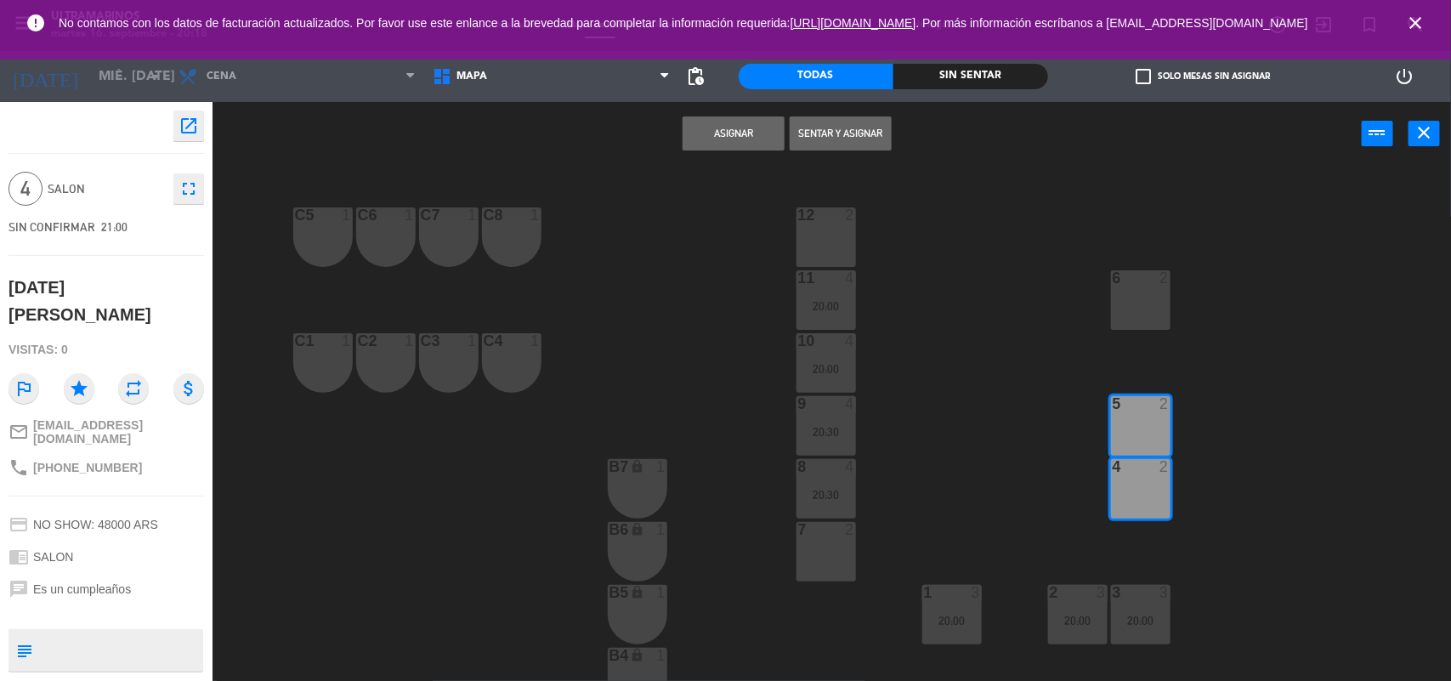
scroll to position [0, 0]
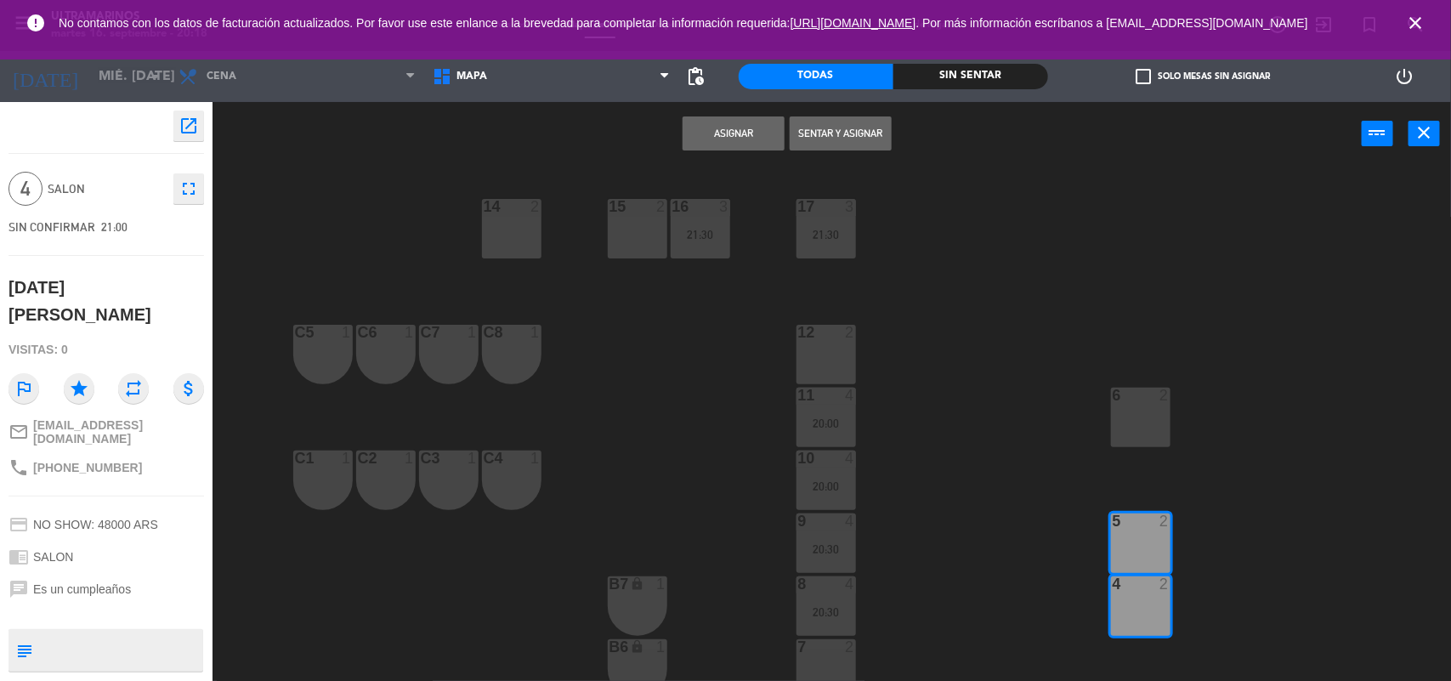
click at [730, 141] on button "Asignar" at bounding box center [734, 133] width 102 height 34
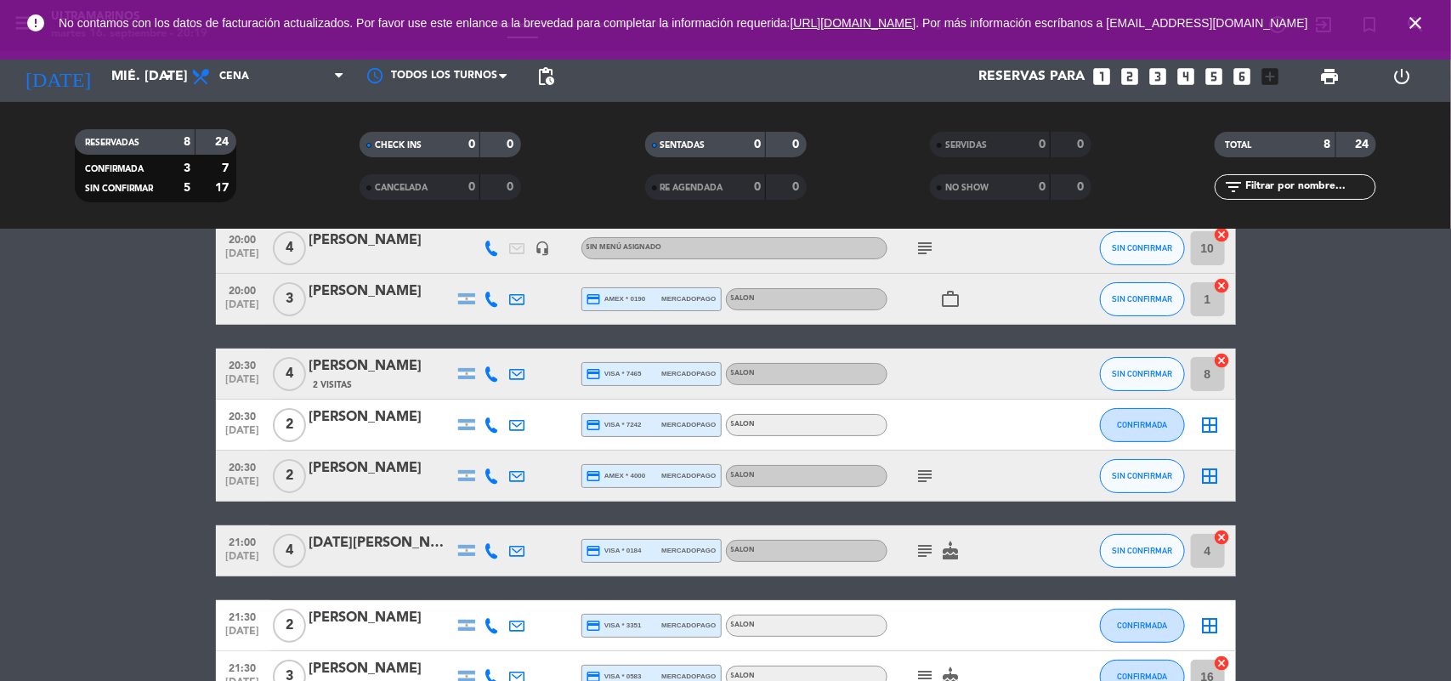
scroll to position [191, 0]
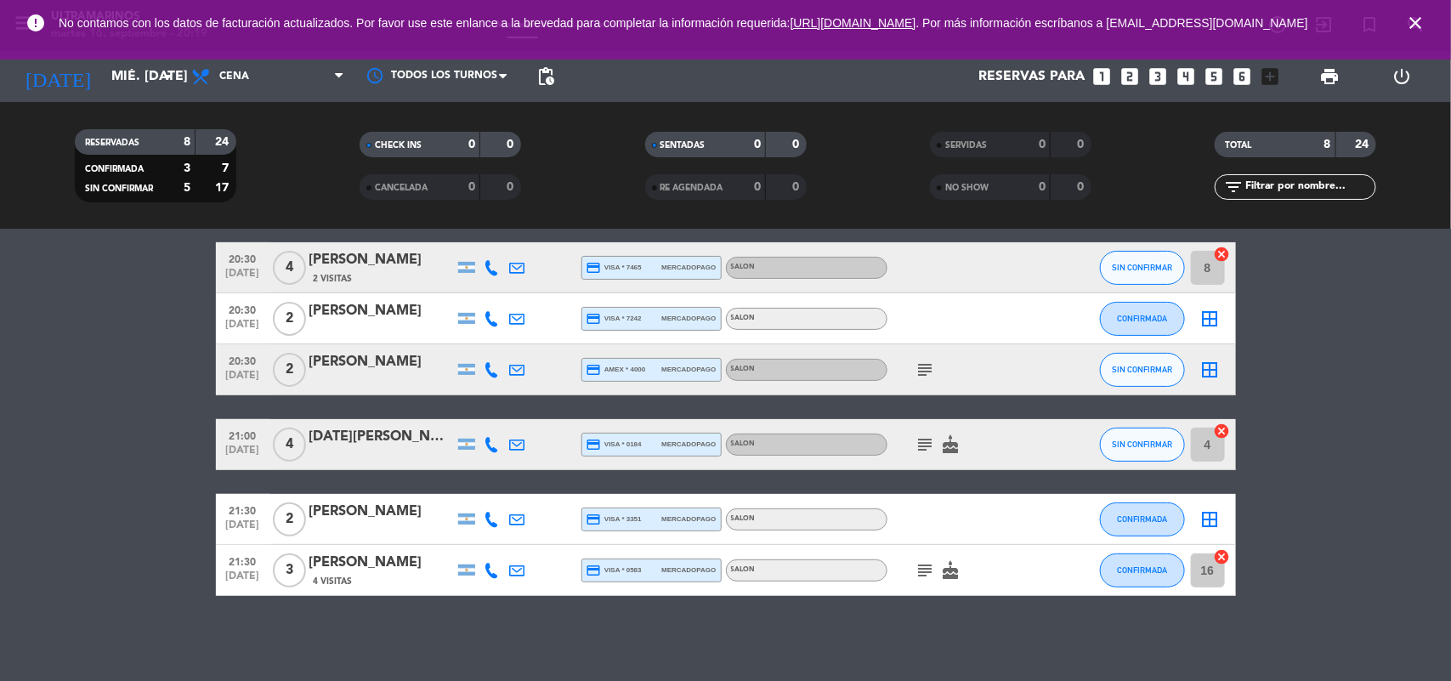
click at [929, 366] on icon "subject" at bounding box center [926, 370] width 20 height 20
click at [1350, 474] on bookings-row "20:00 [DATE] 4 [PERSON_NAME] headset_mic Sin menú asignado subject SIN CONFIRMA…" at bounding box center [725, 356] width 1451 height 480
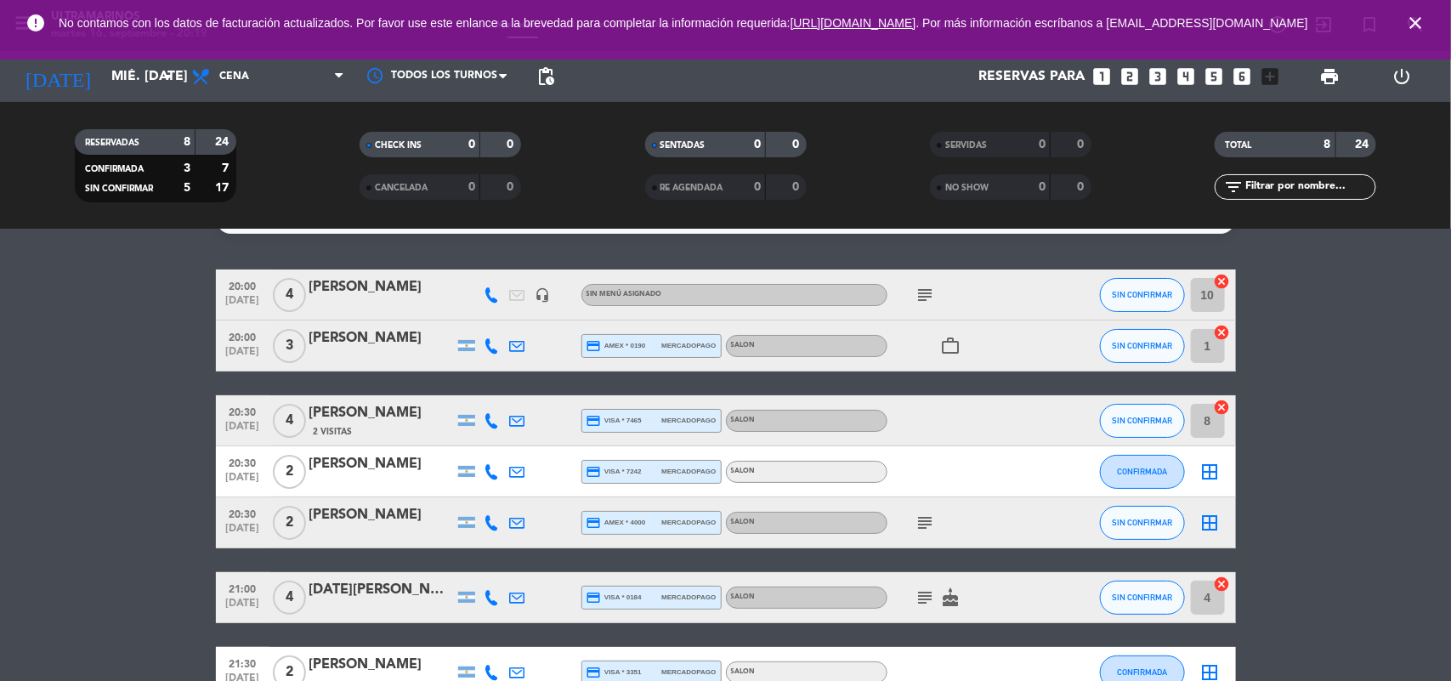
scroll to position [0, 0]
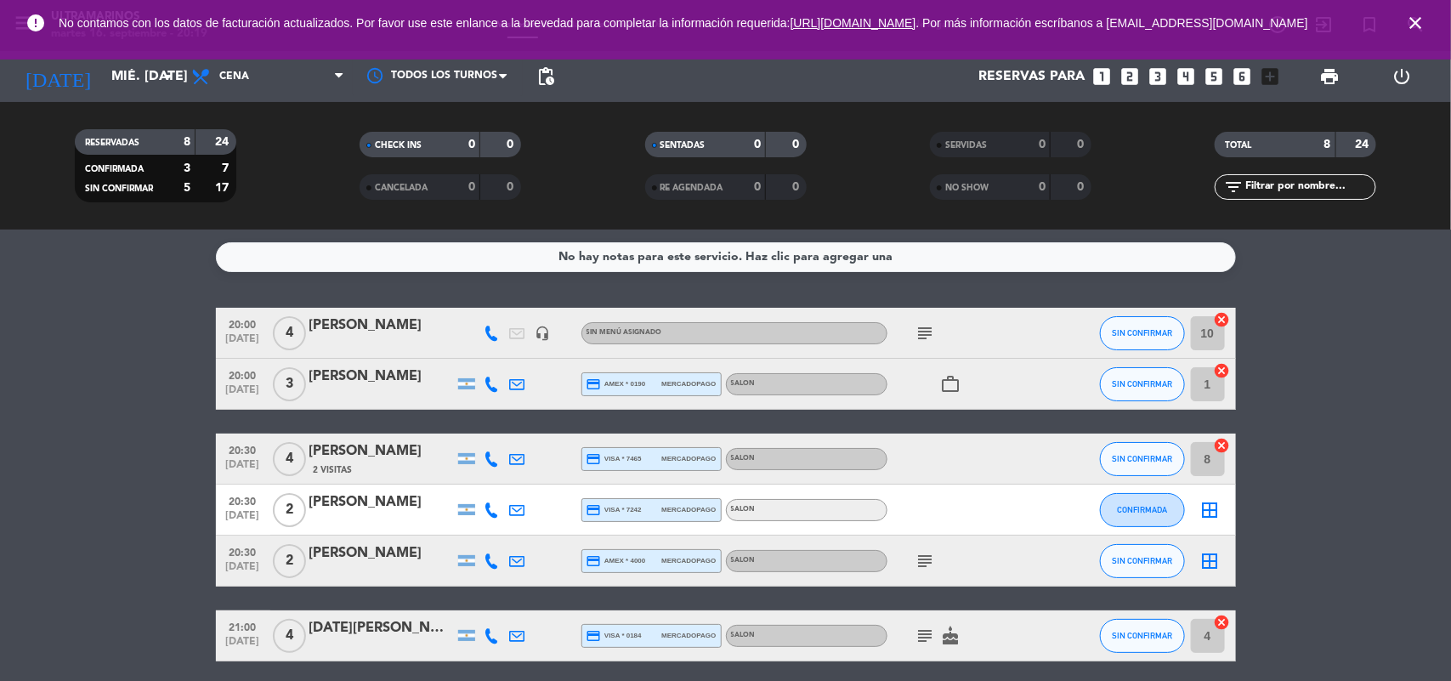
click at [1212, 510] on icon "border_all" at bounding box center [1211, 510] width 20 height 20
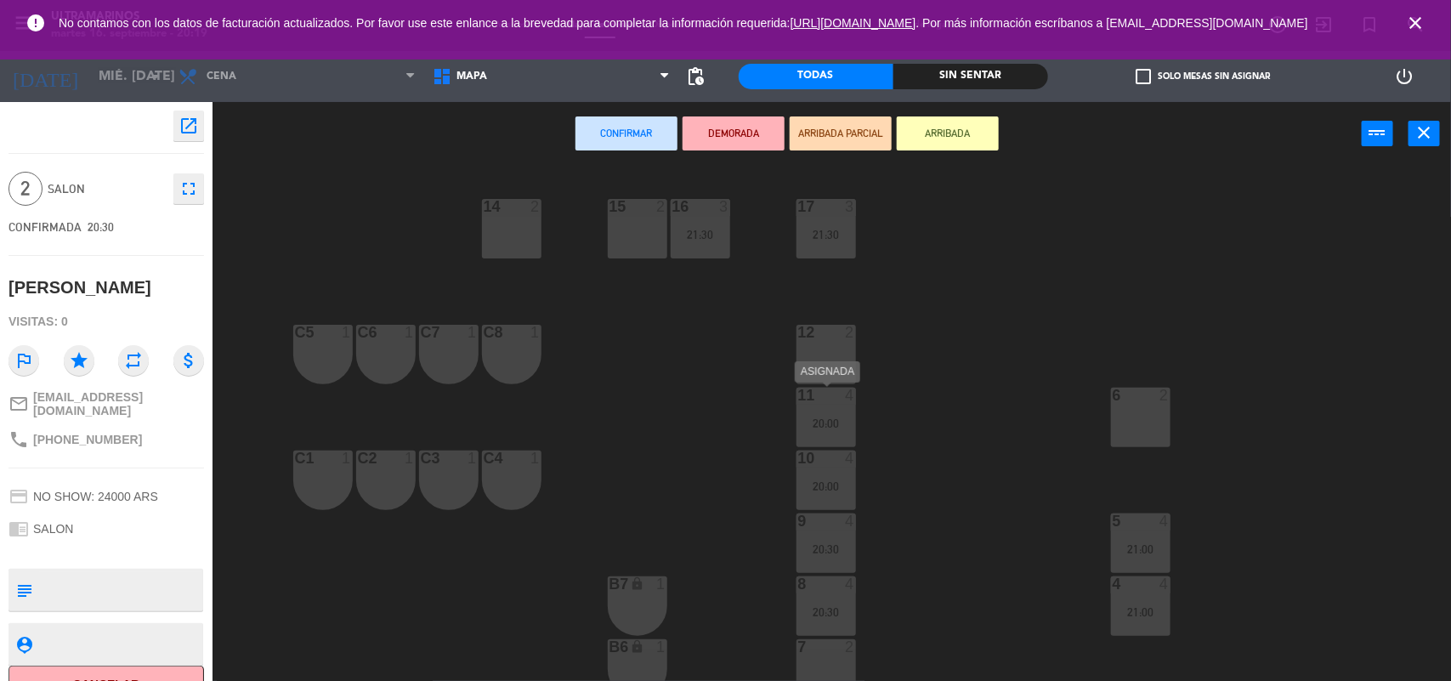
click at [835, 389] on div at bounding box center [826, 395] width 28 height 15
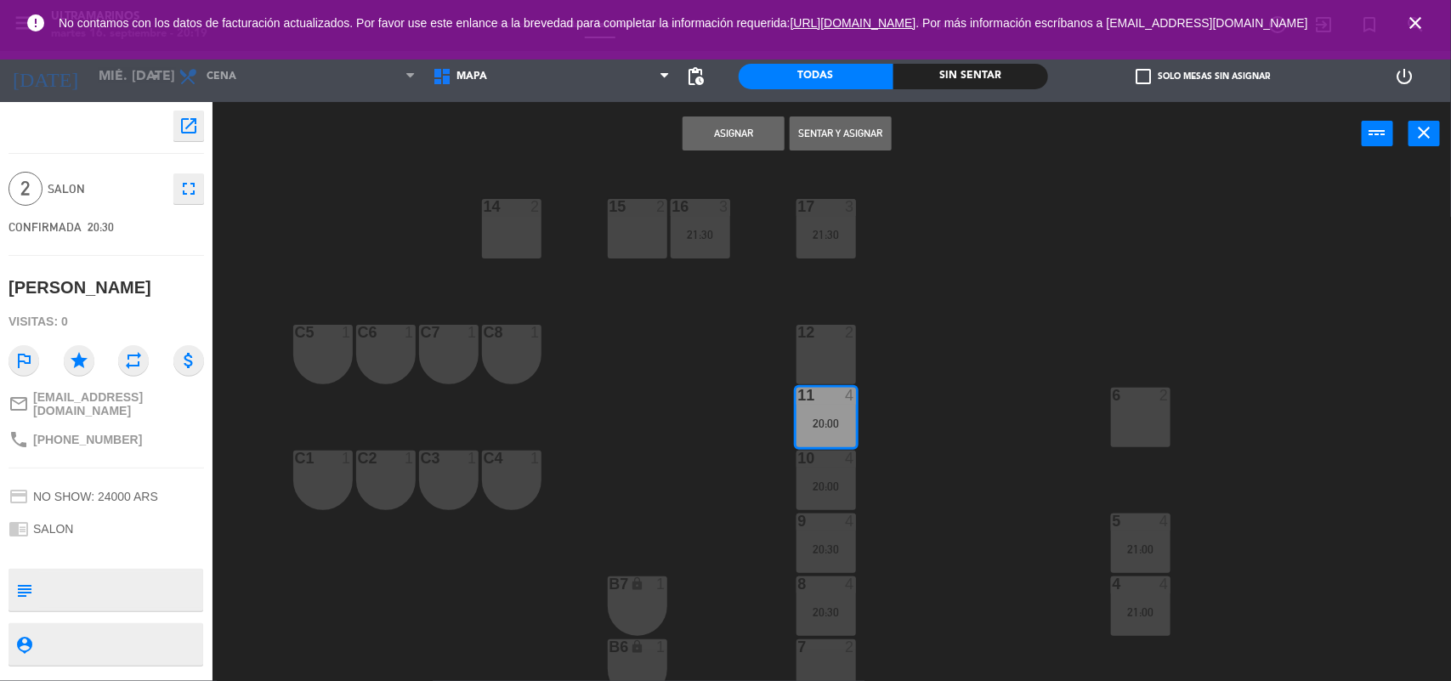
click at [835, 389] on div at bounding box center [826, 395] width 28 height 15
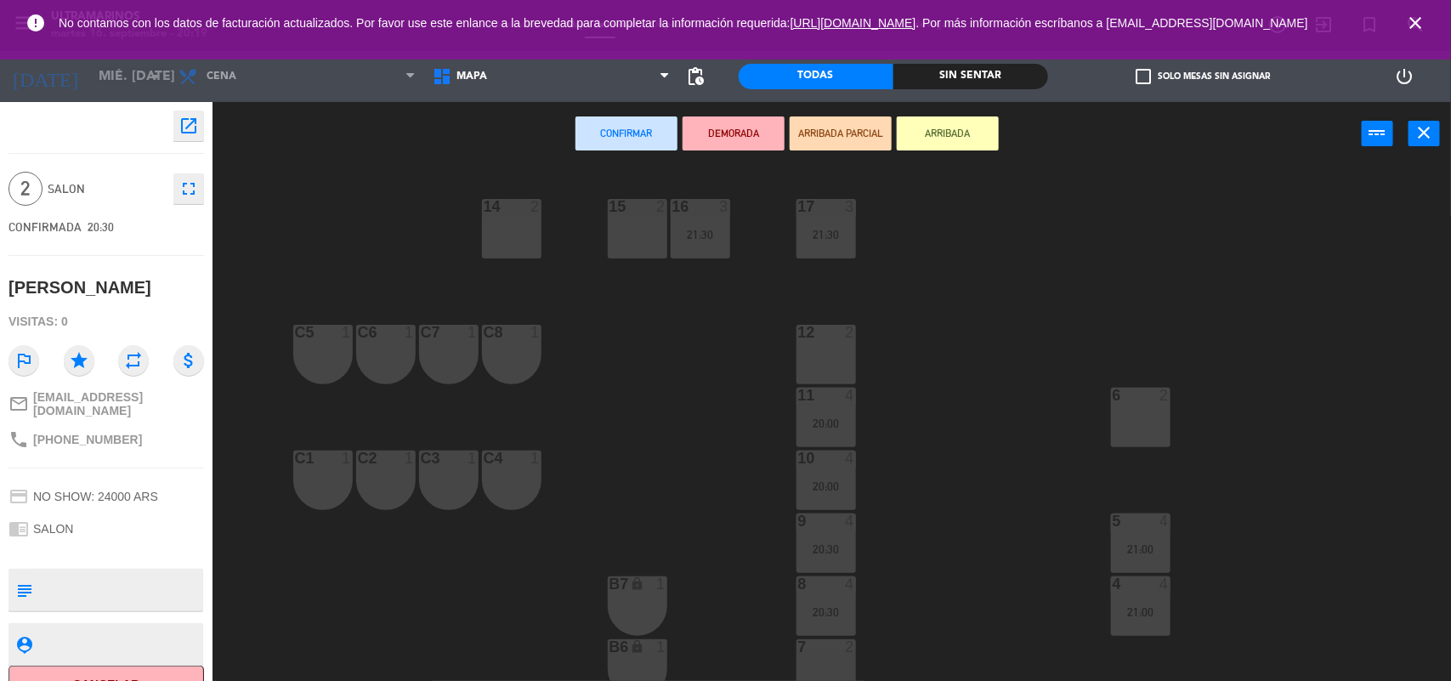
click at [836, 338] on div at bounding box center [826, 332] width 28 height 15
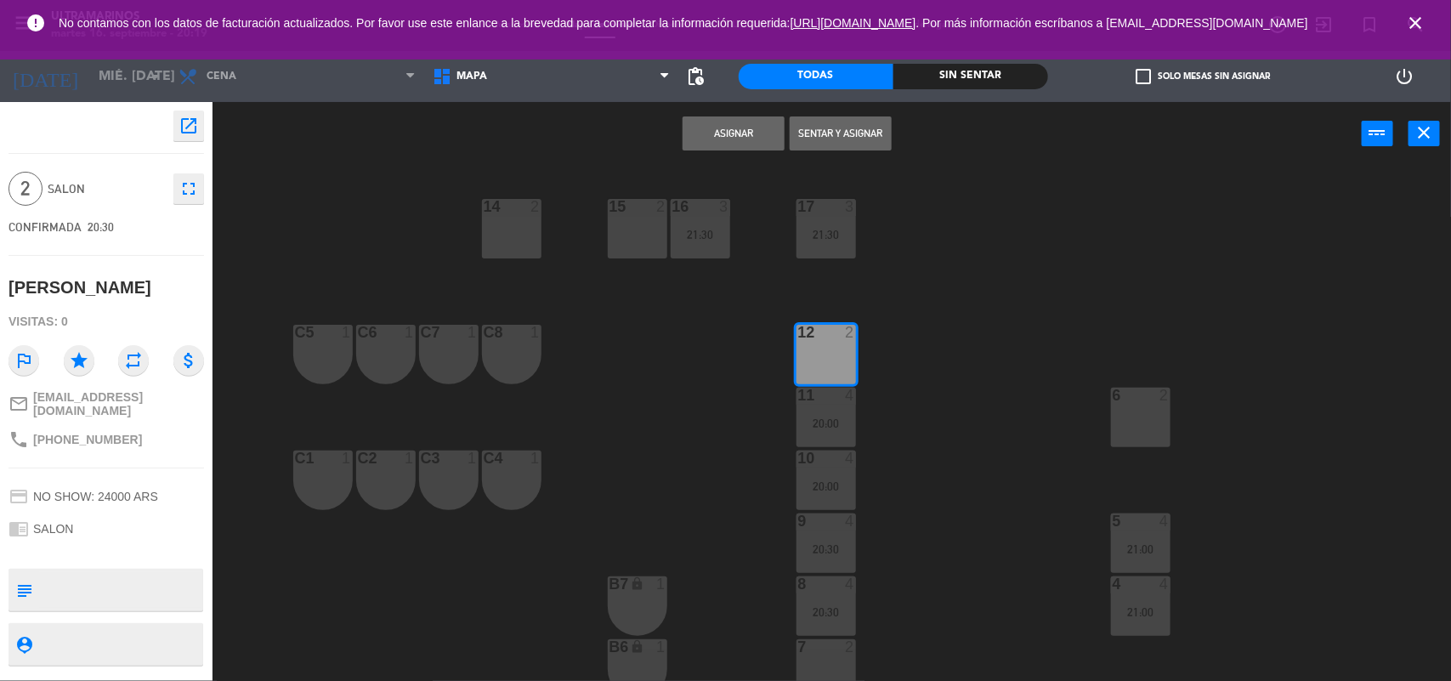
drag, startPoint x: 820, startPoint y: 361, endPoint x: 737, endPoint y: 278, distance: 117.8
click at [818, 359] on div "12 2" at bounding box center [827, 355] width 60 height 60
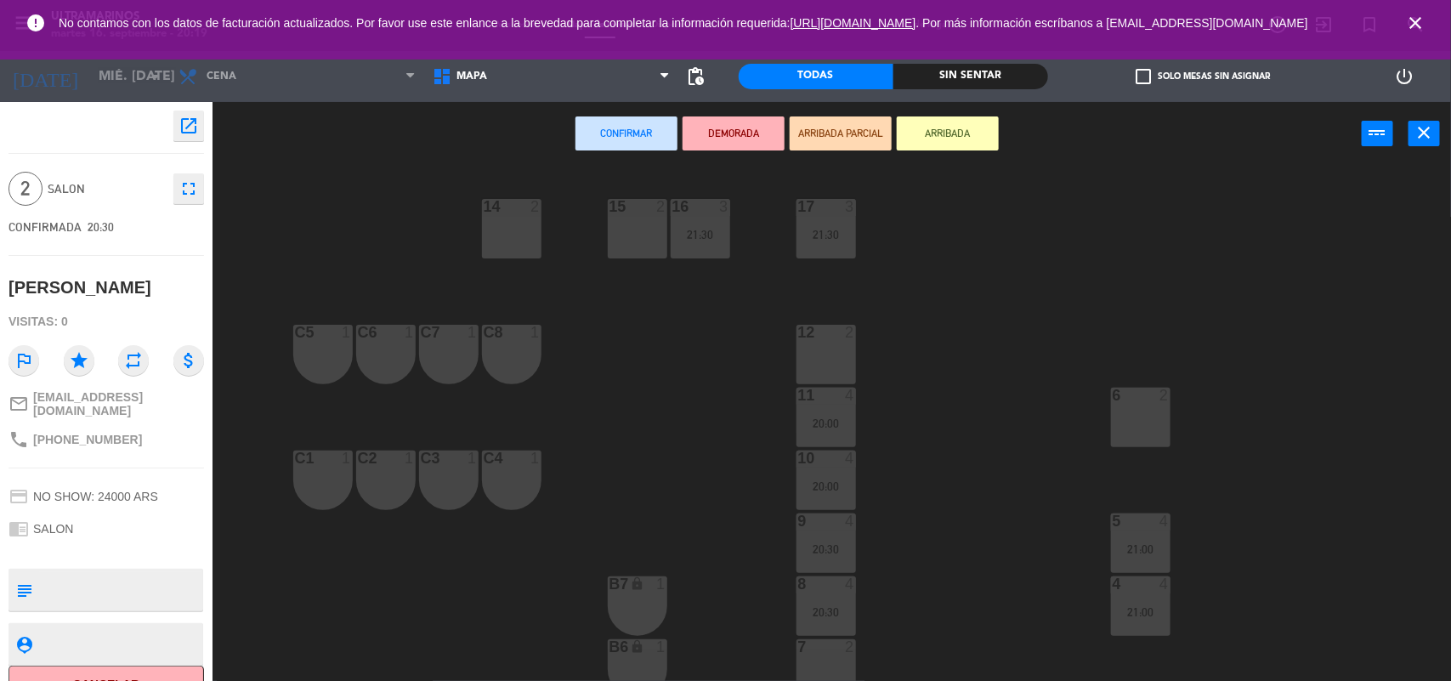
click at [531, 234] on div "14 2" at bounding box center [512, 229] width 60 height 60
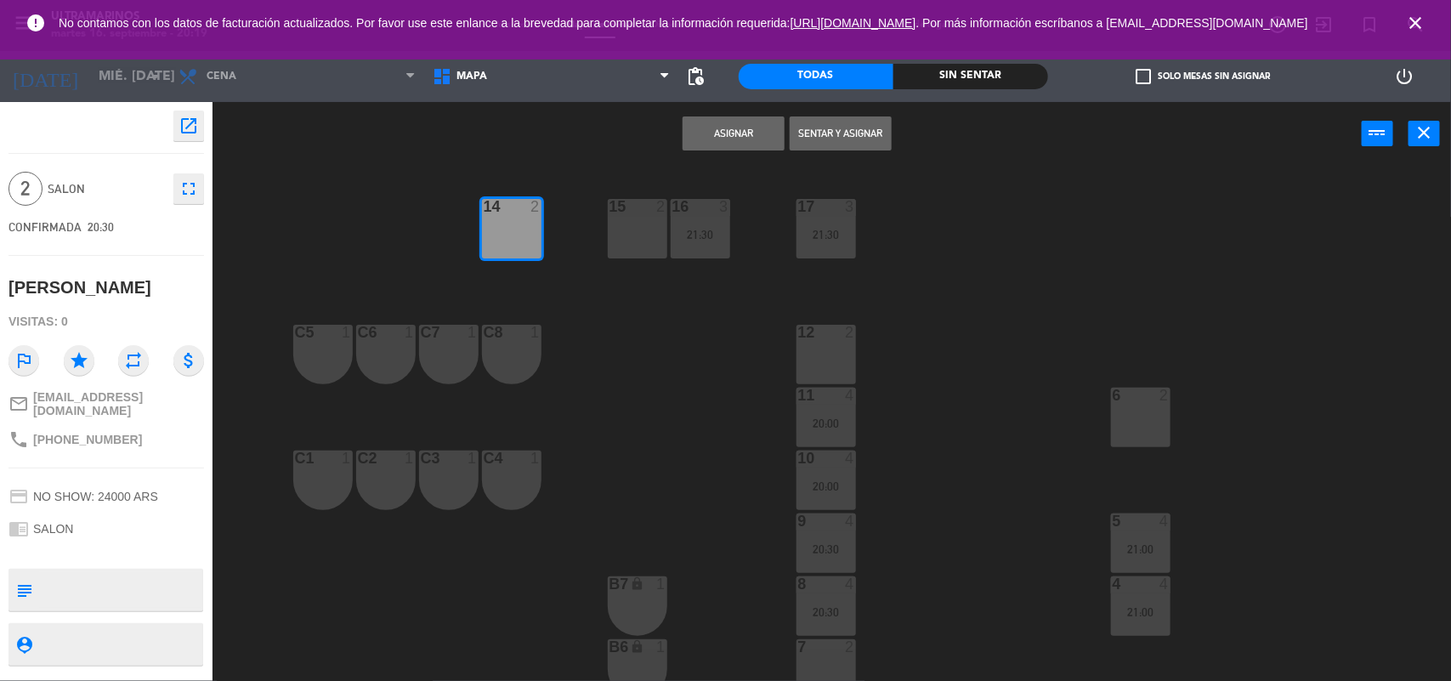
click at [734, 139] on button "Asignar" at bounding box center [734, 133] width 102 height 34
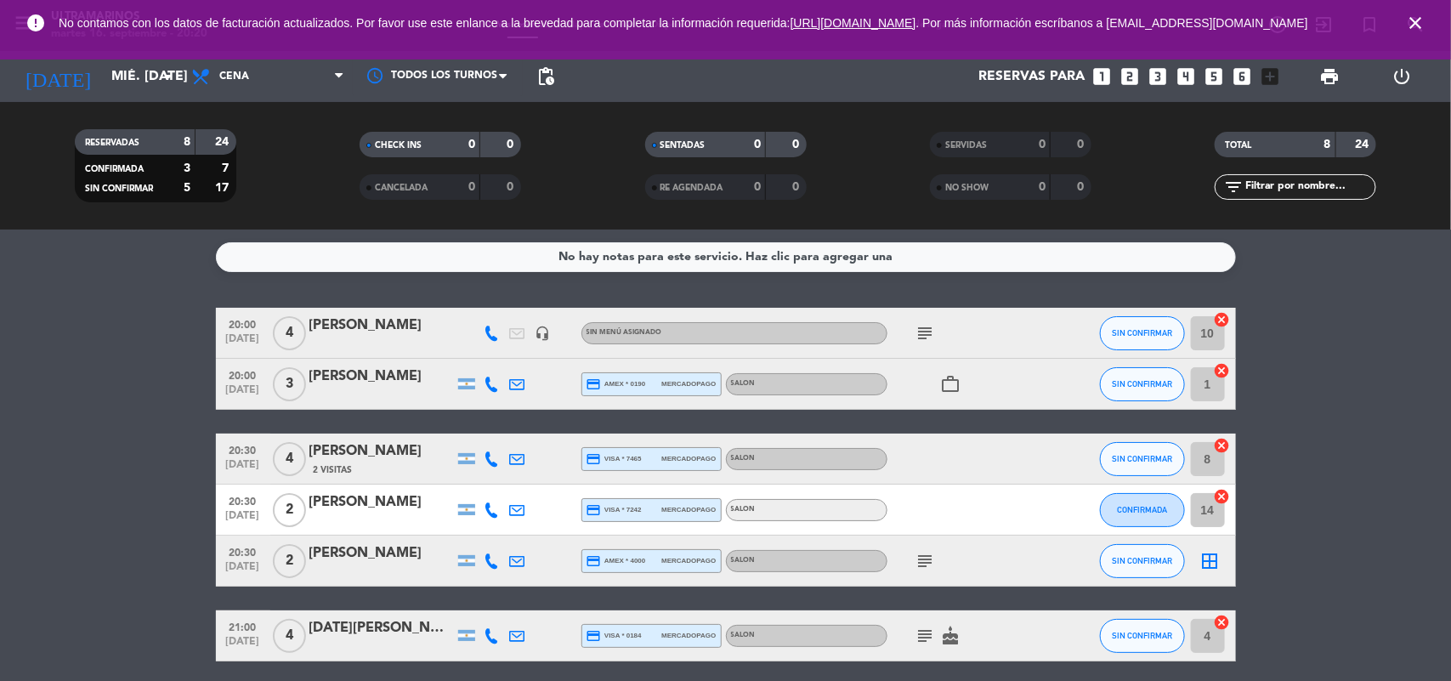
click at [1416, 21] on icon "close" at bounding box center [1415, 23] width 20 height 20
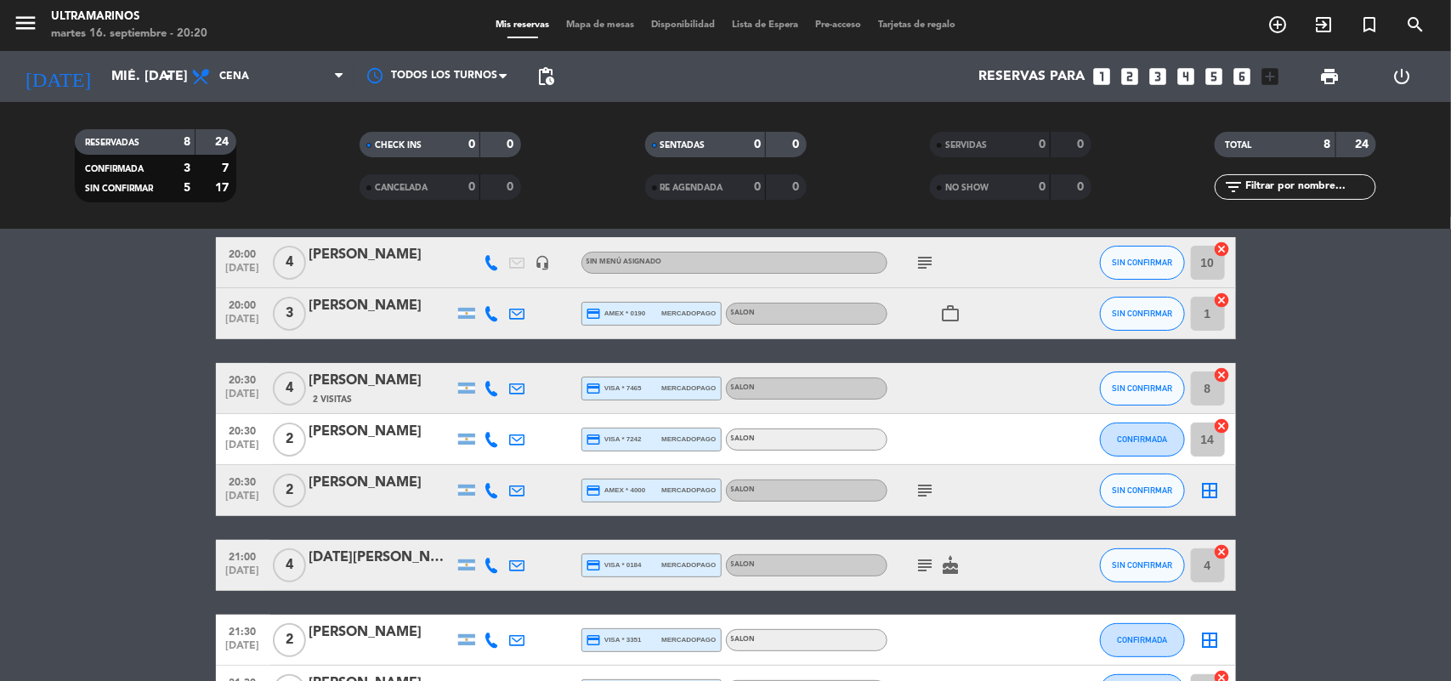
scroll to position [191, 0]
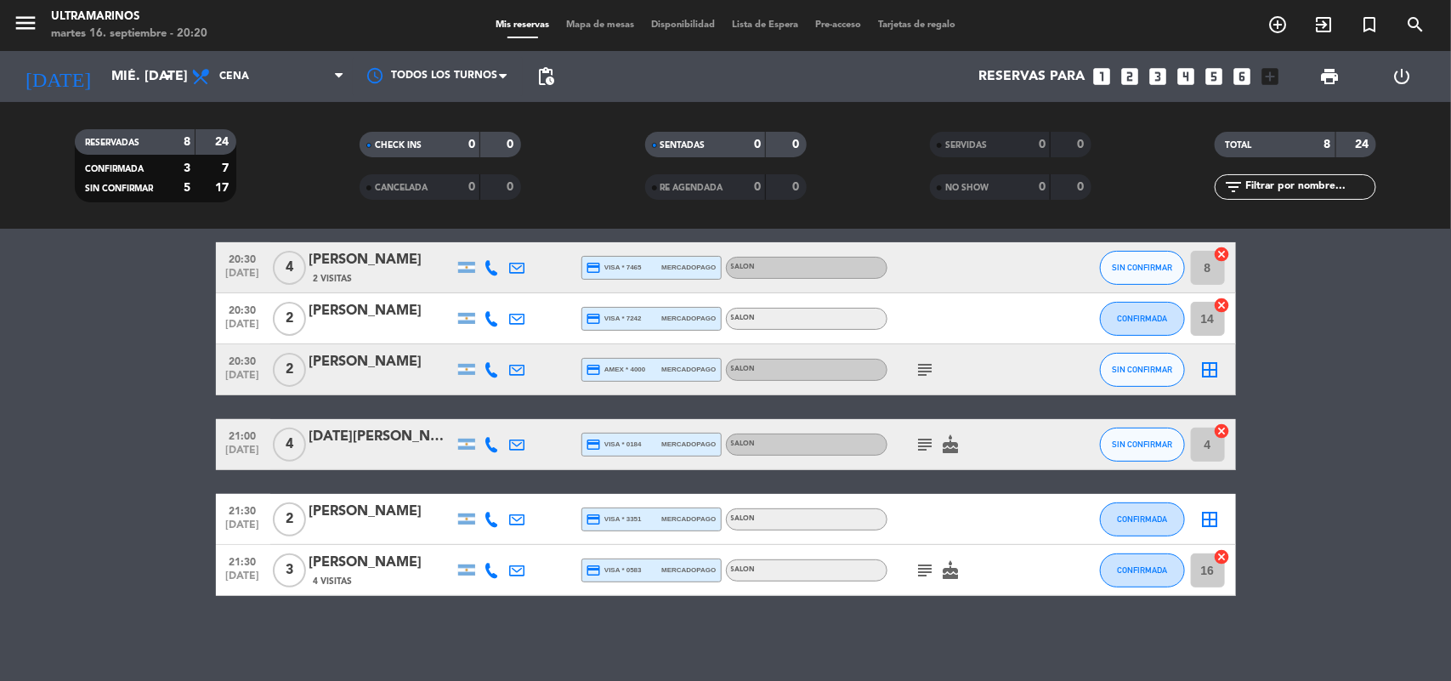
click at [1209, 367] on icon "border_all" at bounding box center [1211, 370] width 20 height 20
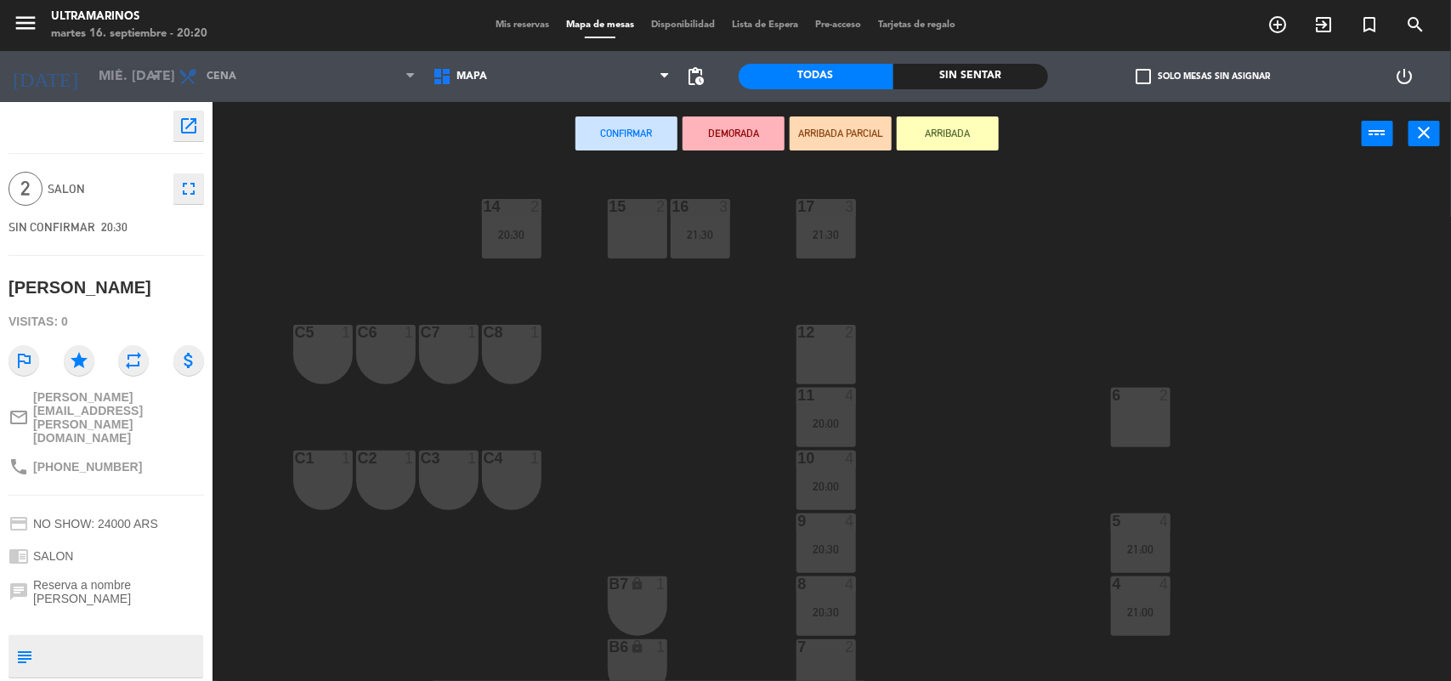
click at [1127, 398] on div at bounding box center [1141, 395] width 28 height 15
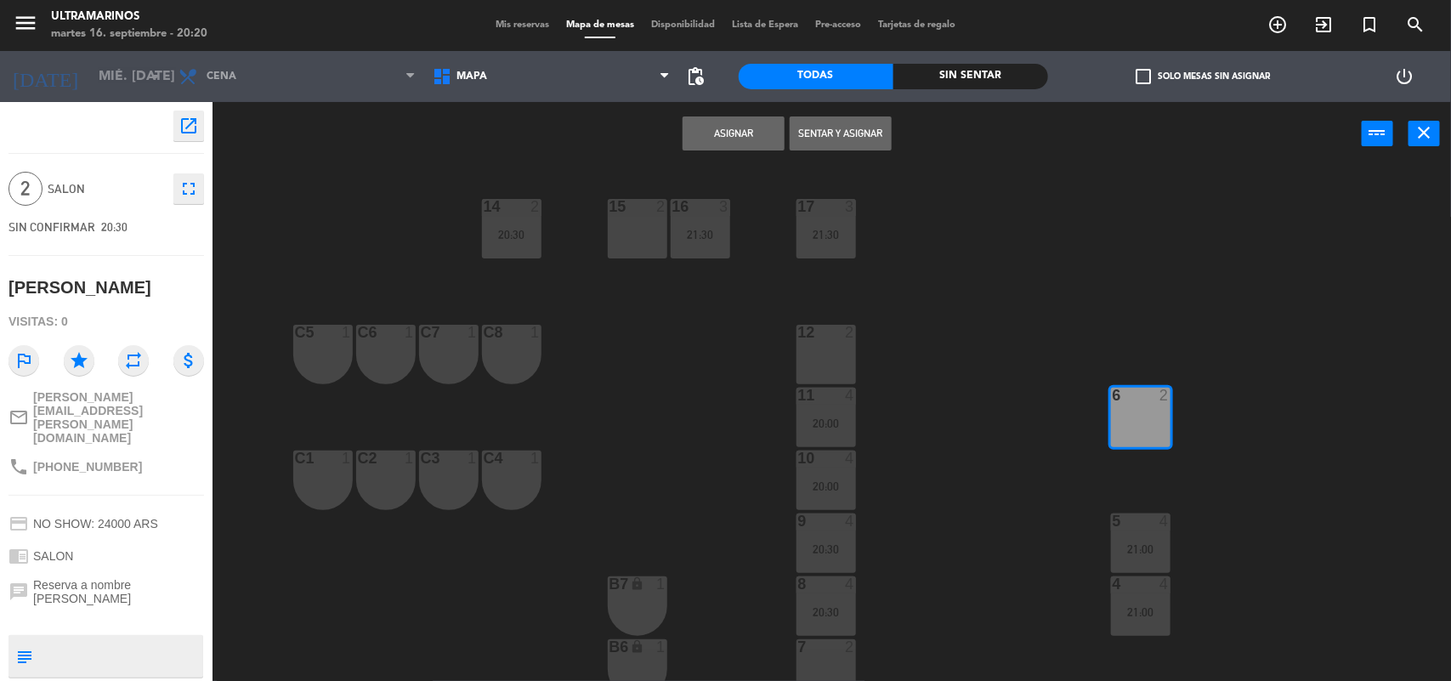
click at [734, 139] on button "Asignar" at bounding box center [734, 133] width 102 height 34
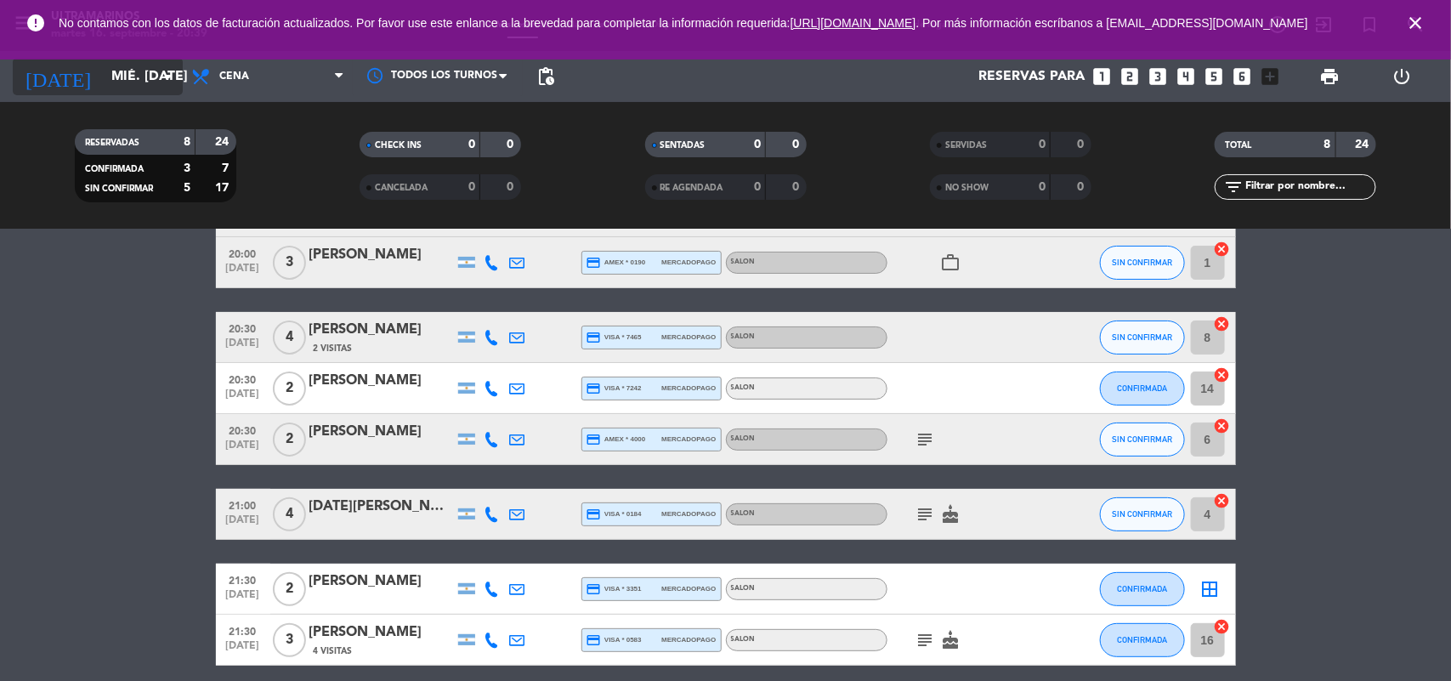
scroll to position [85, 0]
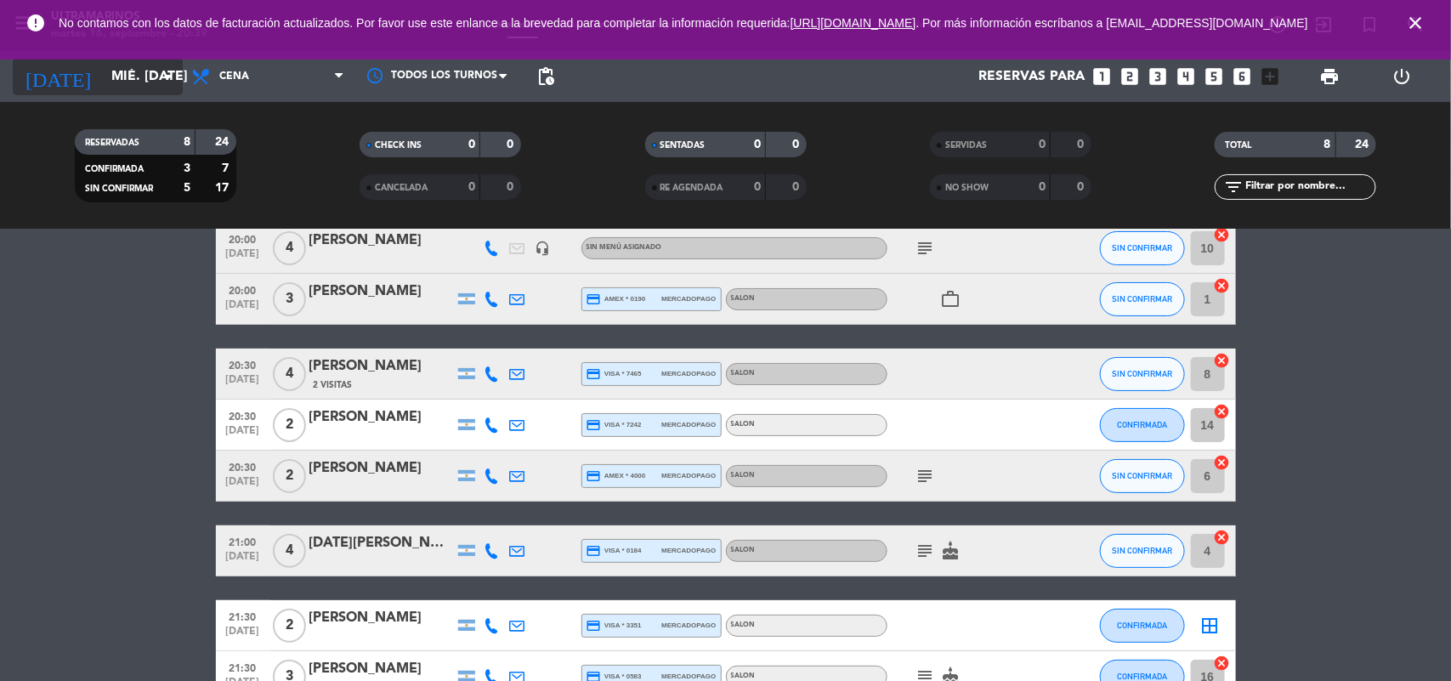
click at [134, 89] on input "mié. [DATE]" at bounding box center [192, 76] width 179 height 33
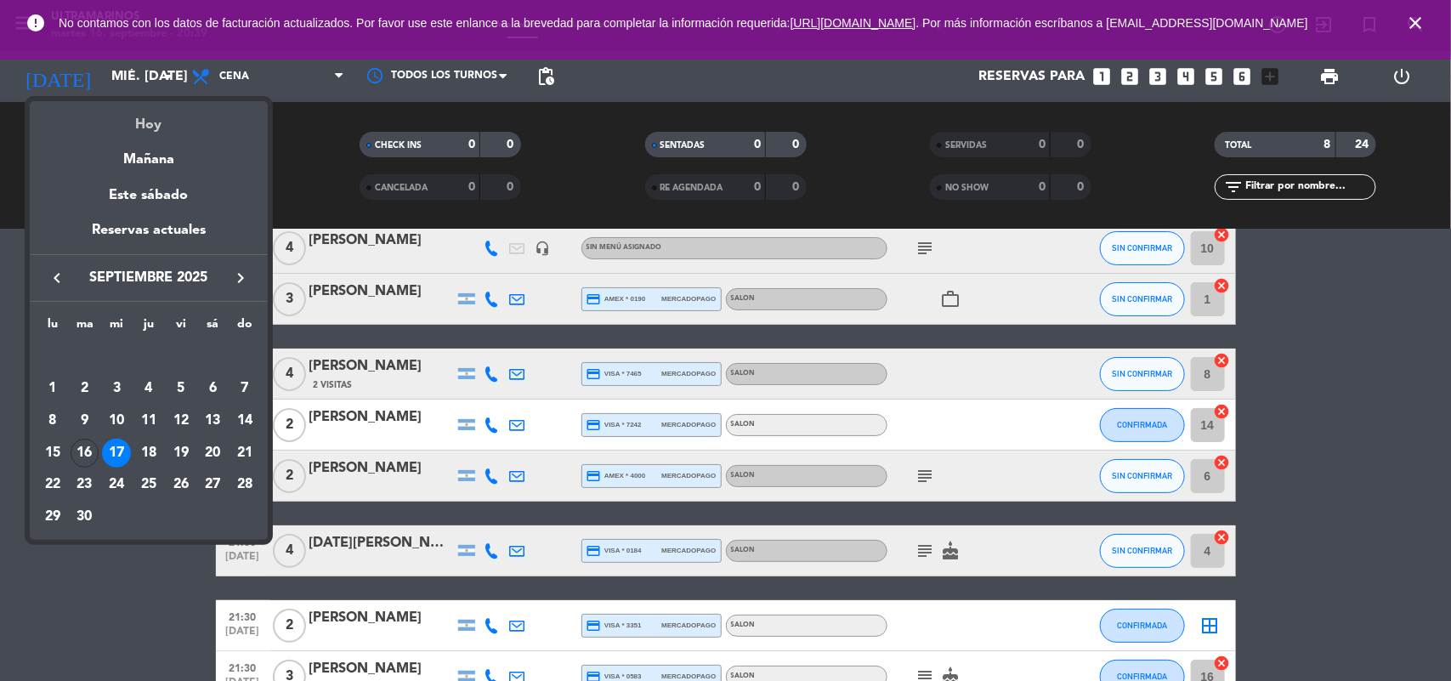
click at [153, 130] on div "Hoy" at bounding box center [149, 118] width 238 height 35
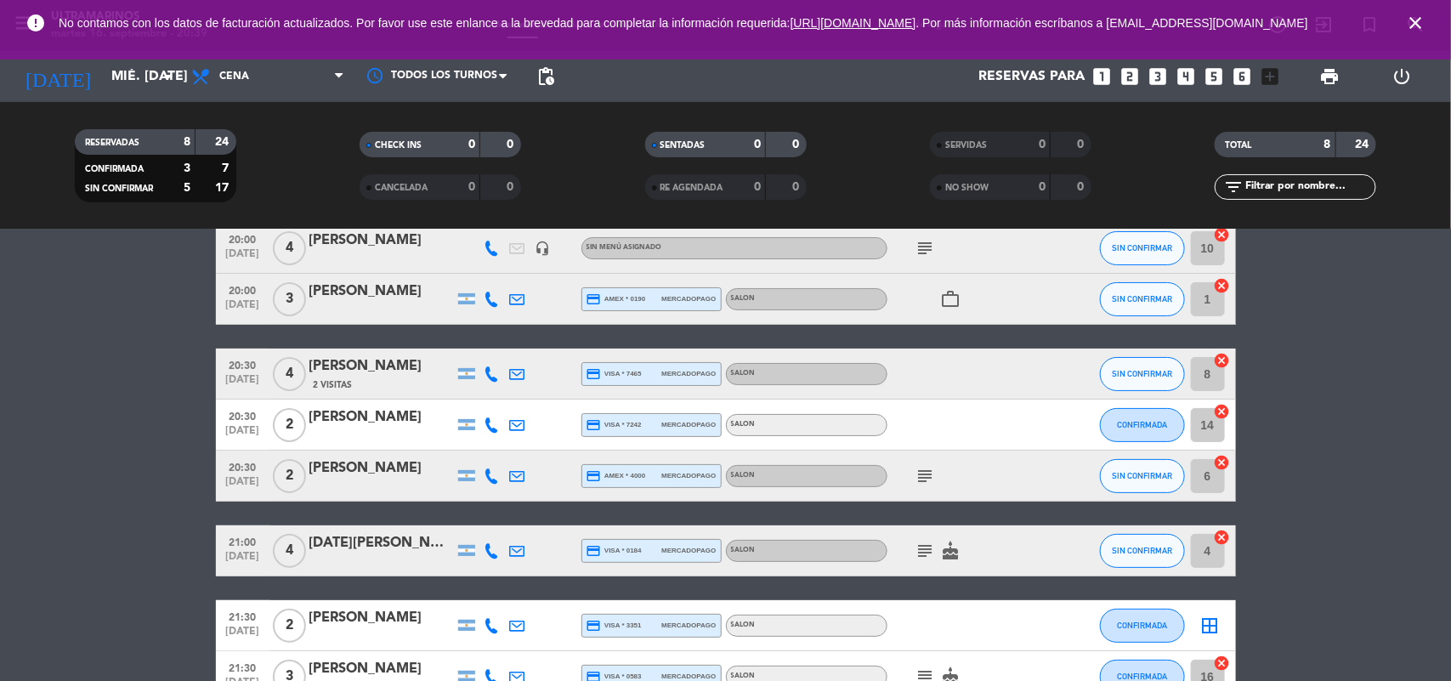
type input "[DATE] sep."
